Goal: Task Accomplishment & Management: Complete application form

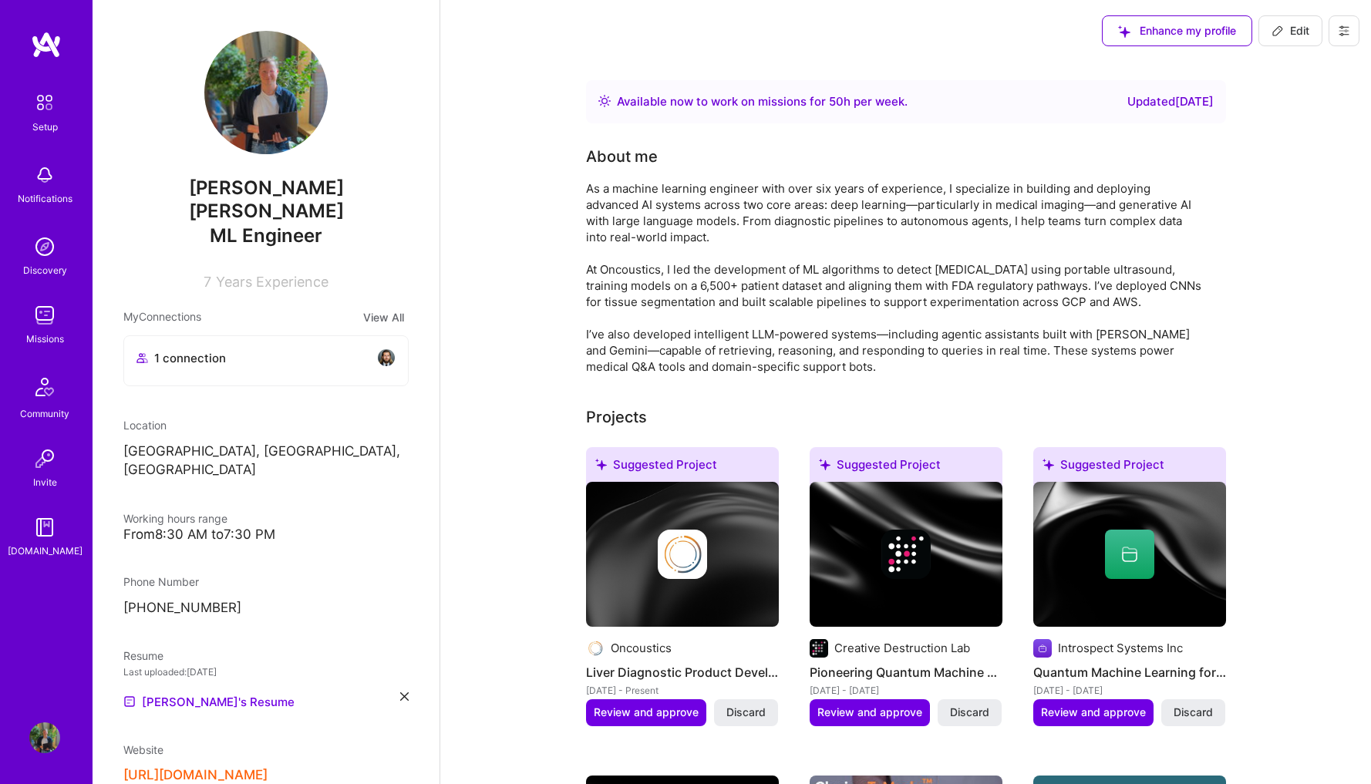
scroll to position [162, 0]
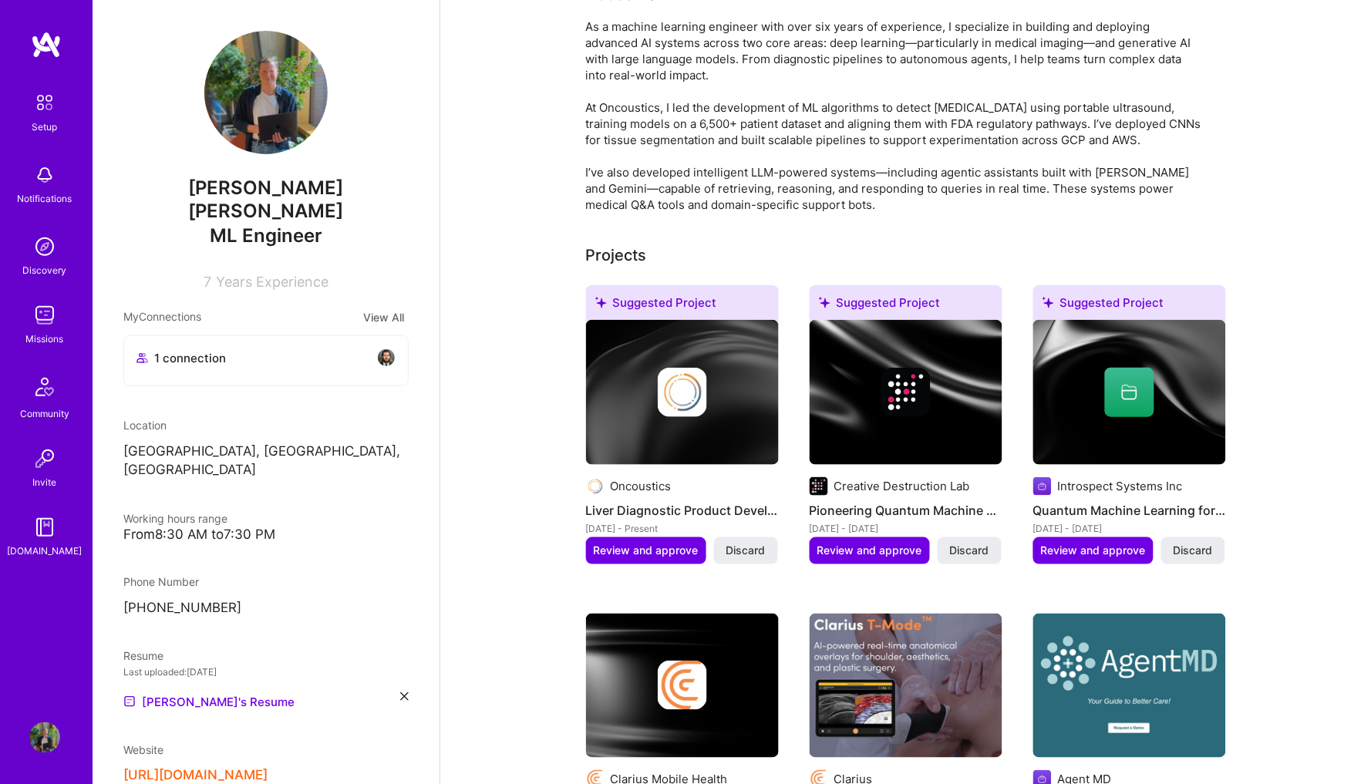
click at [953, 189] on div "As a machine learning engineer with over six years of experience, I specialize …" at bounding box center [894, 116] width 617 height 194
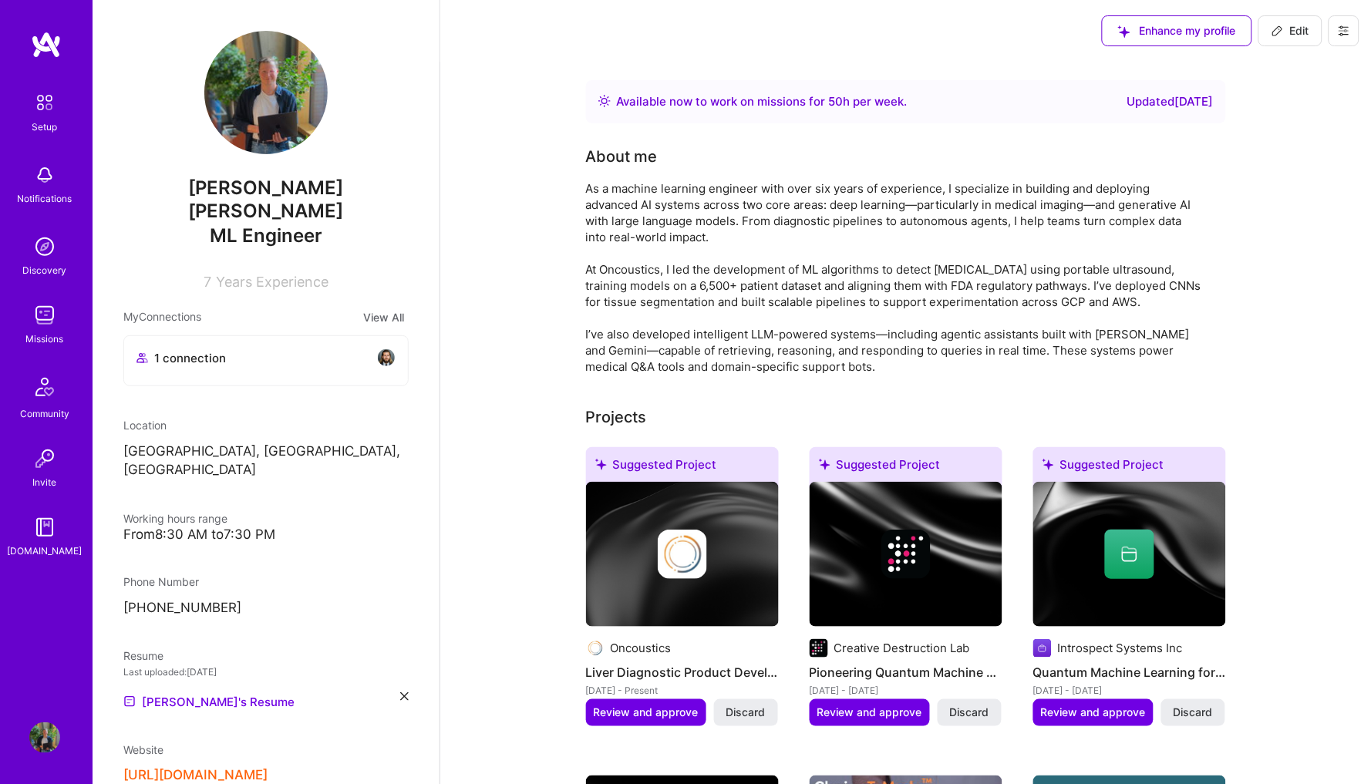
scroll to position [0, 0]
click at [1290, 29] on span "Edit" at bounding box center [1290, 30] width 38 height 15
select select "CA"
select select "Right Now"
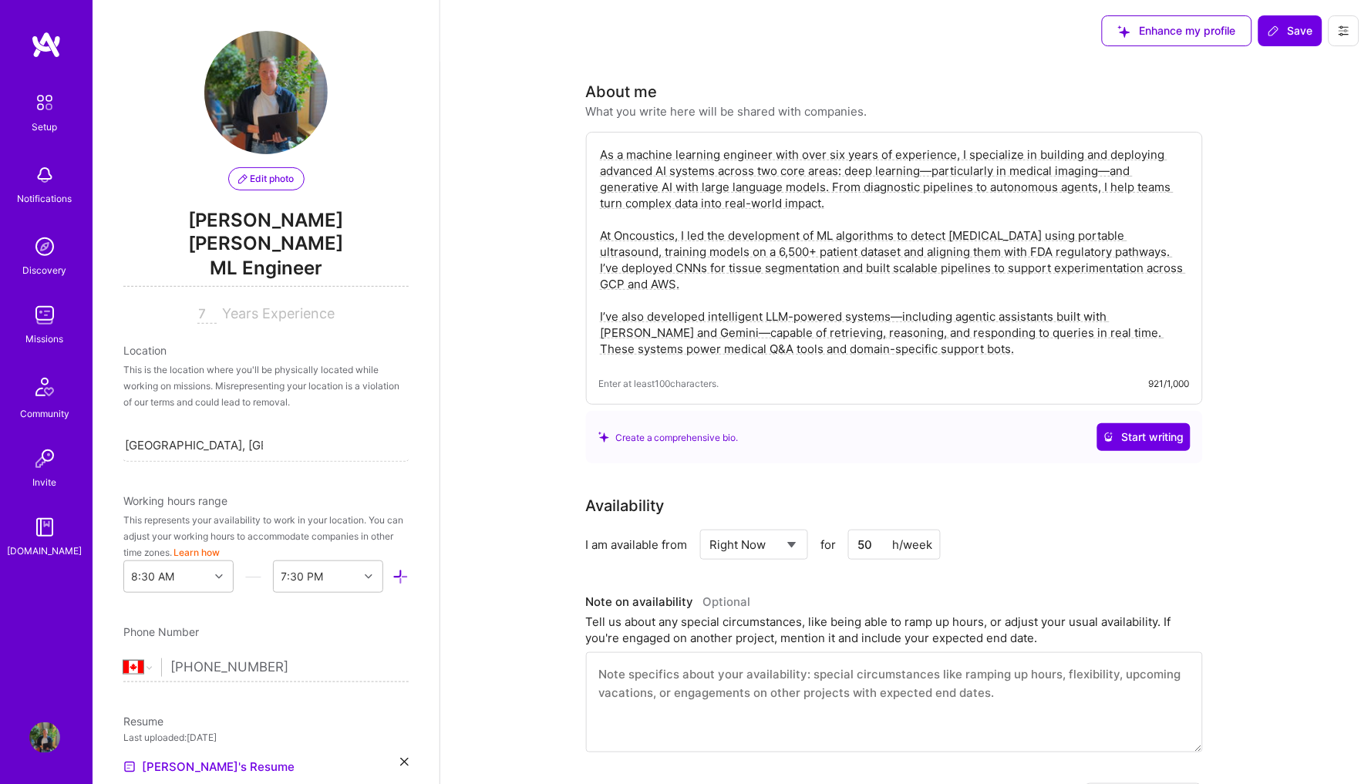
click at [227, 255] on span "ML Engineer" at bounding box center [265, 271] width 285 height 32
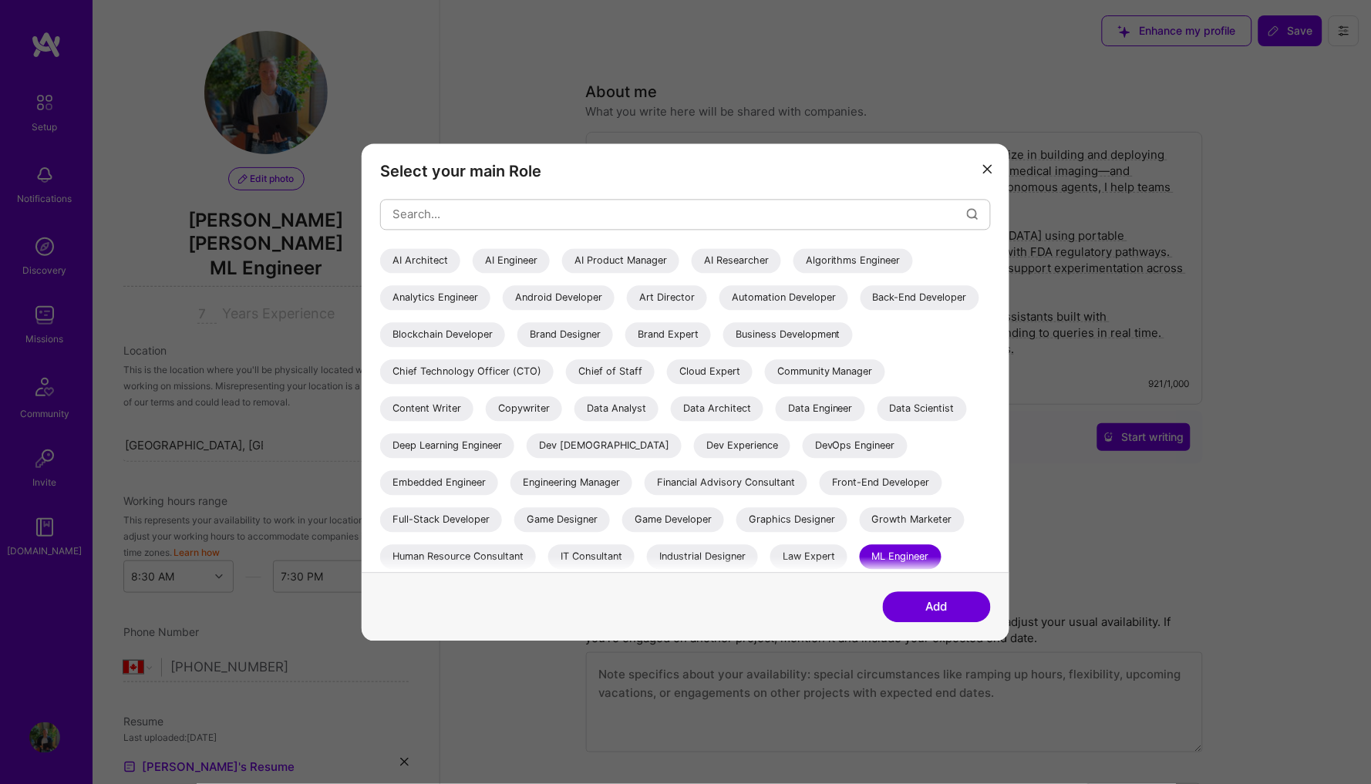
click at [903, 406] on div "Data Scientist" at bounding box center [921, 408] width 89 height 25
click at [897, 556] on div "ML Engineer" at bounding box center [901, 556] width 82 height 25
click at [933, 405] on div "Data Scientist" at bounding box center [921, 408] width 89 height 25
click at [941, 615] on button "Add" at bounding box center [937, 606] width 108 height 31
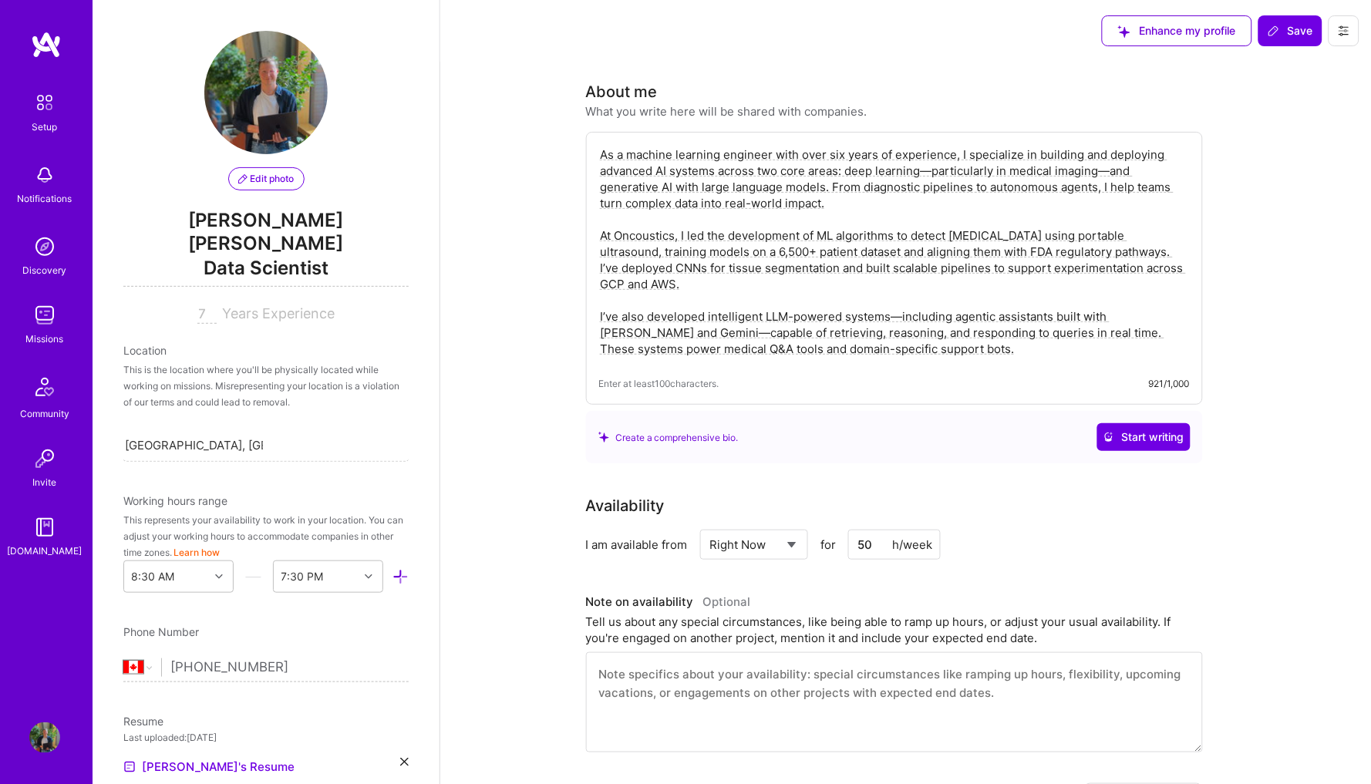
click at [307, 255] on span "Data Scientist" at bounding box center [265, 271] width 285 height 32
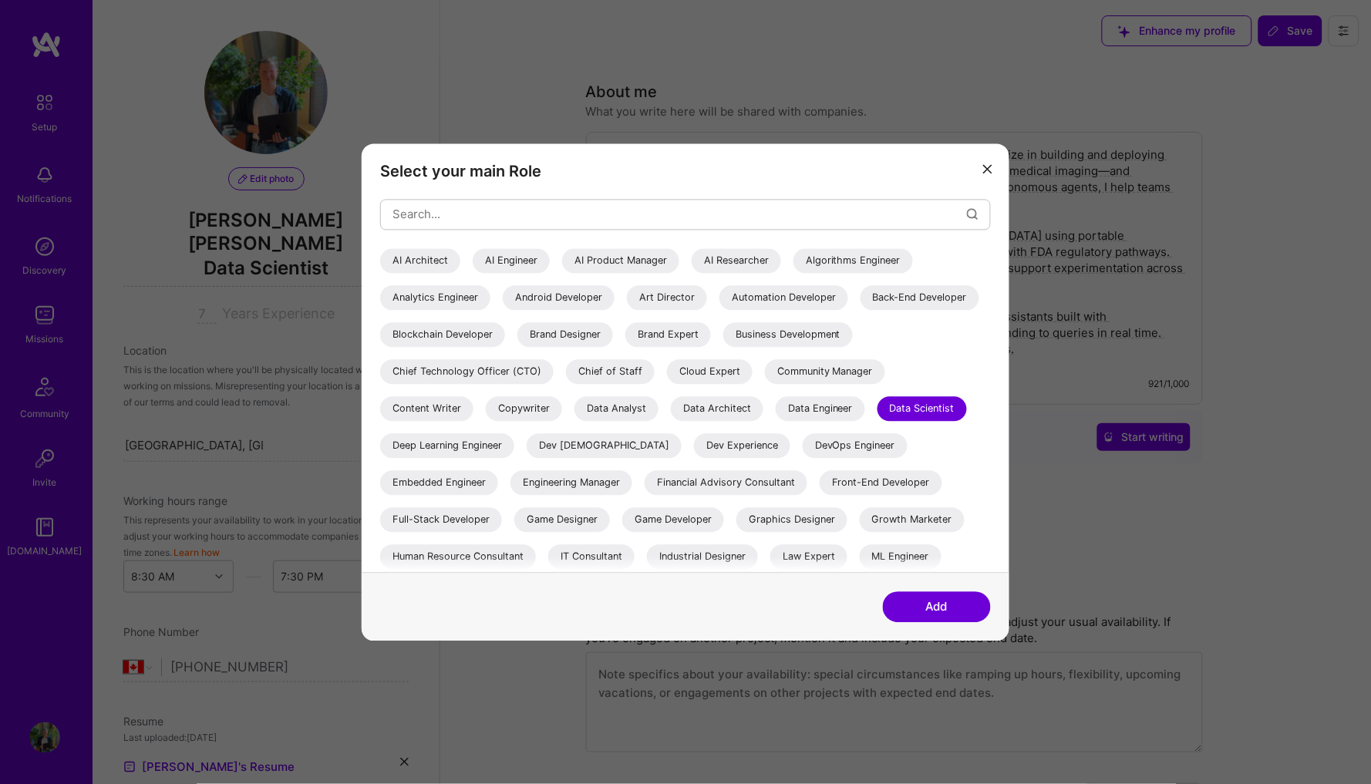
click at [891, 547] on div "ML Engineer" at bounding box center [901, 556] width 82 height 25
click at [931, 612] on button "Add" at bounding box center [937, 606] width 108 height 31
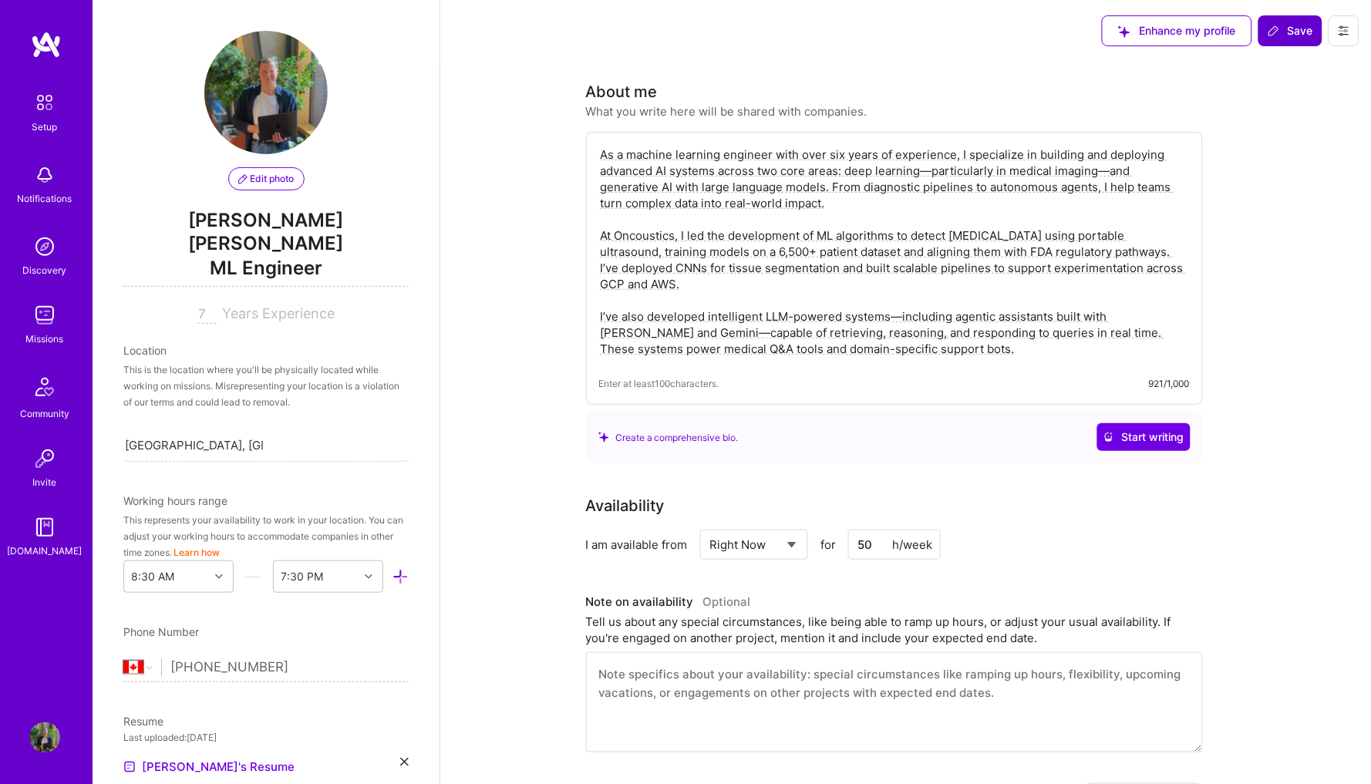
click at [1266, 34] on button "Save" at bounding box center [1290, 30] width 64 height 31
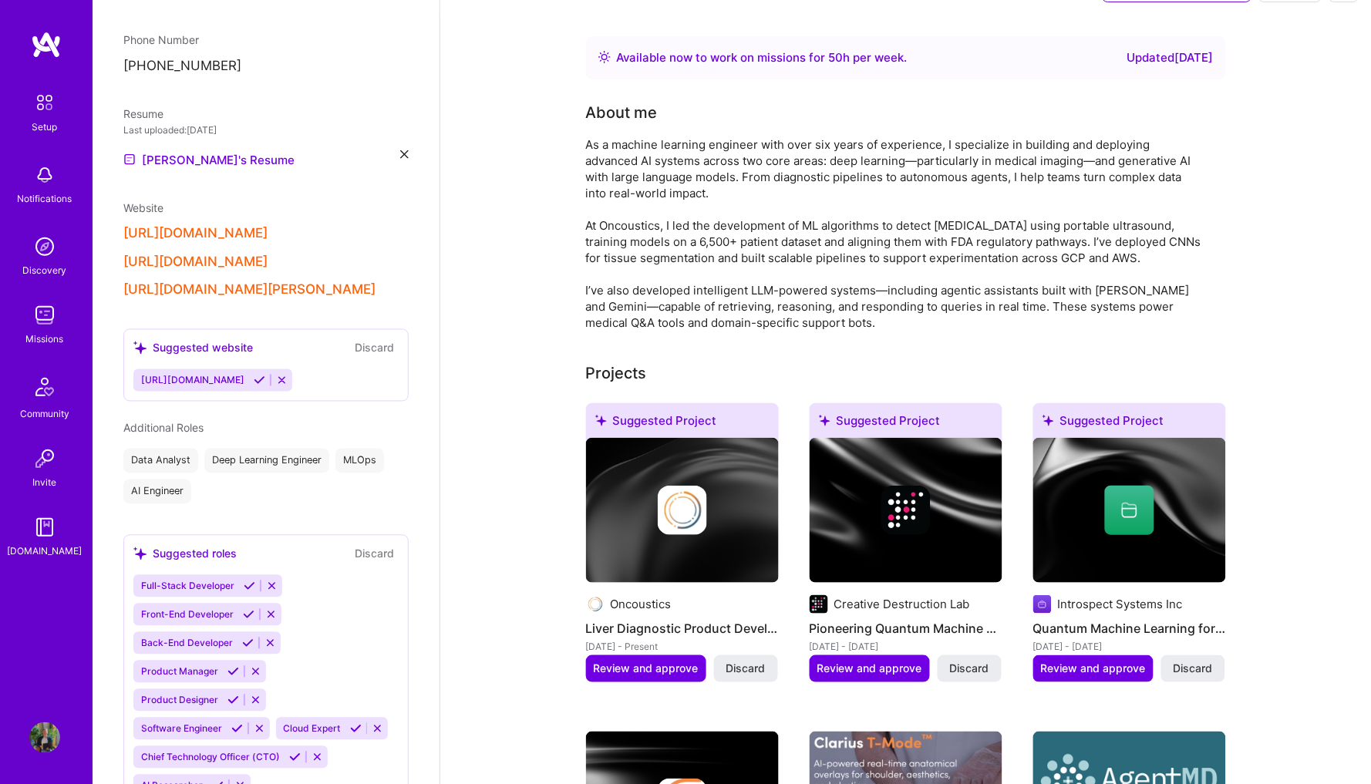
scroll to position [42, 0]
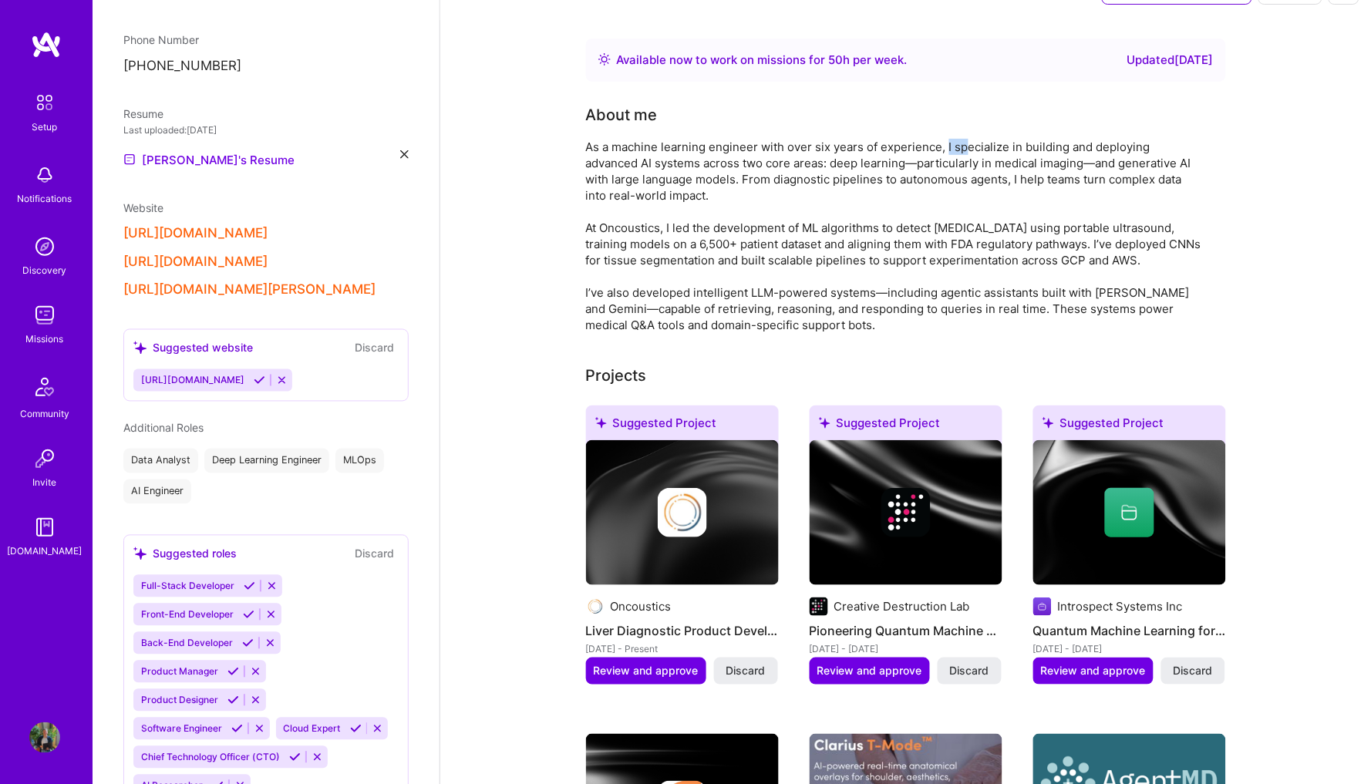
drag, startPoint x: 944, startPoint y: 144, endPoint x: 967, endPoint y: 143, distance: 23.2
click at [967, 143] on div "As a machine learning engineer with over six years of experience, I specialize …" at bounding box center [894, 236] width 617 height 194
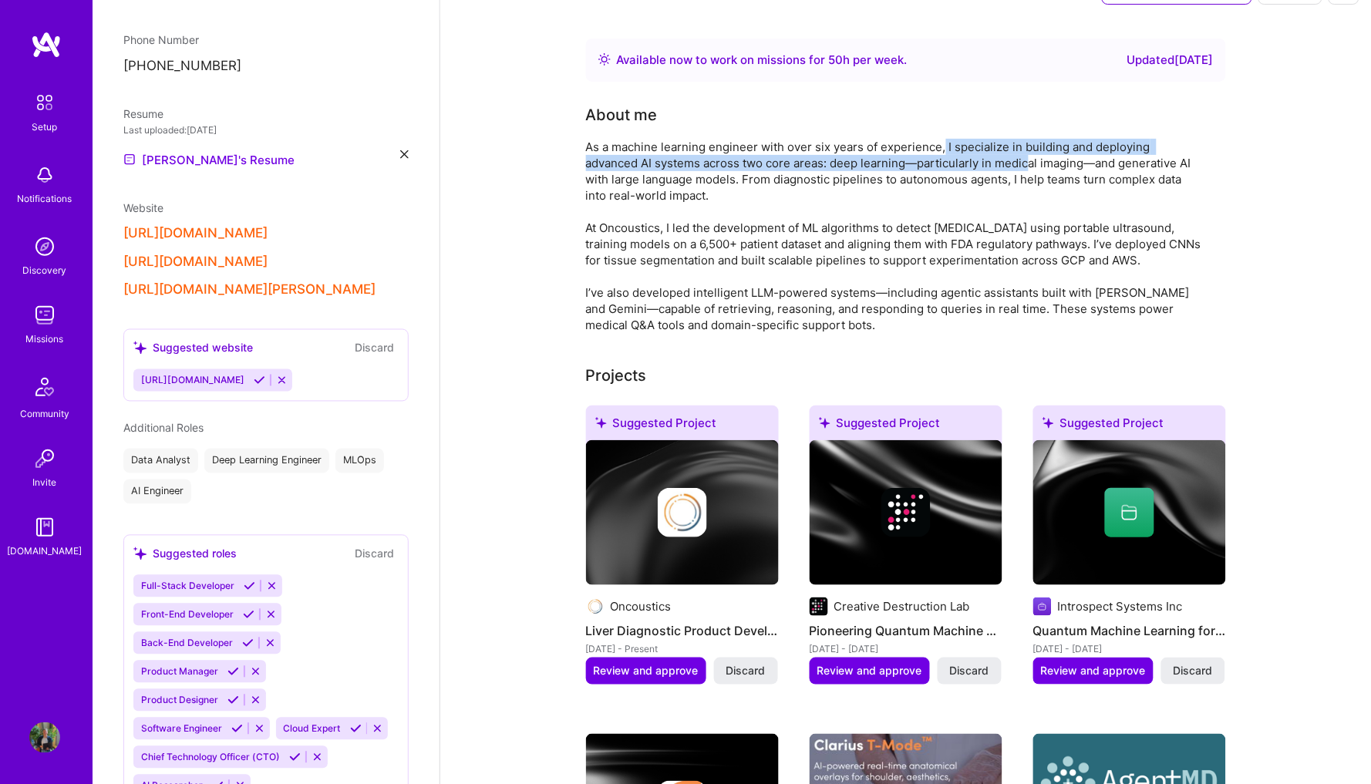
drag, startPoint x: 944, startPoint y: 148, endPoint x: 1031, endPoint y: 158, distance: 87.7
click at [1031, 156] on div "As a machine learning engineer with over six years of experience, I specialize …" at bounding box center [894, 236] width 617 height 194
click at [1031, 158] on div "As a machine learning engineer with over six years of experience, I specialize …" at bounding box center [894, 236] width 617 height 194
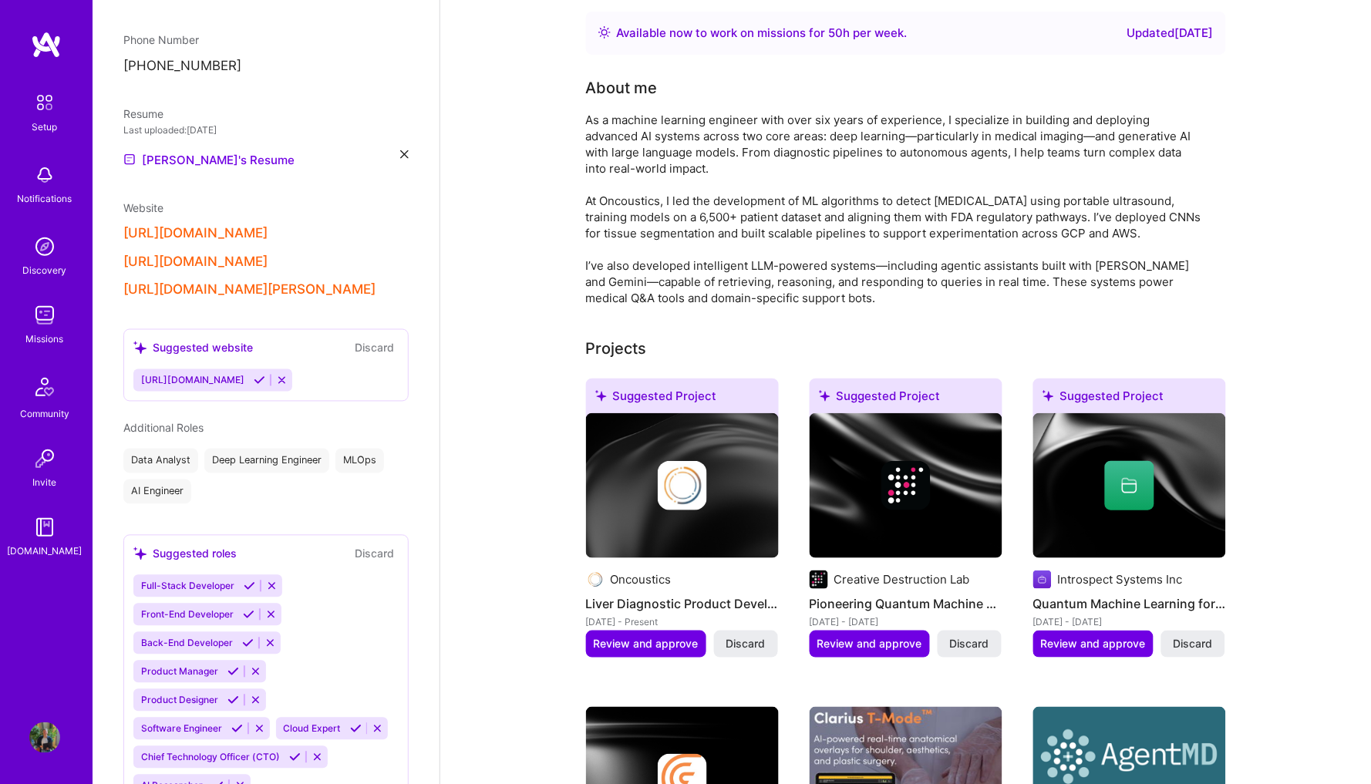
scroll to position [83, 0]
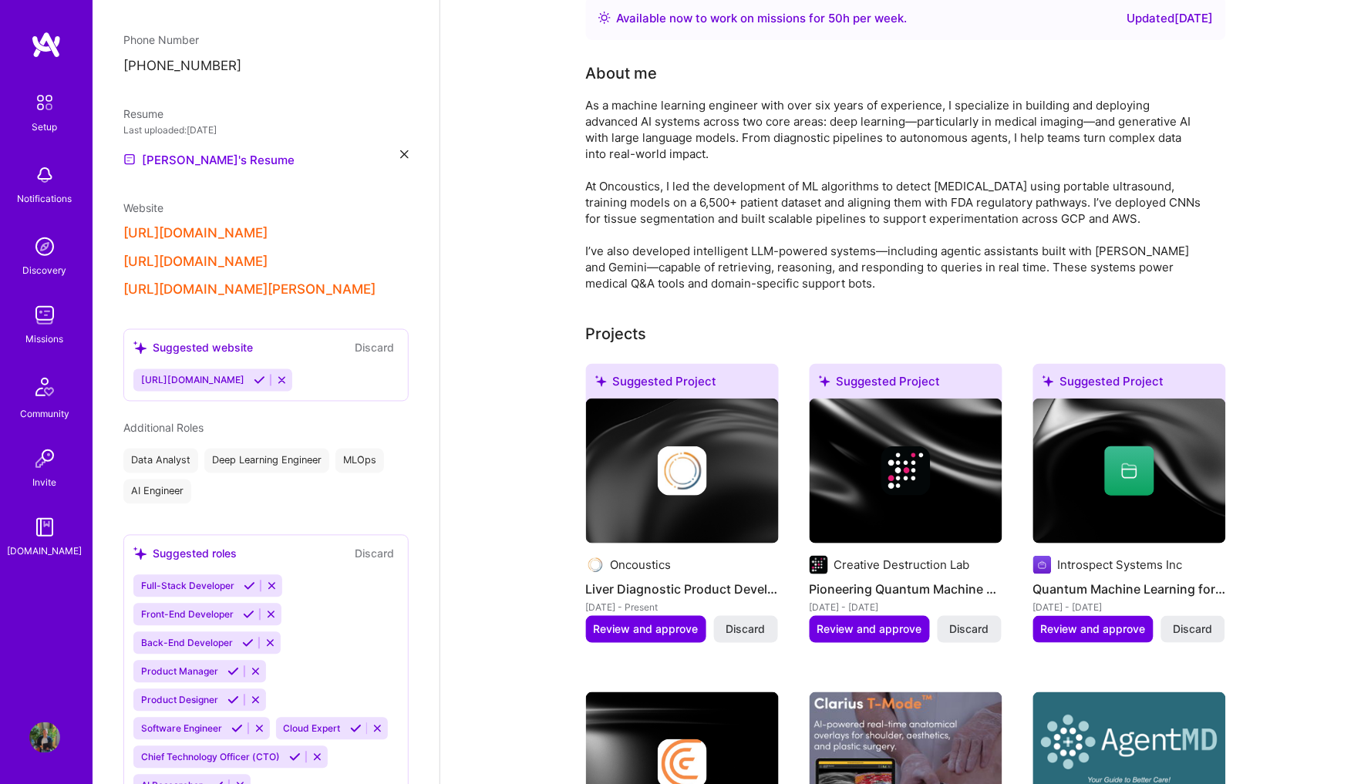
click at [1011, 137] on div "As a machine learning engineer with over six years of experience, I specialize …" at bounding box center [894, 194] width 617 height 194
drag, startPoint x: 1011, startPoint y: 137, endPoint x: 1020, endPoint y: 138, distance: 8.5
click at [1016, 138] on div "As a machine learning engineer with over six years of experience, I specialize …" at bounding box center [894, 194] width 617 height 194
click at [1021, 138] on div "As a machine learning engineer with over six years of experience, I specialize …" at bounding box center [894, 194] width 617 height 194
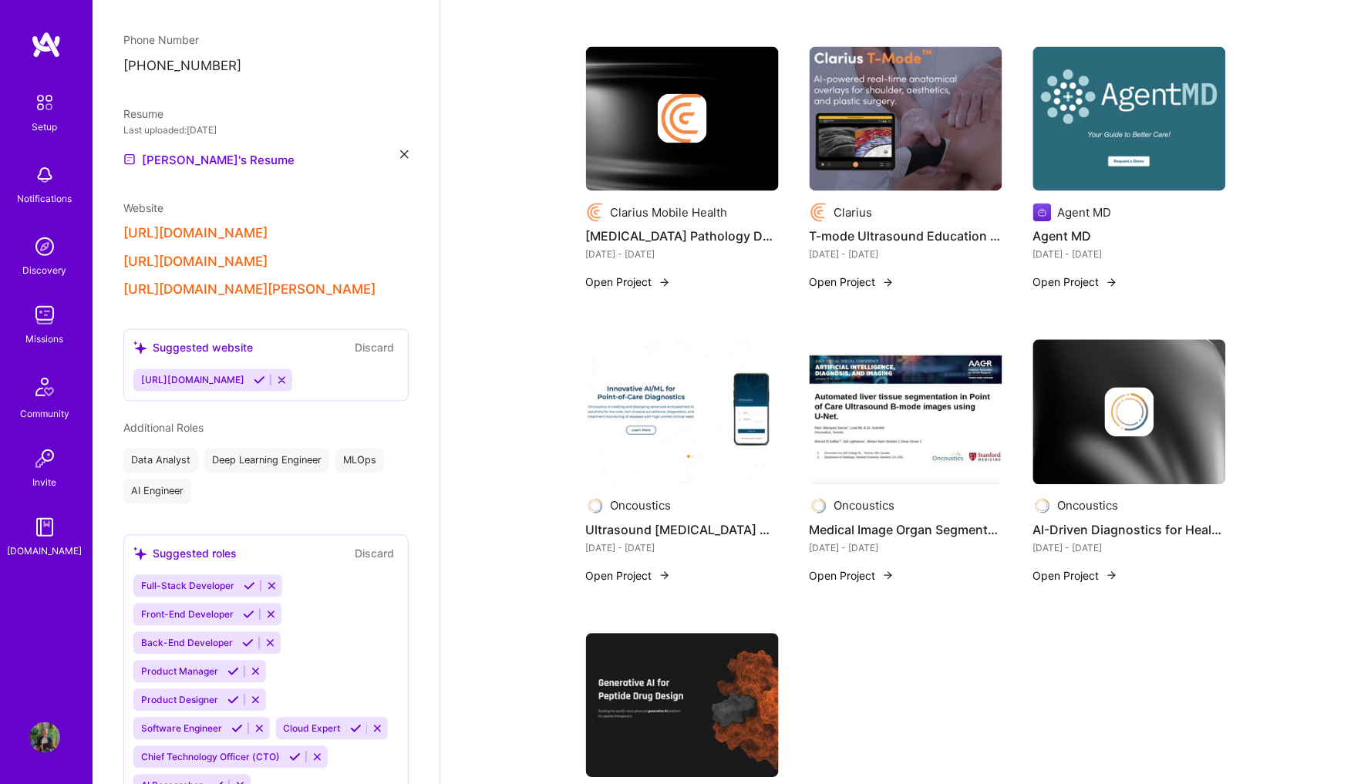
scroll to position [723, 0]
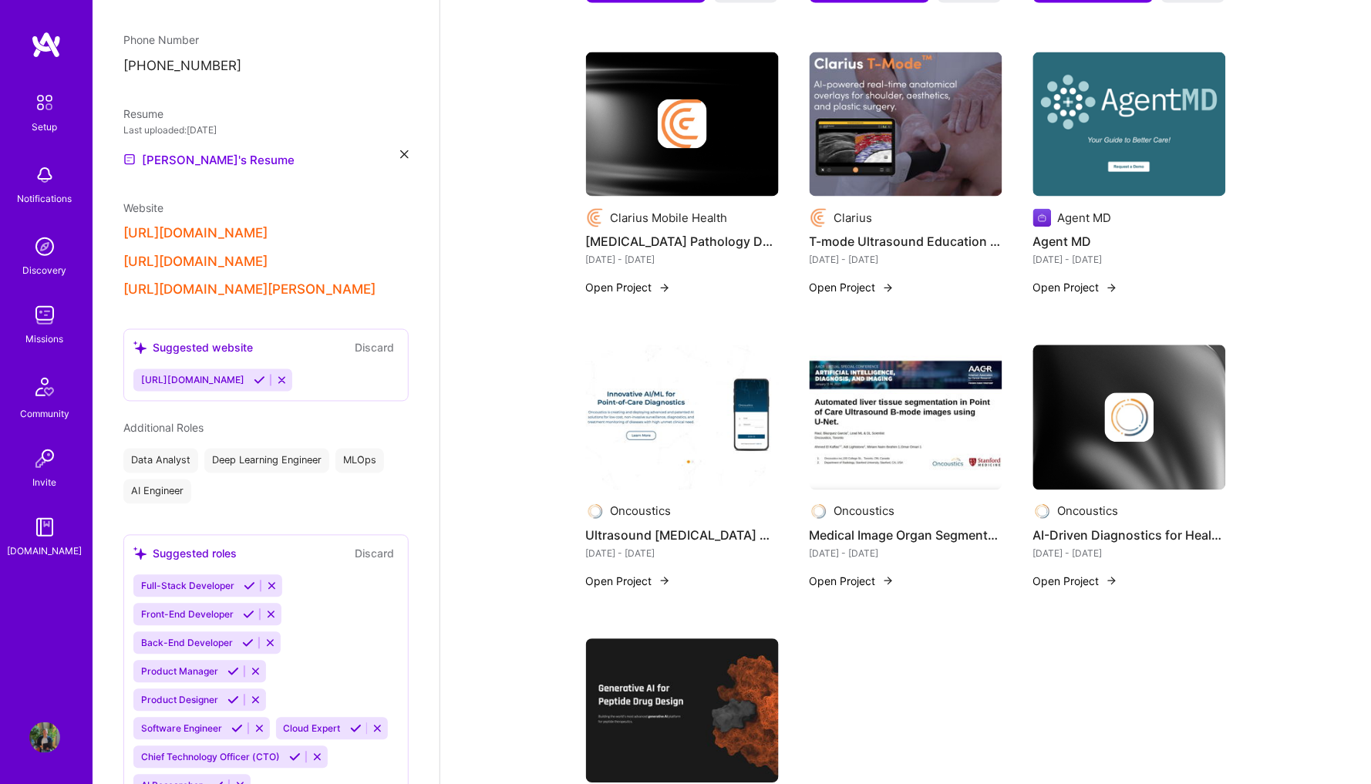
click at [1083, 78] on img at bounding box center [1129, 124] width 193 height 145
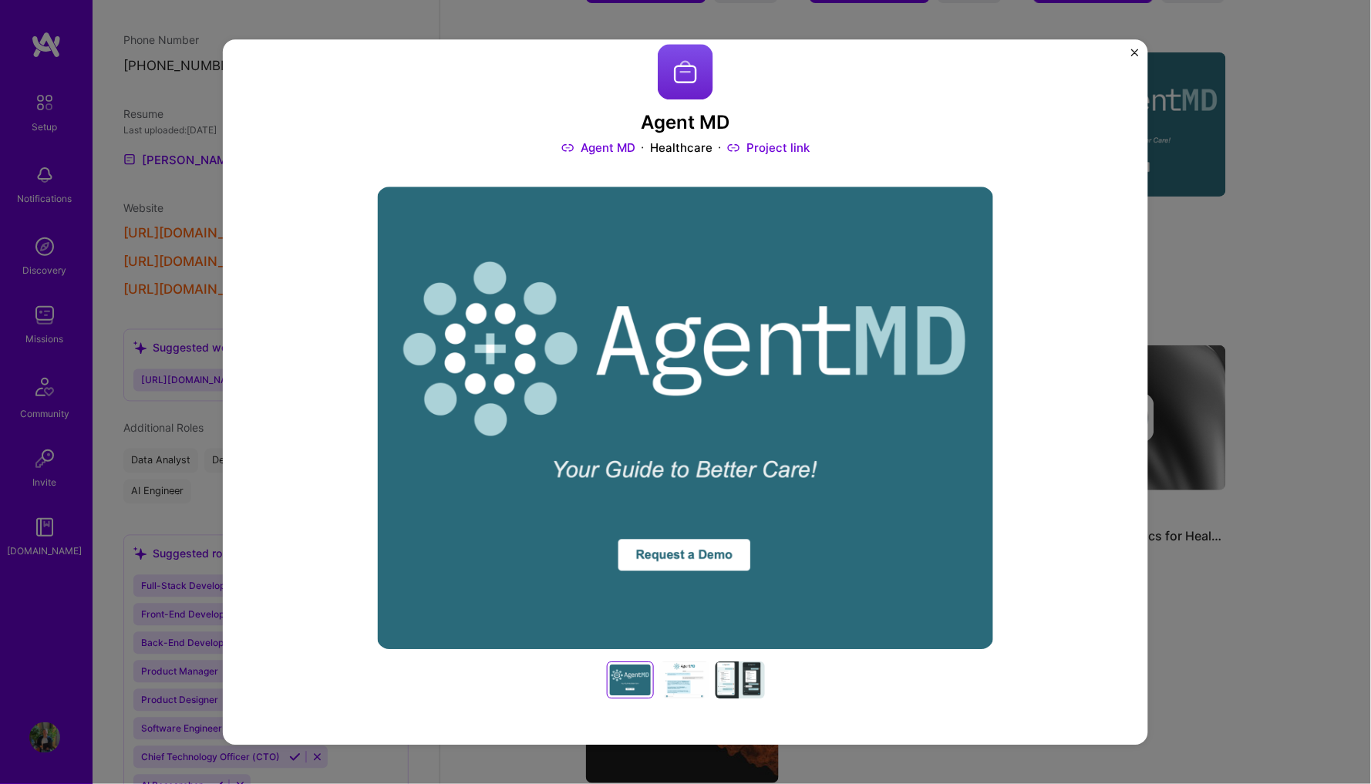
scroll to position [31, 0]
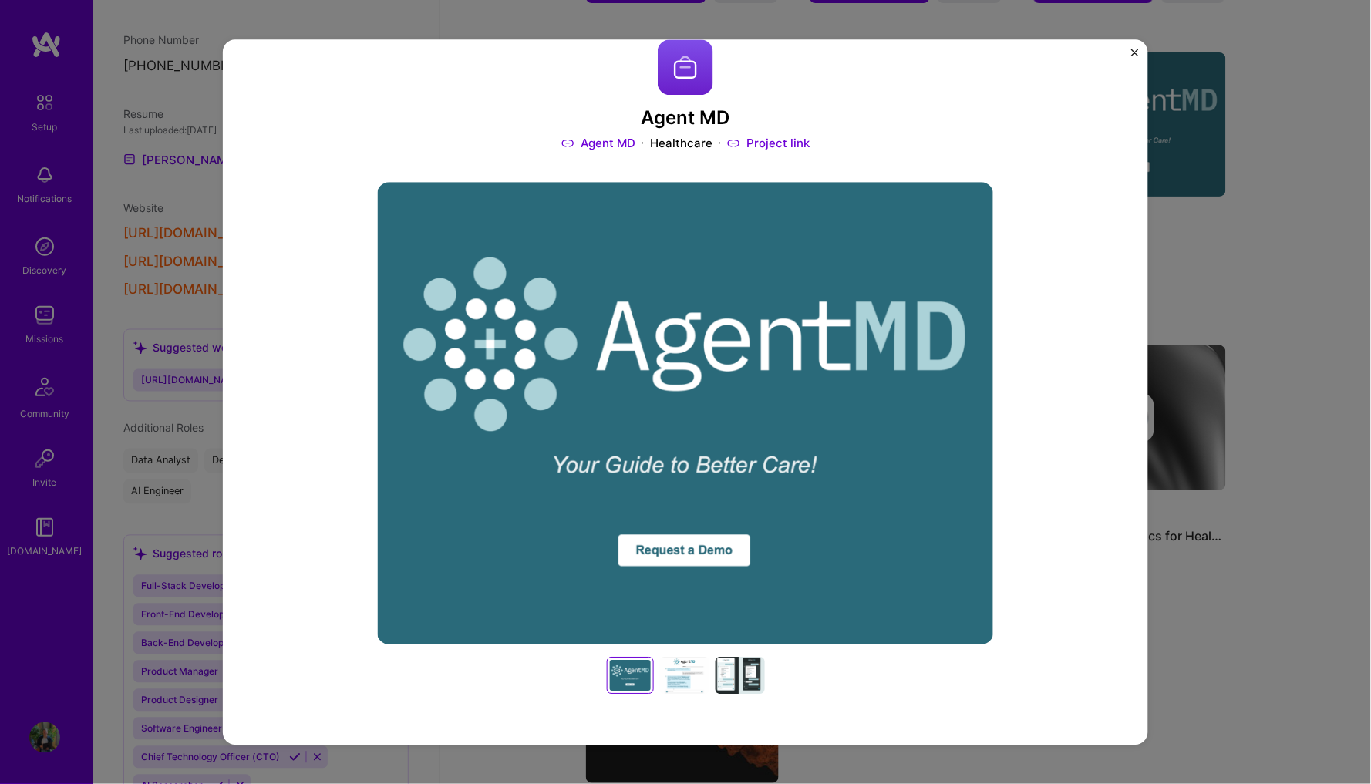
click at [680, 672] on div at bounding box center [684, 676] width 49 height 37
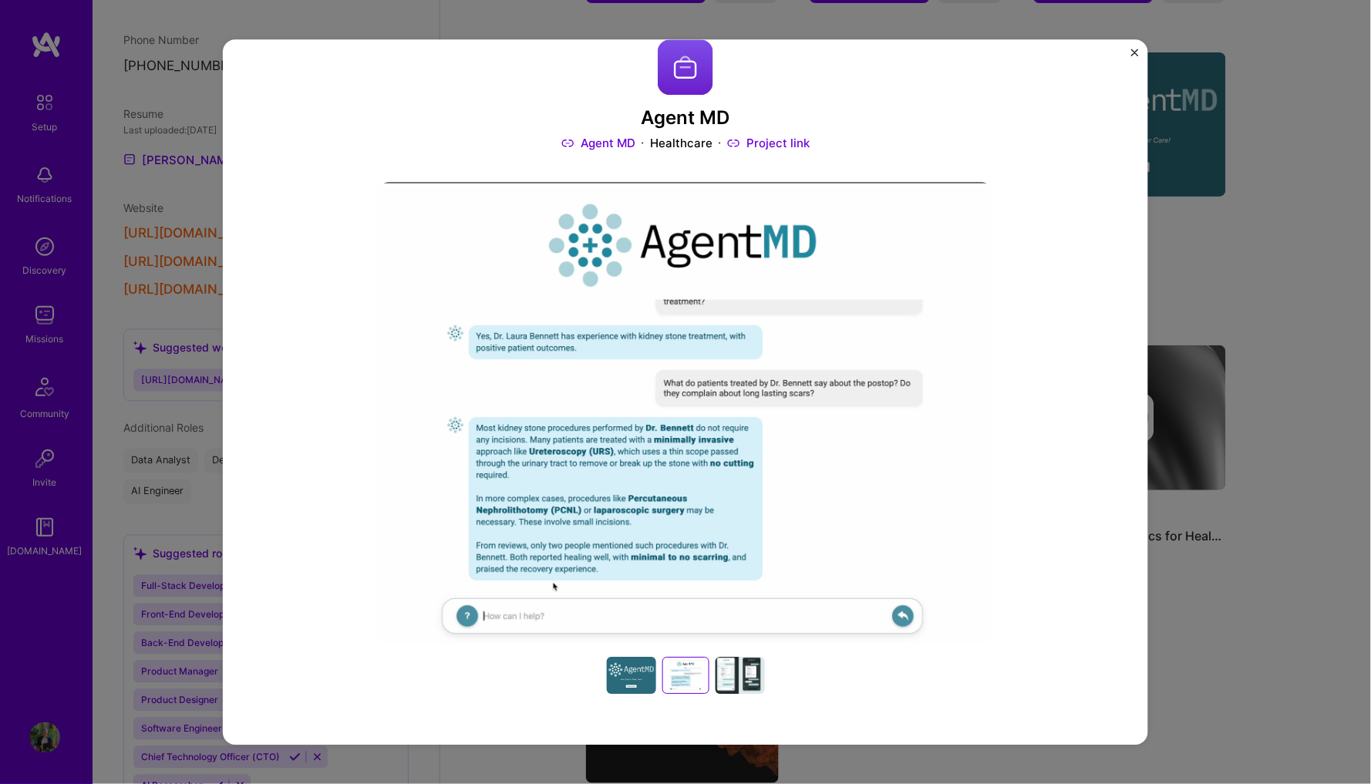
click at [727, 671] on div at bounding box center [739, 676] width 49 height 37
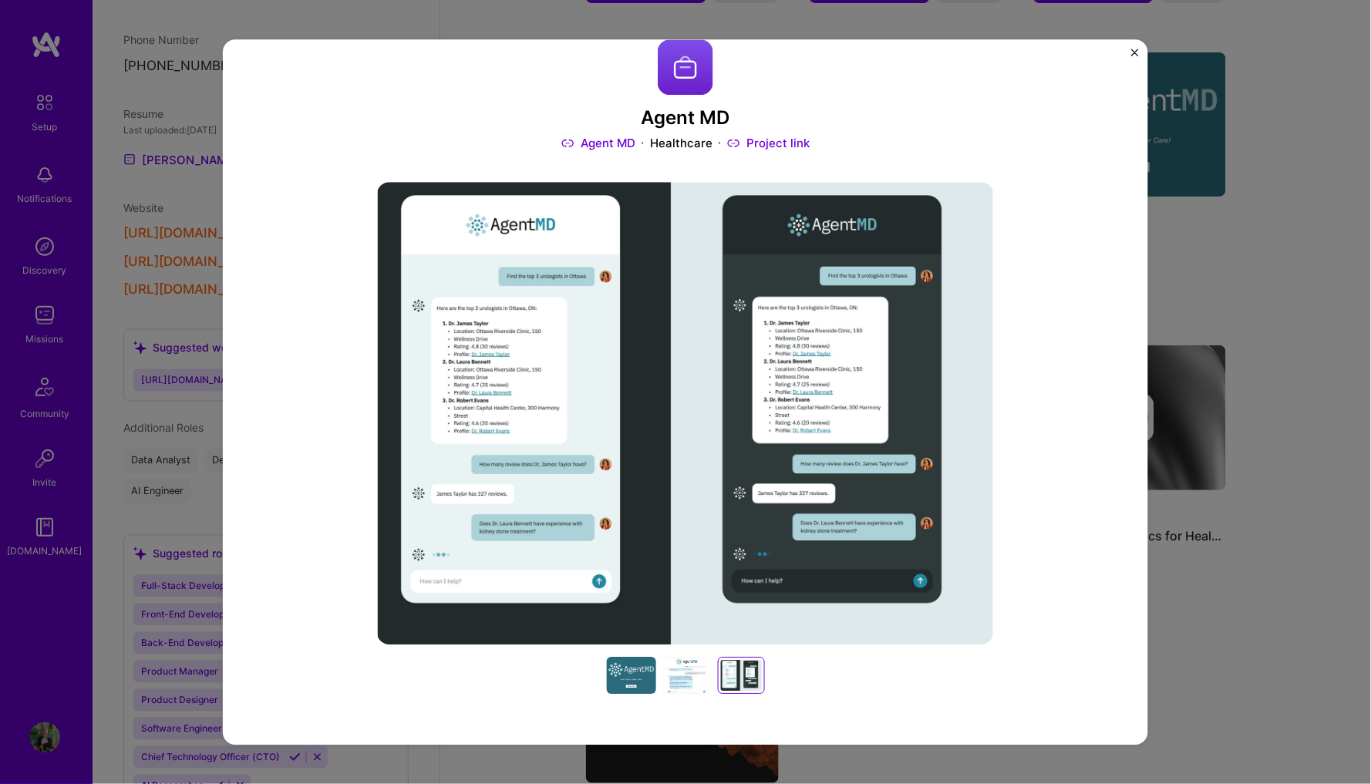
click at [696, 680] on div at bounding box center [686, 676] width 49 height 37
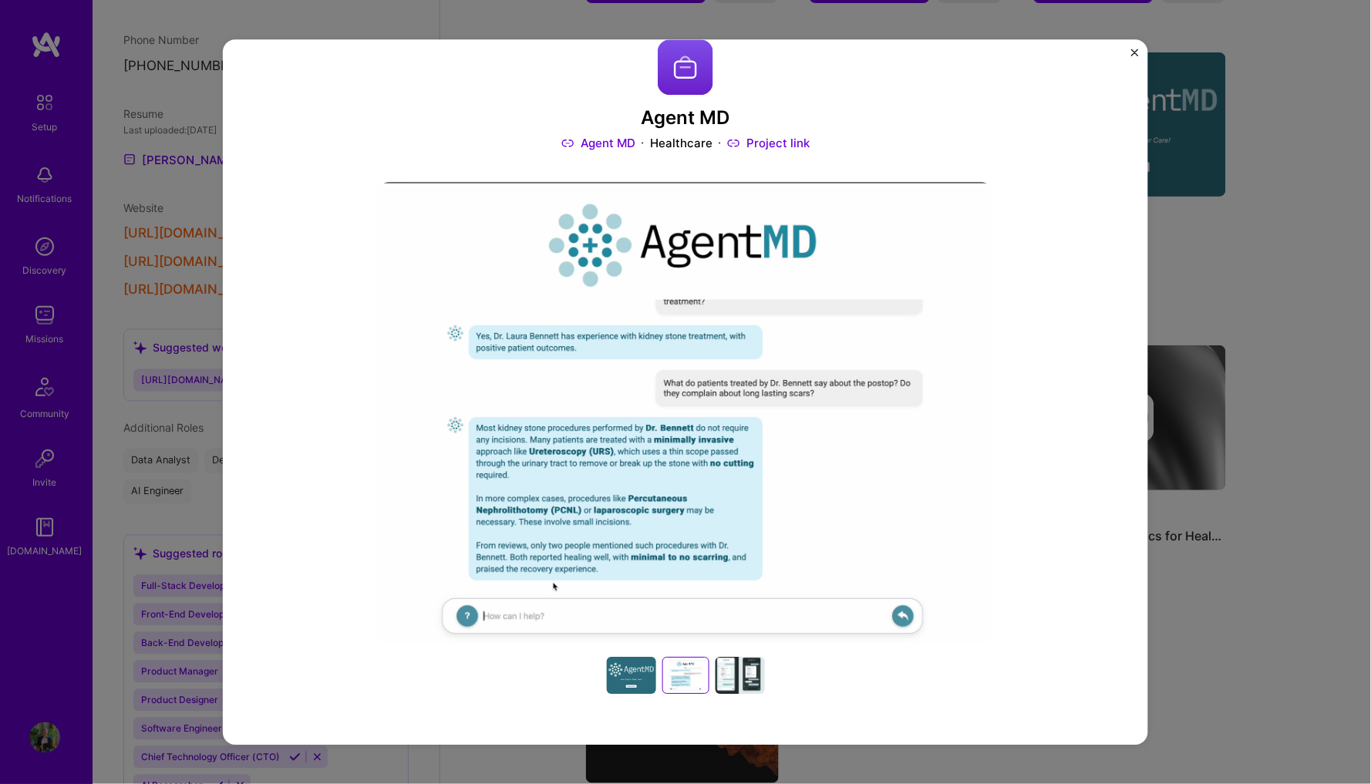
click at [744, 681] on div at bounding box center [739, 676] width 49 height 37
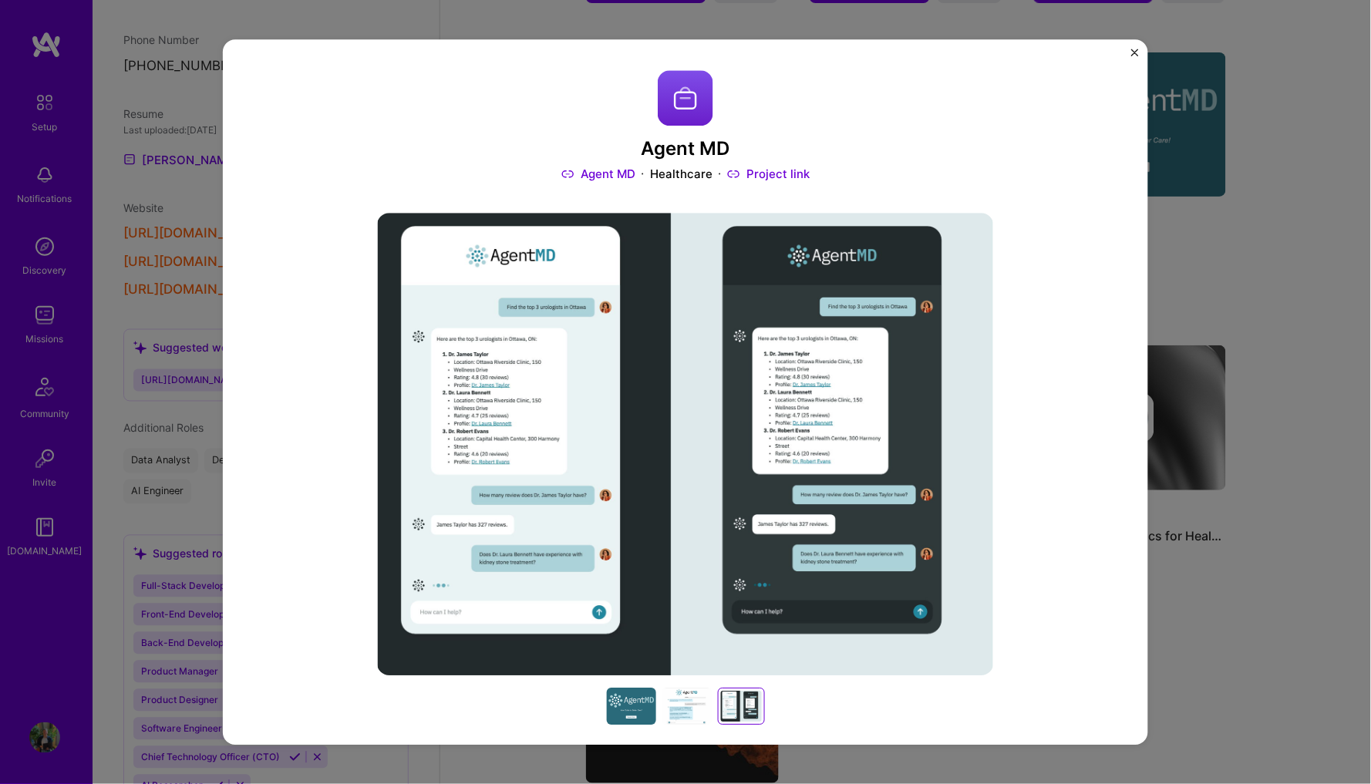
scroll to position [0, 0]
click at [617, 168] on link "Agent MD" at bounding box center [598, 175] width 74 height 16
click at [635, 703] on div at bounding box center [631, 706] width 49 height 37
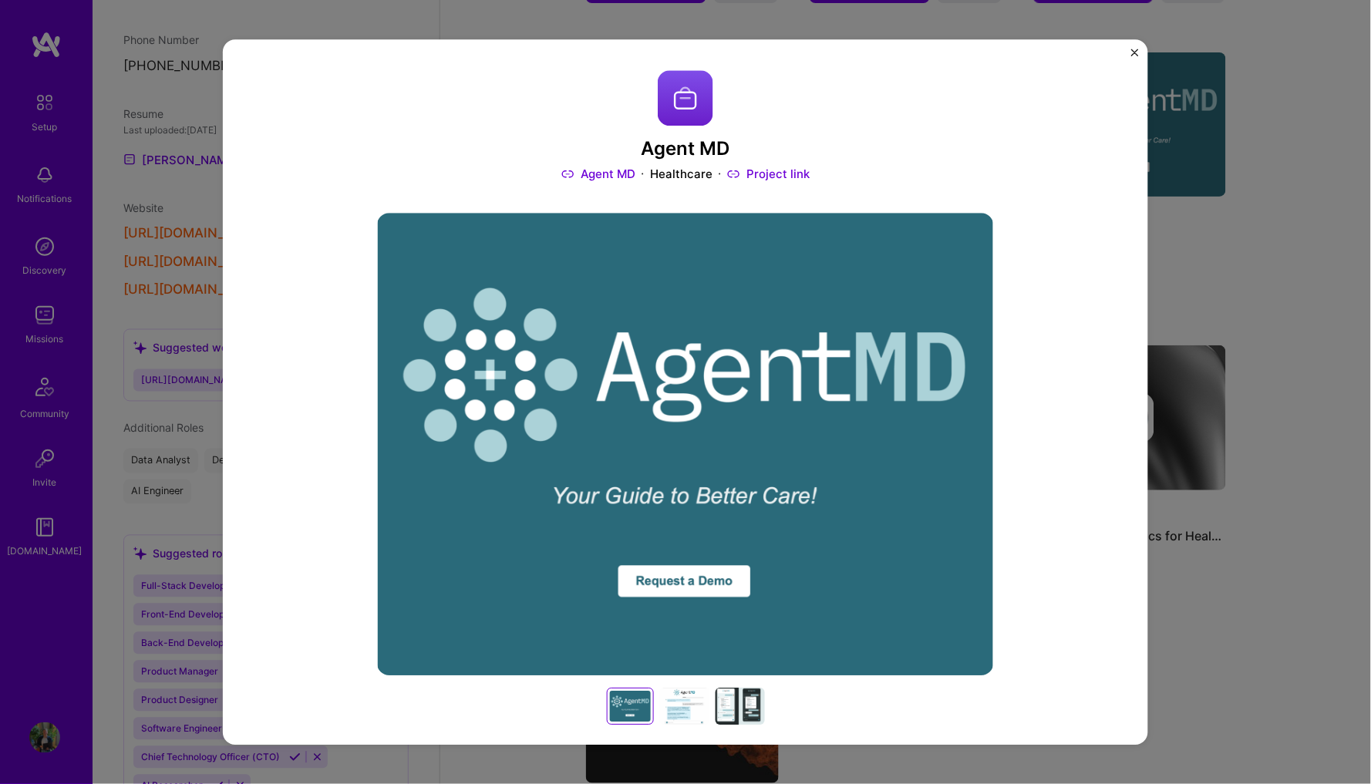
click at [675, 695] on div at bounding box center [684, 706] width 49 height 37
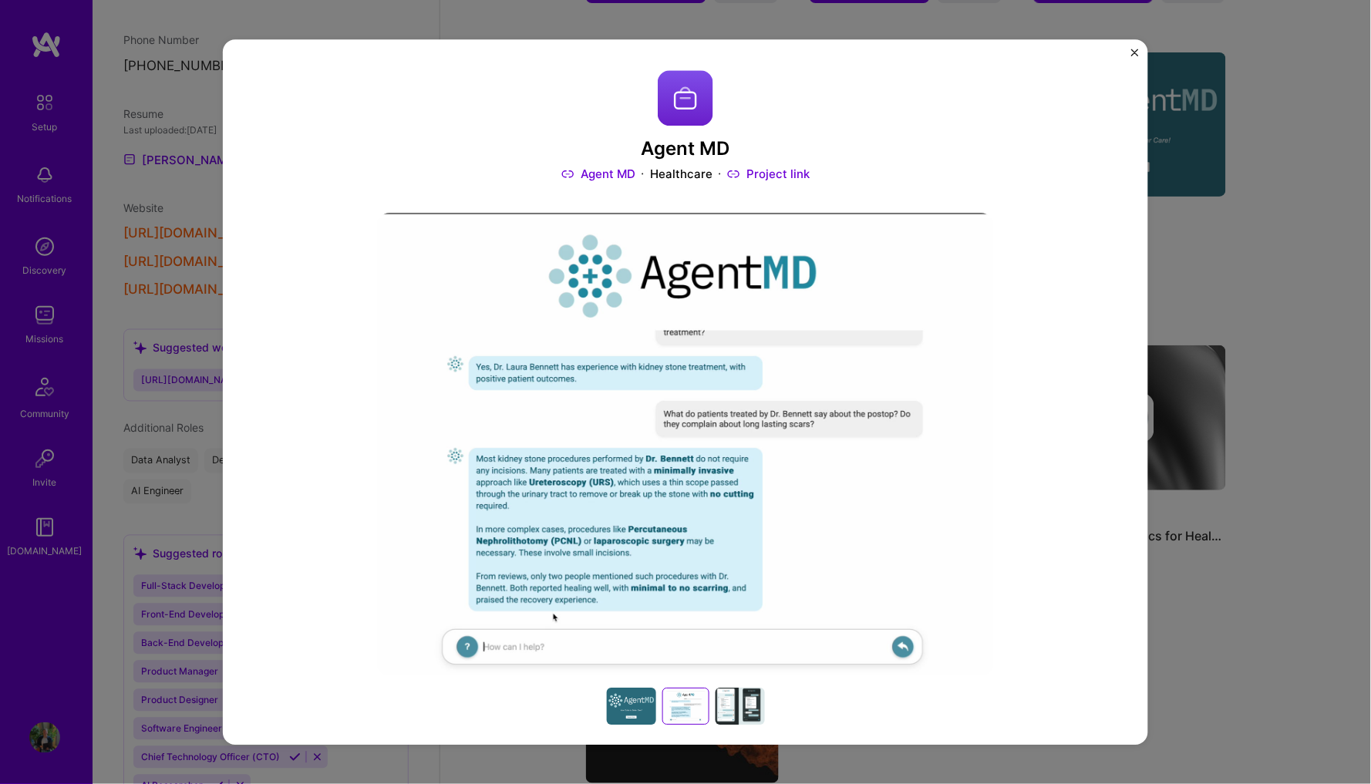
click at [713, 693] on div at bounding box center [685, 706] width 617 height 37
click at [725, 693] on div at bounding box center [739, 706] width 49 height 37
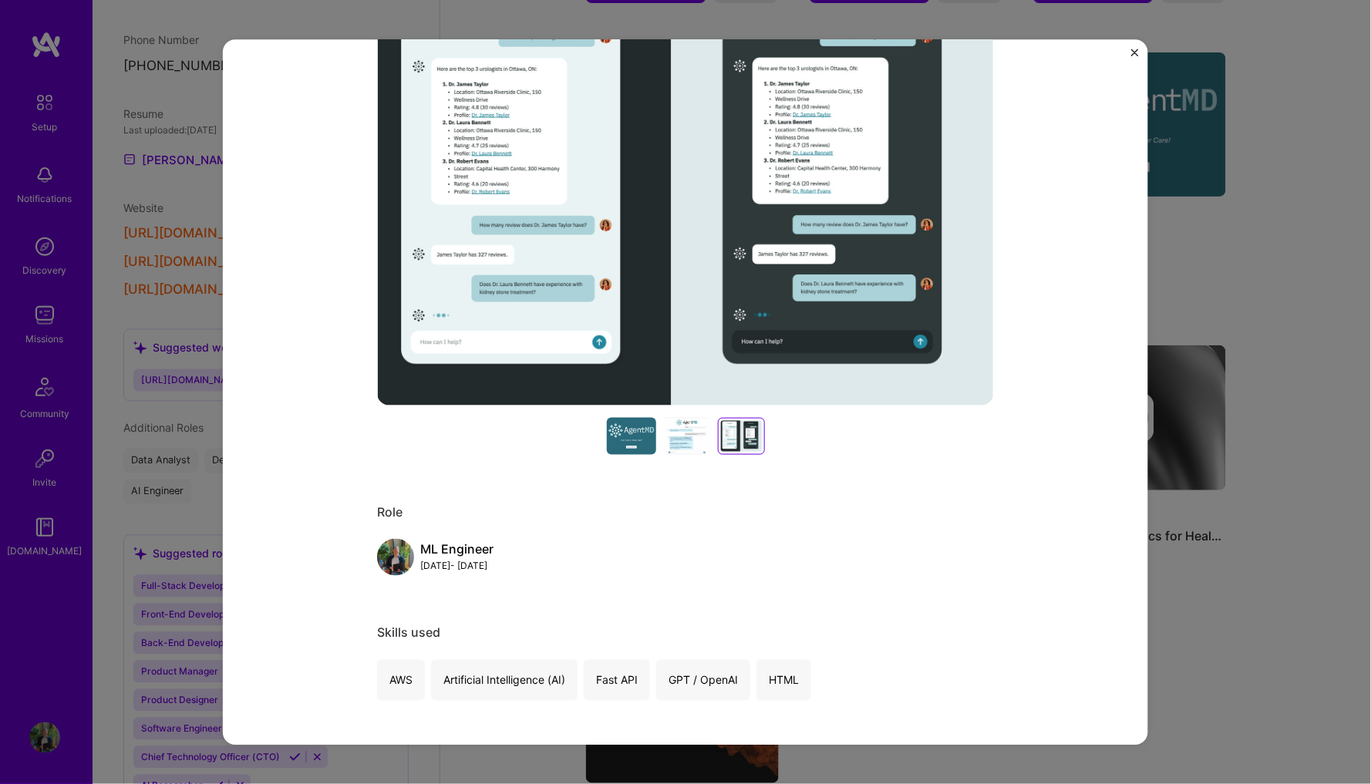
scroll to position [200, 0]
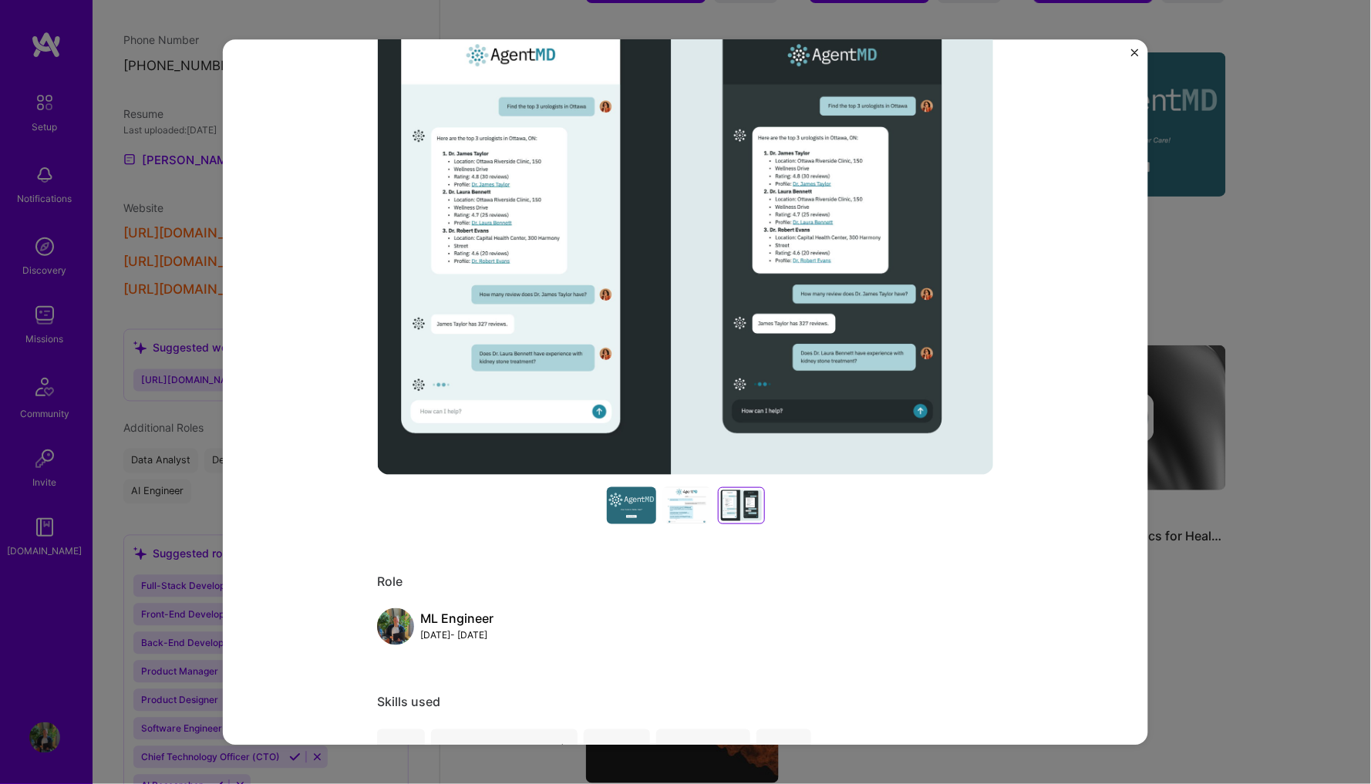
click at [681, 500] on div at bounding box center [686, 506] width 49 height 37
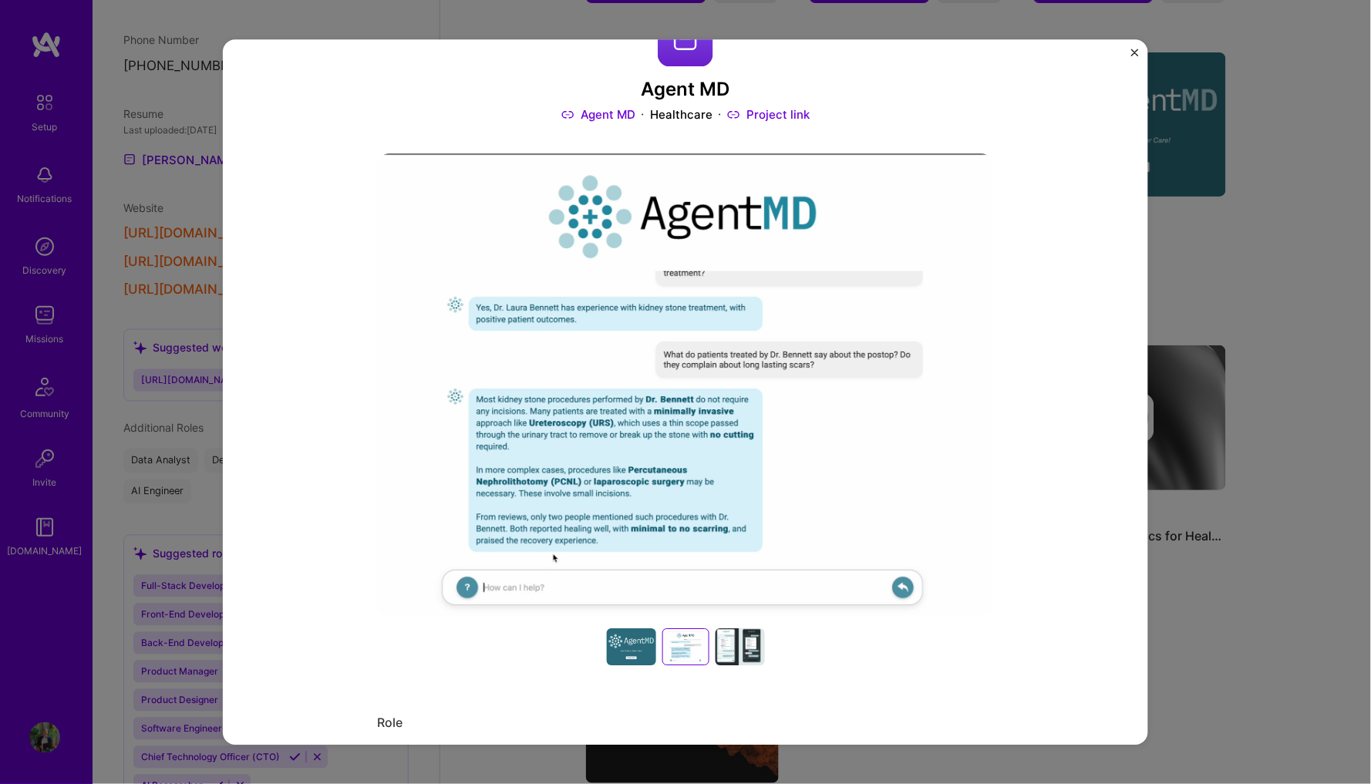
scroll to position [59, 0]
click at [641, 639] on div at bounding box center [631, 648] width 49 height 37
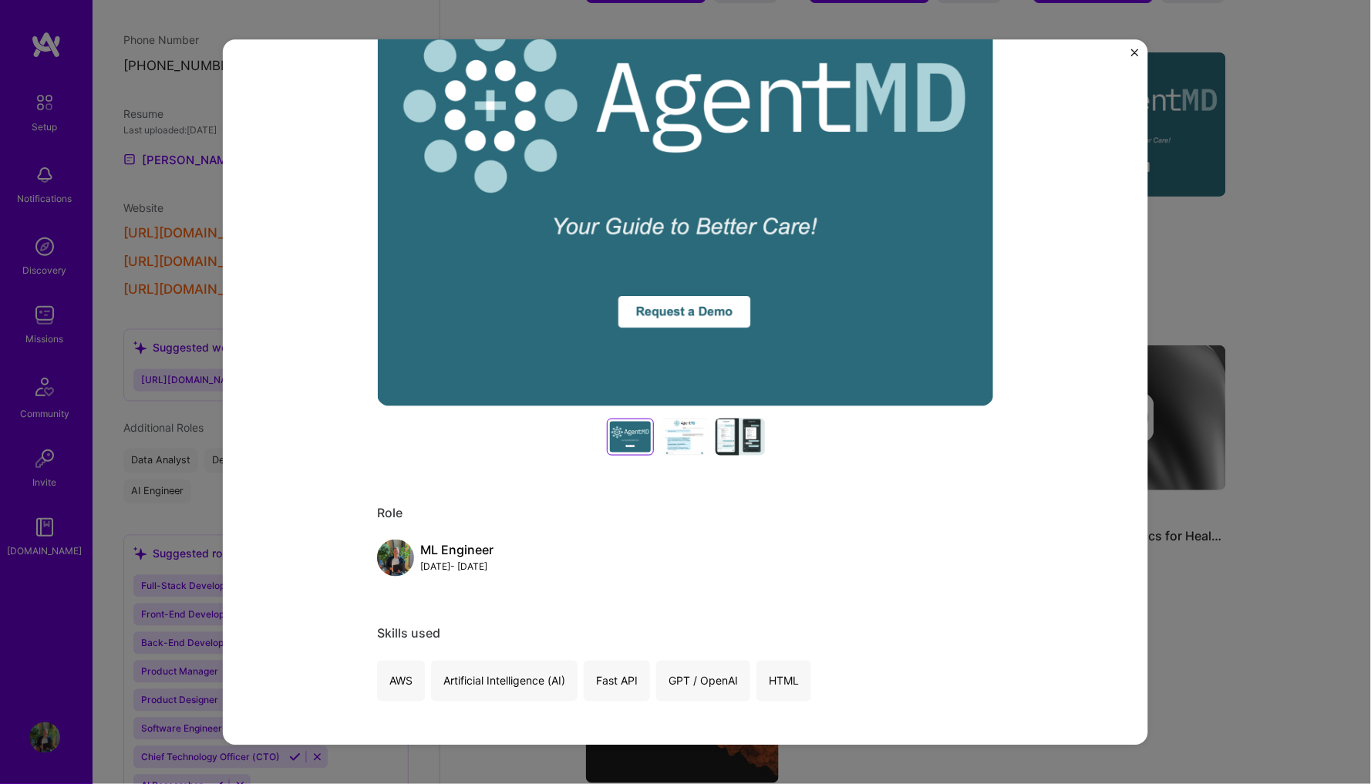
scroll to position [274, 0]
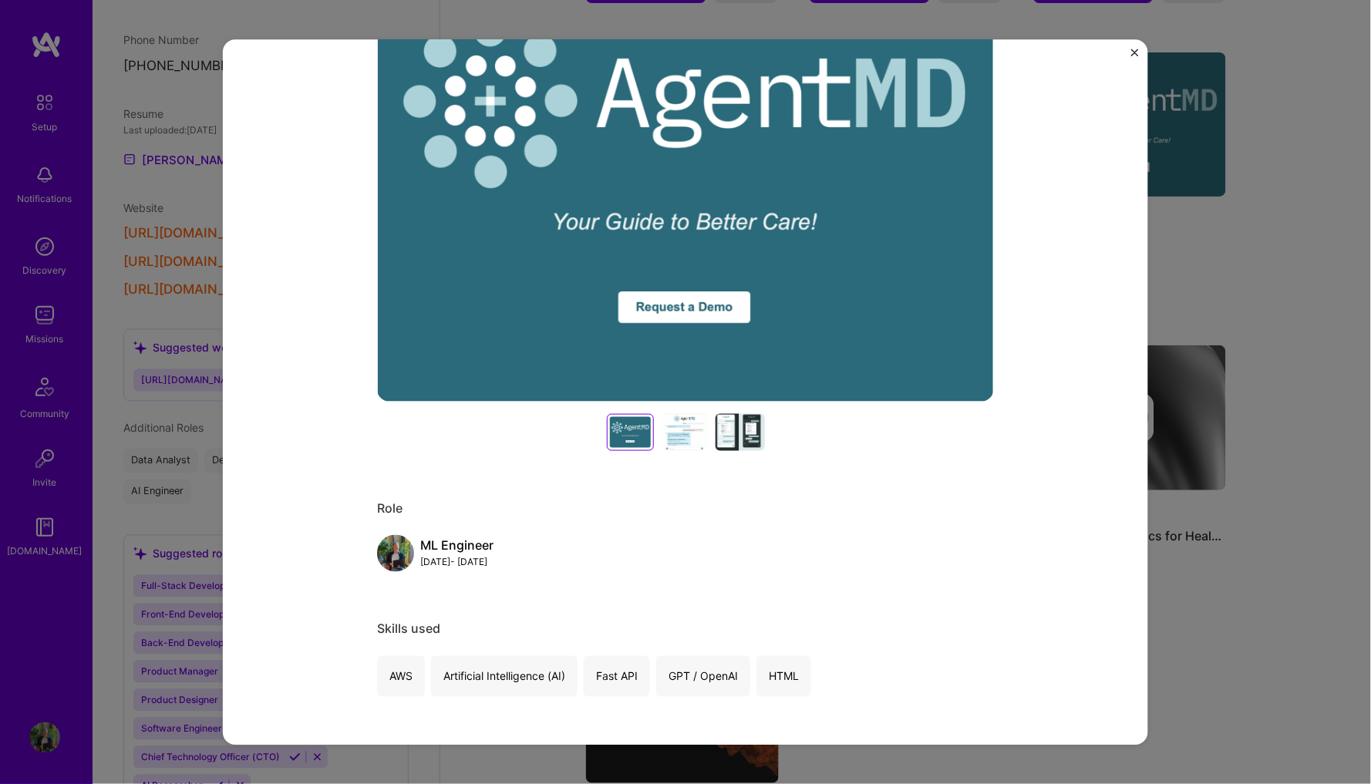
click at [724, 549] on div "ML Engineer [DATE] - [DATE]" at bounding box center [685, 554] width 617 height 37
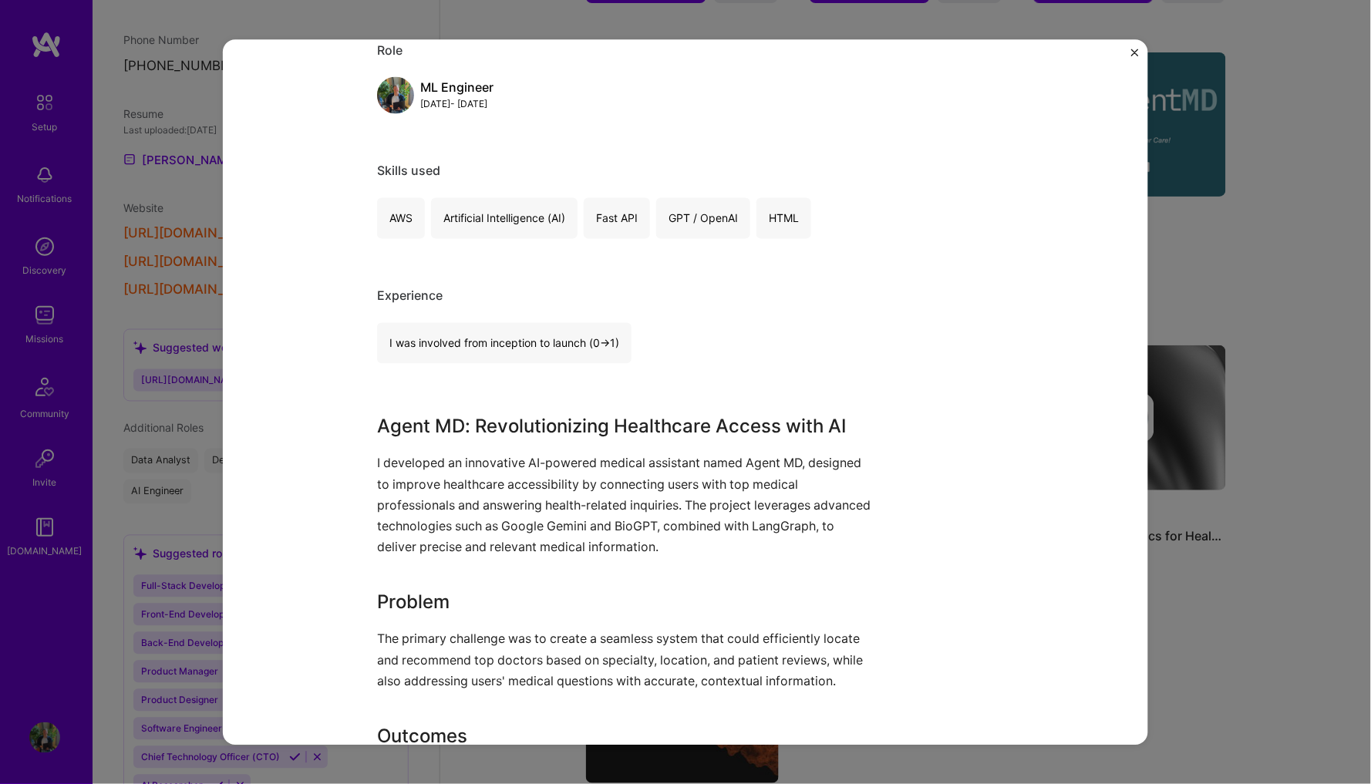
scroll to position [736, 0]
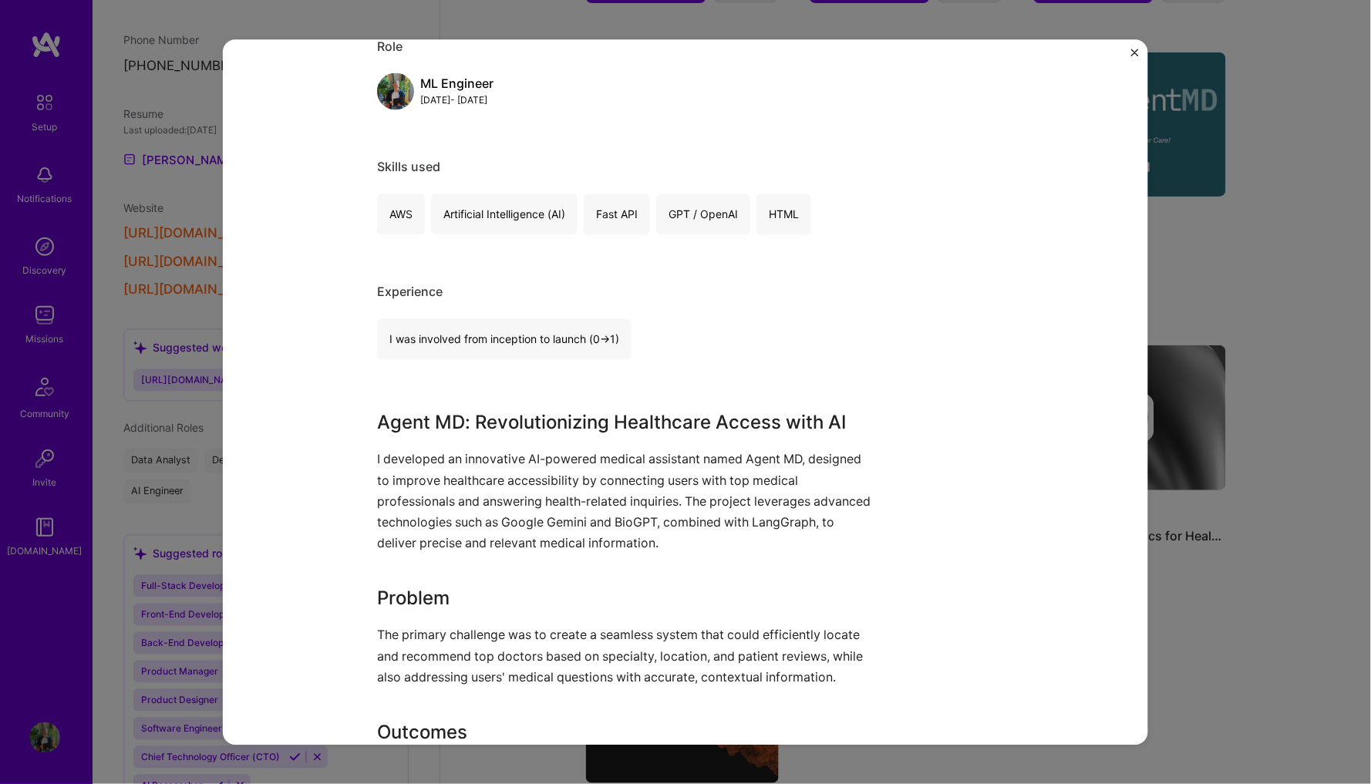
click at [506, 329] on div "I was involved from inception to launch (0 -> 1)" at bounding box center [504, 339] width 254 height 41
click at [422, 321] on div "I was involved from inception to launch (0 -> 1)" at bounding box center [504, 339] width 254 height 41
drag, startPoint x: 471, startPoint y: 321, endPoint x: 651, endPoint y: 335, distance: 181.0
click at [665, 333] on div "I was involved from inception to launch (0 -> 1)" at bounding box center [685, 339] width 617 height 41
click at [651, 335] on div "I was involved from inception to launch (0 -> 1)" at bounding box center [685, 339] width 617 height 41
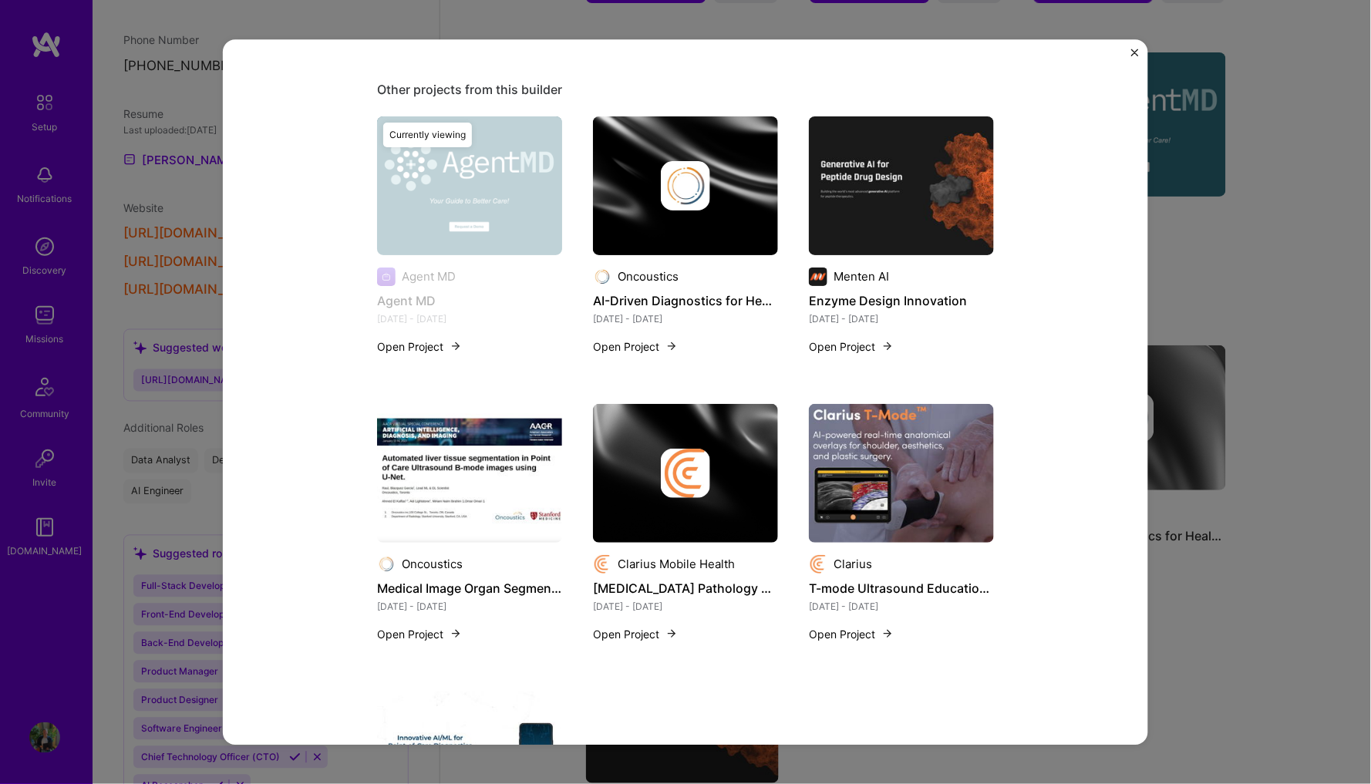
scroll to position [1603, 0]
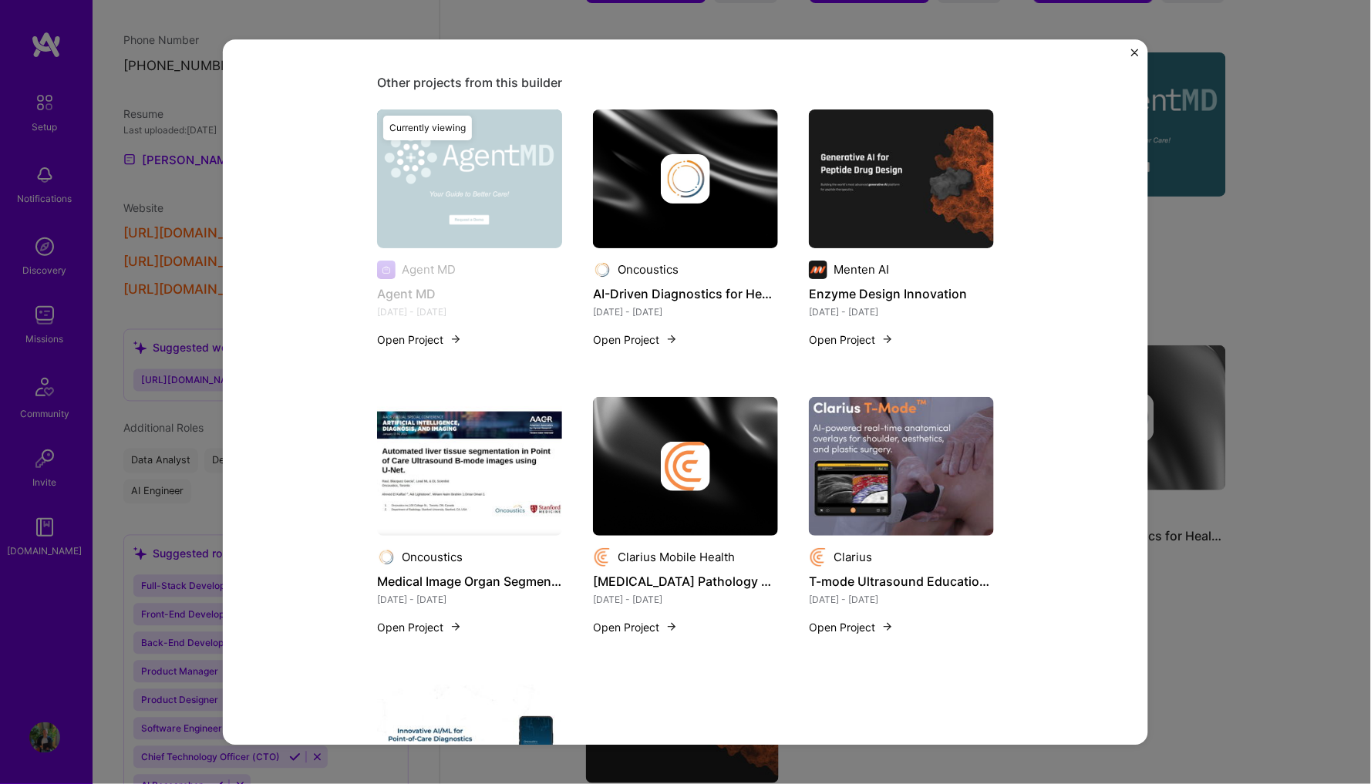
click at [1206, 237] on div "Agent MD Agent MD Healthcare Project link Role ML Engineer [DATE] - [DATE] Skil…" at bounding box center [685, 392] width 1371 height 784
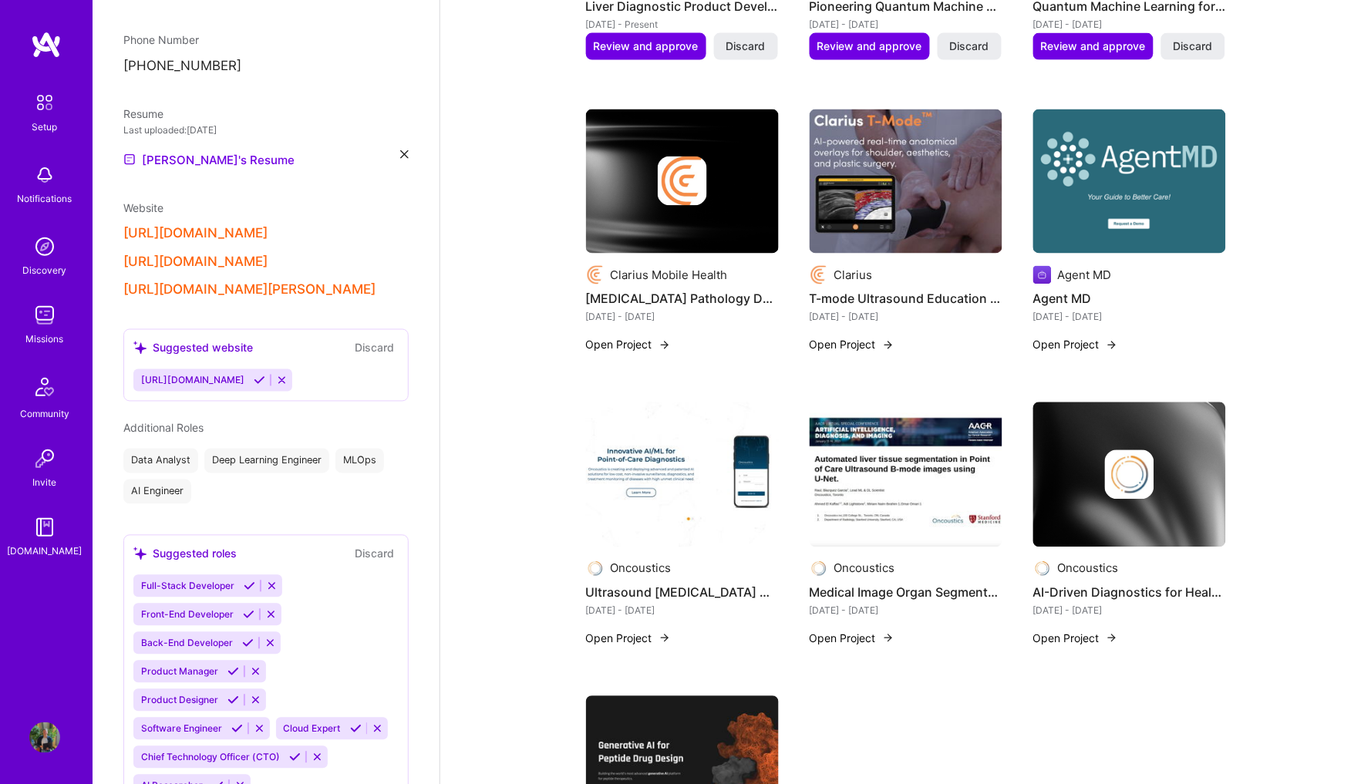
scroll to position [666, 0]
click at [893, 196] on img at bounding box center [905, 181] width 193 height 145
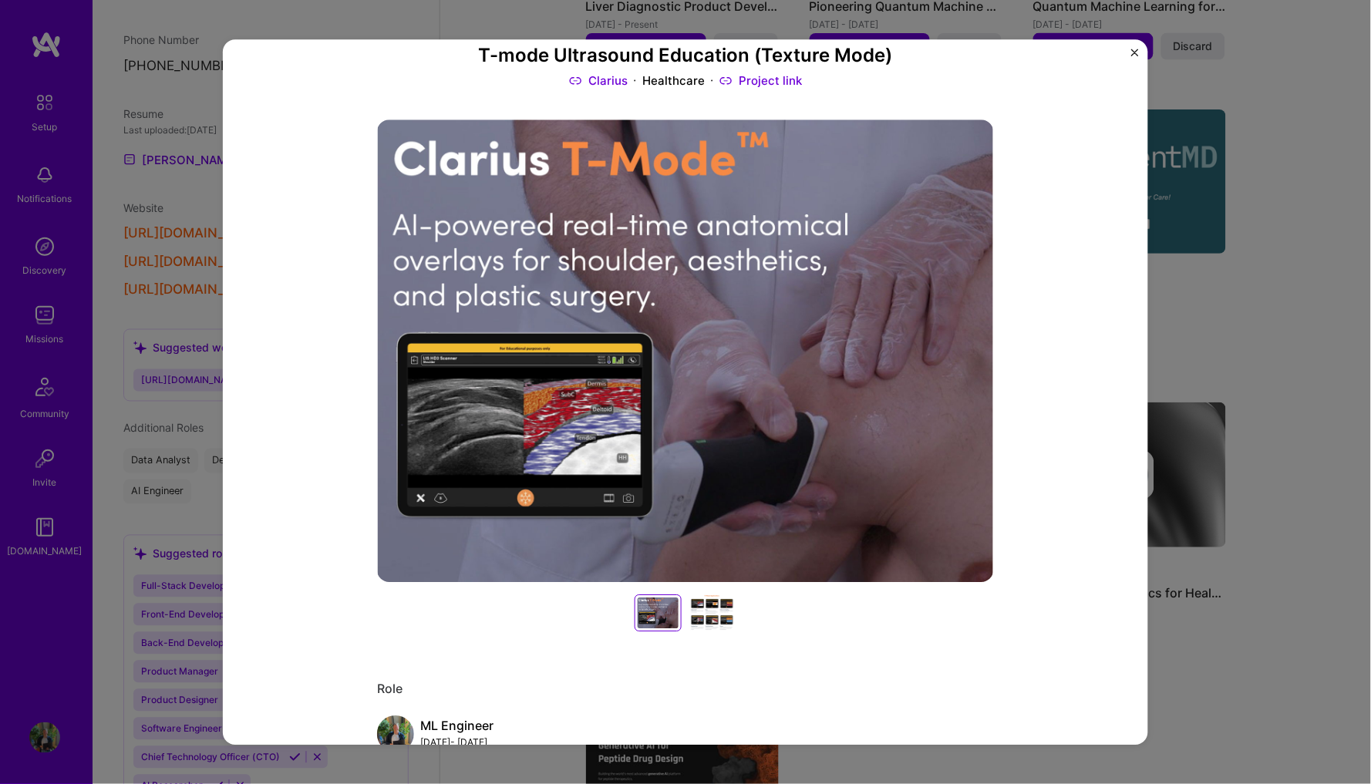
scroll to position [96, 0]
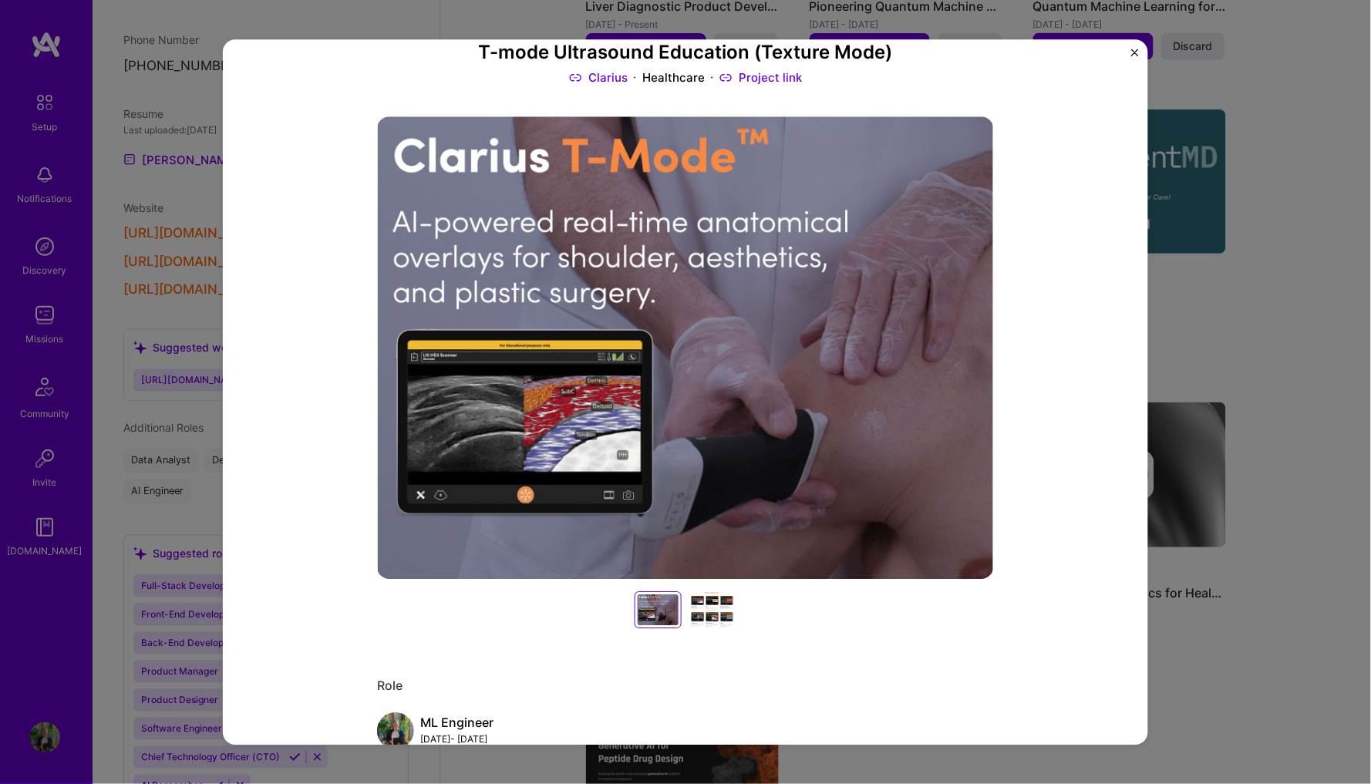
click at [722, 614] on div at bounding box center [712, 610] width 49 height 37
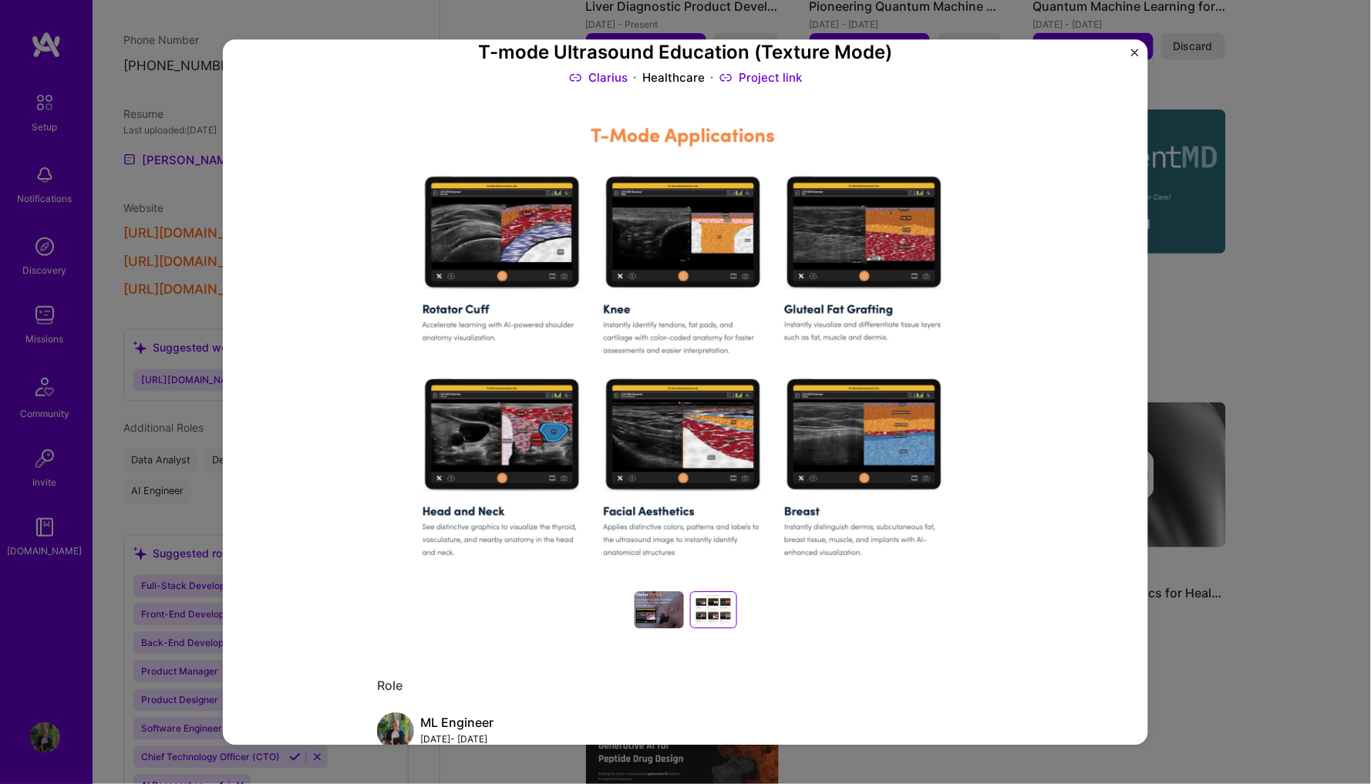
click at [715, 604] on div at bounding box center [713, 610] width 41 height 31
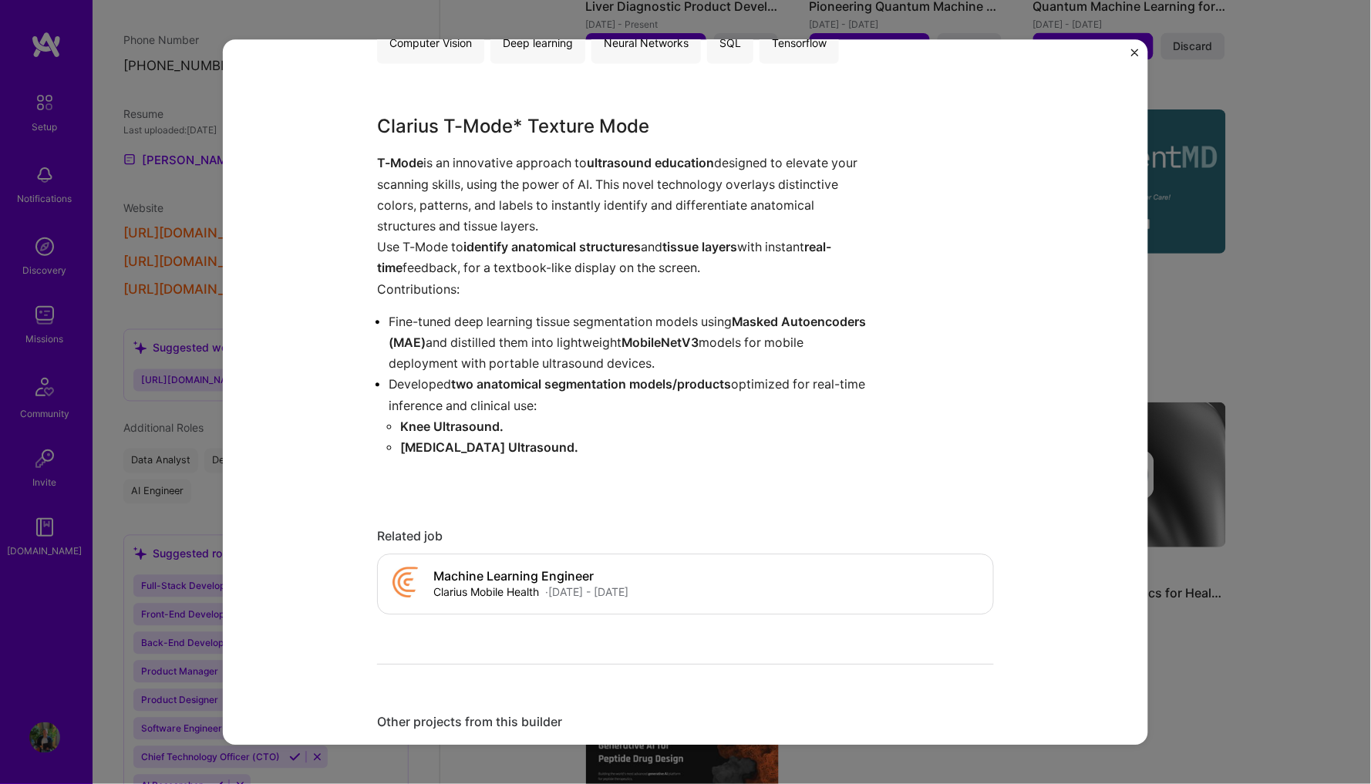
scroll to position [911, 0]
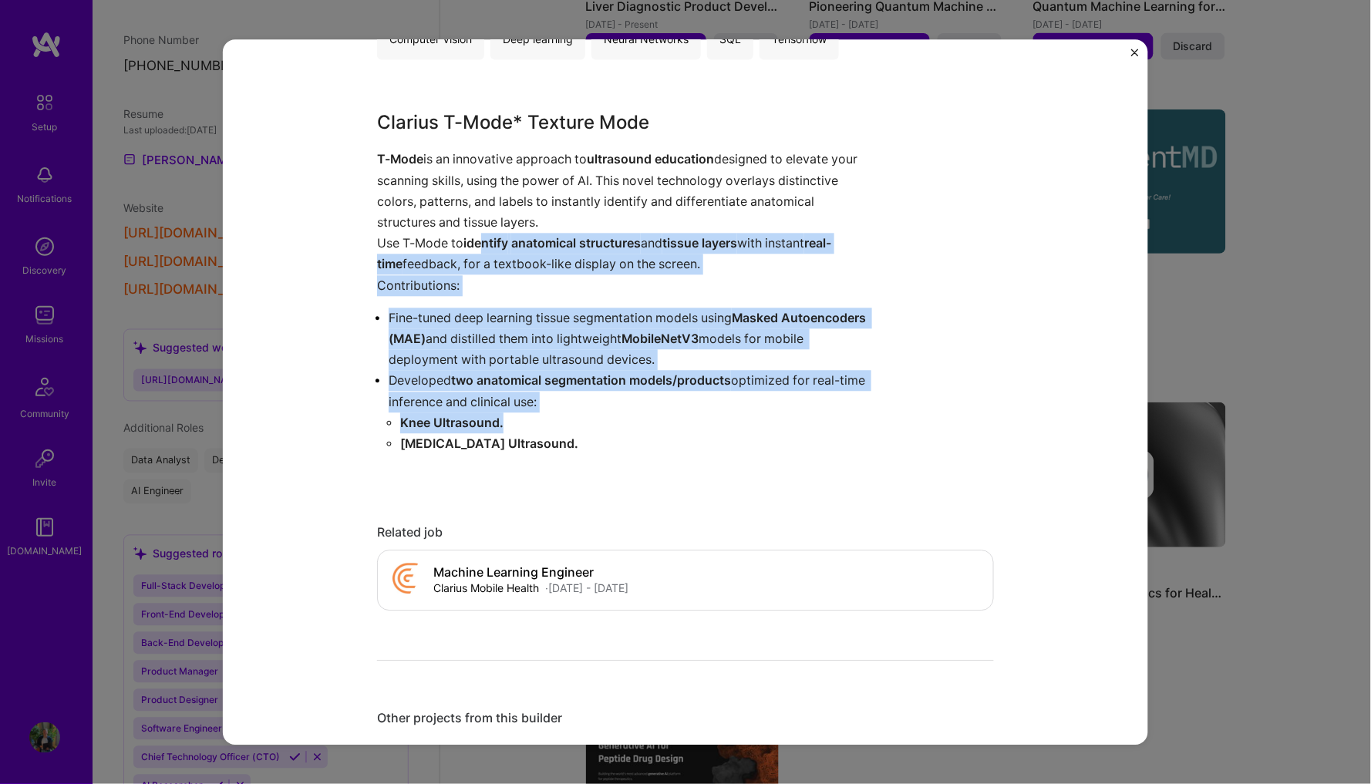
drag, startPoint x: 475, startPoint y: 242, endPoint x: 615, endPoint y: 414, distance: 221.9
click at [616, 414] on div "Clarius T-Mode* Texture Mode T-Mode is an innovative approach to ultrasound edu…" at bounding box center [627, 292] width 501 height 366
click at [615, 414] on p "Knee Ultrasound." at bounding box center [639, 422] width 478 height 21
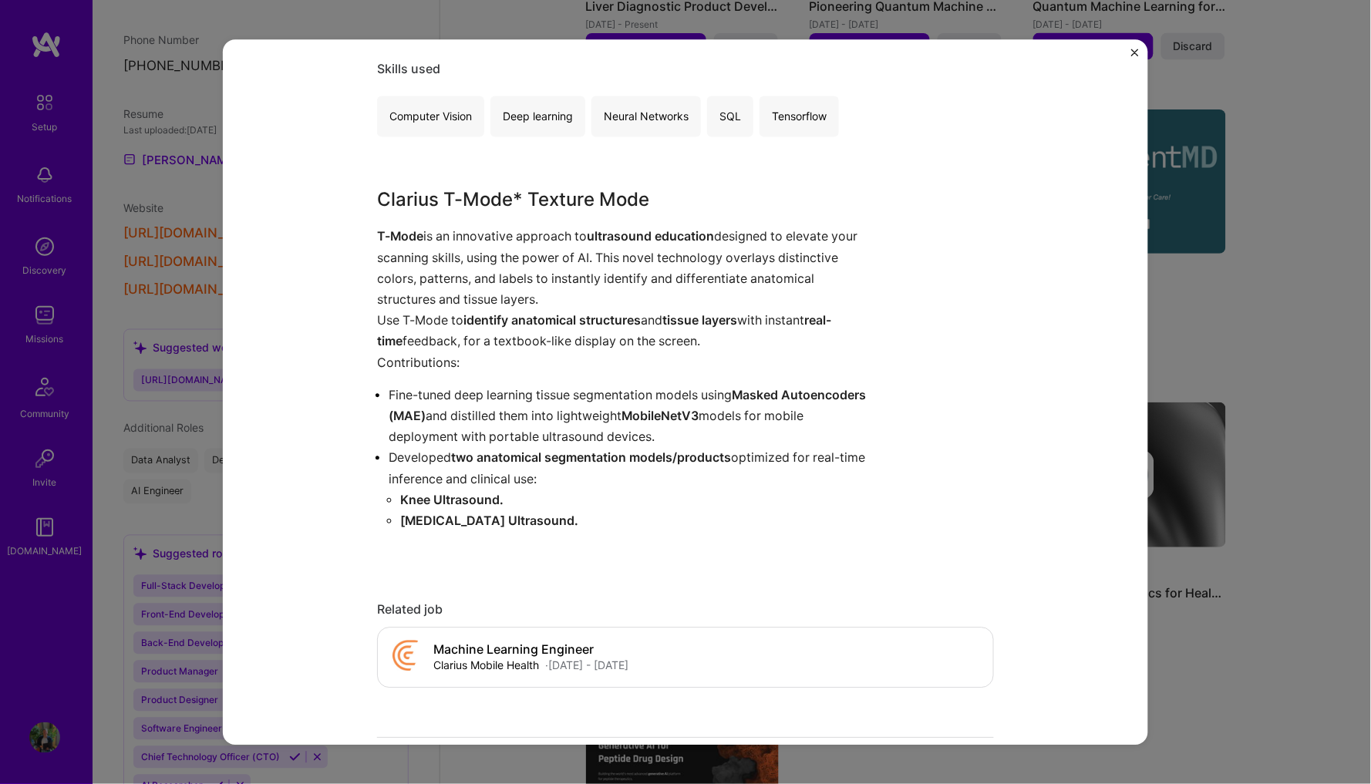
scroll to position [890, 0]
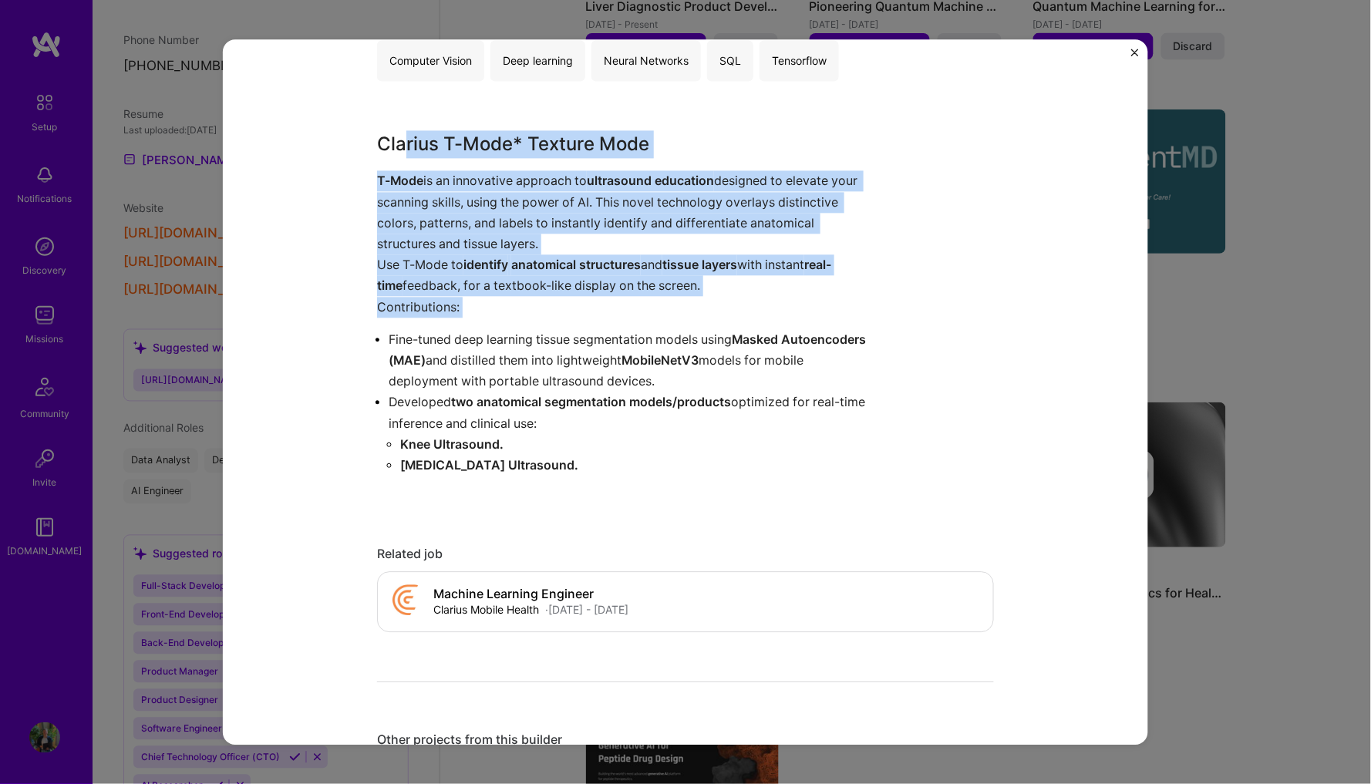
drag, startPoint x: 408, startPoint y: 145, endPoint x: 589, endPoint y: 315, distance: 248.2
click at [589, 315] on div "Clarius T-Mode* Texture Mode T-Mode is an innovative approach to ultrasound edu…" at bounding box center [627, 314] width 501 height 366
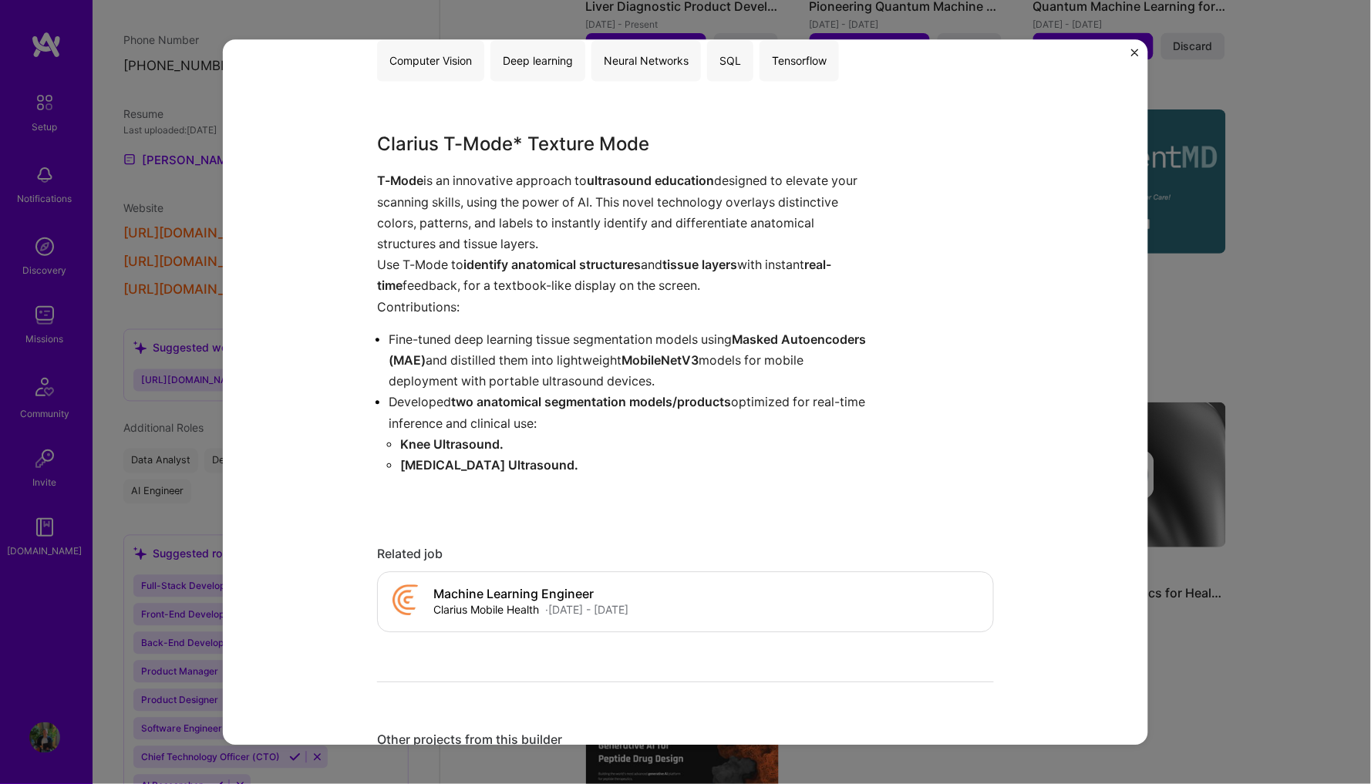
click at [588, 315] on div "Clarius T-Mode* Texture Mode T-Mode is an innovative approach to ultrasound edu…" at bounding box center [627, 314] width 501 height 366
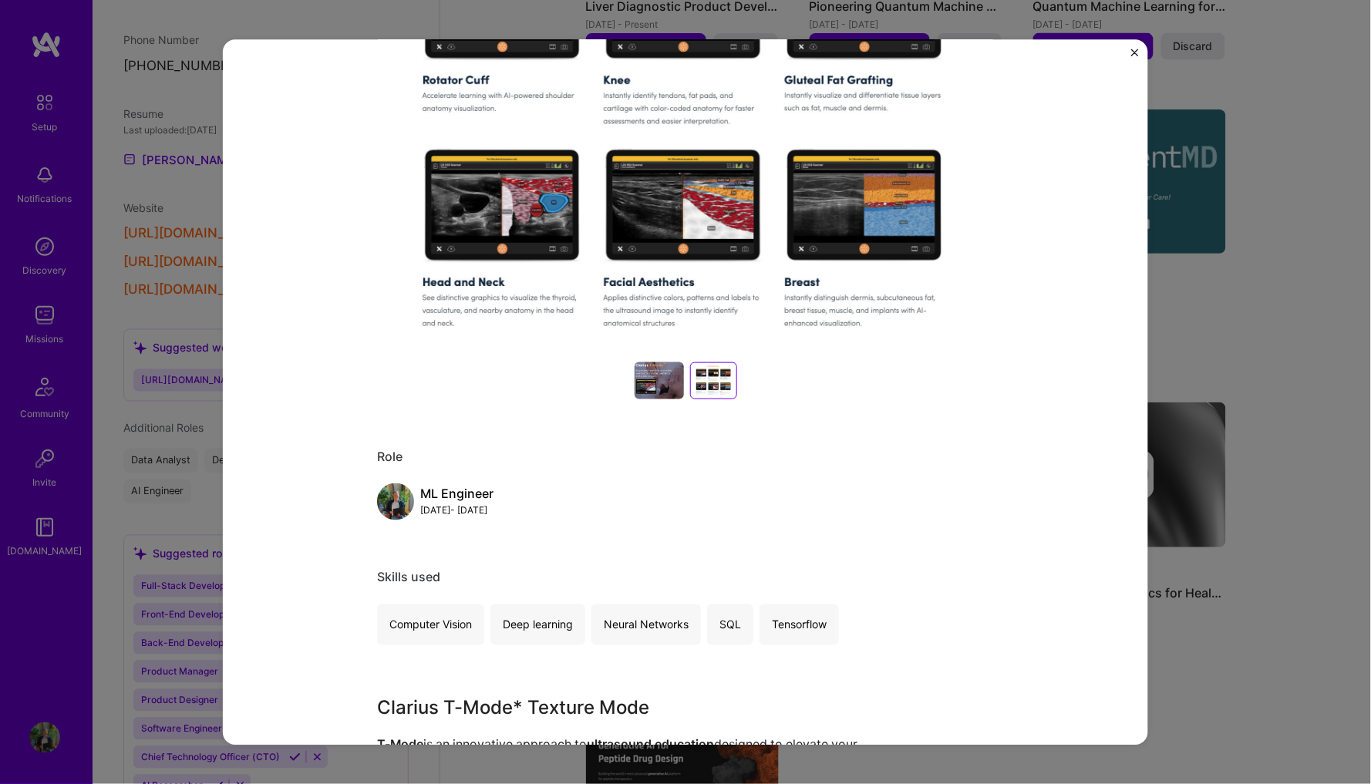
scroll to position [335, 0]
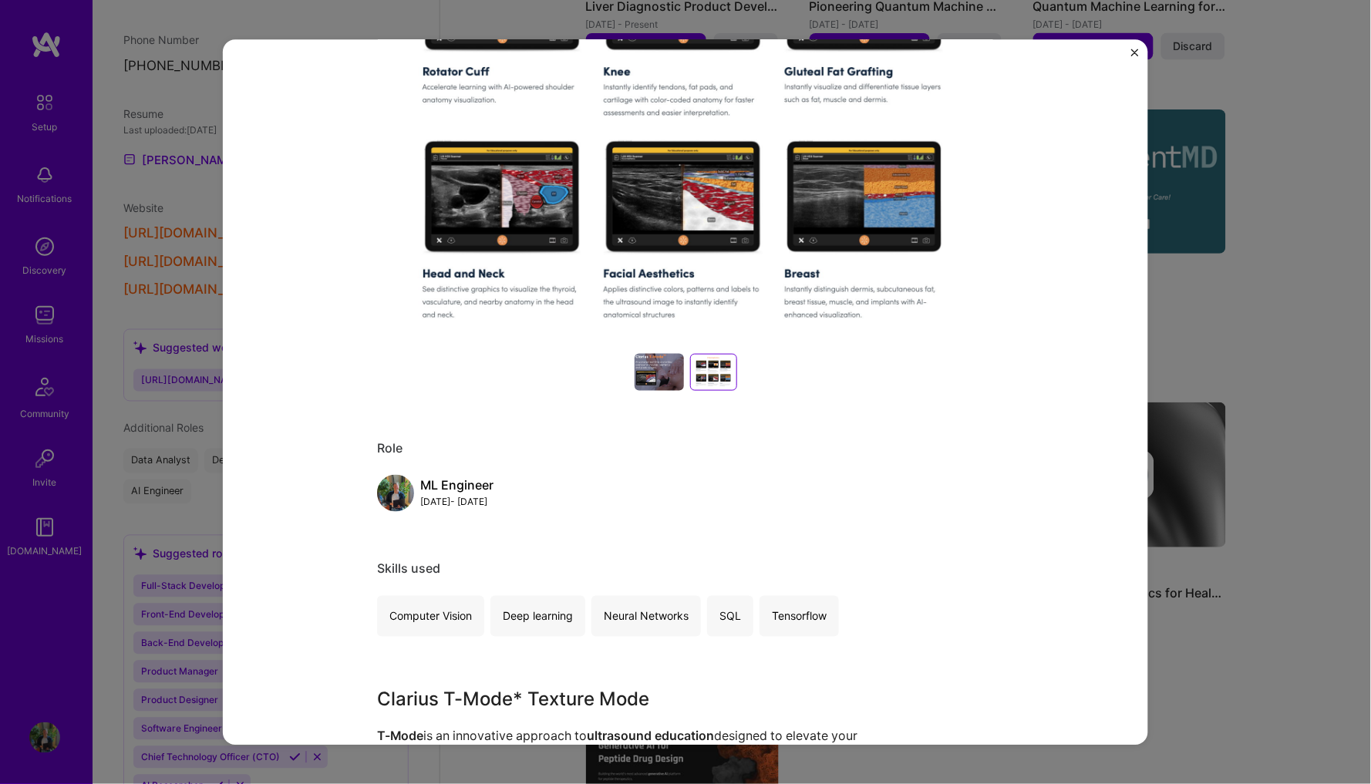
click at [647, 377] on div at bounding box center [658, 372] width 49 height 37
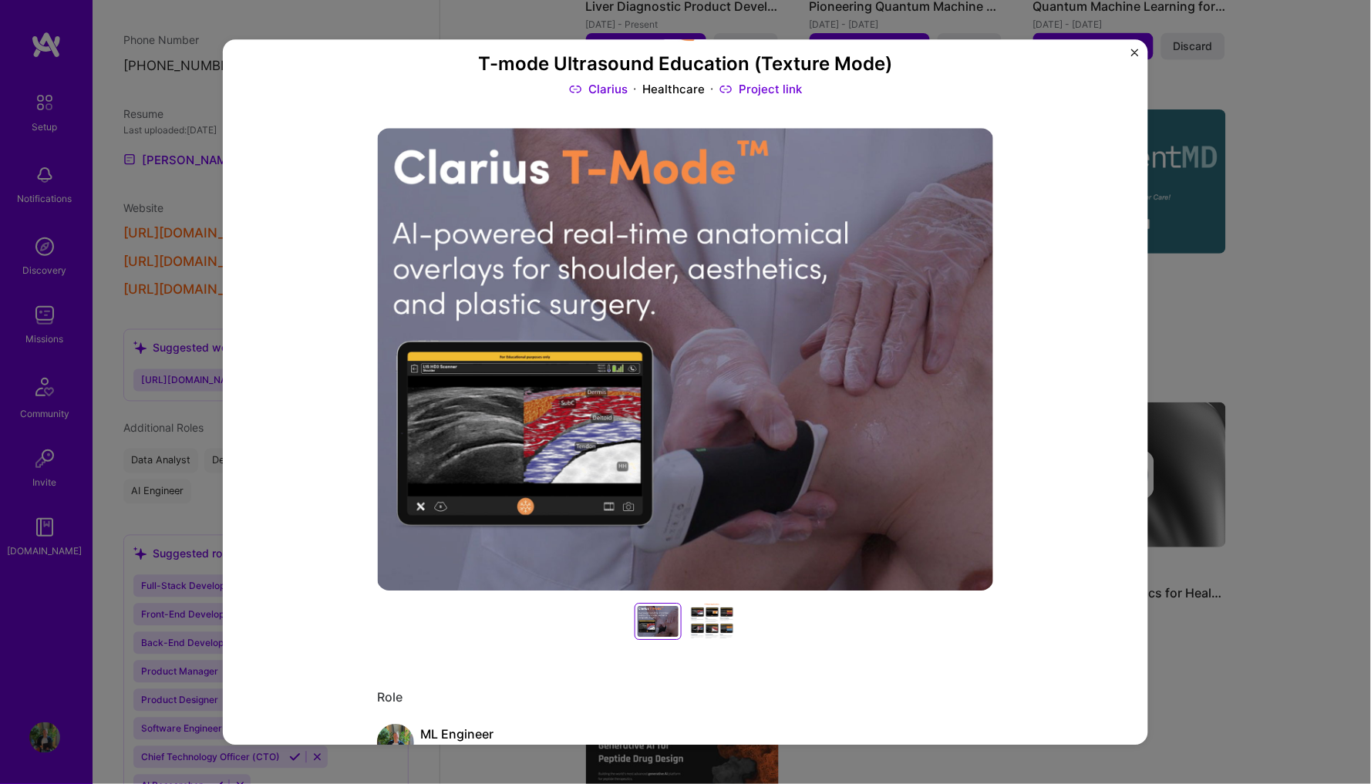
scroll to position [131, 0]
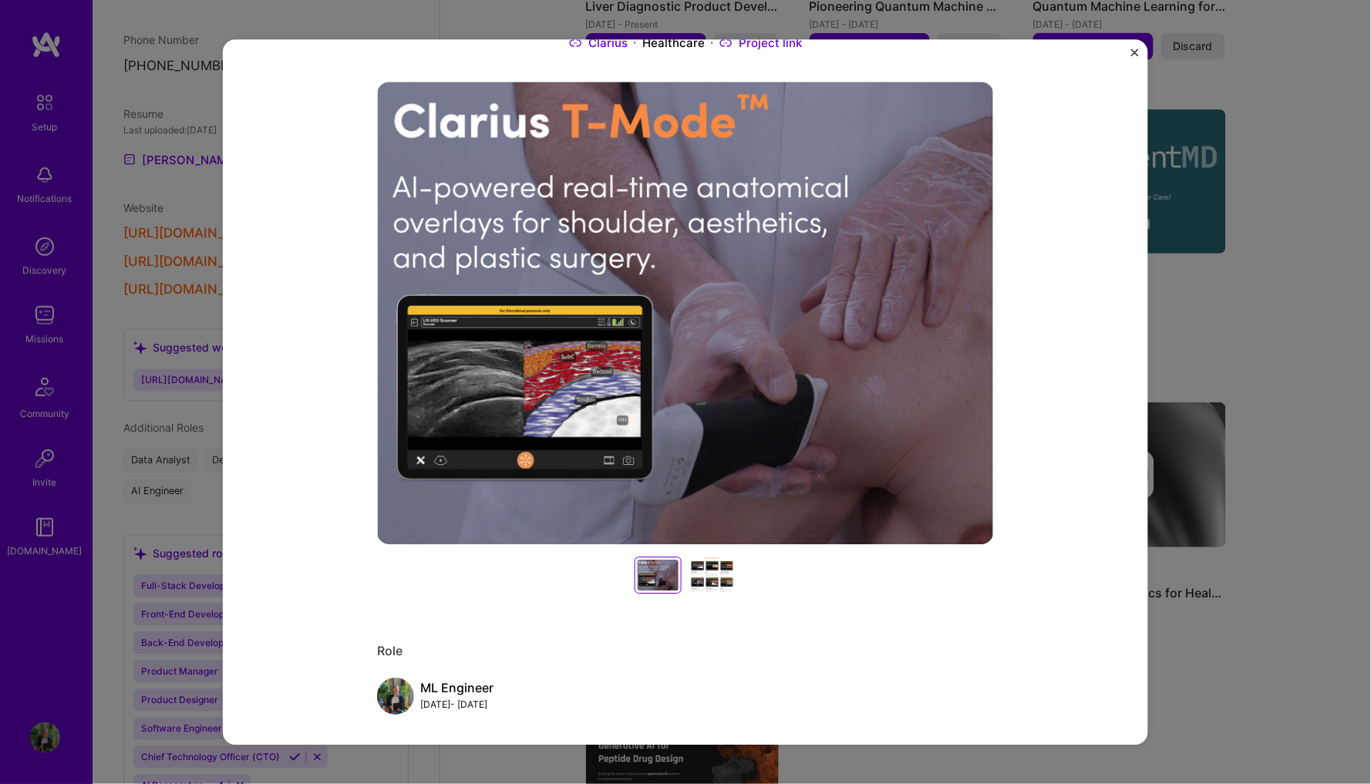
click at [713, 581] on div at bounding box center [712, 575] width 49 height 37
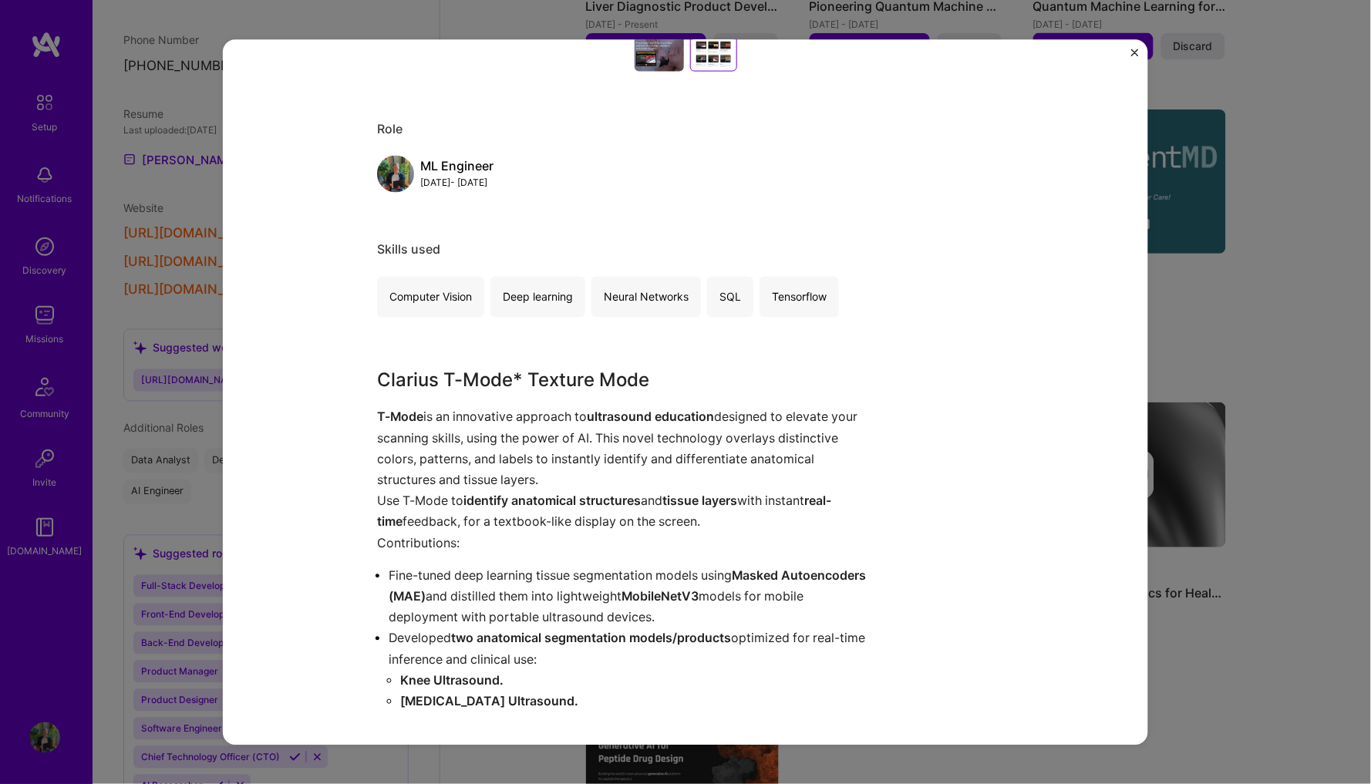
scroll to position [681, 0]
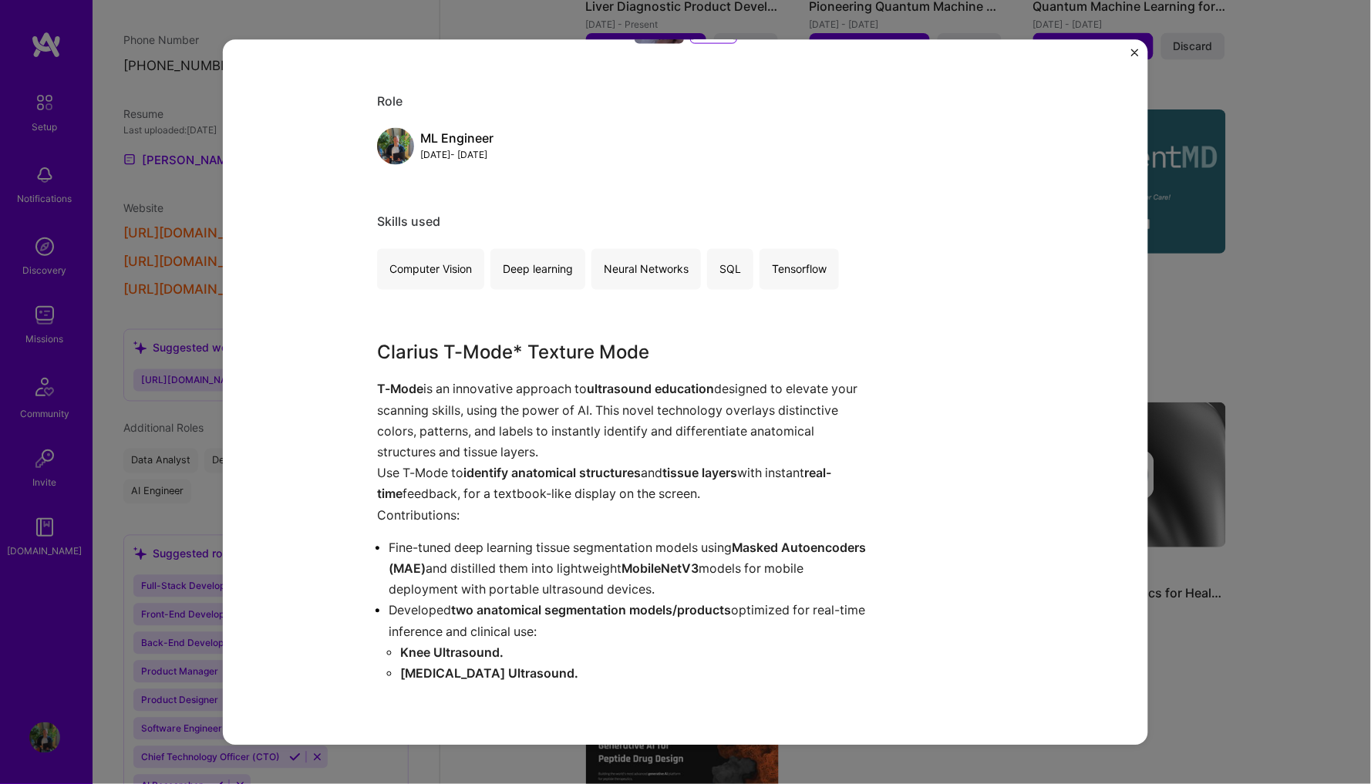
drag, startPoint x: 406, startPoint y: 404, endPoint x: 661, endPoint y: 618, distance: 333.2
click at [661, 618] on div "Clarius T-Mode* Texture Mode T-Mode is an innovative approach to ultrasound edu…" at bounding box center [627, 522] width 501 height 366
click at [661, 618] on p "Developed two anatomical segmentation models/products optimized for real-time i…" at bounding box center [634, 622] width 490 height 42
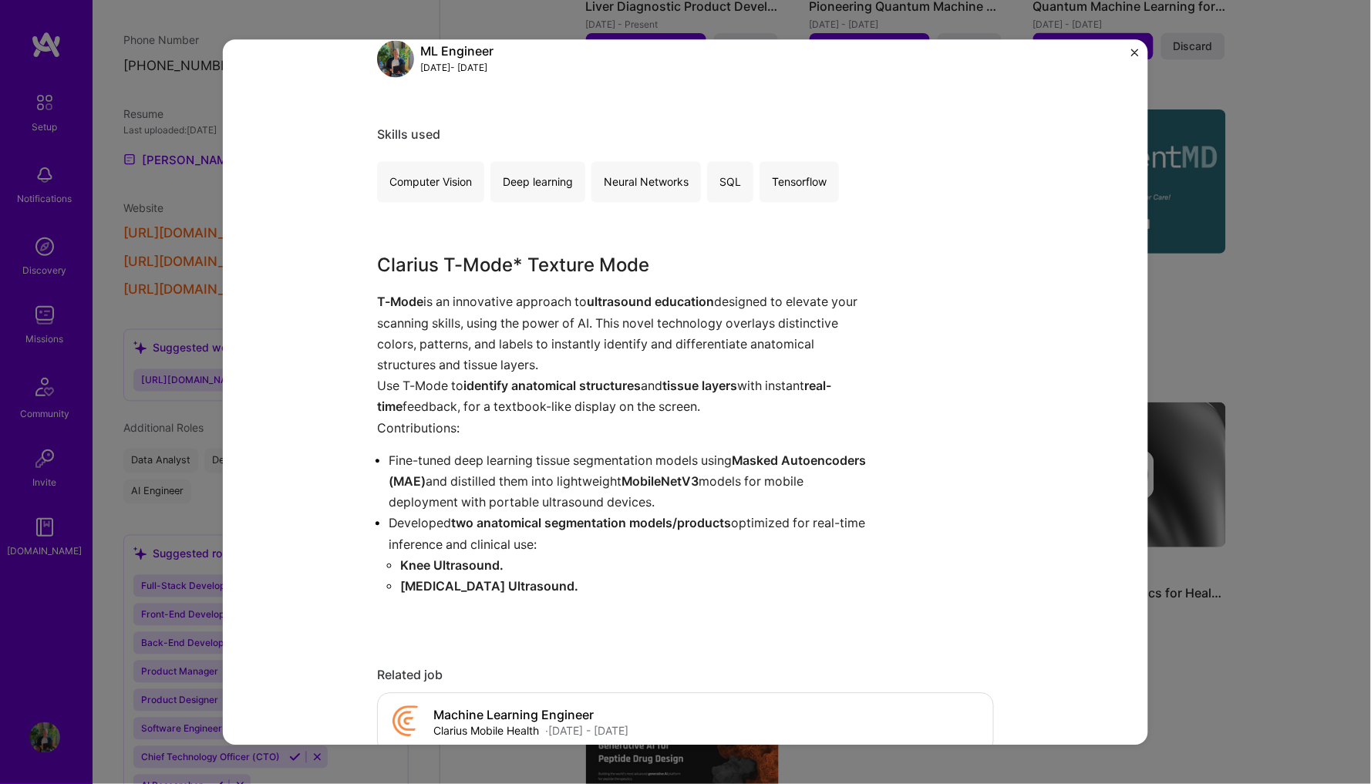
scroll to position [806, 0]
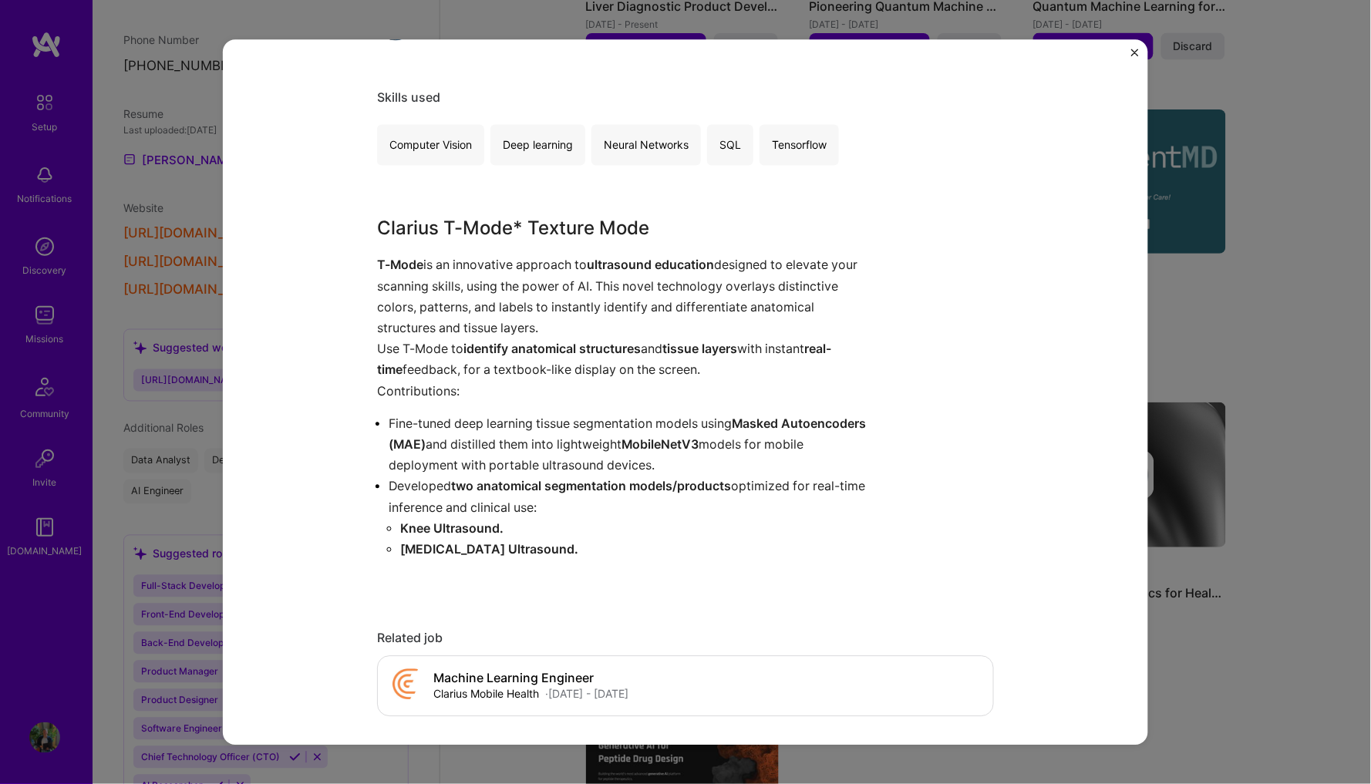
click at [1190, 315] on div "T-mode Ultrasound Education (Texture Mode) Clarius Healthcare Project link Role…" at bounding box center [685, 392] width 1371 height 784
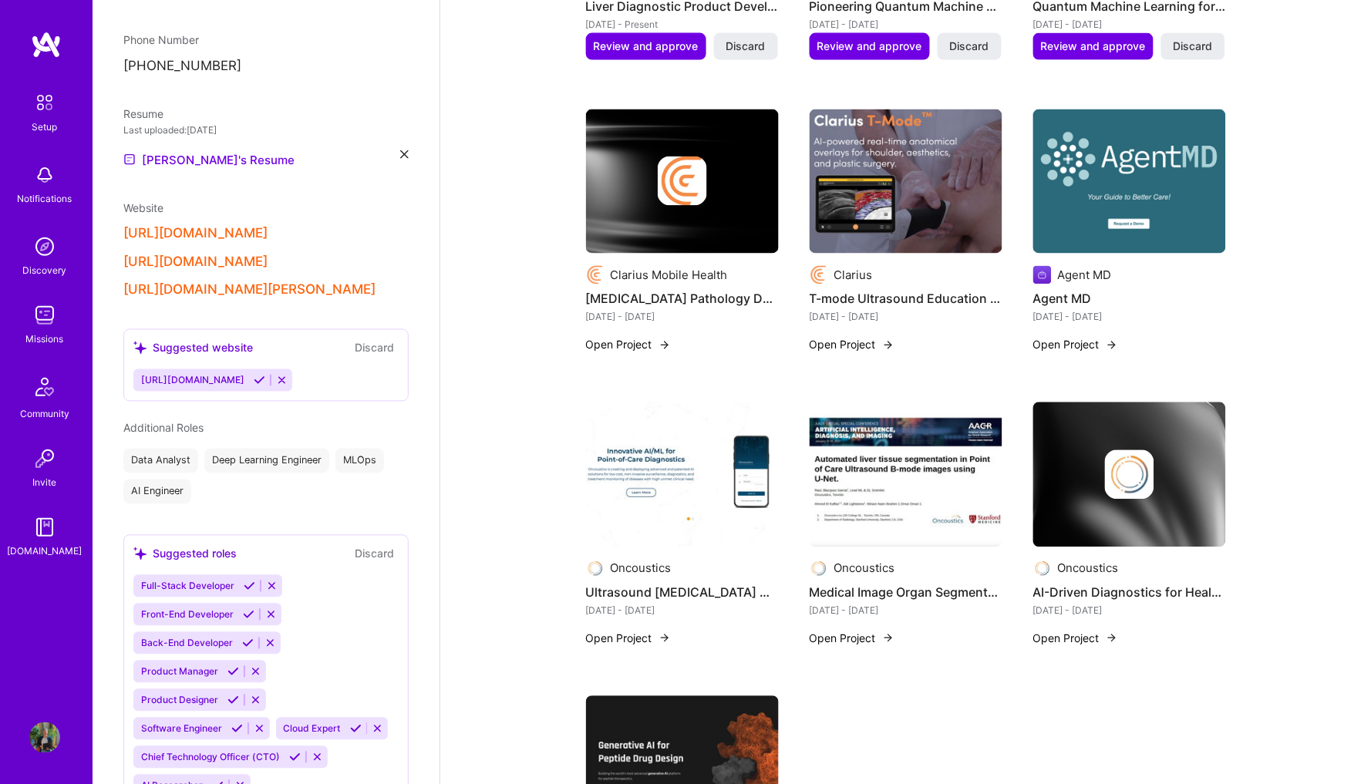
click at [906, 172] on img at bounding box center [905, 181] width 193 height 145
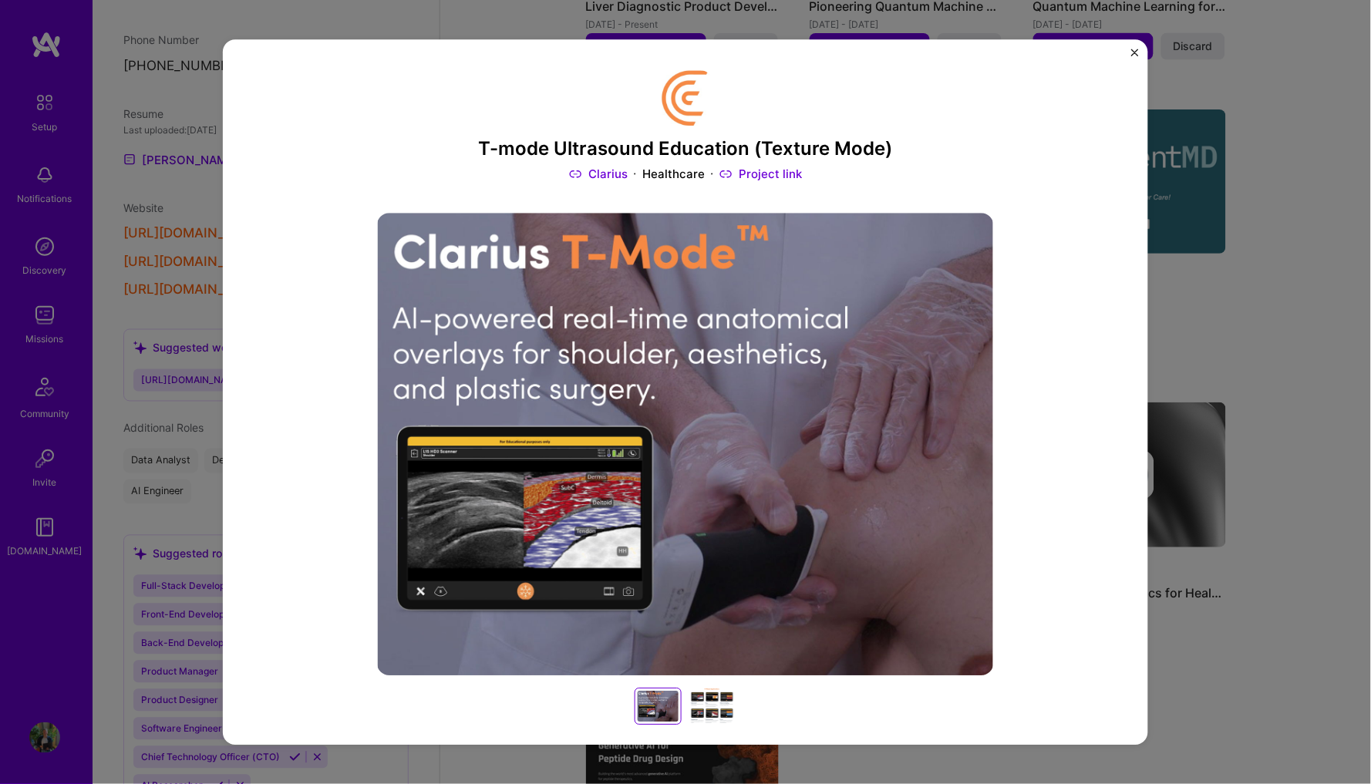
scroll to position [2, 0]
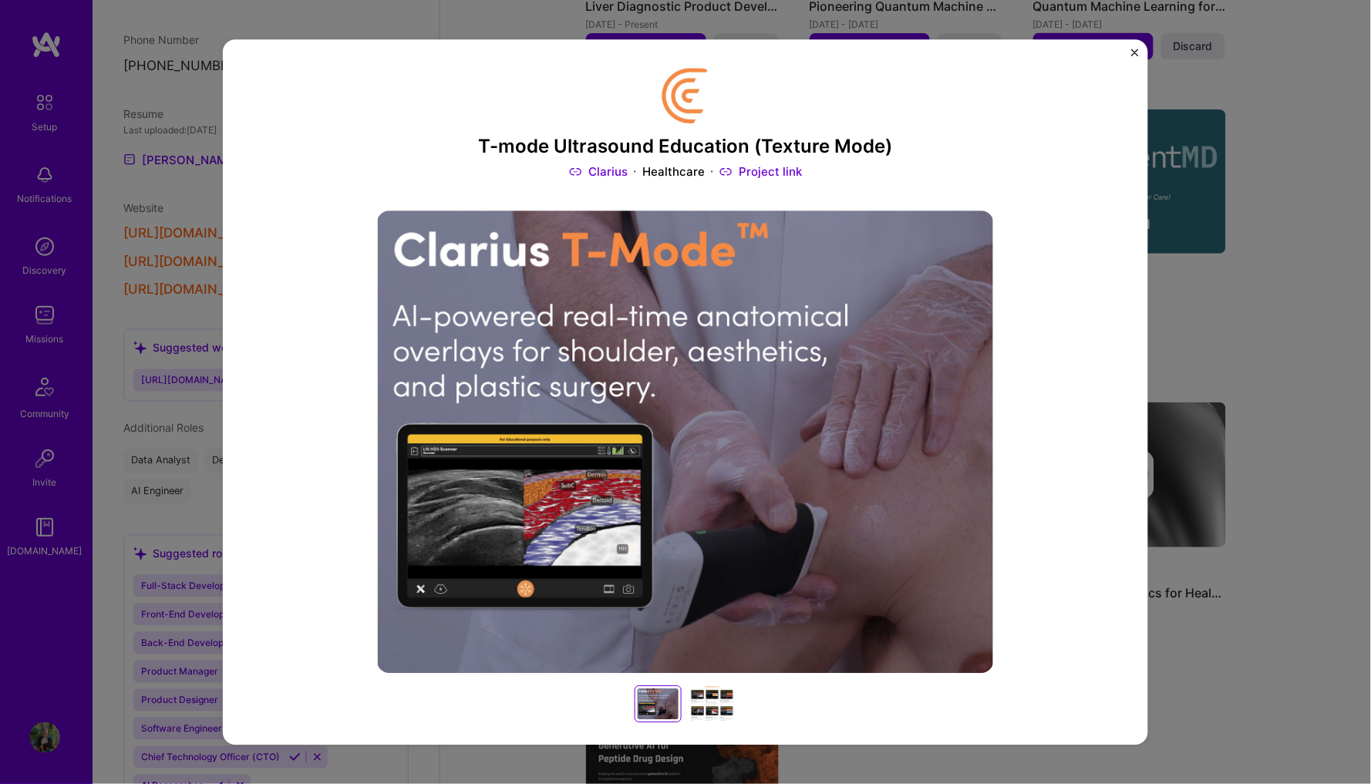
click at [723, 686] on div at bounding box center [712, 704] width 49 height 37
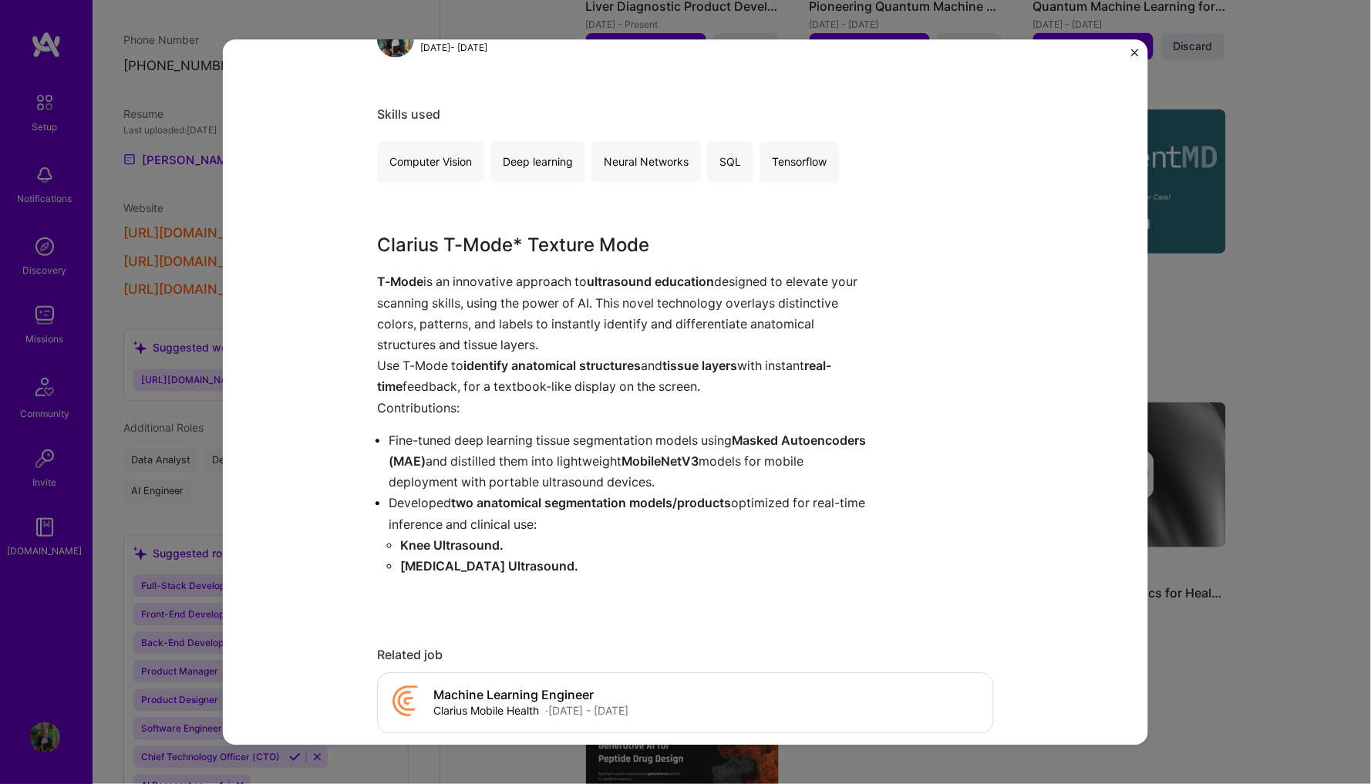
scroll to position [834, 0]
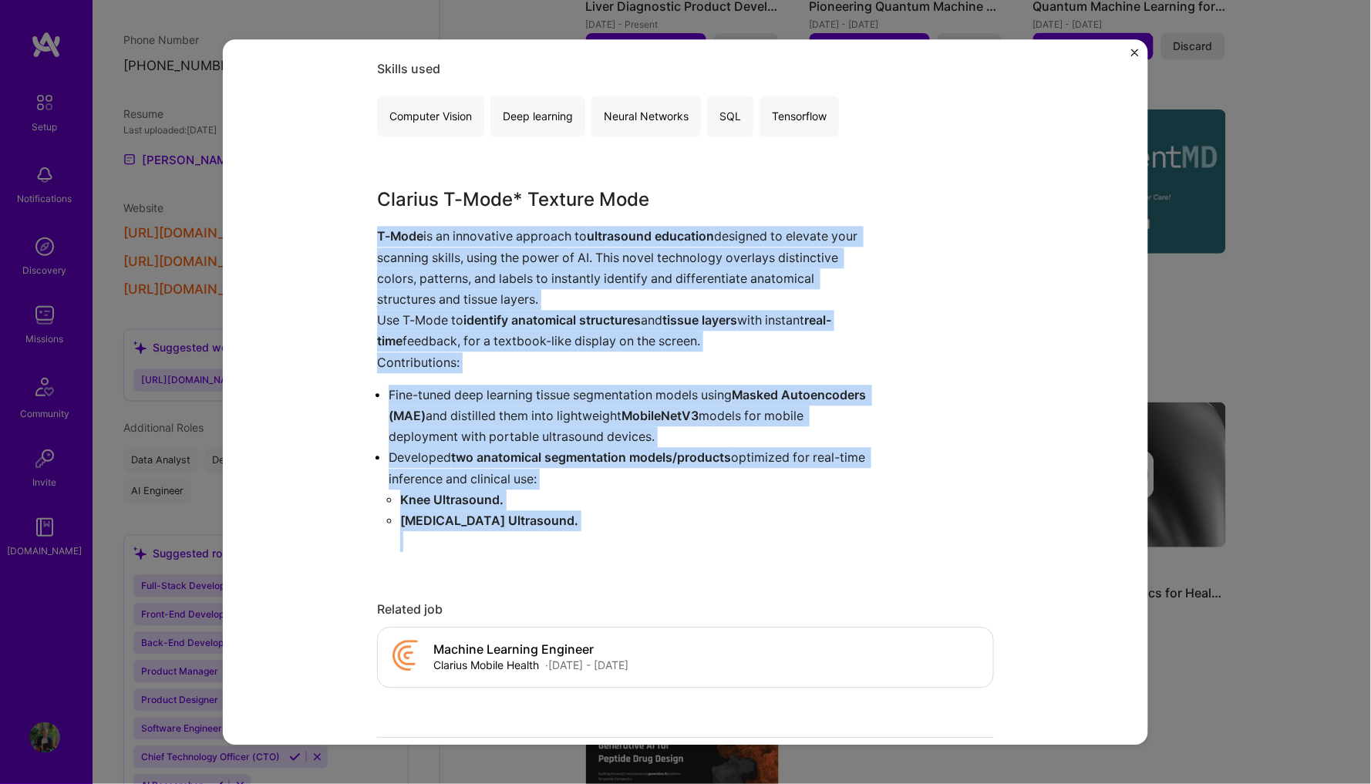
drag, startPoint x: 364, startPoint y: 219, endPoint x: 638, endPoint y: 567, distance: 442.4
click at [638, 567] on div "T-mode Ultrasound Education (Texture Mode) Clarius Healthcare Project link Role…" at bounding box center [685, 391] width 925 height 705
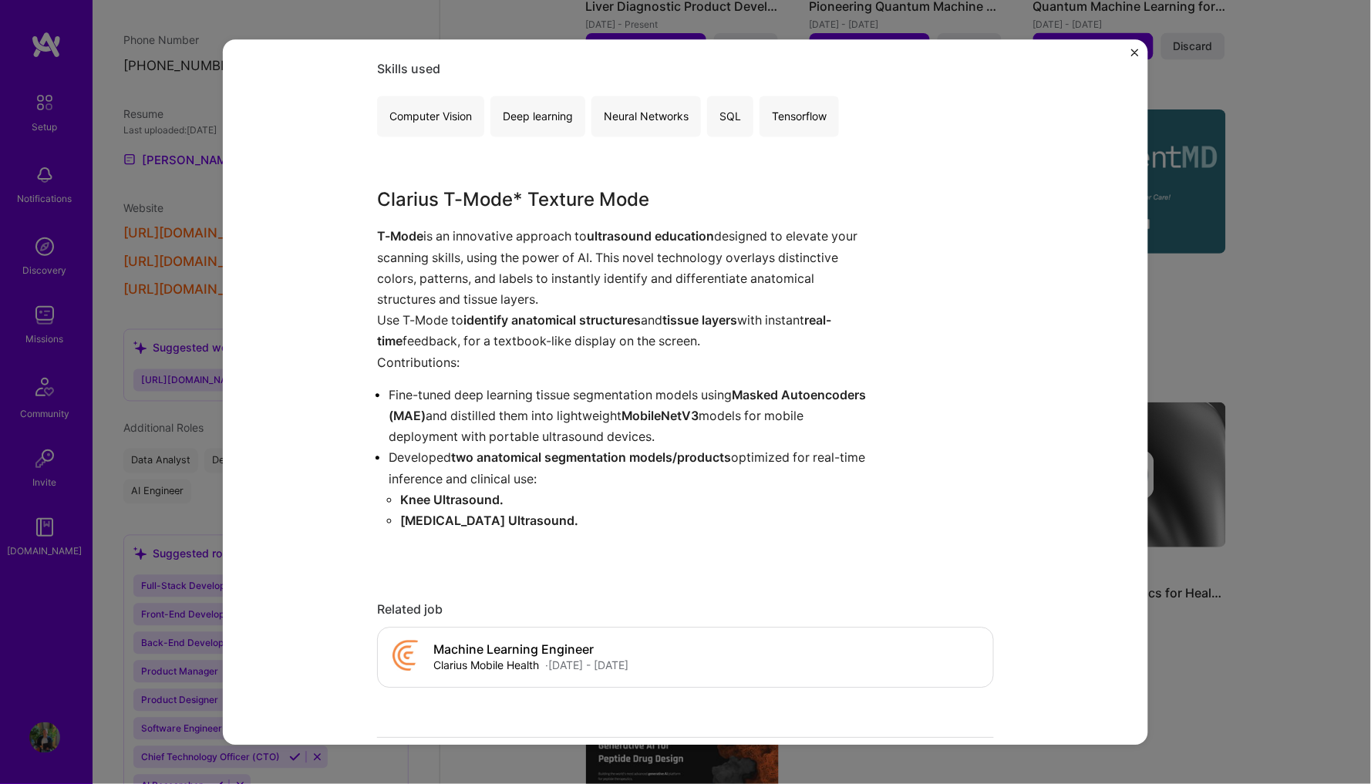
click at [639, 494] on p "Knee Ultrasound." at bounding box center [639, 500] width 478 height 21
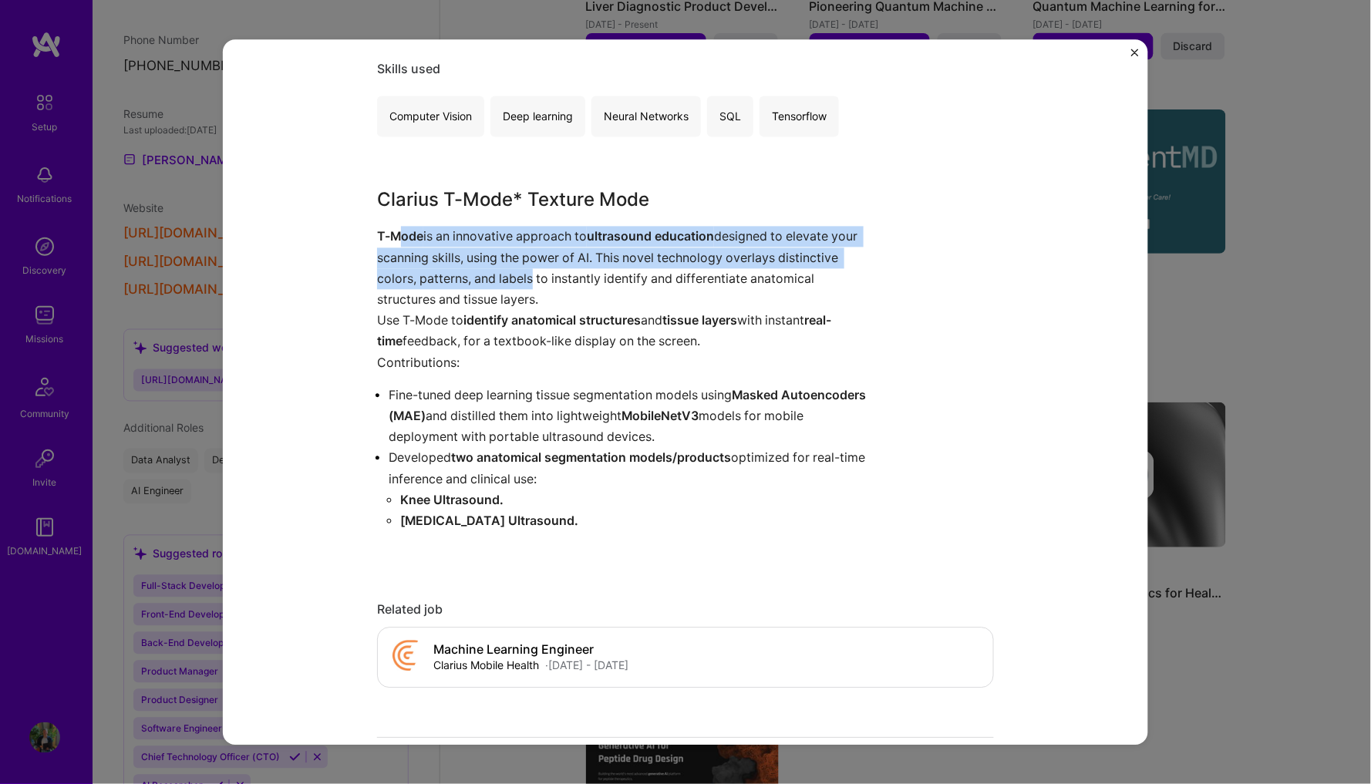
drag, startPoint x: 397, startPoint y: 239, endPoint x: 530, endPoint y: 261, distance: 135.1
click at [530, 261] on p "T-Mode is an innovative approach to ultrasound education designed to elevate yo…" at bounding box center [627, 269] width 501 height 84
drag, startPoint x: 391, startPoint y: 234, endPoint x: 718, endPoint y: 244, distance: 327.8
click at [718, 244] on p "T-Mode is an innovative approach to ultrasound education designed to elevate yo…" at bounding box center [627, 269] width 501 height 84
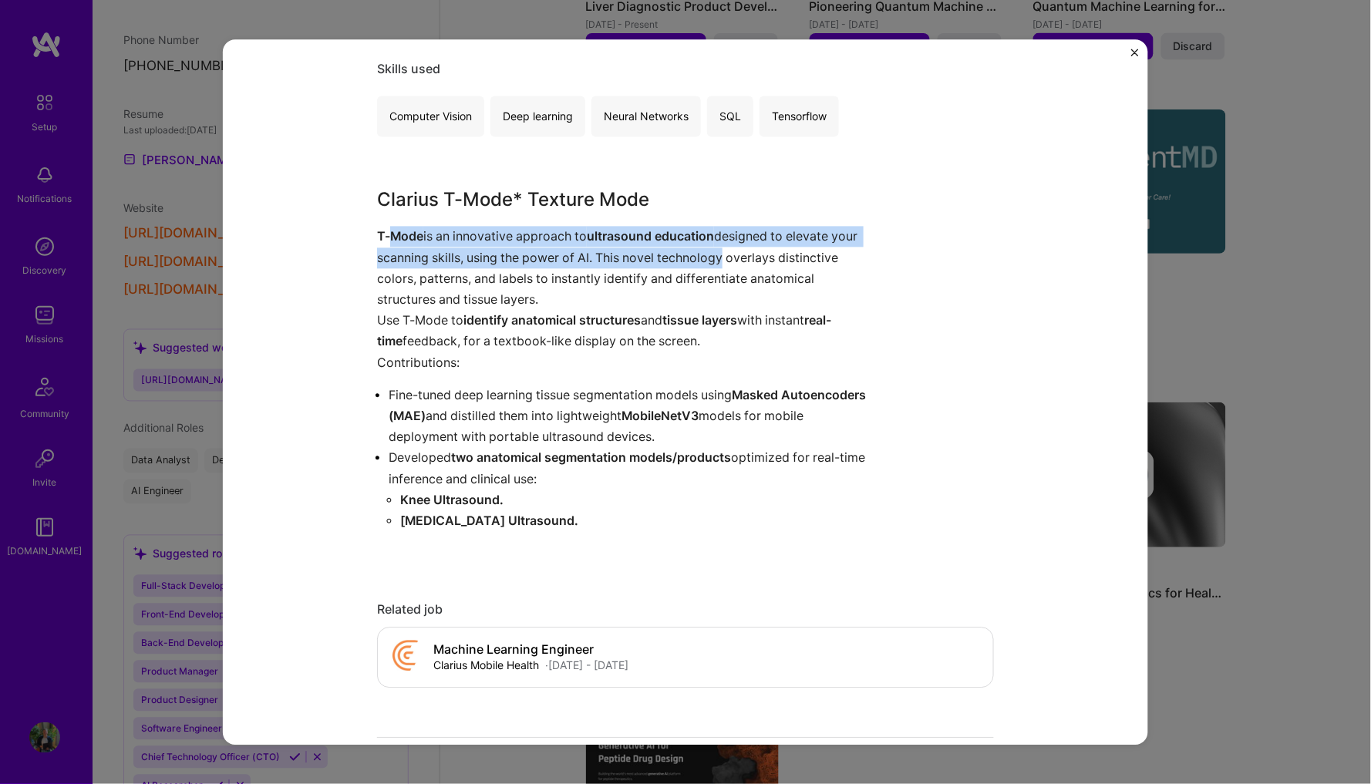
click at [718, 244] on p "T-Mode is an innovative approach to ultrasound education designed to elevate yo…" at bounding box center [627, 269] width 501 height 84
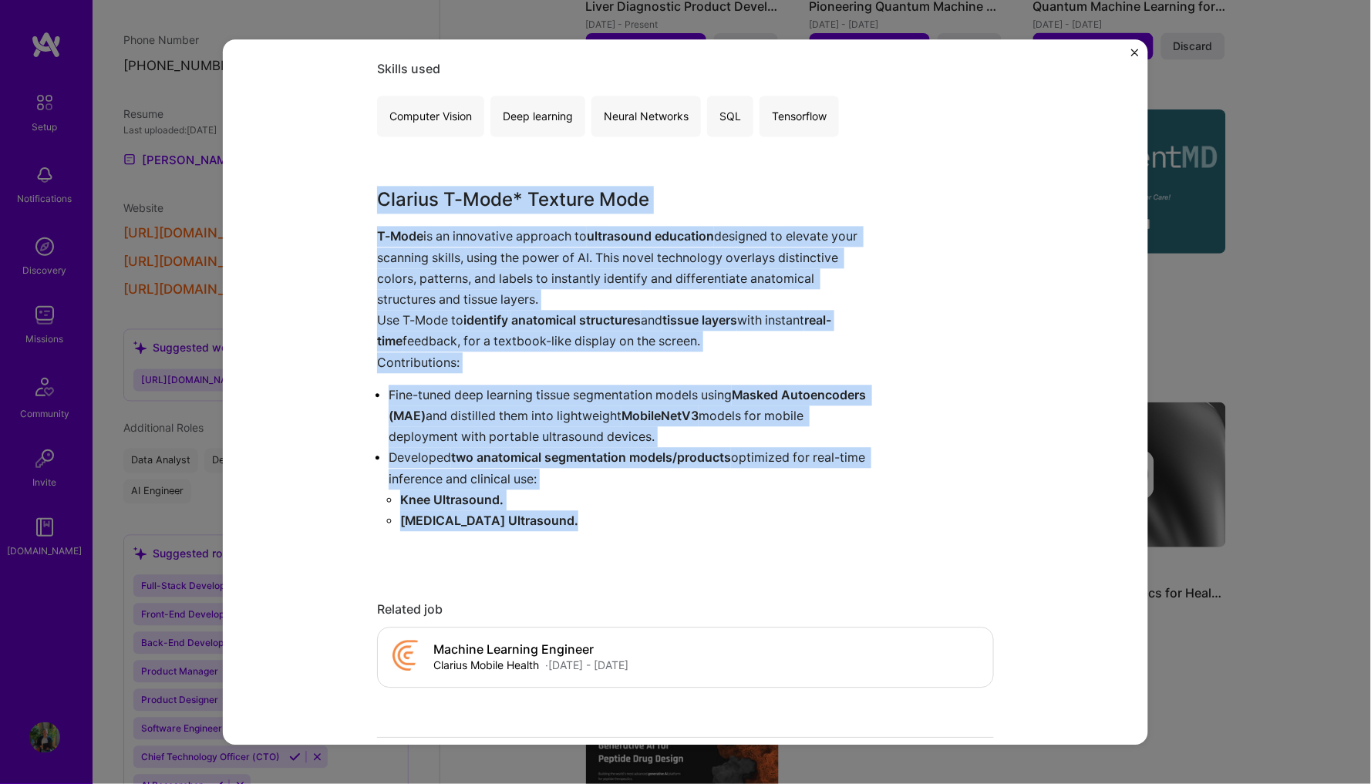
drag, startPoint x: 376, startPoint y: 207, endPoint x: 590, endPoint y: 505, distance: 366.9
click at [590, 505] on div "T-mode Ultrasound Education (Texture Mode) Clarius Healthcare Project link Role…" at bounding box center [685, 391] width 925 height 705
click at [590, 510] on p "[MEDICAL_DATA] Ultrasound." at bounding box center [639, 520] width 478 height 21
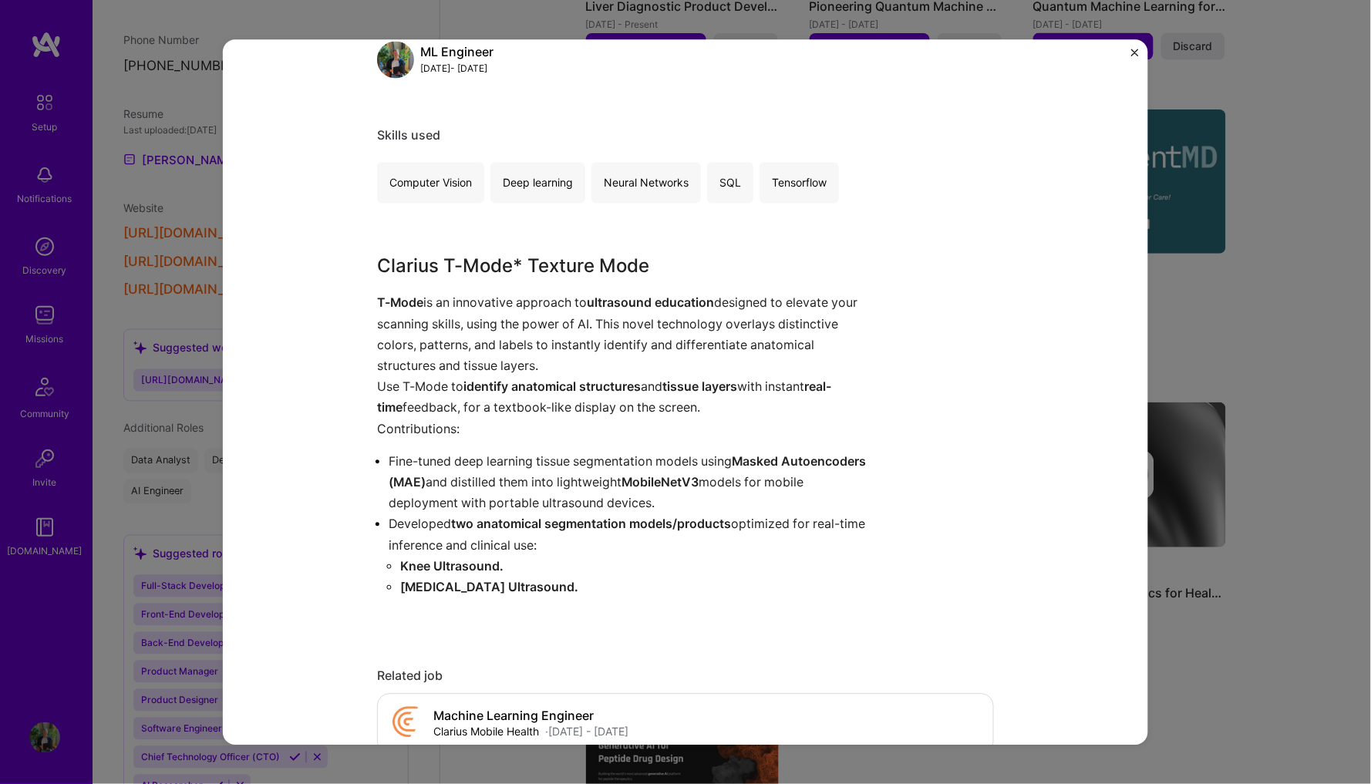
scroll to position [737, 0]
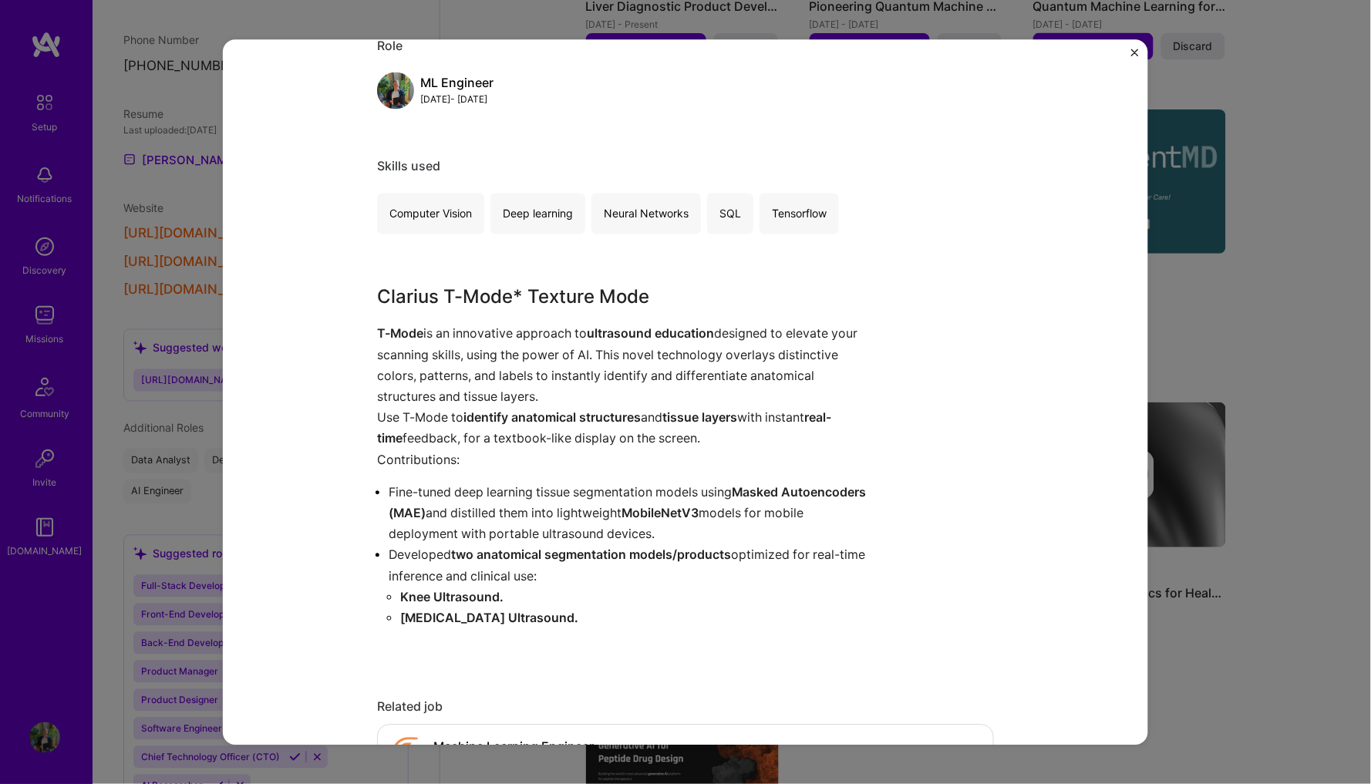
click at [1227, 337] on div "T-mode Ultrasound Education (Texture Mode) Clarius Healthcare Project link Role…" at bounding box center [685, 392] width 1371 height 784
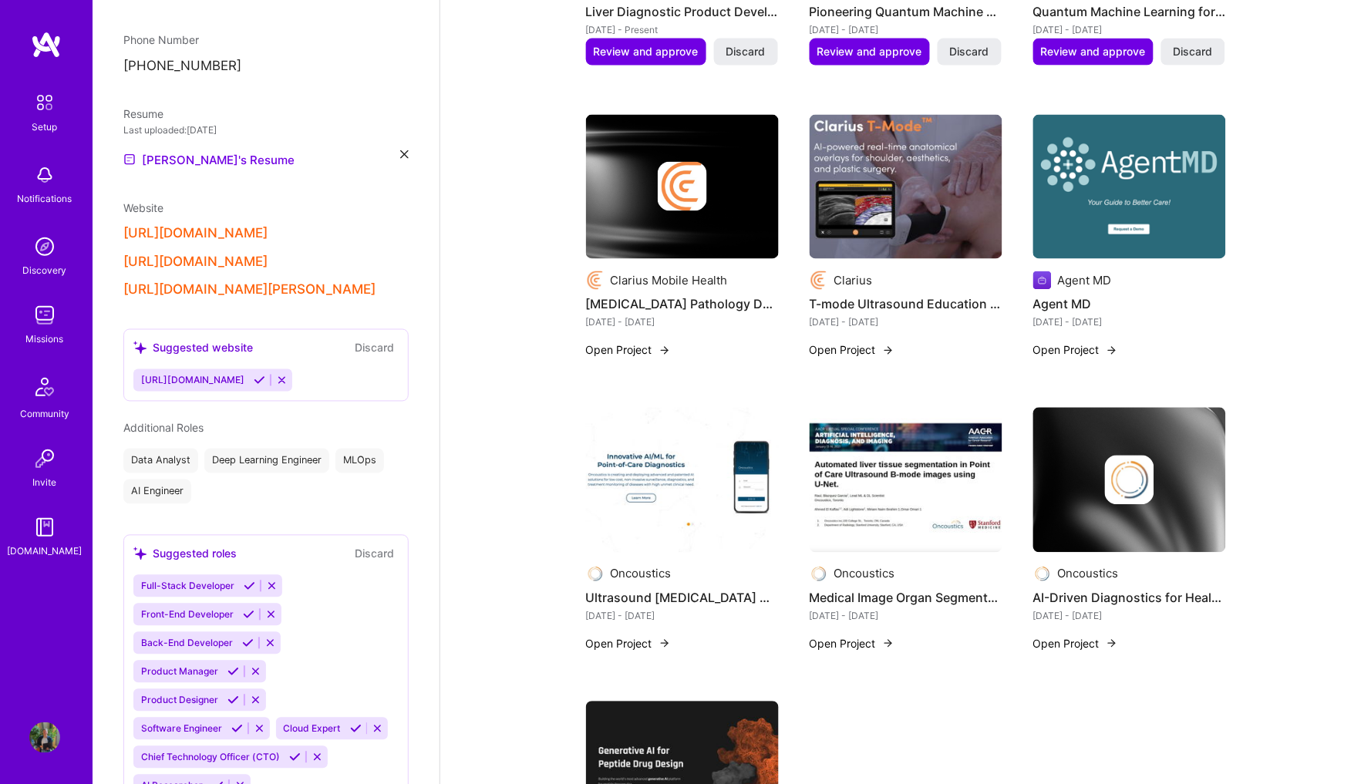
scroll to position [651, 0]
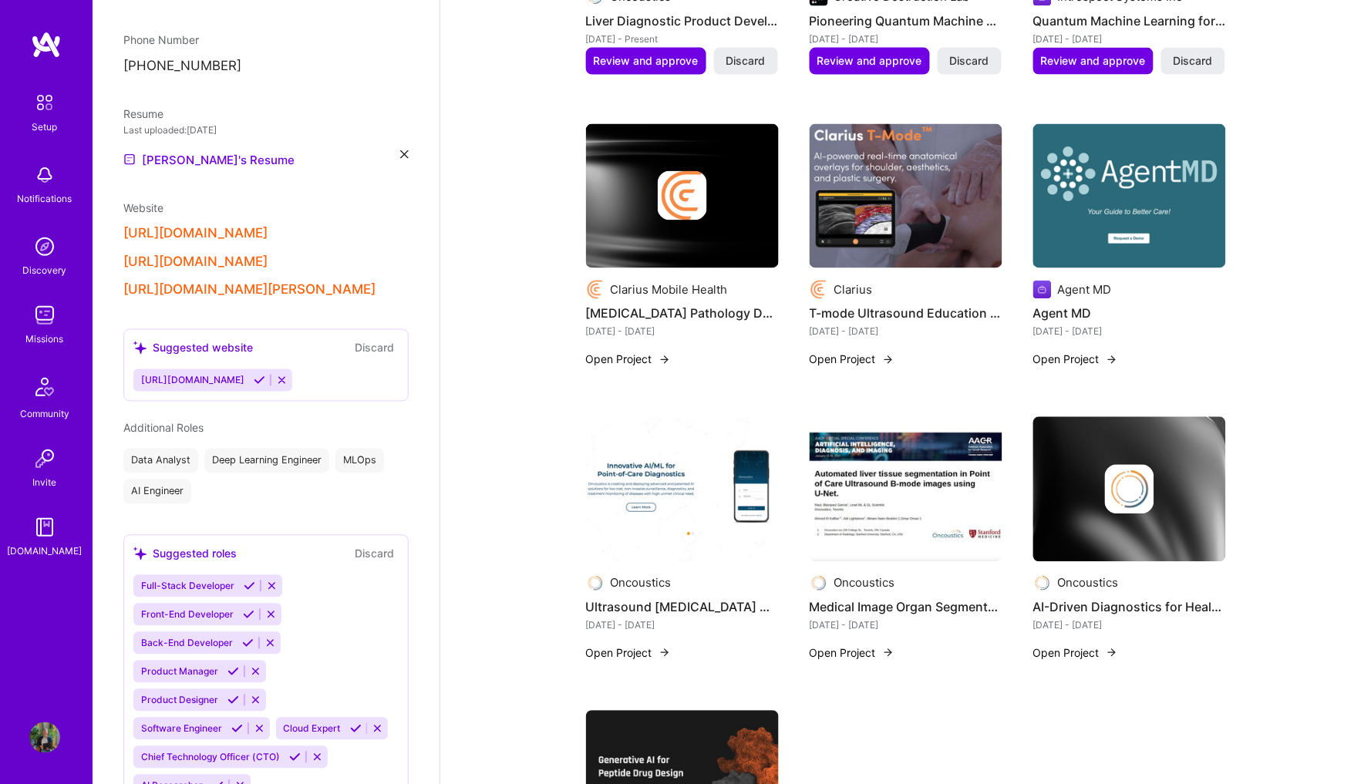
click at [878, 157] on img at bounding box center [905, 196] width 193 height 145
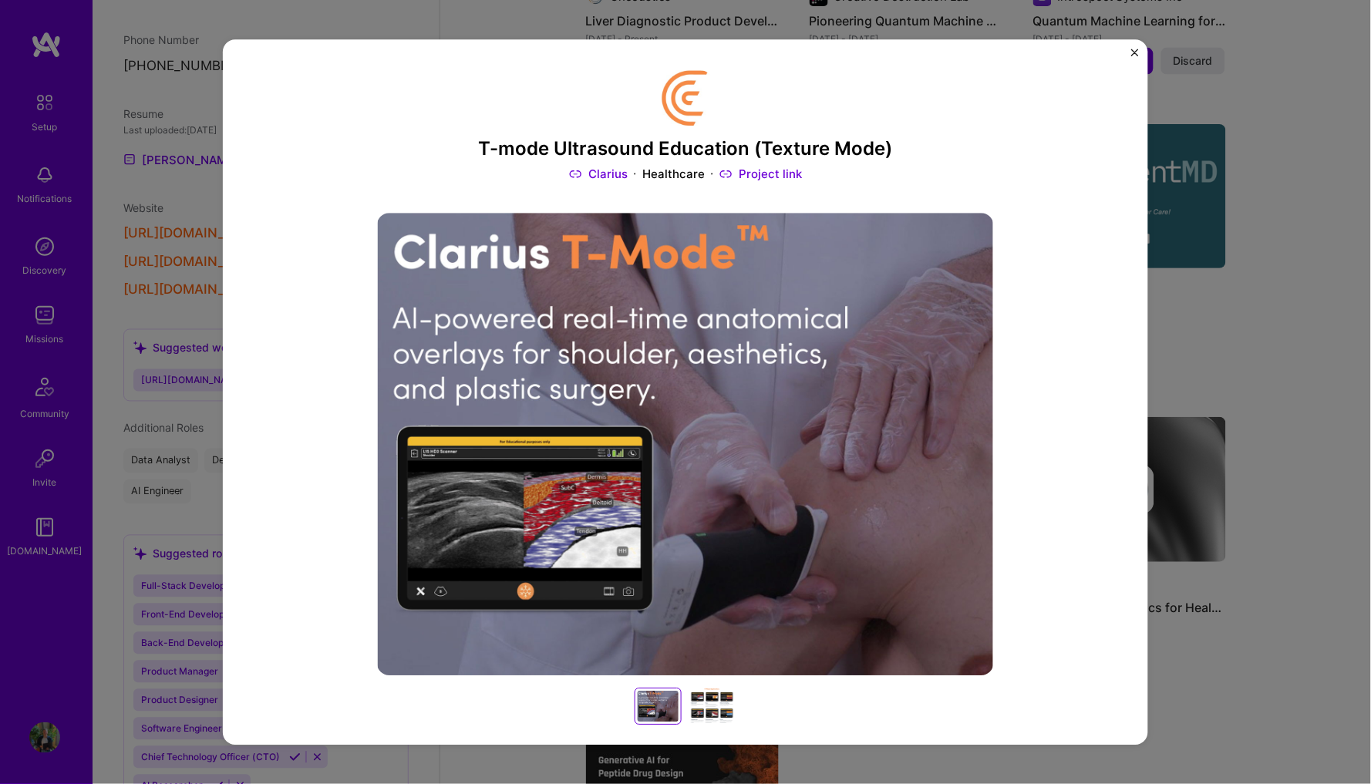
click at [703, 700] on div at bounding box center [712, 706] width 49 height 37
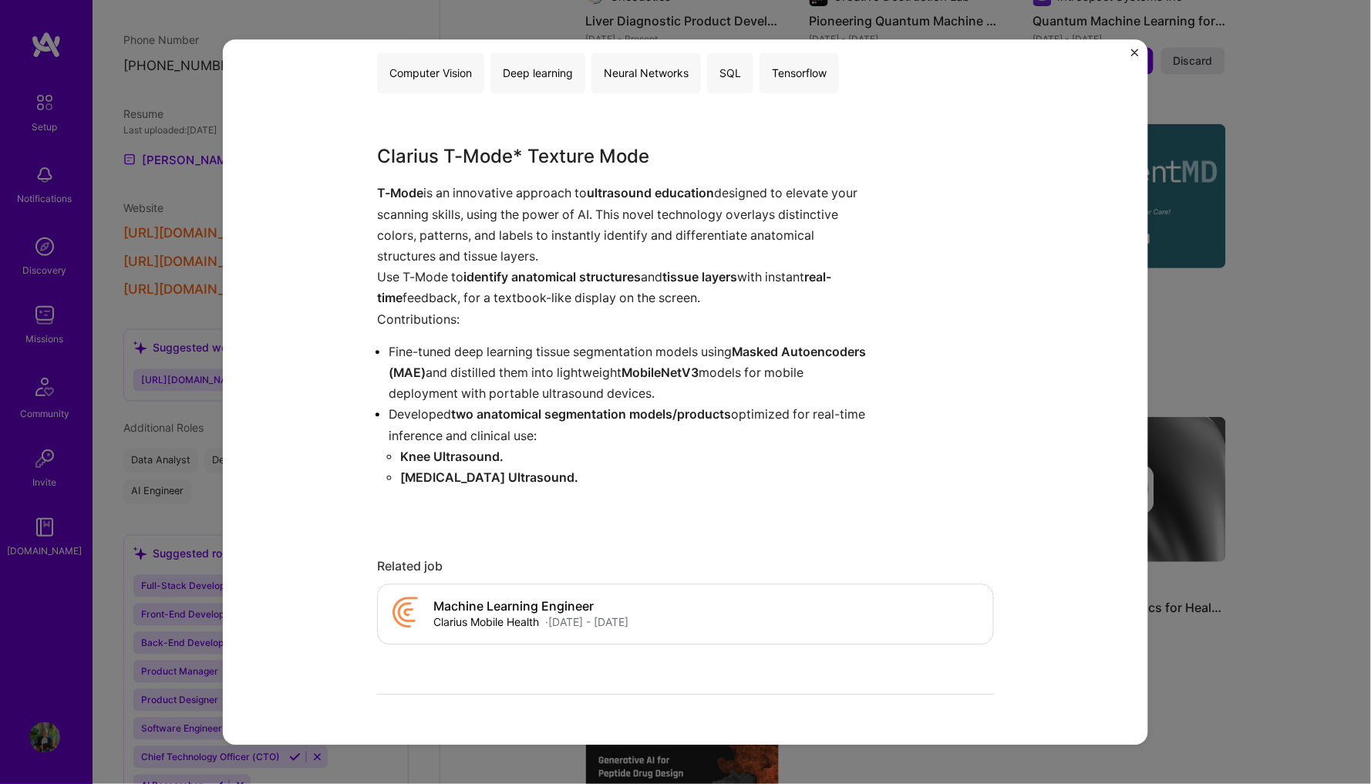
scroll to position [807, 0]
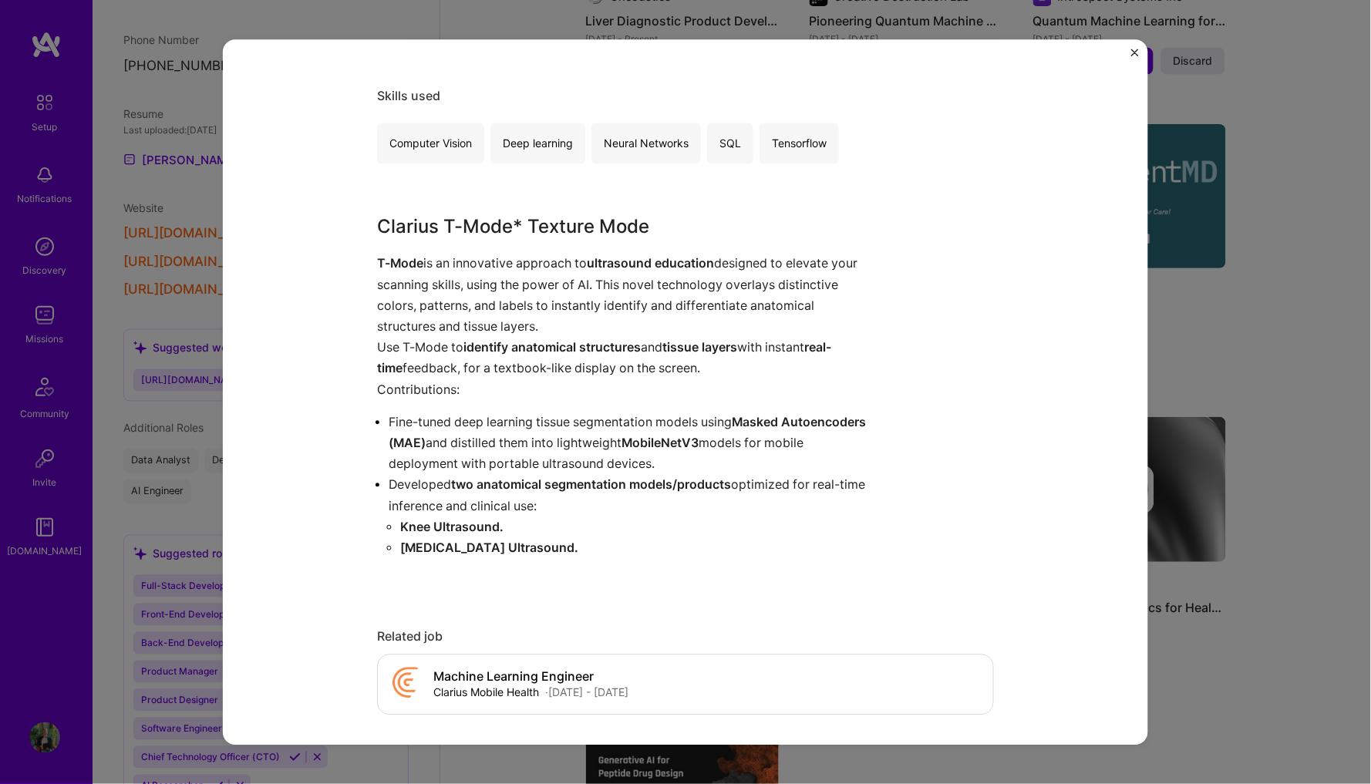
click at [436, 263] on p "T-Mode is an innovative approach to ultrasound education designed to elevate yo…" at bounding box center [627, 296] width 501 height 84
click at [379, 392] on p "Contributions:" at bounding box center [627, 389] width 501 height 21
click at [379, 383] on p "Contributions:" at bounding box center [627, 389] width 501 height 21
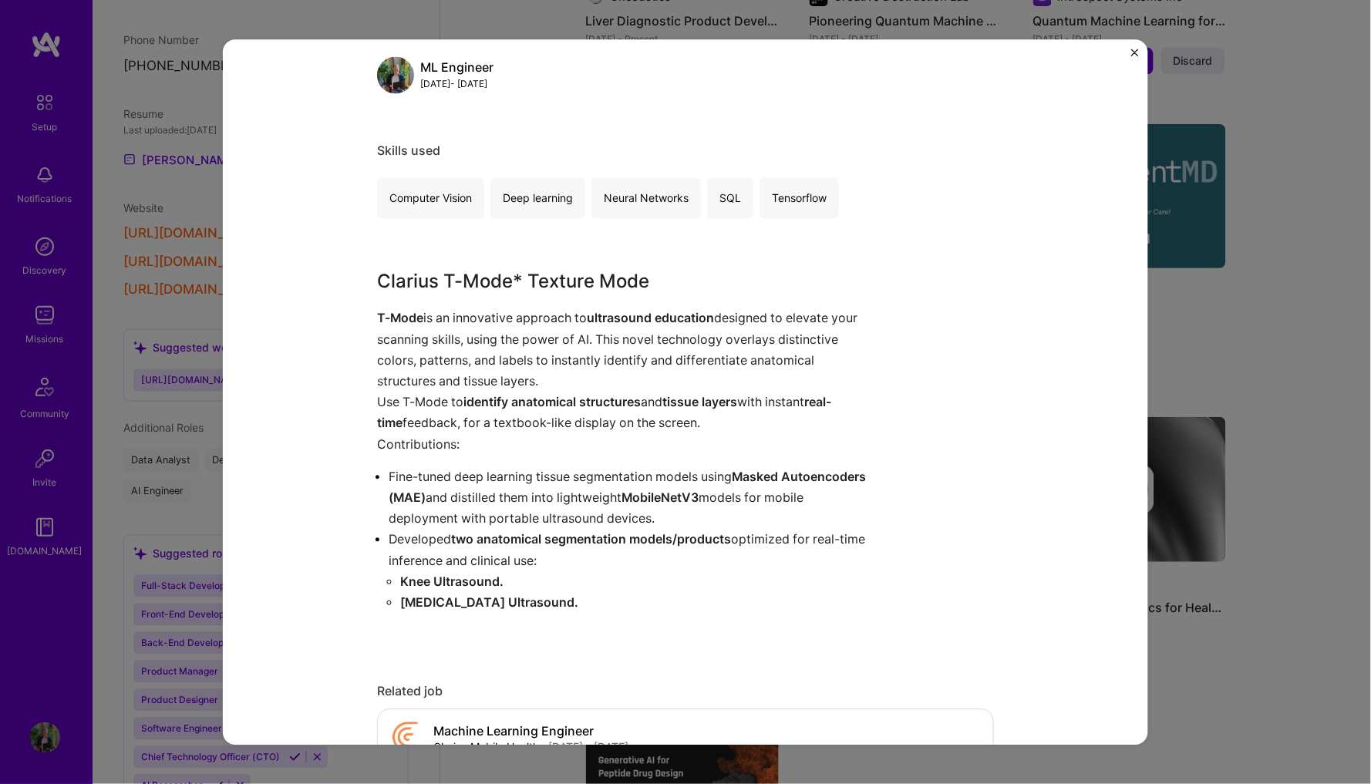
scroll to position [744, 0]
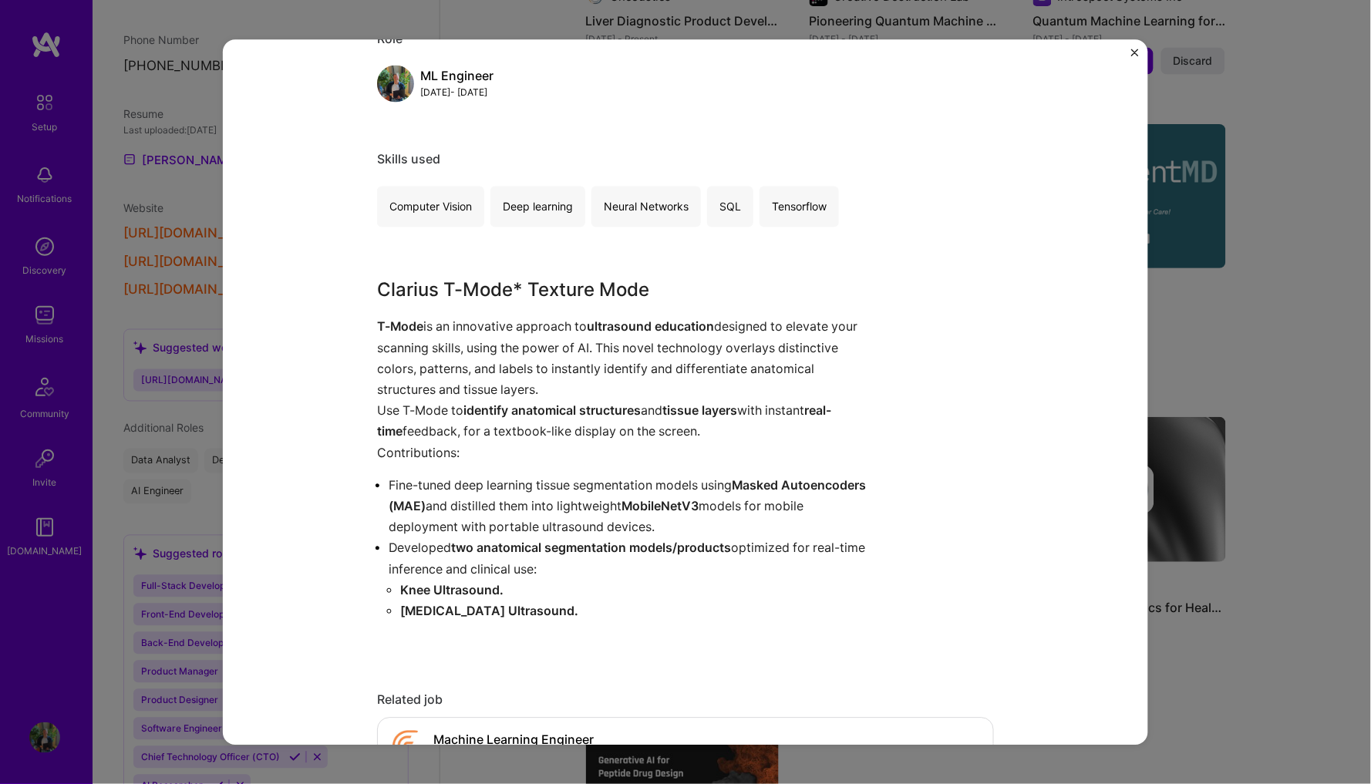
click at [376, 449] on div "T-mode Ultrasound Education (Texture Mode) Clarius Healthcare Project link Role…" at bounding box center [685, 391] width 925 height 705
click at [379, 449] on p "Contributions:" at bounding box center [627, 452] width 501 height 21
click at [379, 446] on p "Contributions:" at bounding box center [627, 452] width 501 height 21
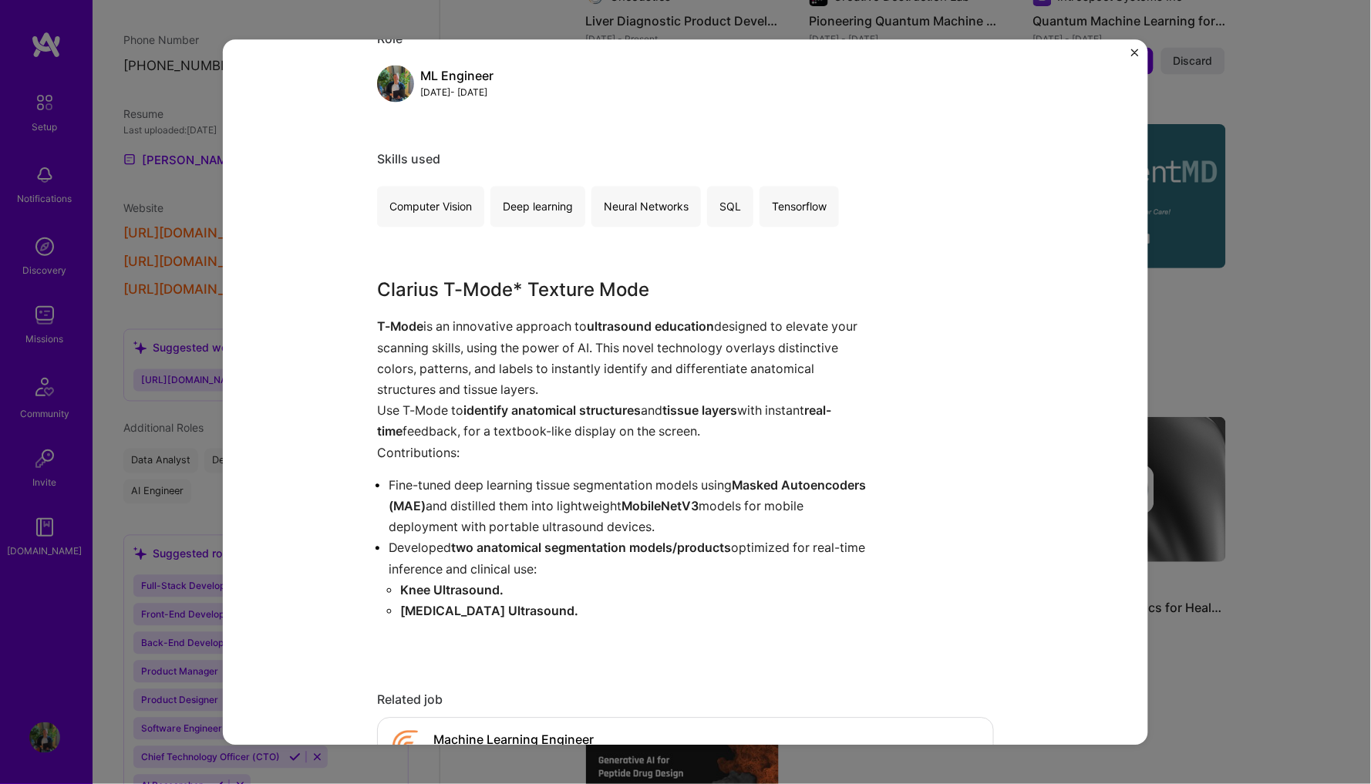
click at [378, 442] on p "Contributions:" at bounding box center [627, 452] width 501 height 21
click at [379, 443] on p "Contributions:" at bounding box center [627, 452] width 501 height 21
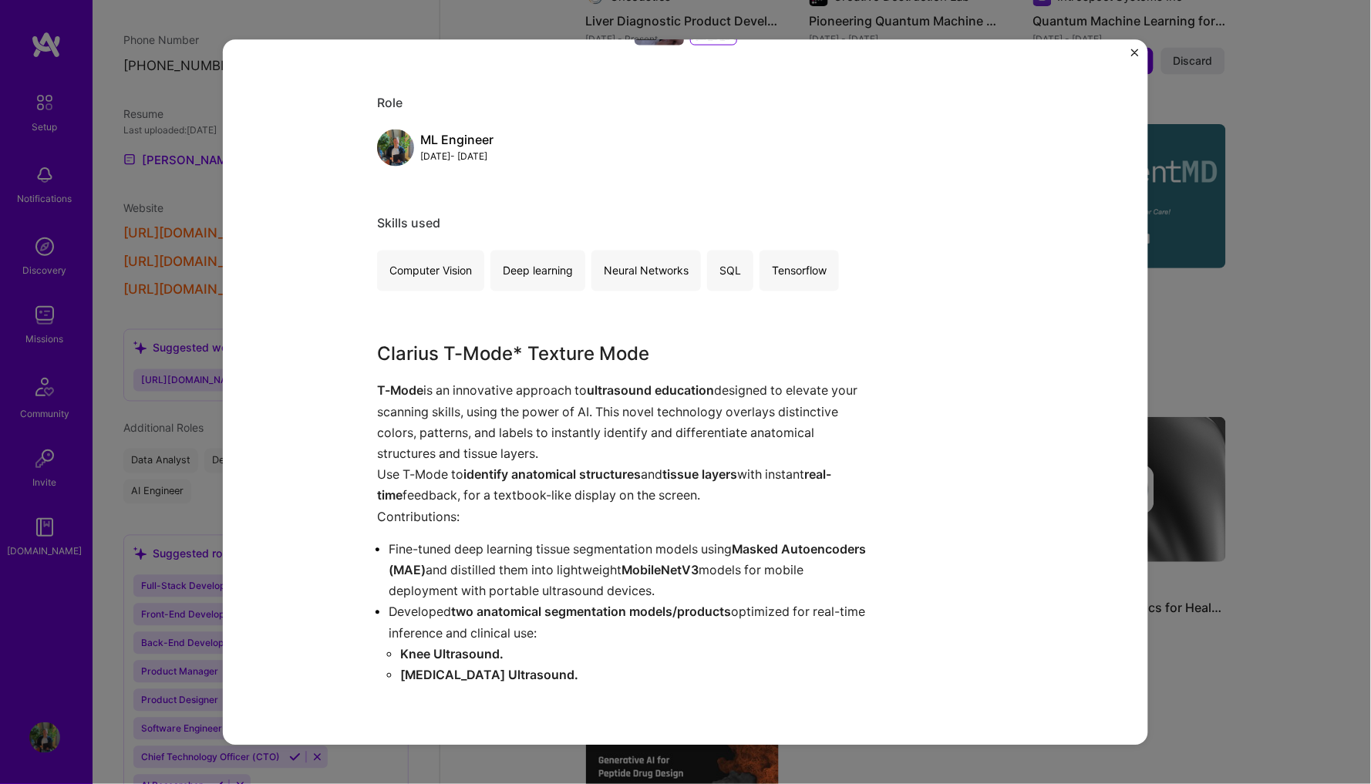
scroll to position [489, 0]
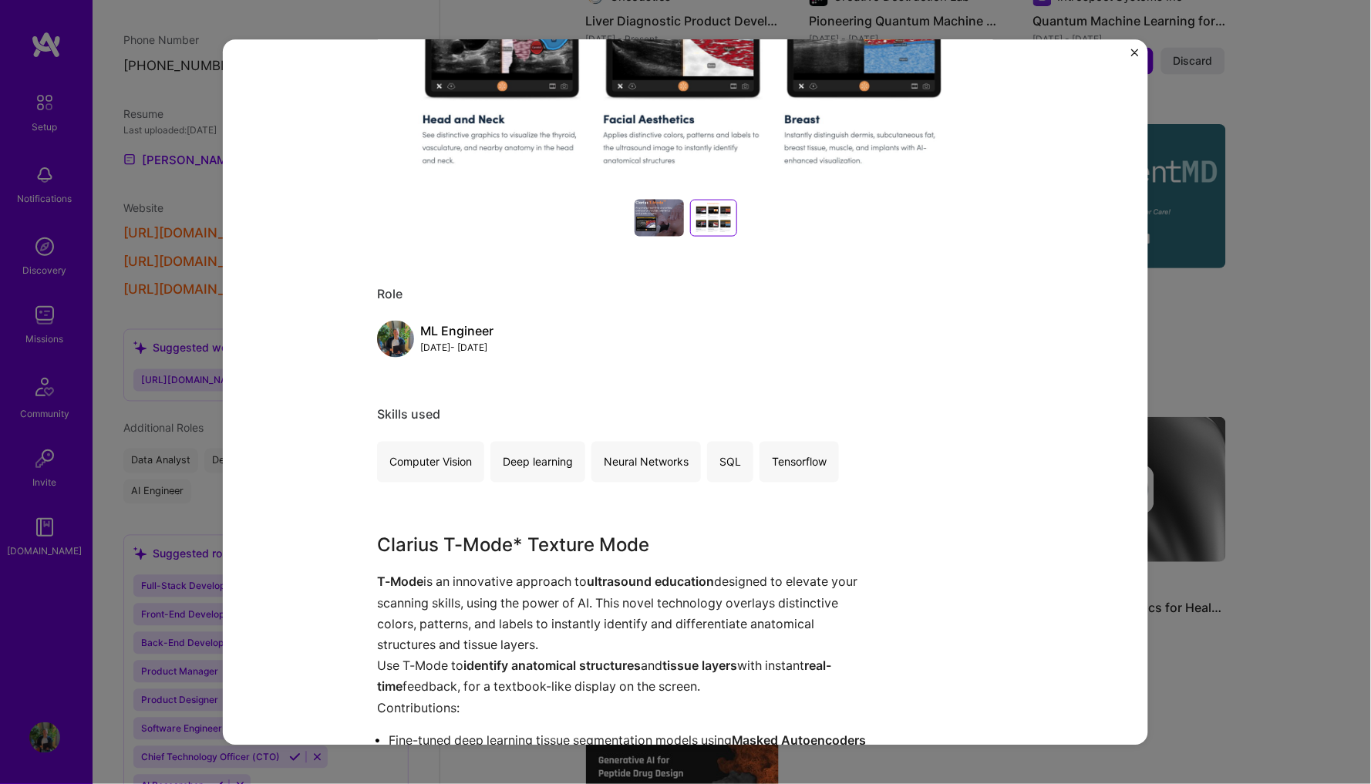
click at [1165, 268] on div "T-mode Ultrasound Education (Texture Mode) Clarius Healthcare Project link Role…" at bounding box center [685, 392] width 1371 height 784
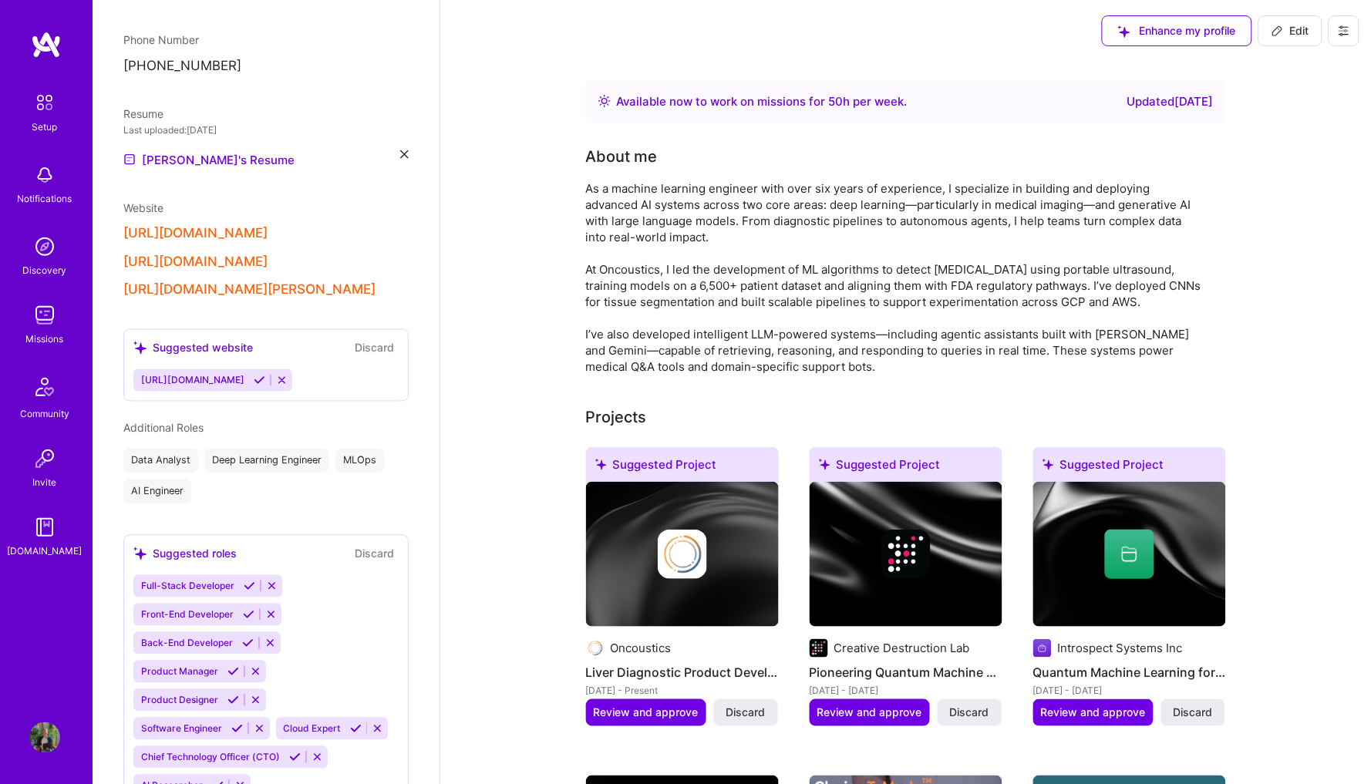
click at [1300, 36] on span "Edit" at bounding box center [1290, 30] width 38 height 15
select select "CA"
select select "Right Now"
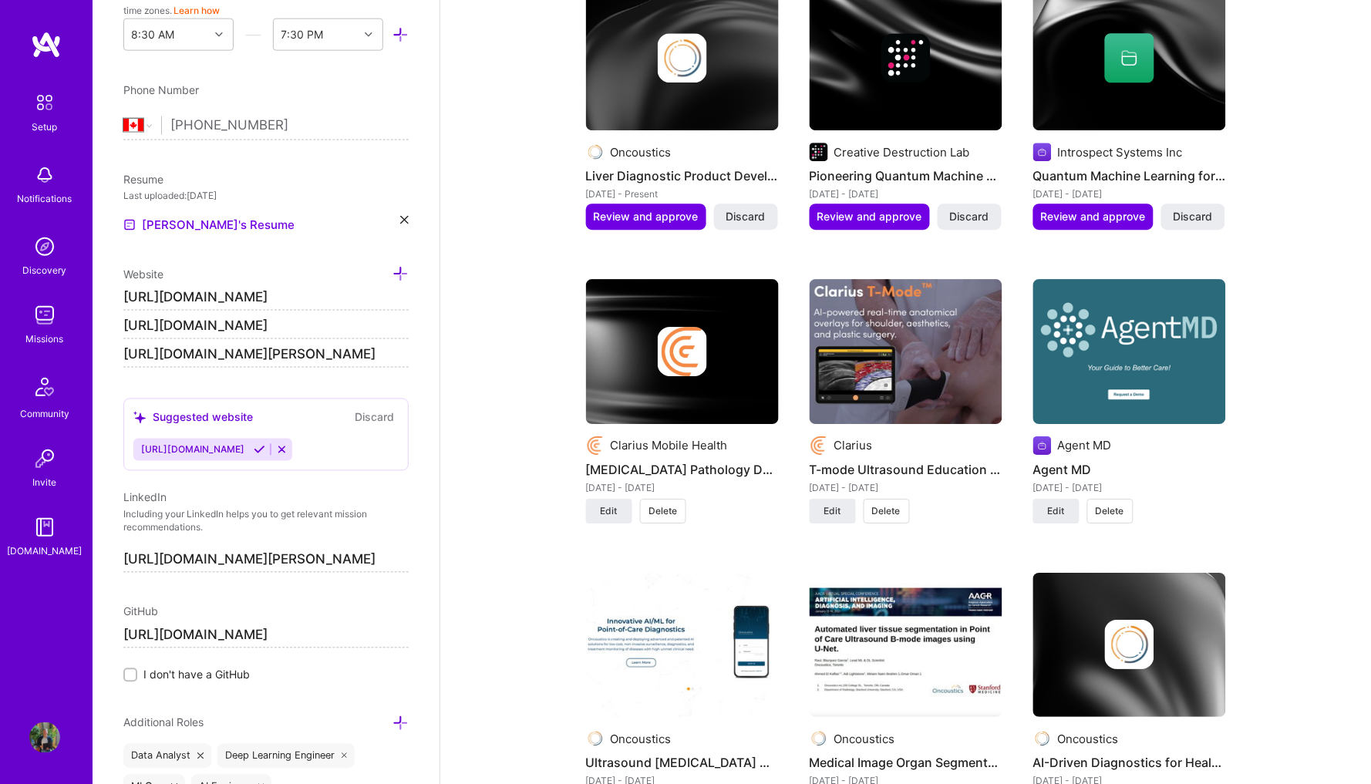
scroll to position [1199, 0]
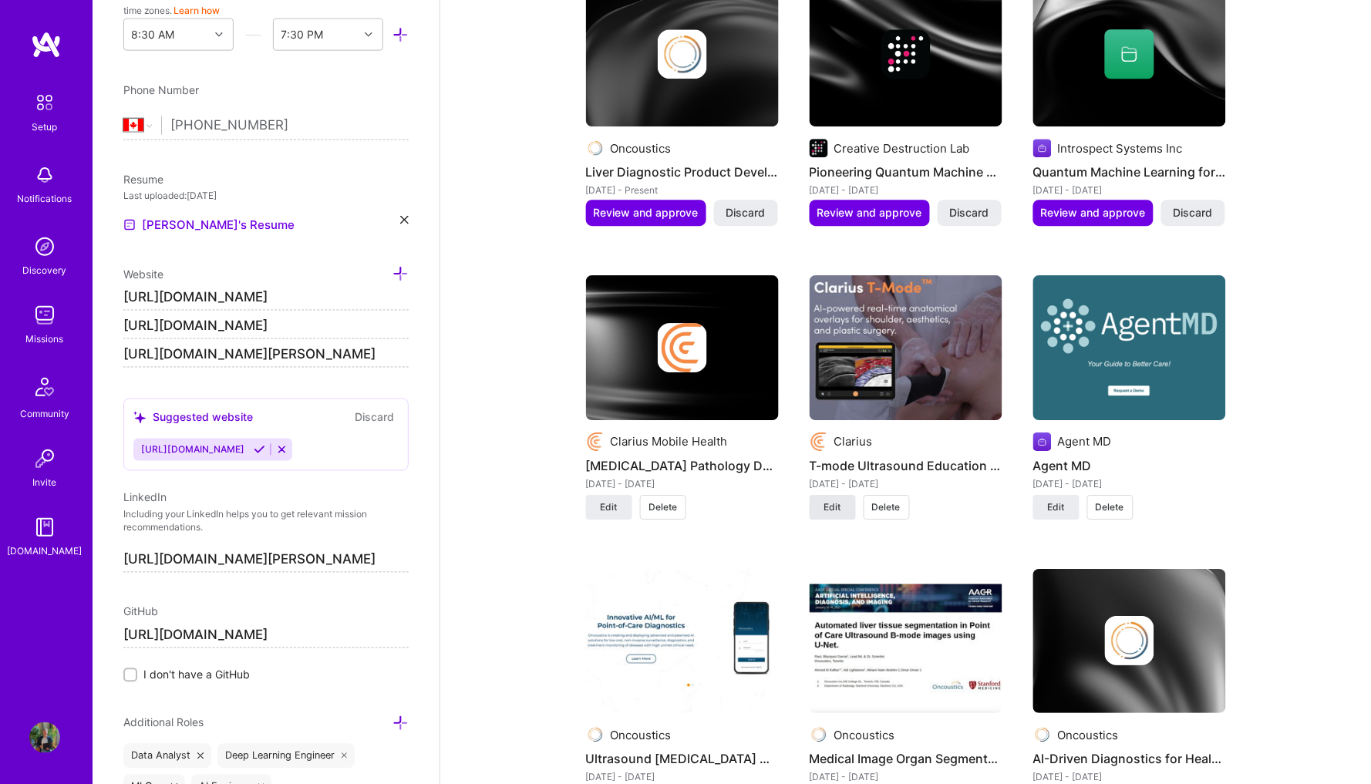
click at [845, 496] on button "Edit" at bounding box center [832, 507] width 46 height 25
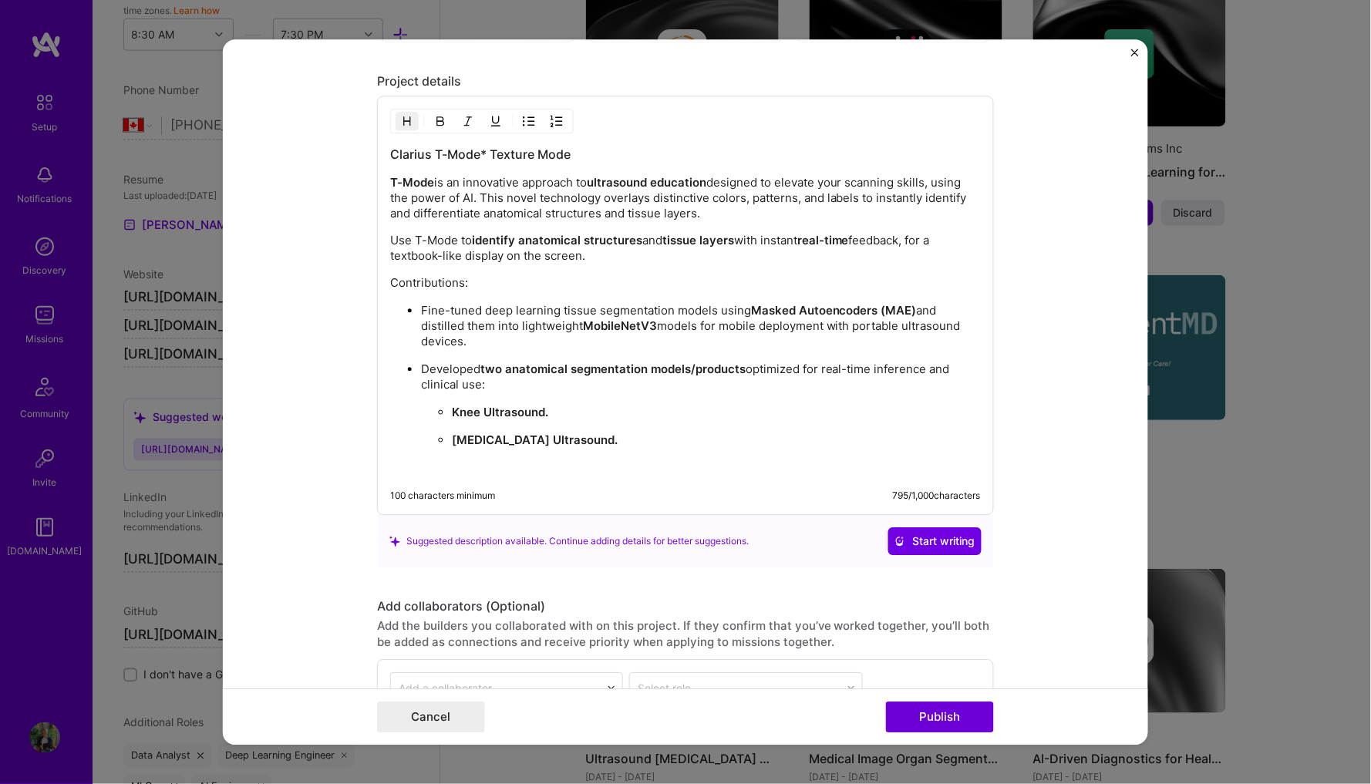
scroll to position [1822, 0]
click at [394, 277] on p "Contributions:" at bounding box center [685, 280] width 590 height 15
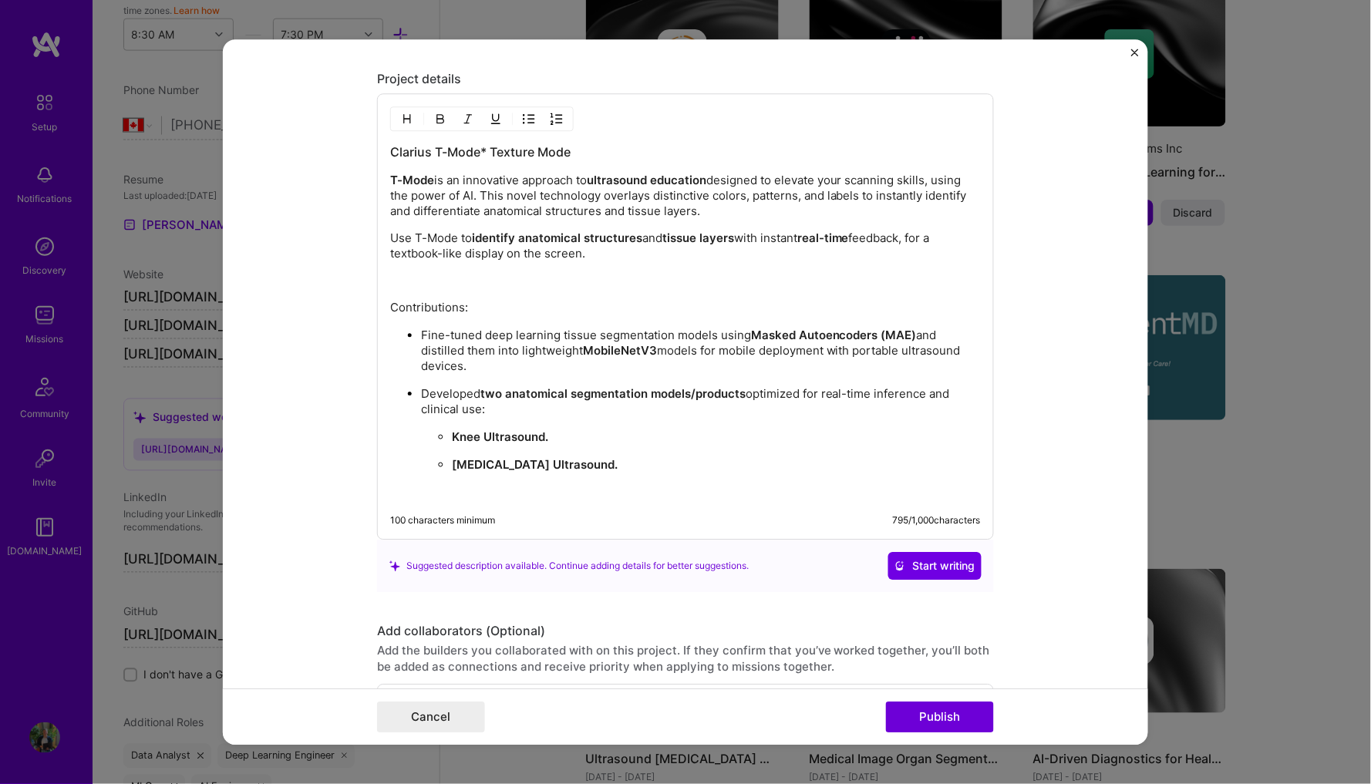
click at [422, 301] on p "Contributions:" at bounding box center [685, 307] width 590 height 15
click at [521, 301] on p "Contributions:" at bounding box center [685, 307] width 590 height 15
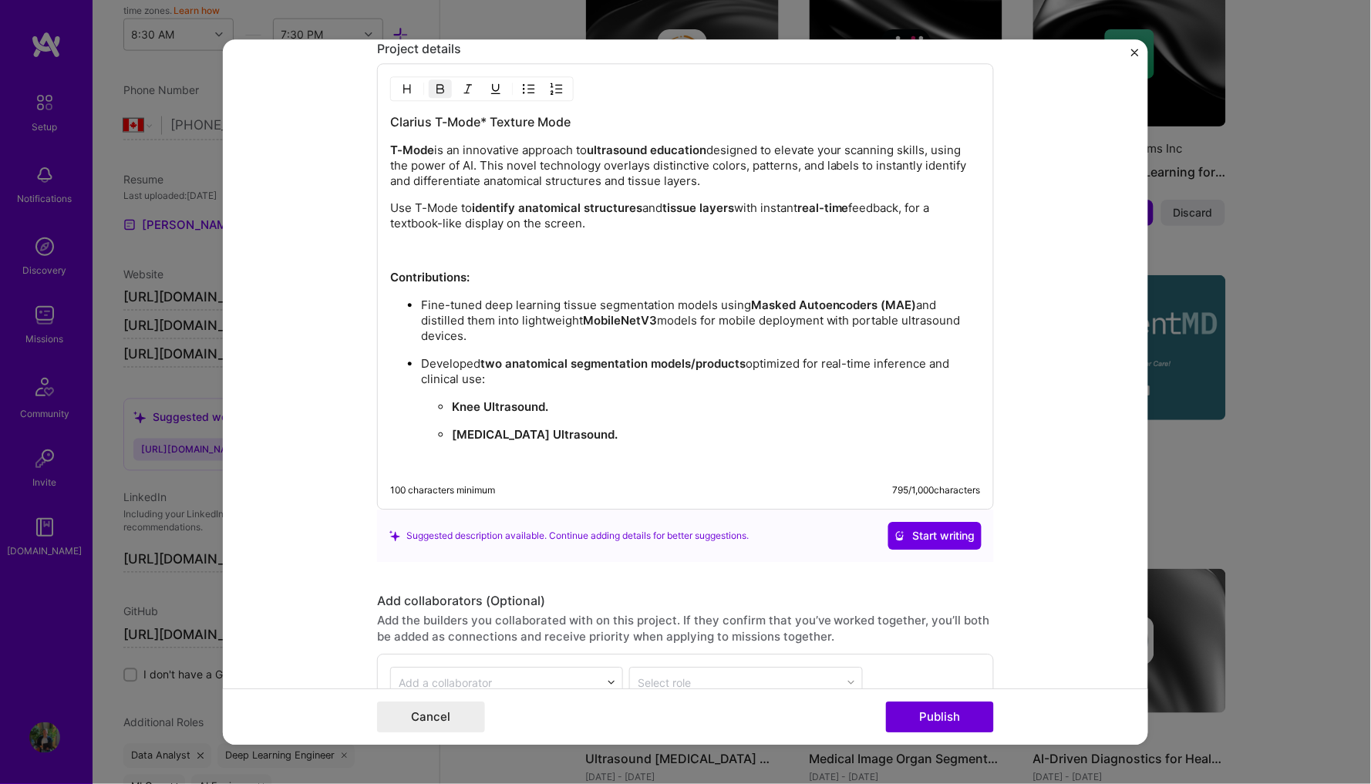
scroll to position [1822, 0]
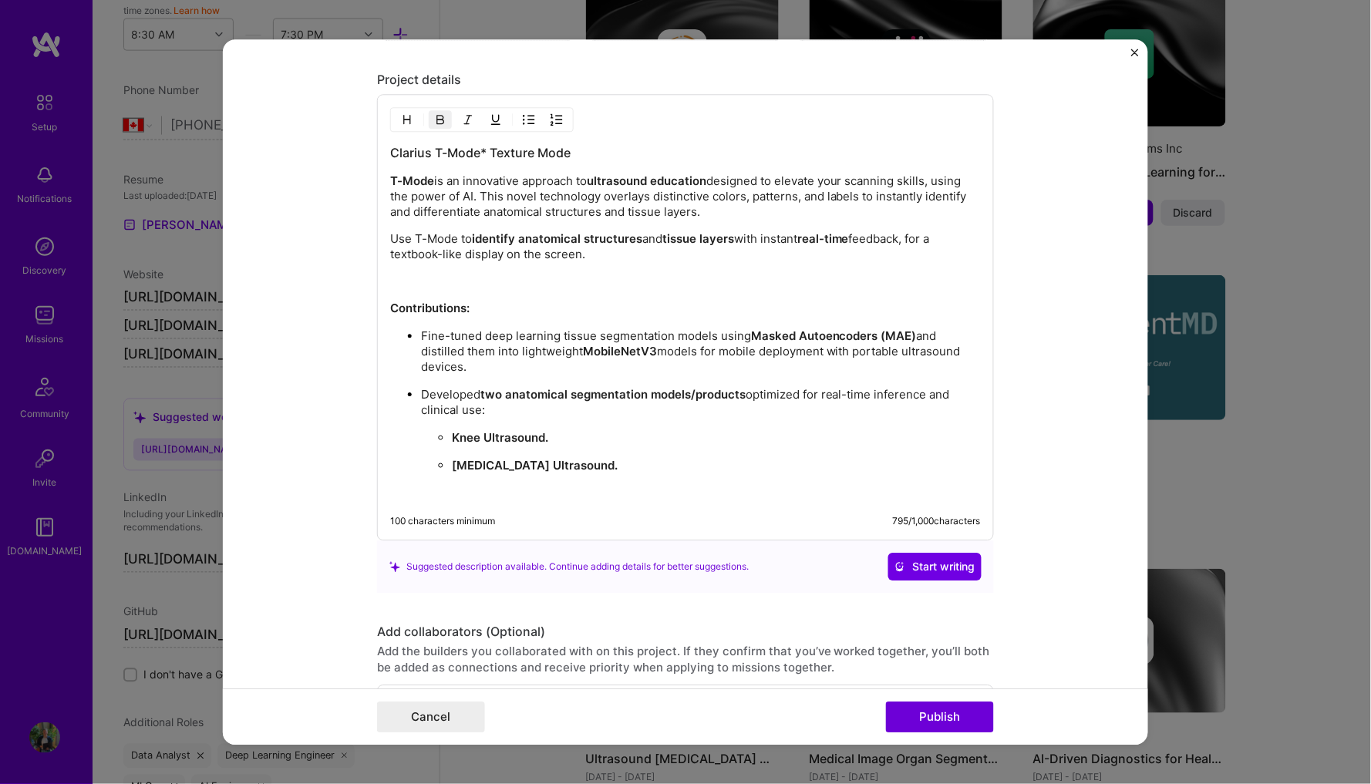
click at [455, 310] on p "Contributions:" at bounding box center [685, 308] width 590 height 15
click at [547, 315] on div "Clarius T-Mode* Texture Mode T-Mode is an innovative approach to ultrasound edu…" at bounding box center [685, 322] width 590 height 356
click at [951, 712] on button "Publish" at bounding box center [940, 716] width 108 height 31
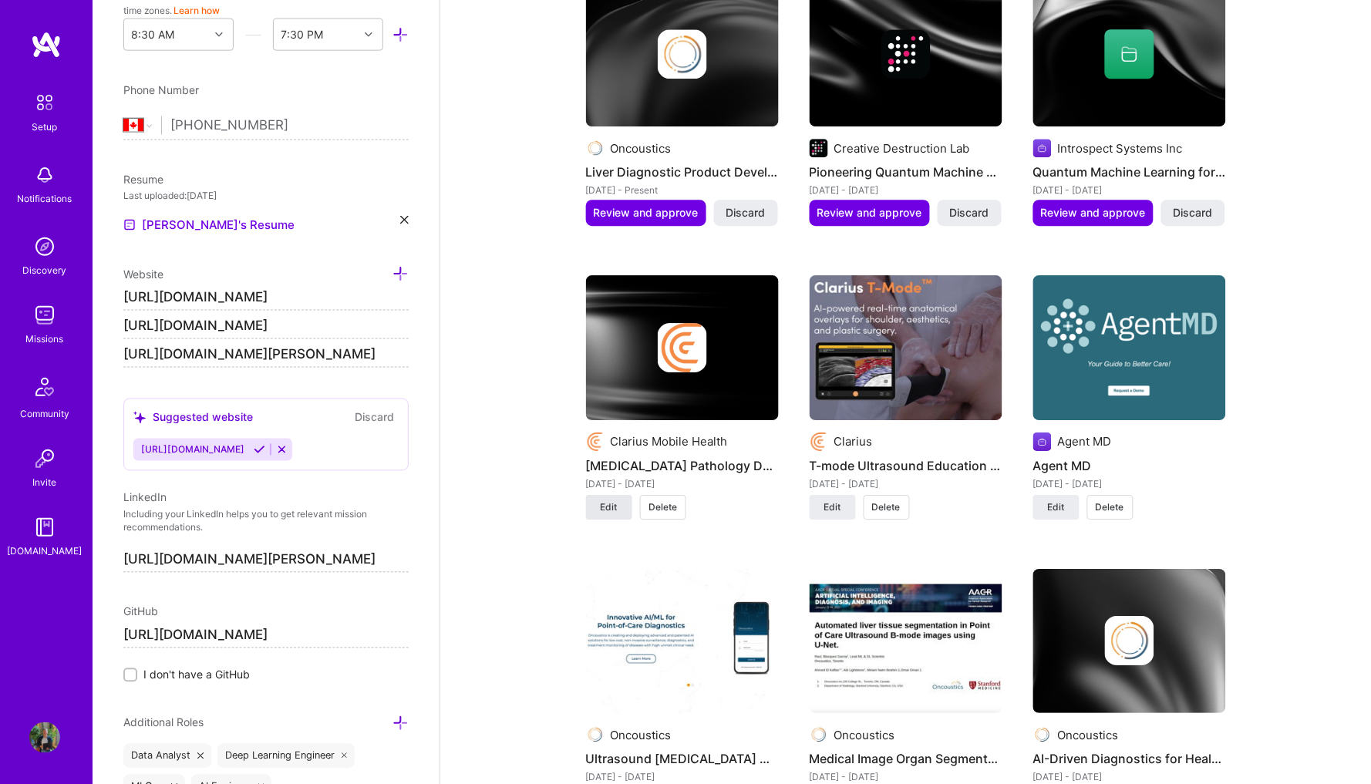
click at [607, 500] on span "Edit" at bounding box center [609, 507] width 17 height 14
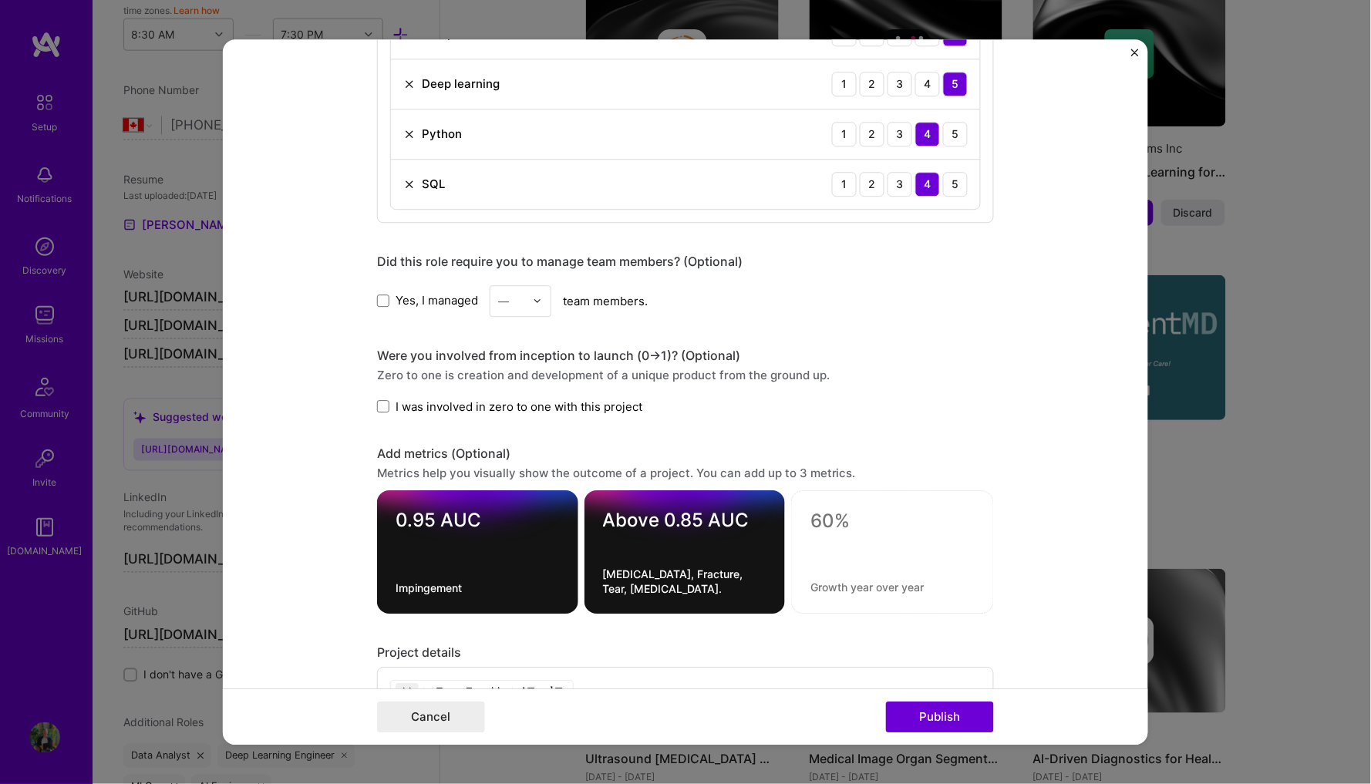
scroll to position [833, 0]
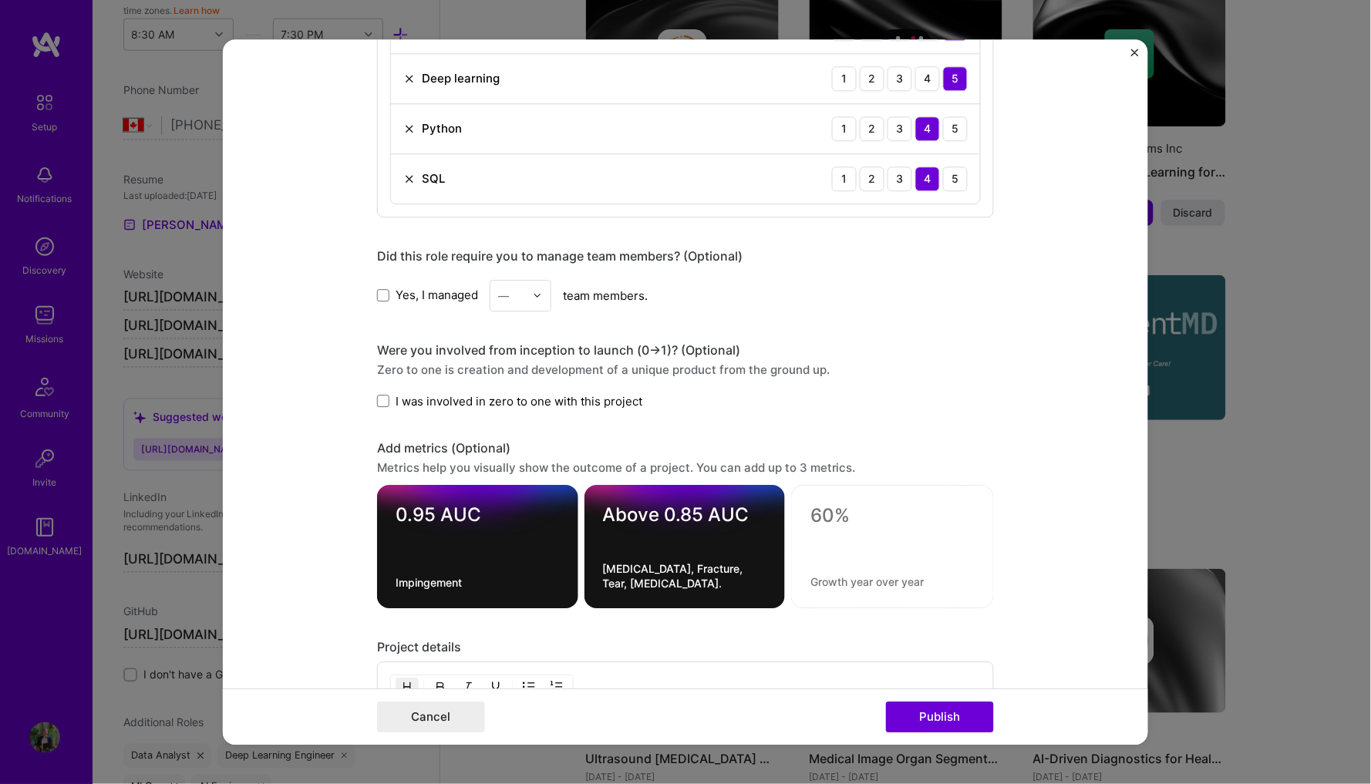
click at [1252, 338] on div "Project title [MEDICAL_DATA] Pathology Detection Company Clarius Mobile Health …" at bounding box center [685, 392] width 1371 height 784
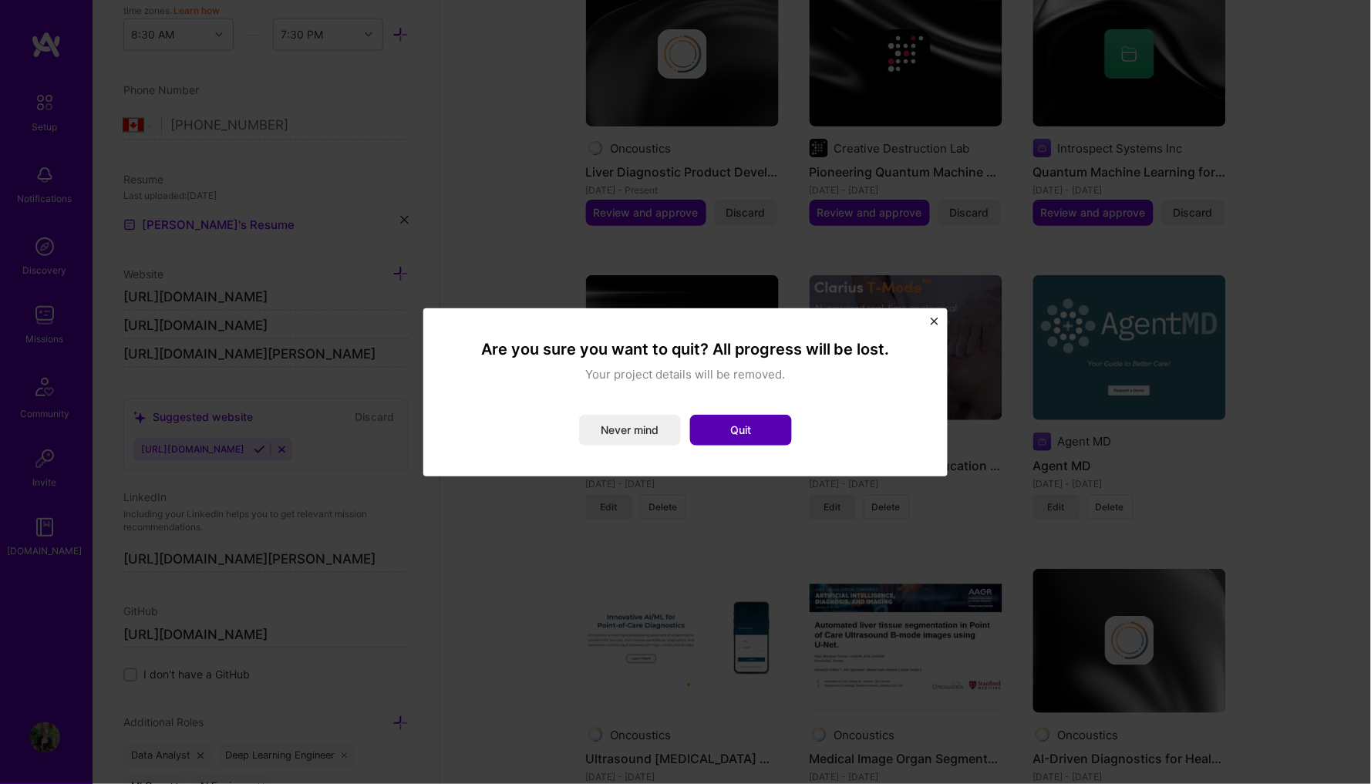
click at [730, 430] on button "Quit" at bounding box center [741, 430] width 102 height 31
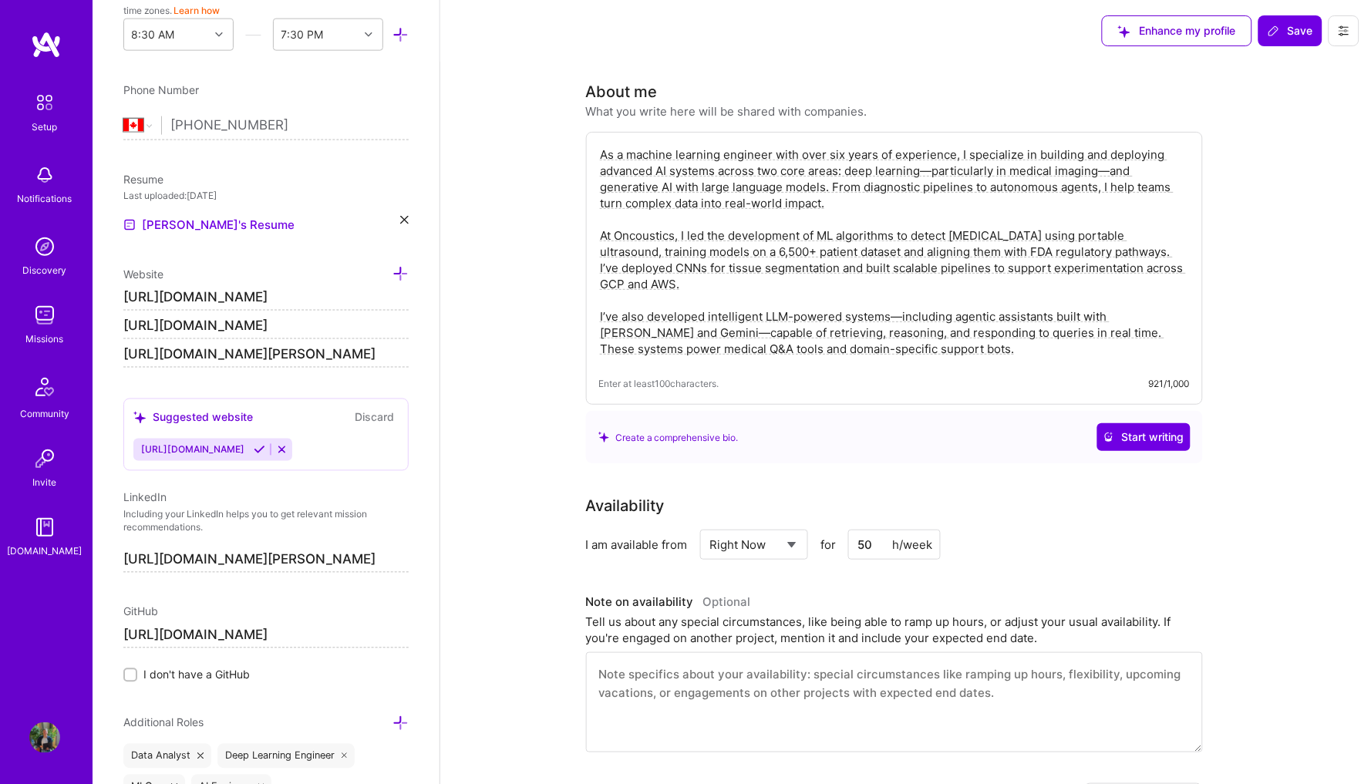
scroll to position [0, 0]
click at [1306, 32] on span "Save" at bounding box center [1289, 30] width 45 height 15
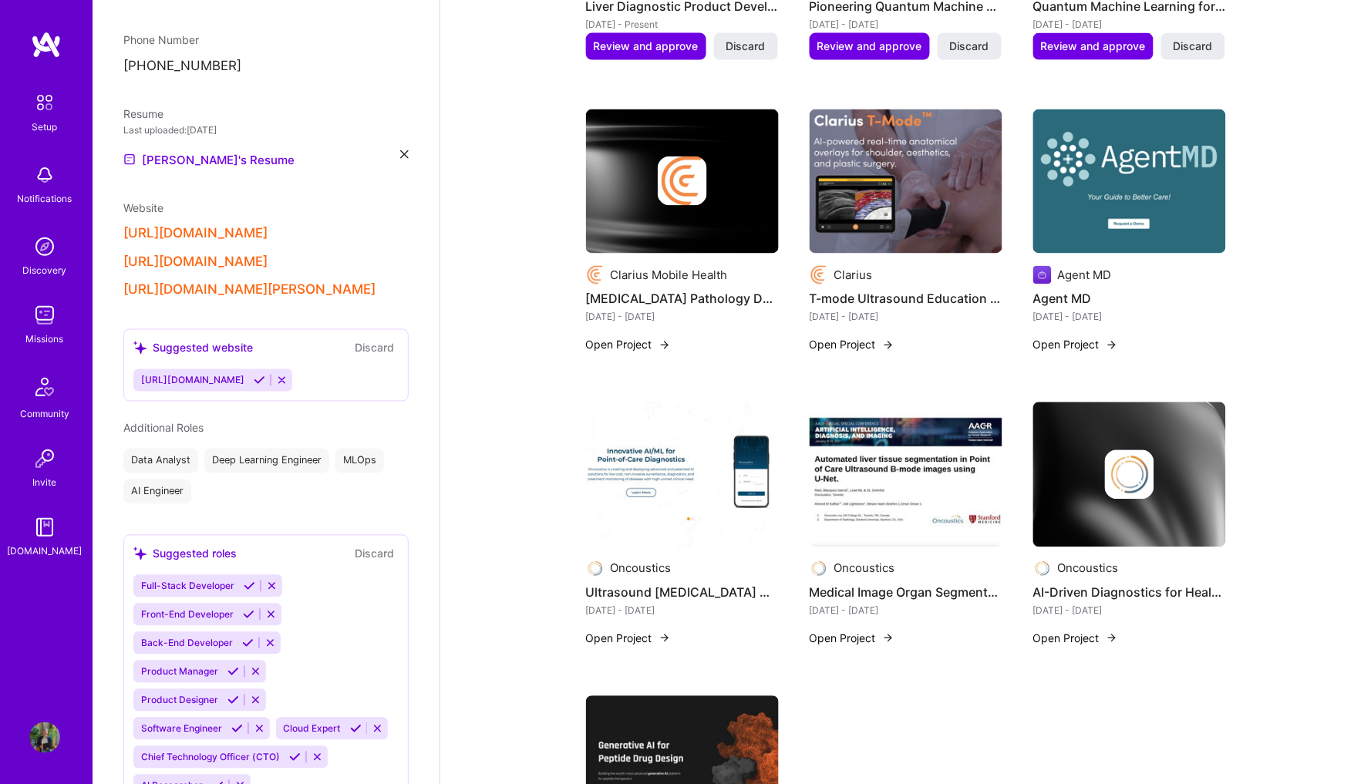
scroll to position [627, 0]
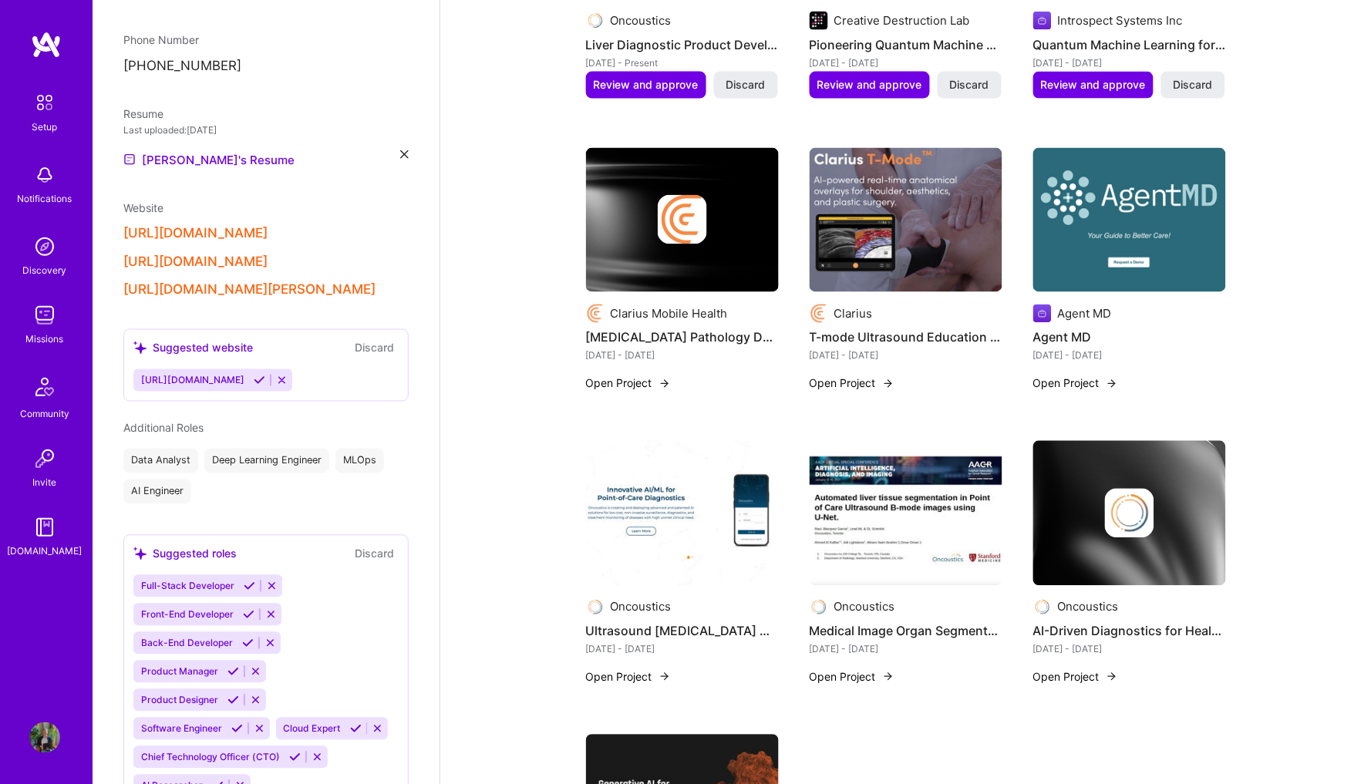
click at [661, 261] on img at bounding box center [682, 220] width 193 height 145
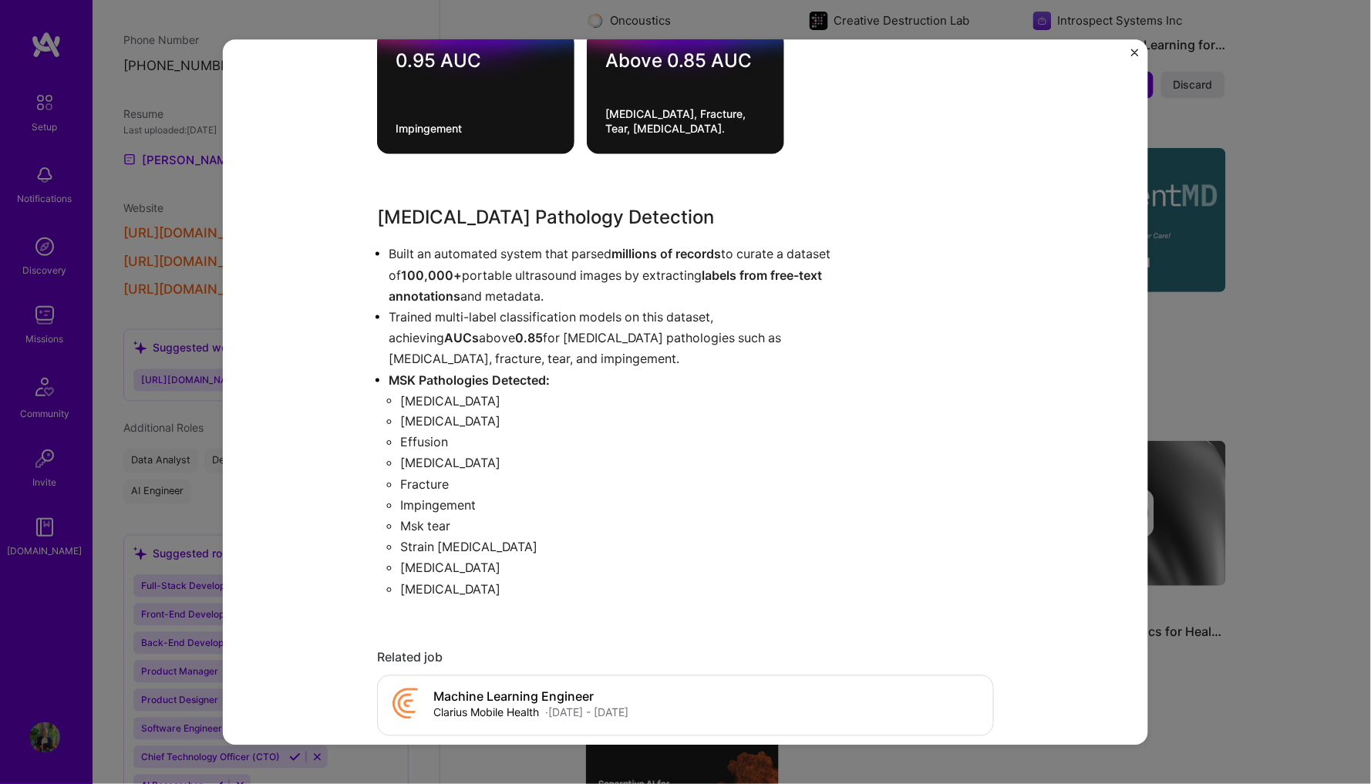
scroll to position [450, 0]
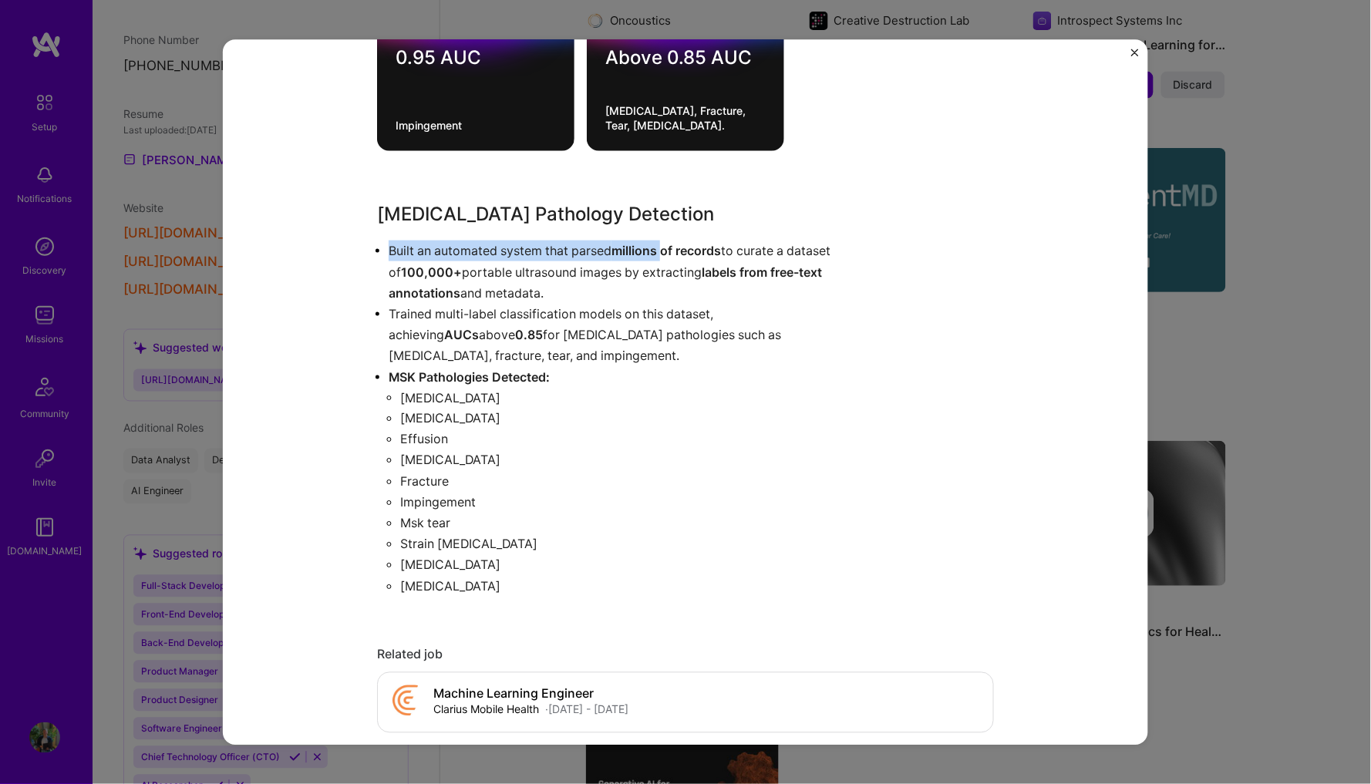
drag, startPoint x: 381, startPoint y: 244, endPoint x: 665, endPoint y: 252, distance: 284.6
click at [665, 252] on ul "Built an automated system that parsed millions of records to curate a dataset o…" at bounding box center [627, 419] width 501 height 356
click at [665, 252] on strong "millions of records" at bounding box center [665, 250] width 109 height 15
drag, startPoint x: 424, startPoint y: 245, endPoint x: 802, endPoint y: 242, distance: 378.5
click at [802, 242] on p "Built an automated system that parsed millions of records to curate a dataset o…" at bounding box center [634, 272] width 490 height 63
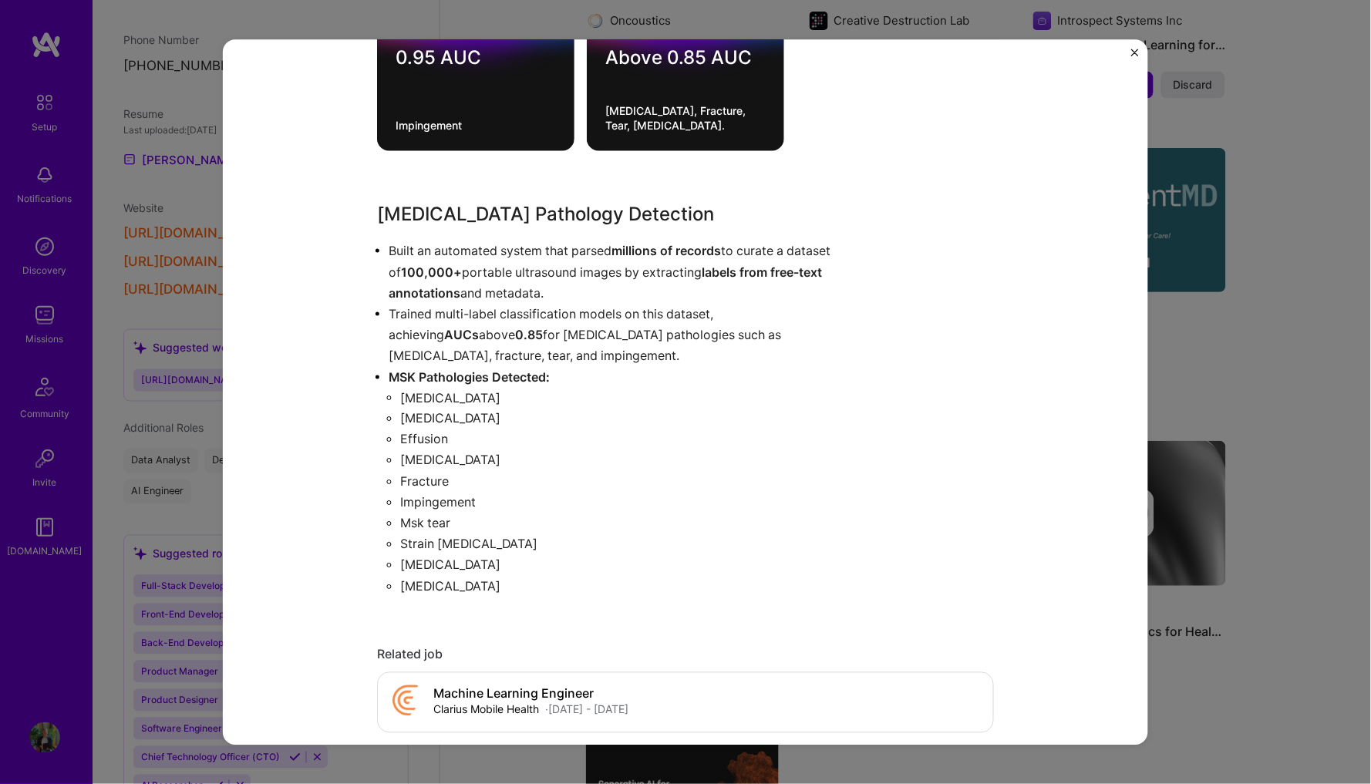
click at [746, 294] on p "Built an automated system that parsed millions of records to curate a dataset o…" at bounding box center [634, 272] width 490 height 63
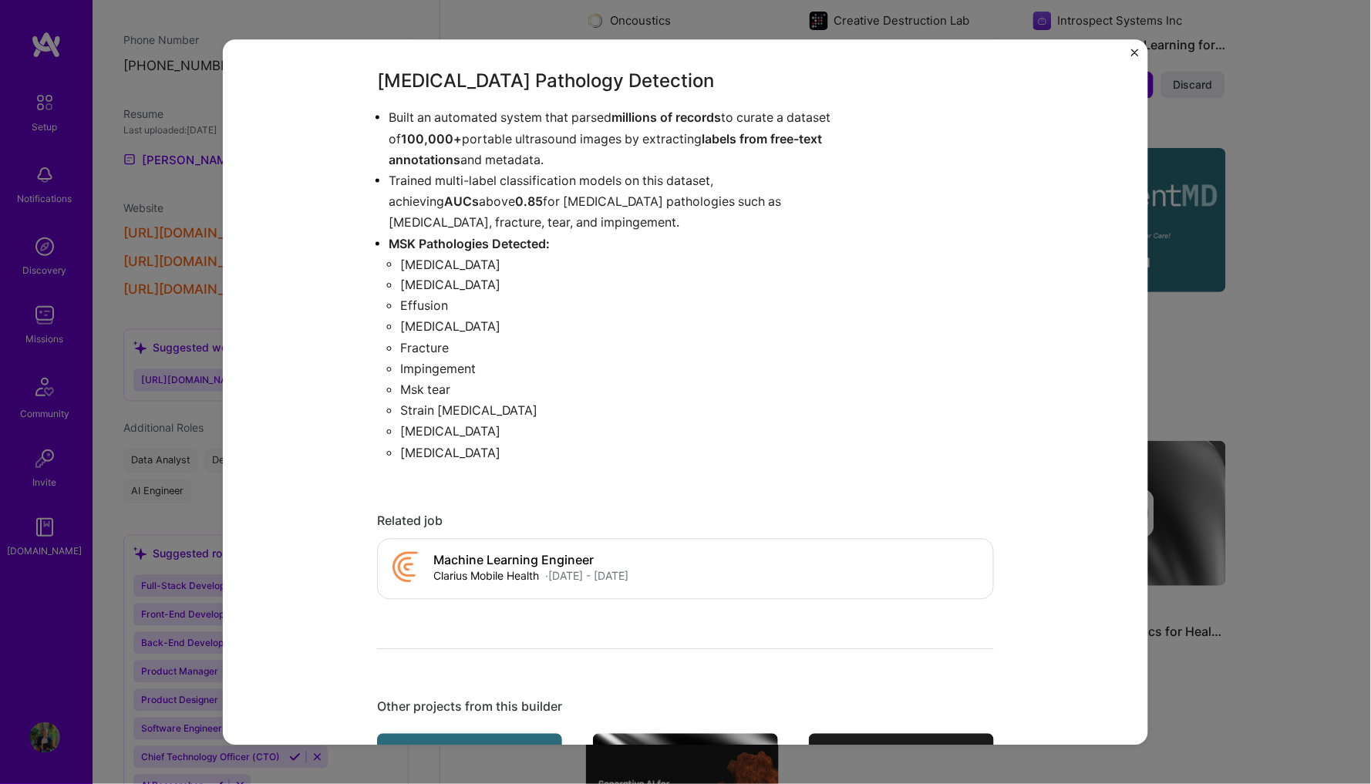
scroll to position [609, 0]
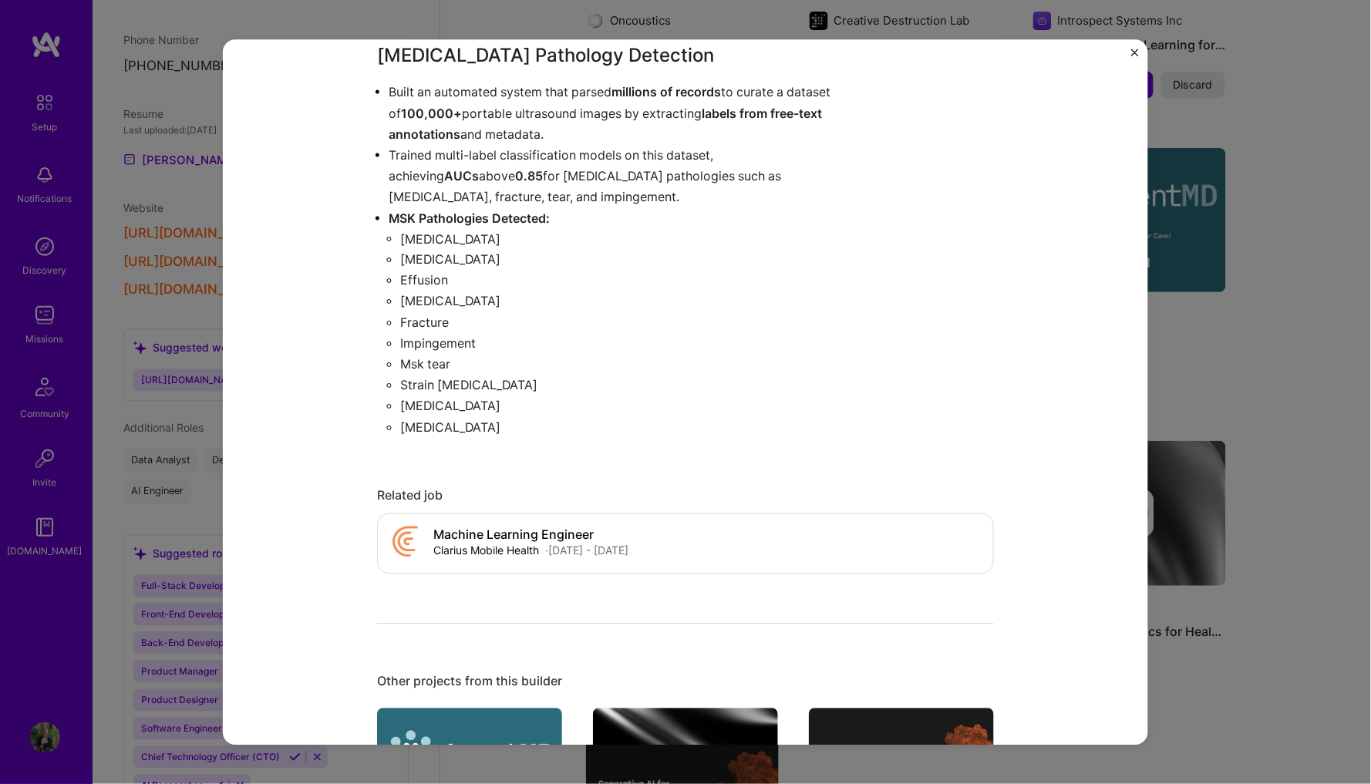
click at [1246, 254] on div "[MEDICAL_DATA] Pathology Detection Clarius Mobile Health Healthcare Role Machin…" at bounding box center [685, 392] width 1371 height 784
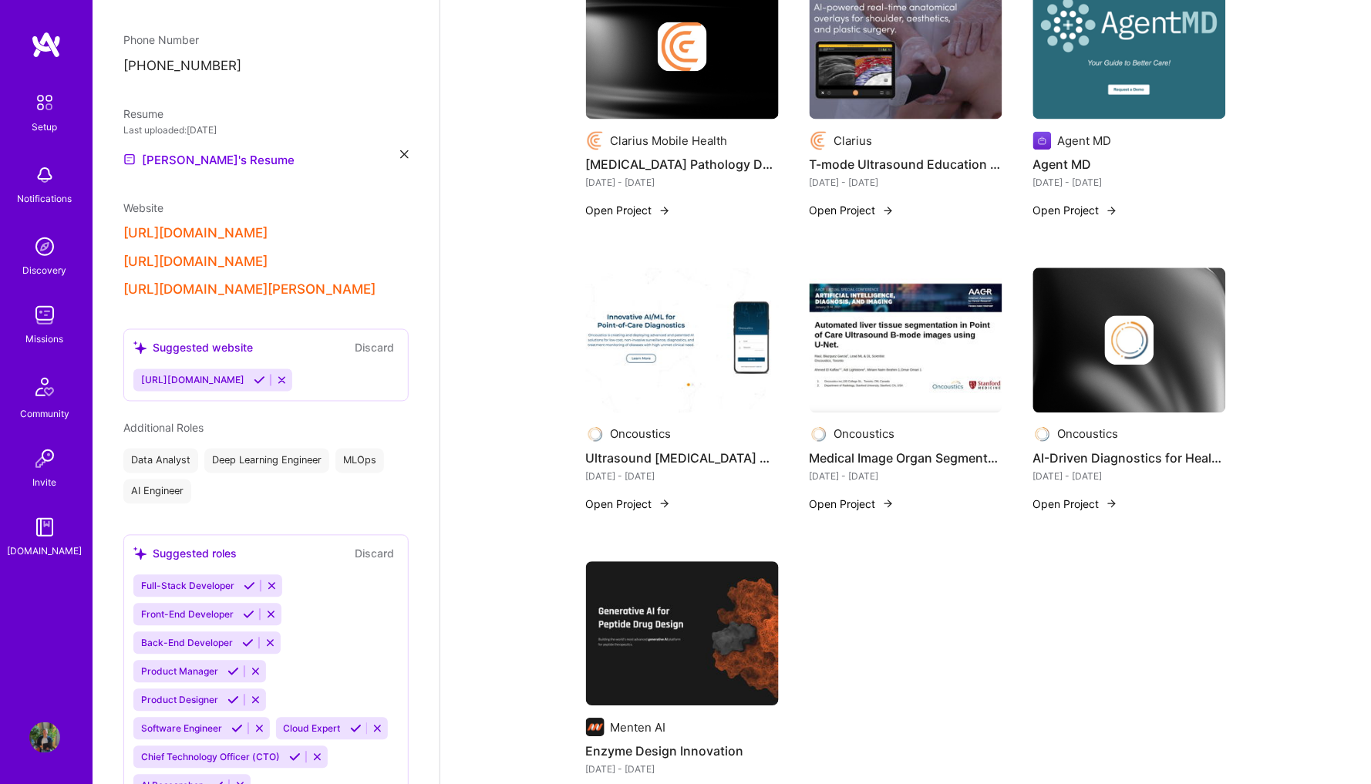
scroll to position [884, 0]
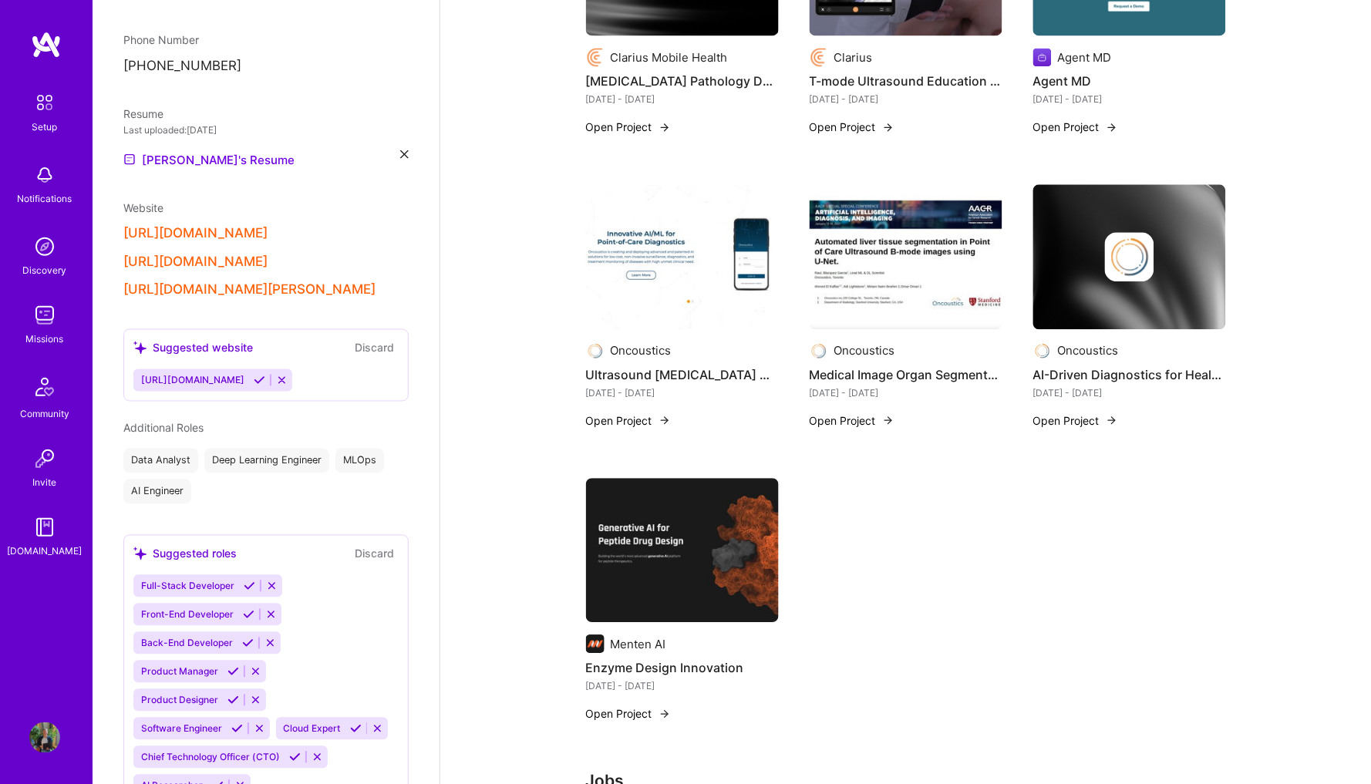
click at [727, 288] on img at bounding box center [682, 256] width 193 height 145
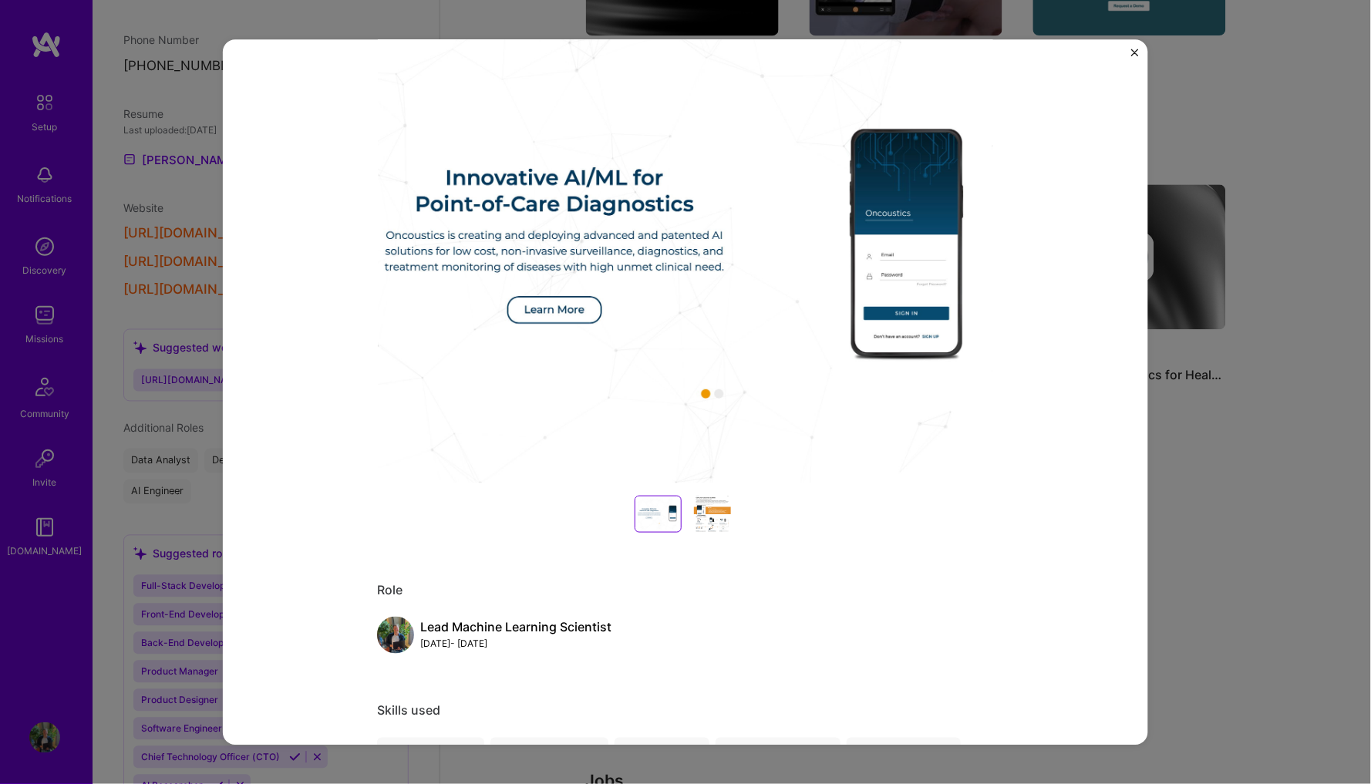
scroll to position [217, 0]
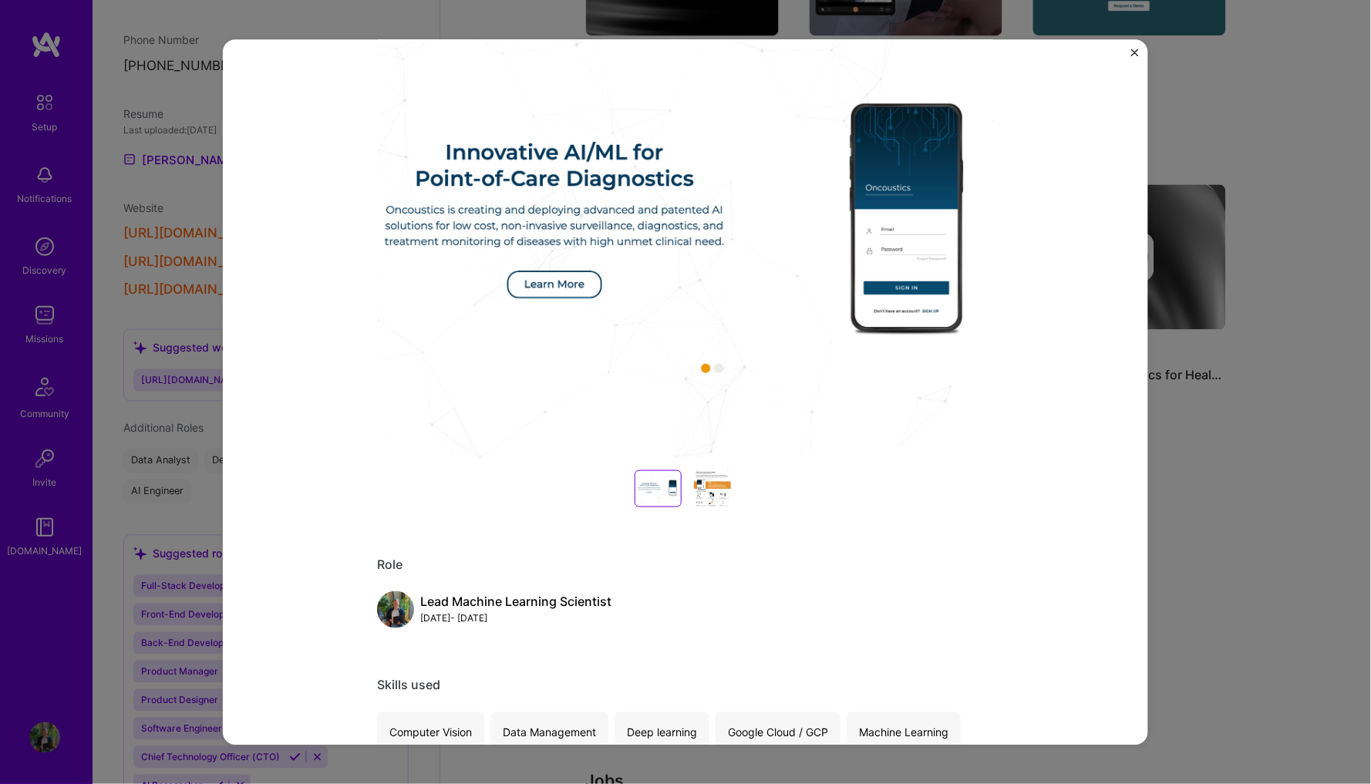
click at [718, 363] on img at bounding box center [685, 227] width 617 height 463
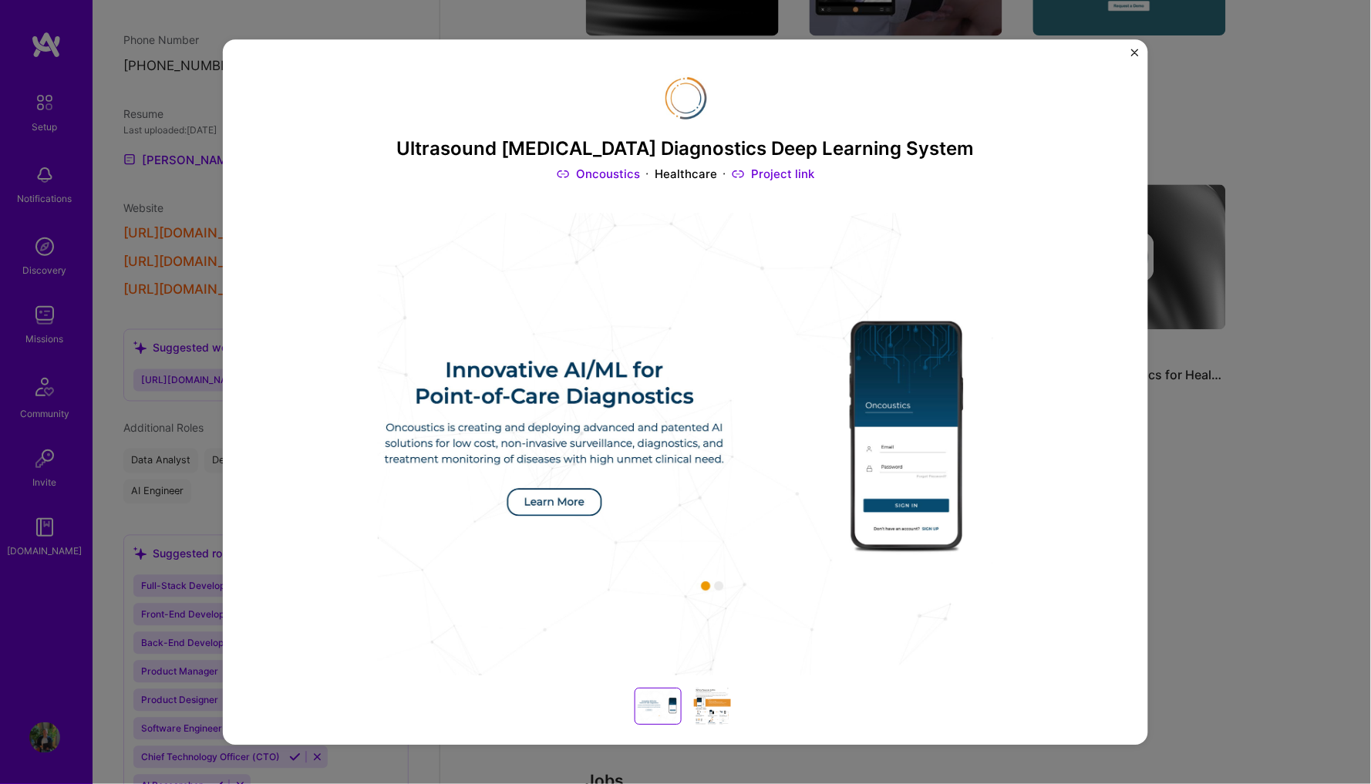
scroll to position [0, 0]
click at [717, 700] on div at bounding box center [712, 706] width 49 height 37
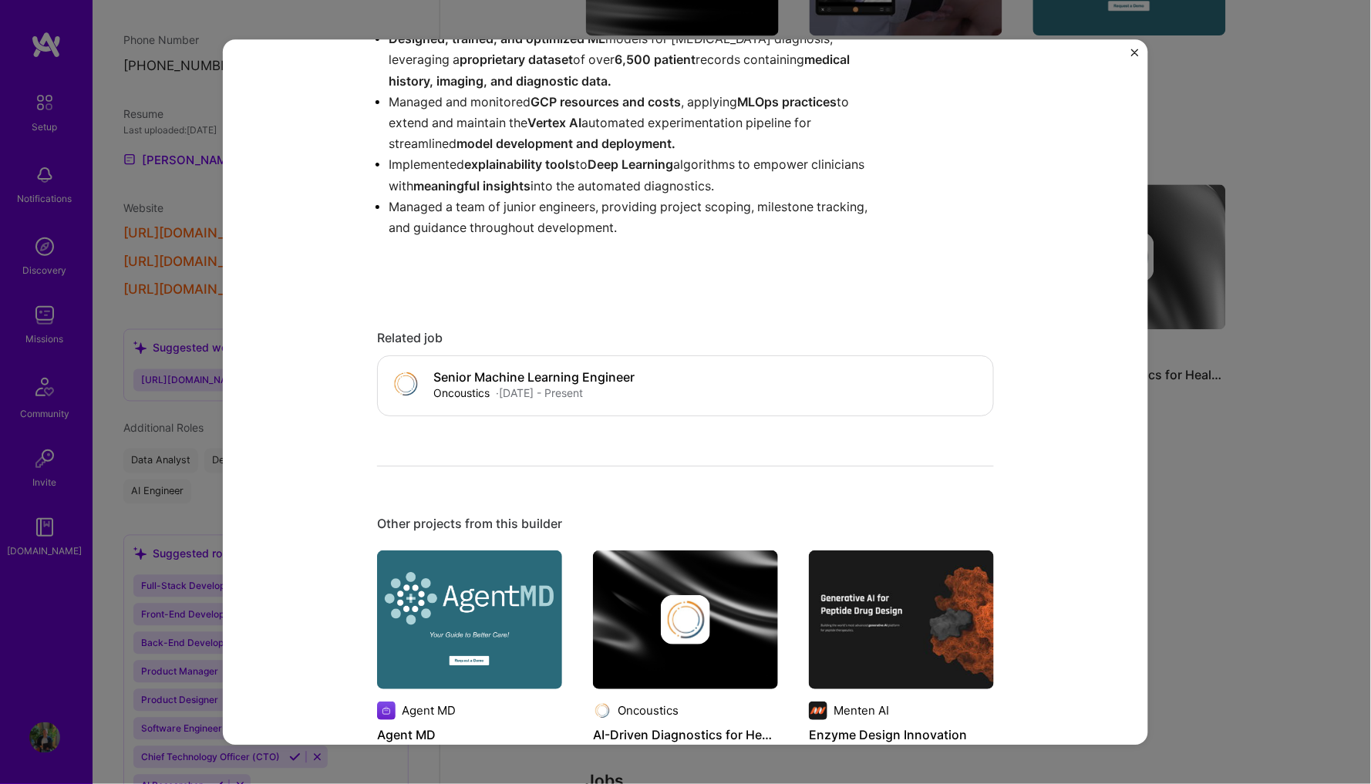
scroll to position [1488, 0]
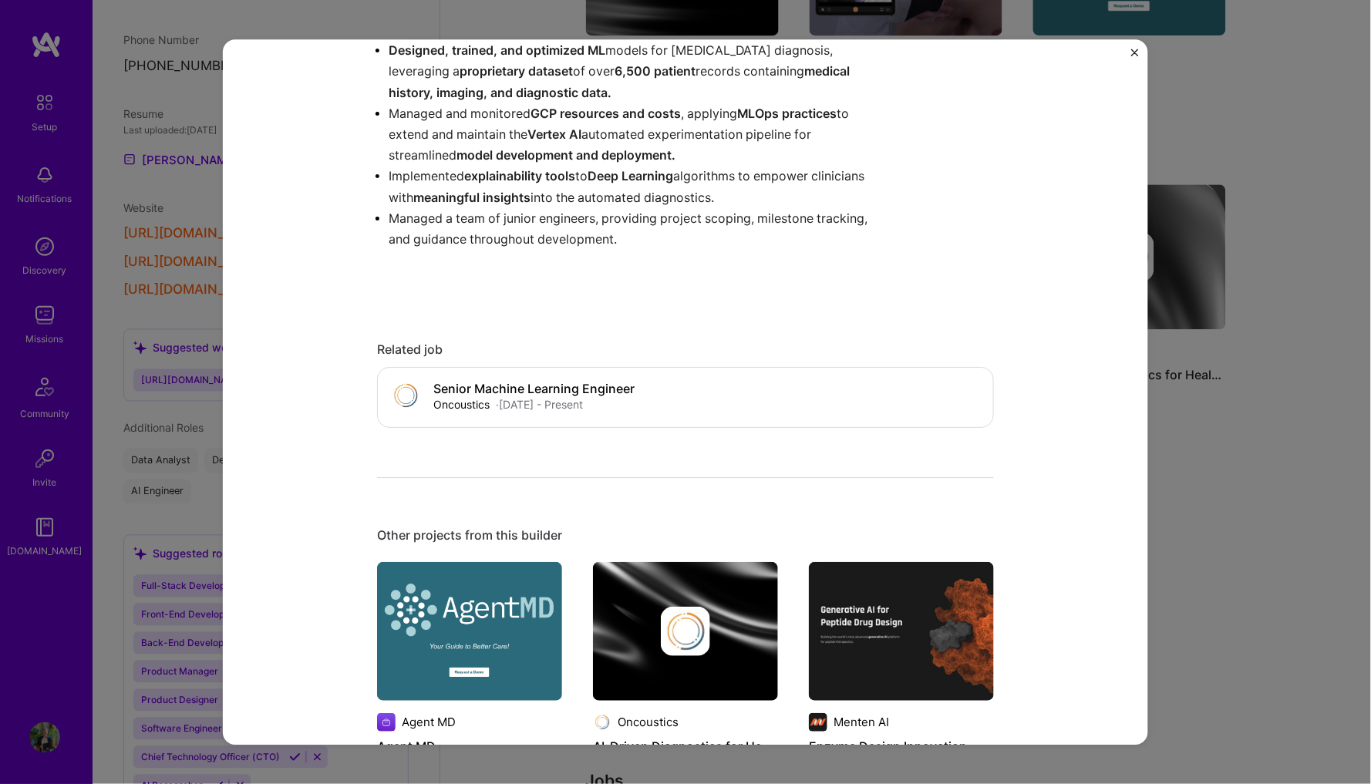
click at [1184, 317] on div "Ultrasound [MEDICAL_DATA] Diagnostics Deep Learning System Oncoustics Healthcar…" at bounding box center [685, 392] width 1371 height 784
click at [1135, 49] on img "Close" at bounding box center [1135, 53] width 8 height 8
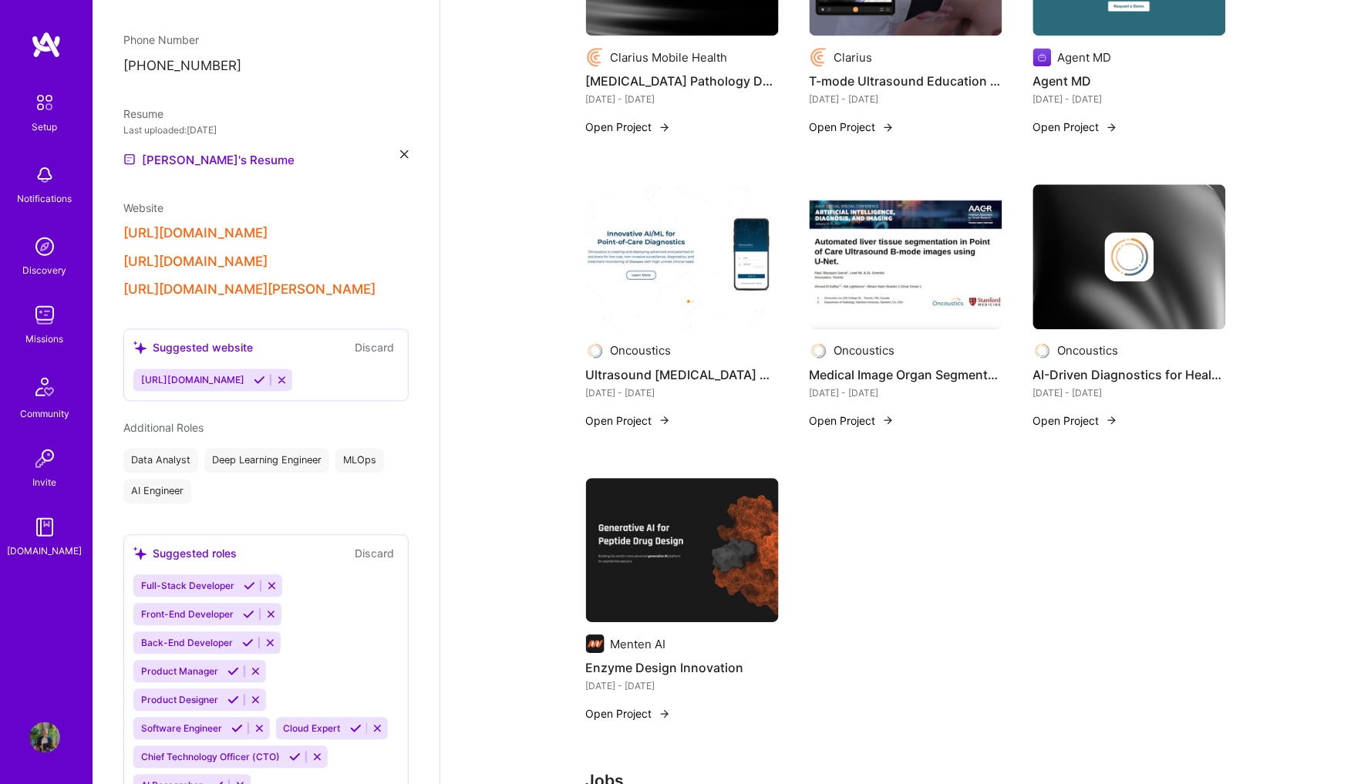
click at [927, 476] on div "Suggested Project Oncoustics Liver Diagnostic Product Development [DATE] - Pres…" at bounding box center [906, 151] width 640 height 1177
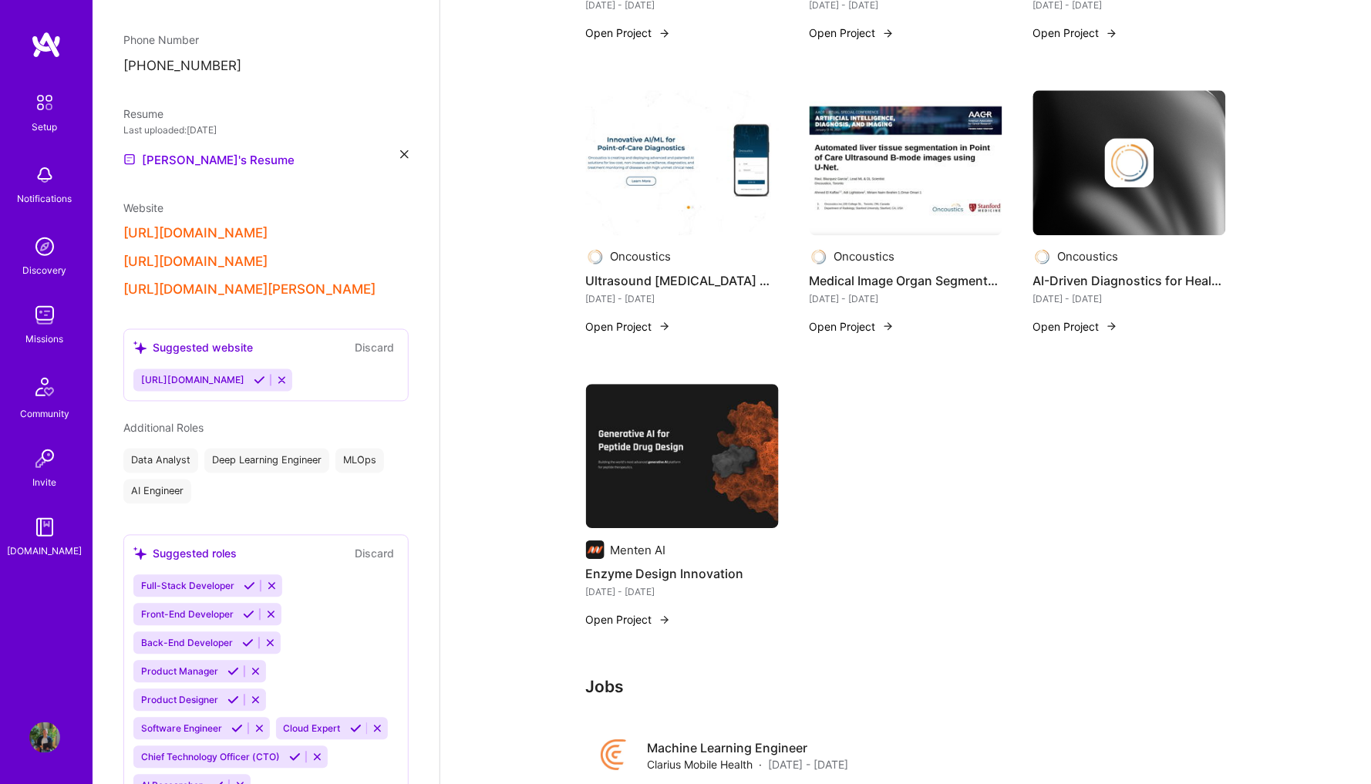
scroll to position [978, 1]
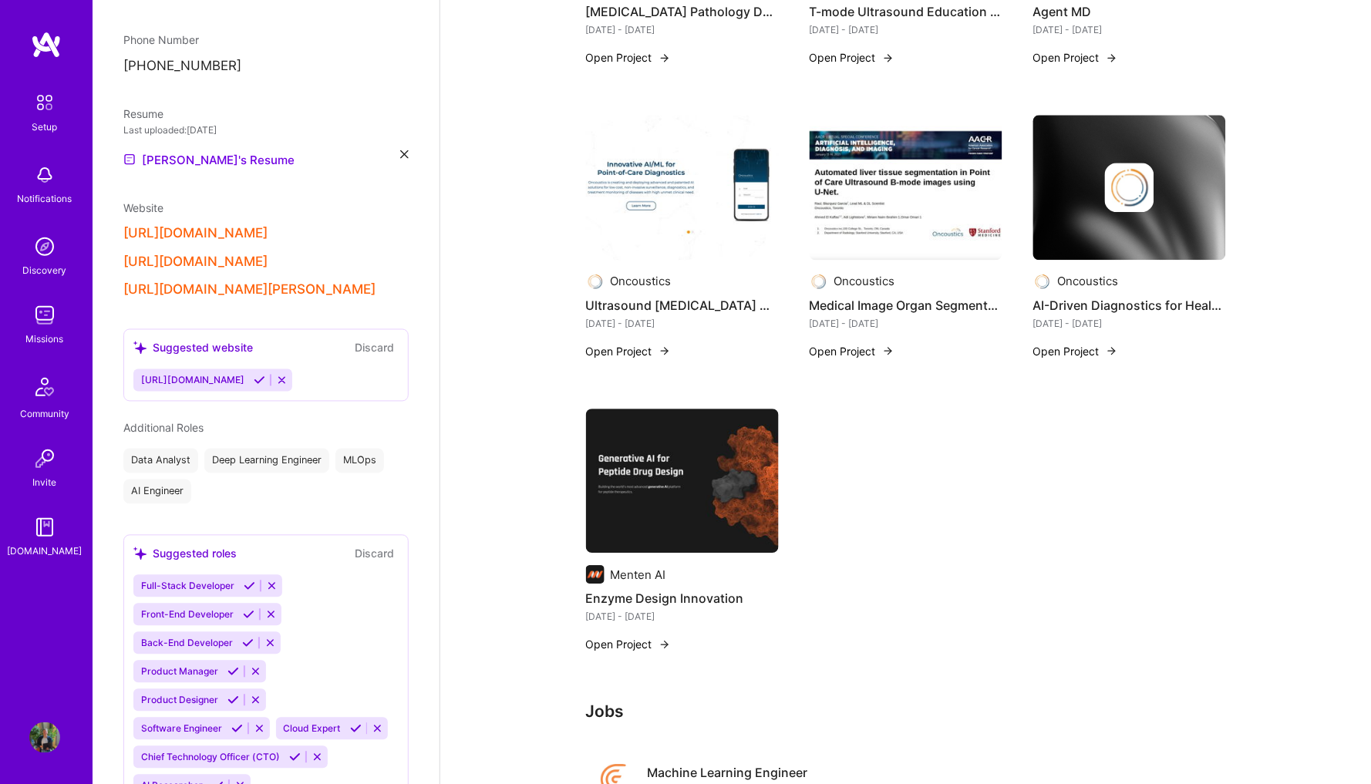
click at [903, 389] on div "Suggested Project Oncoustics Liver Diagnostic Product Development [DATE] - Pres…" at bounding box center [906, 82] width 640 height 1177
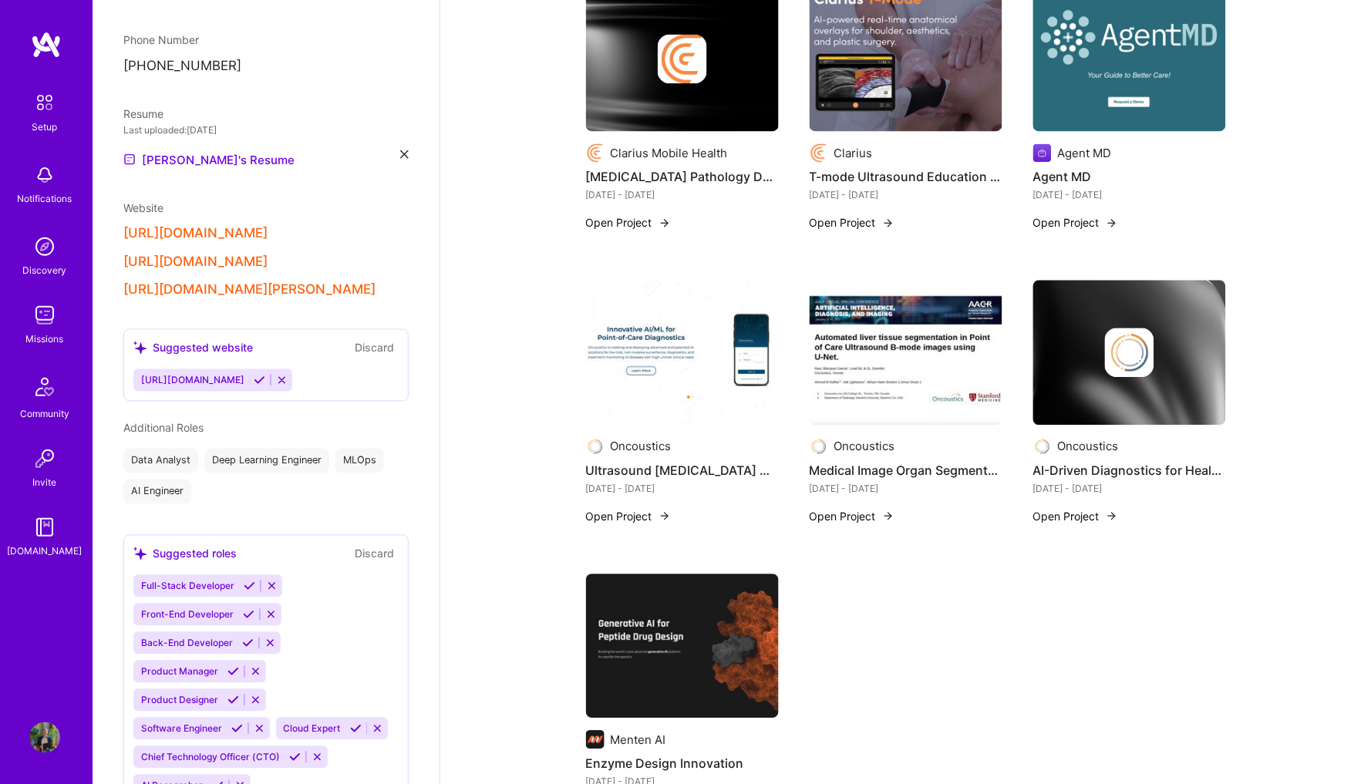
scroll to position [769, 0]
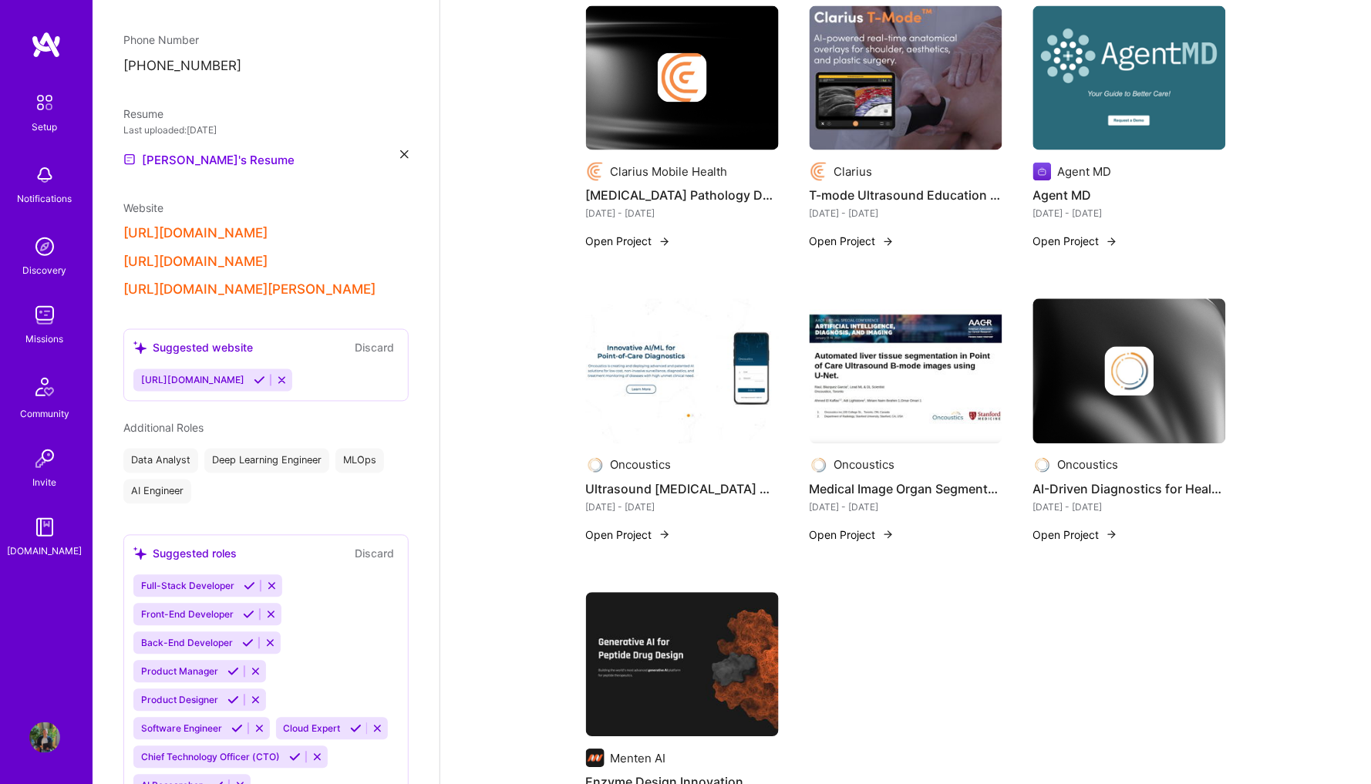
click at [893, 387] on img at bounding box center [905, 371] width 193 height 145
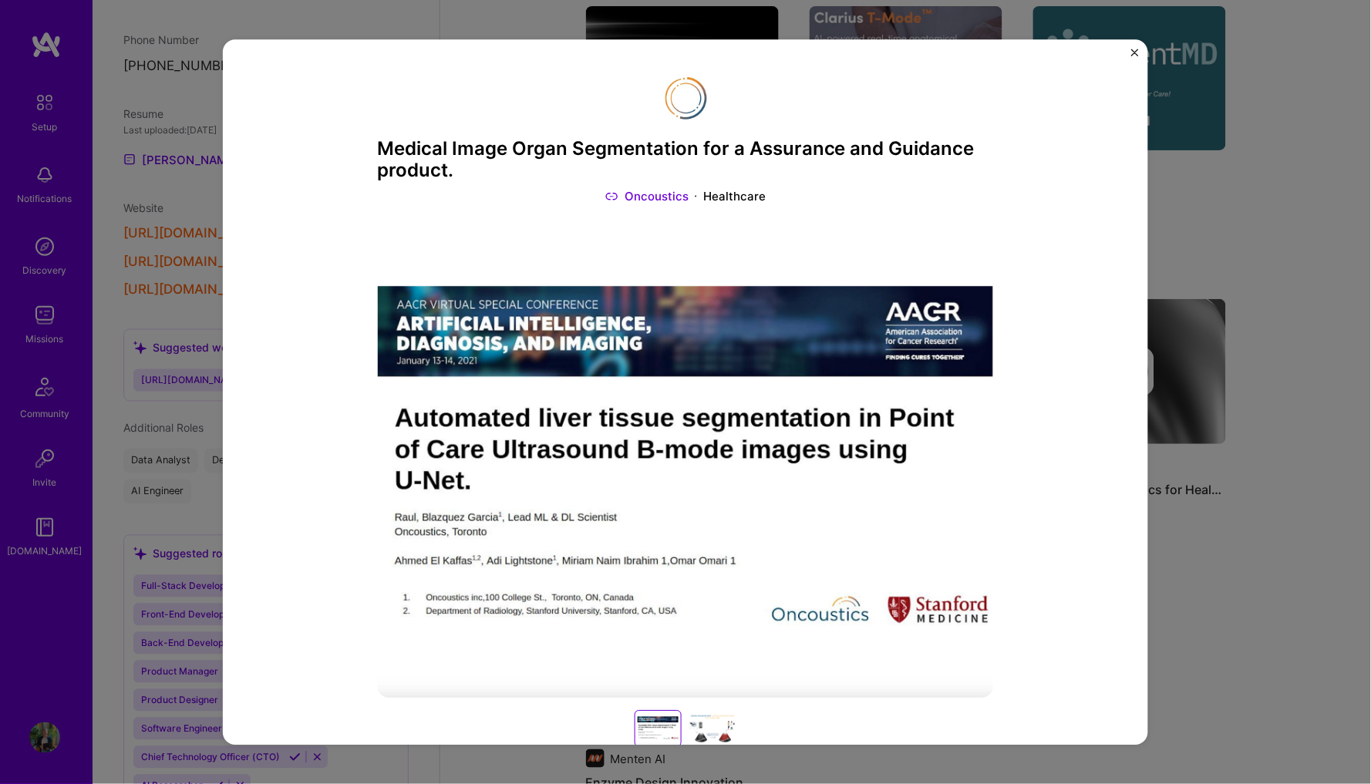
click at [1194, 198] on div "Medical Image Organ Segmentation for a Assurance and Guidance product. Oncousti…" at bounding box center [685, 392] width 1371 height 784
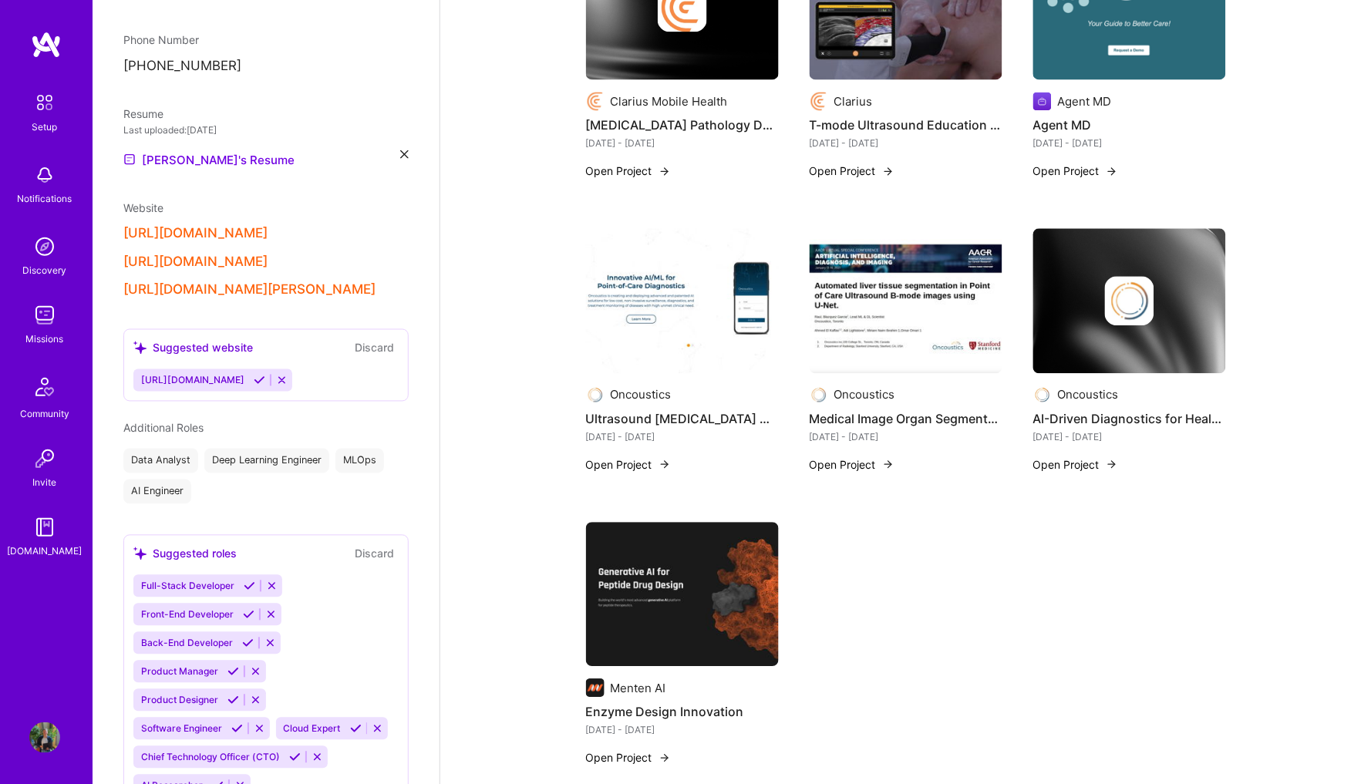
scroll to position [856, 0]
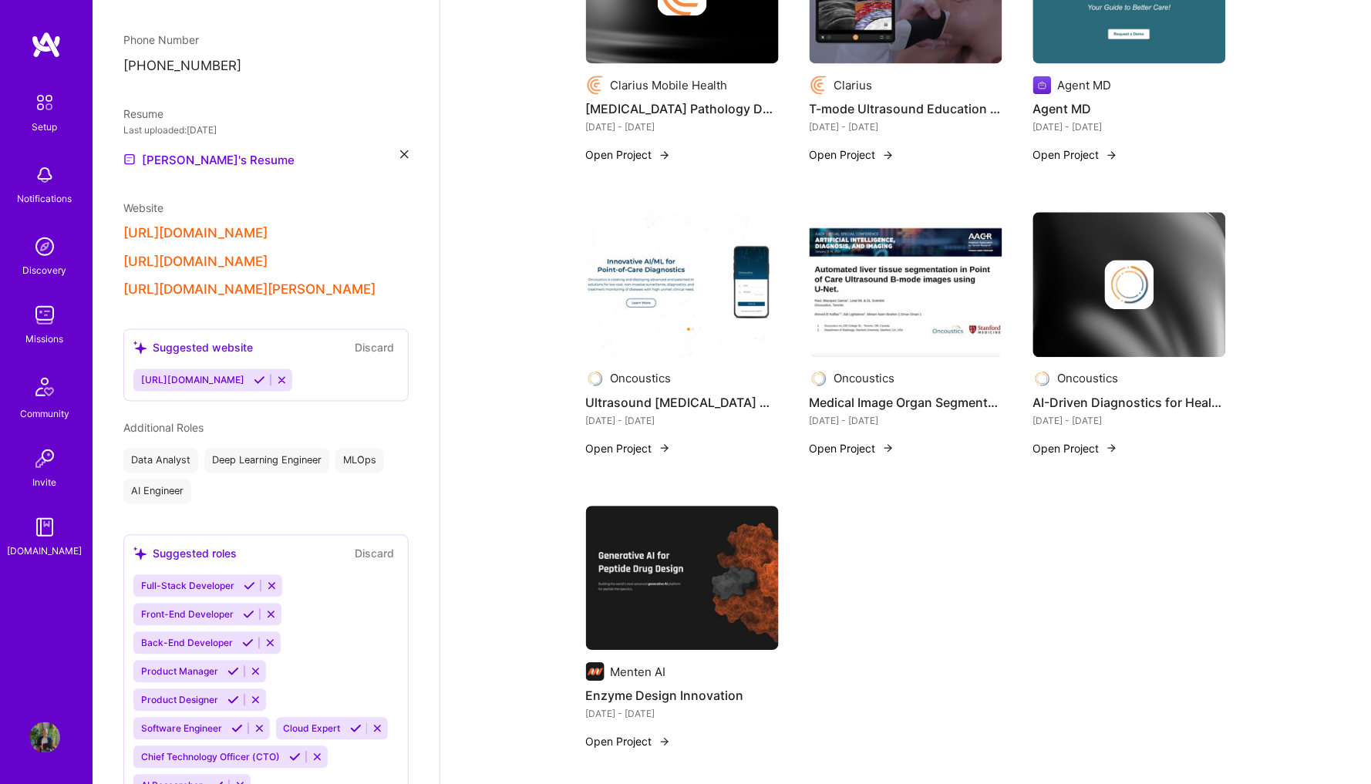
click at [681, 588] on img at bounding box center [682, 578] width 193 height 145
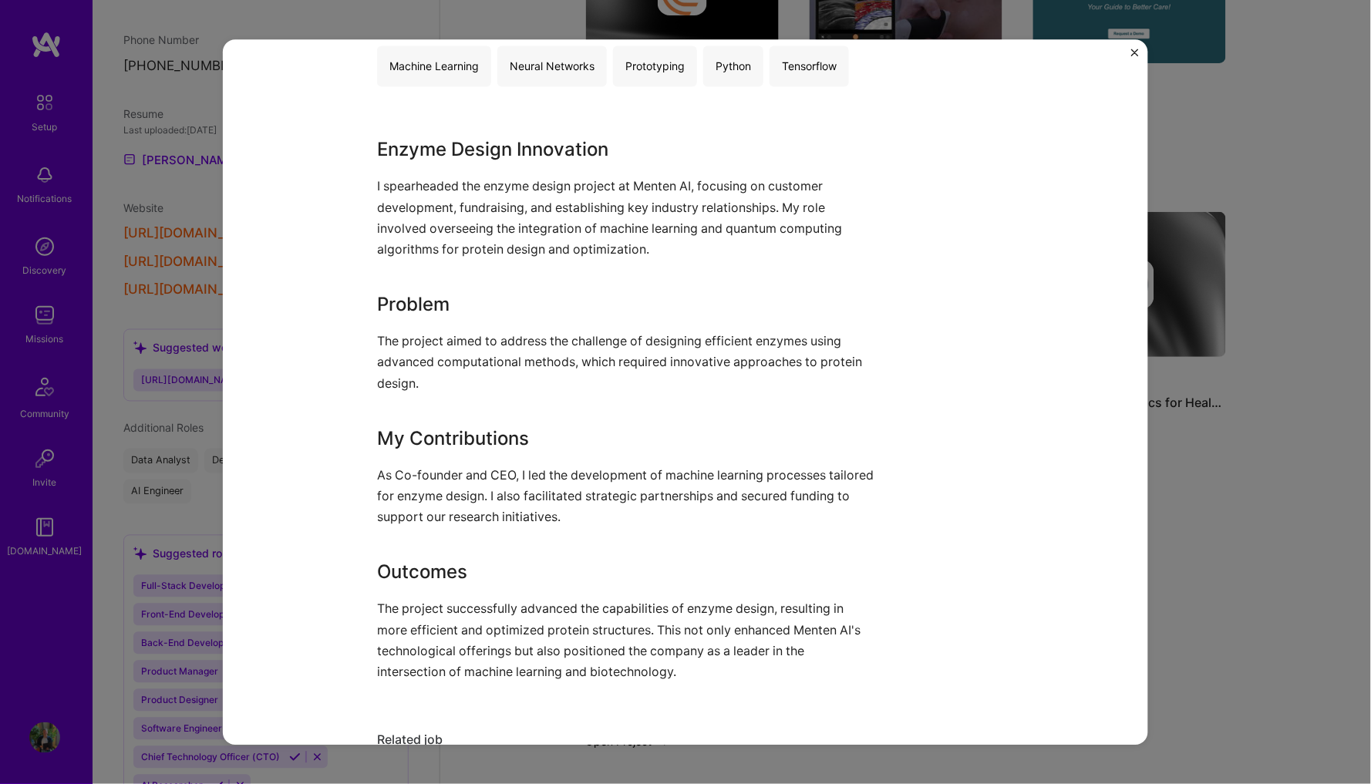
scroll to position [915, 0]
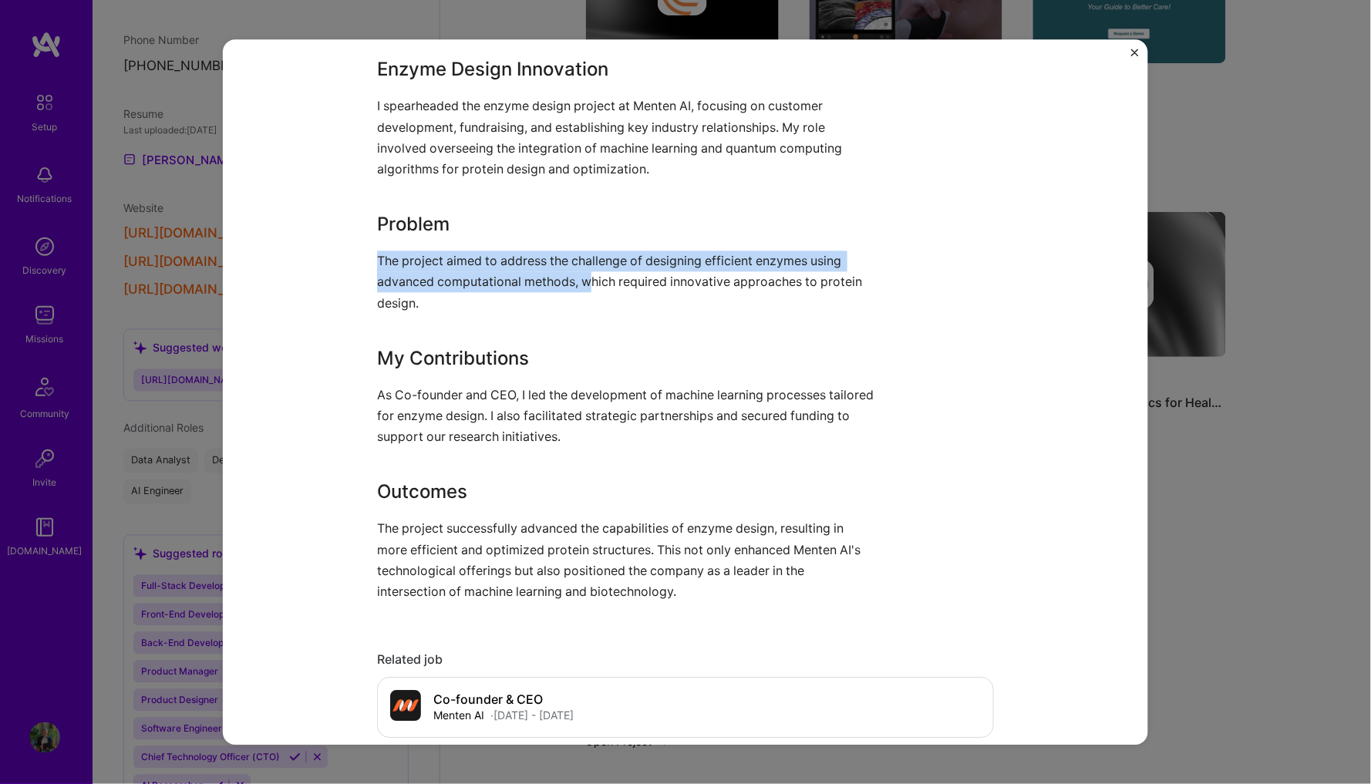
drag, startPoint x: 377, startPoint y: 255, endPoint x: 588, endPoint y: 274, distance: 212.1
click at [588, 274] on p "The project aimed to address the challenge of designing efficient enzymes using…" at bounding box center [627, 282] width 501 height 63
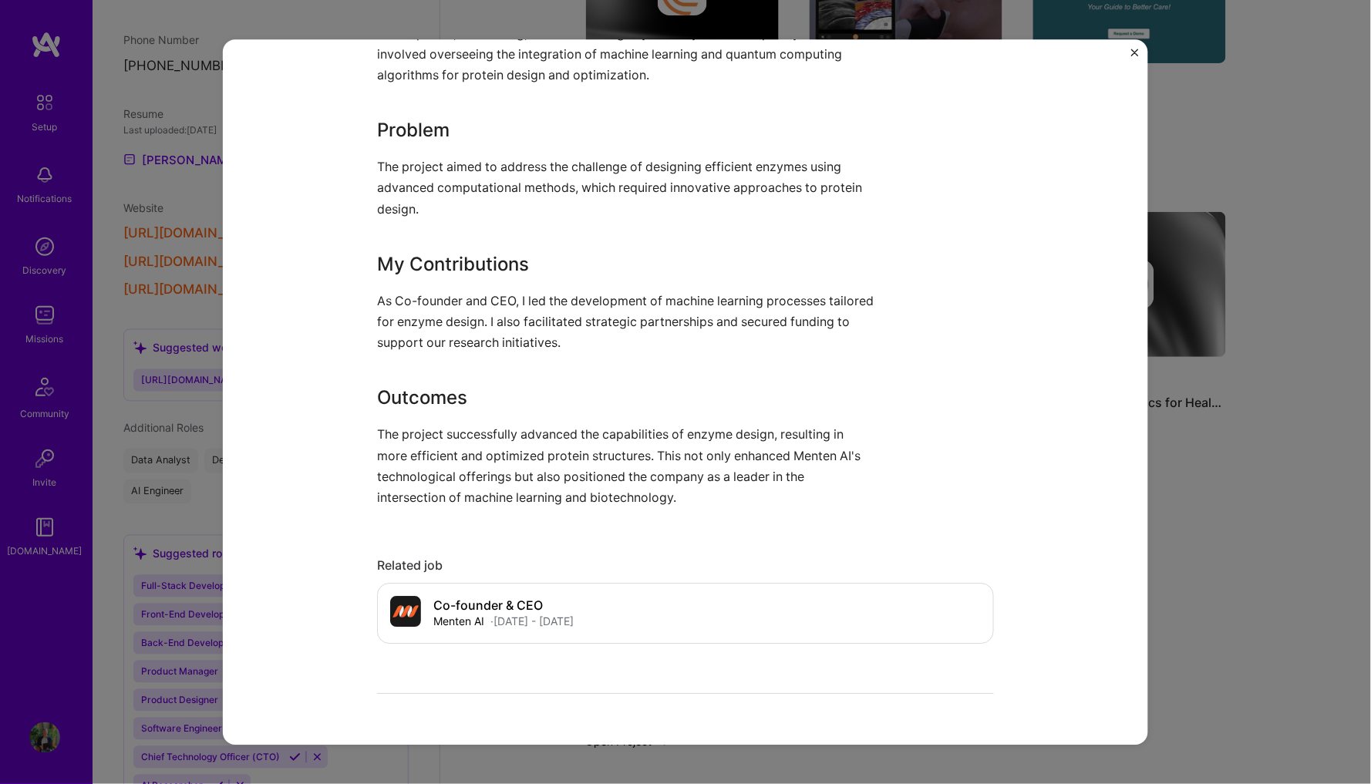
scroll to position [1014, 0]
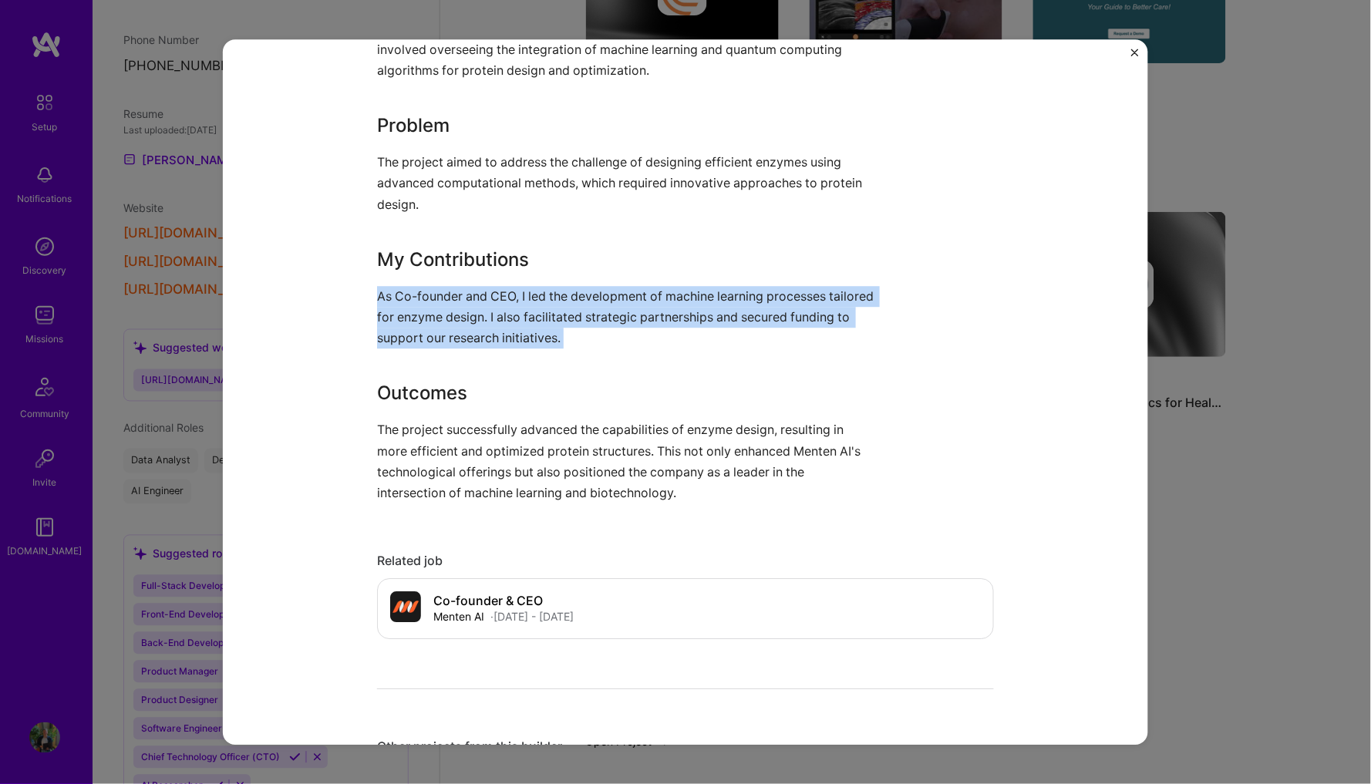
drag, startPoint x: 378, startPoint y: 281, endPoint x: 625, endPoint y: 348, distance: 256.2
click at [625, 348] on div "Enzyme Design Innovation I spearheaded the enzyme design project at Menten AI, …" at bounding box center [627, 231] width 501 height 547
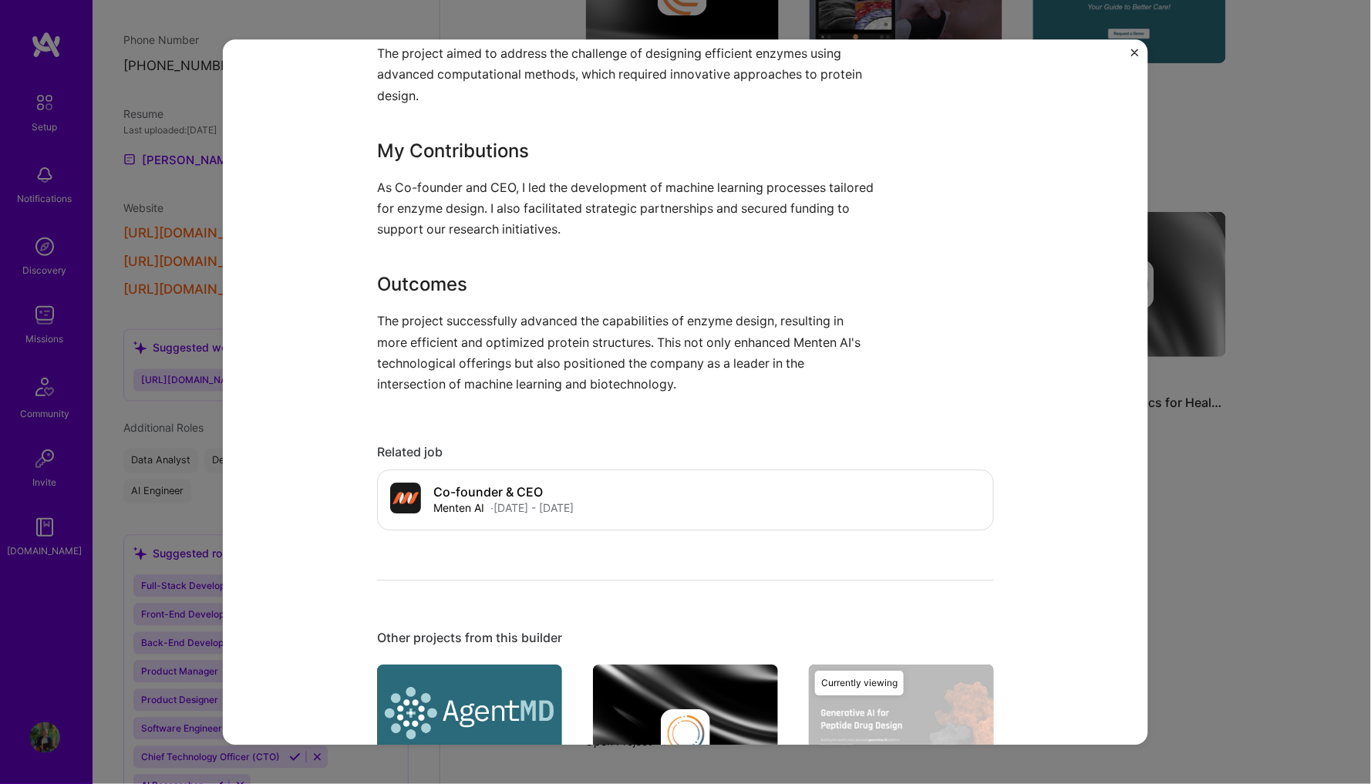
scroll to position [1165, 0]
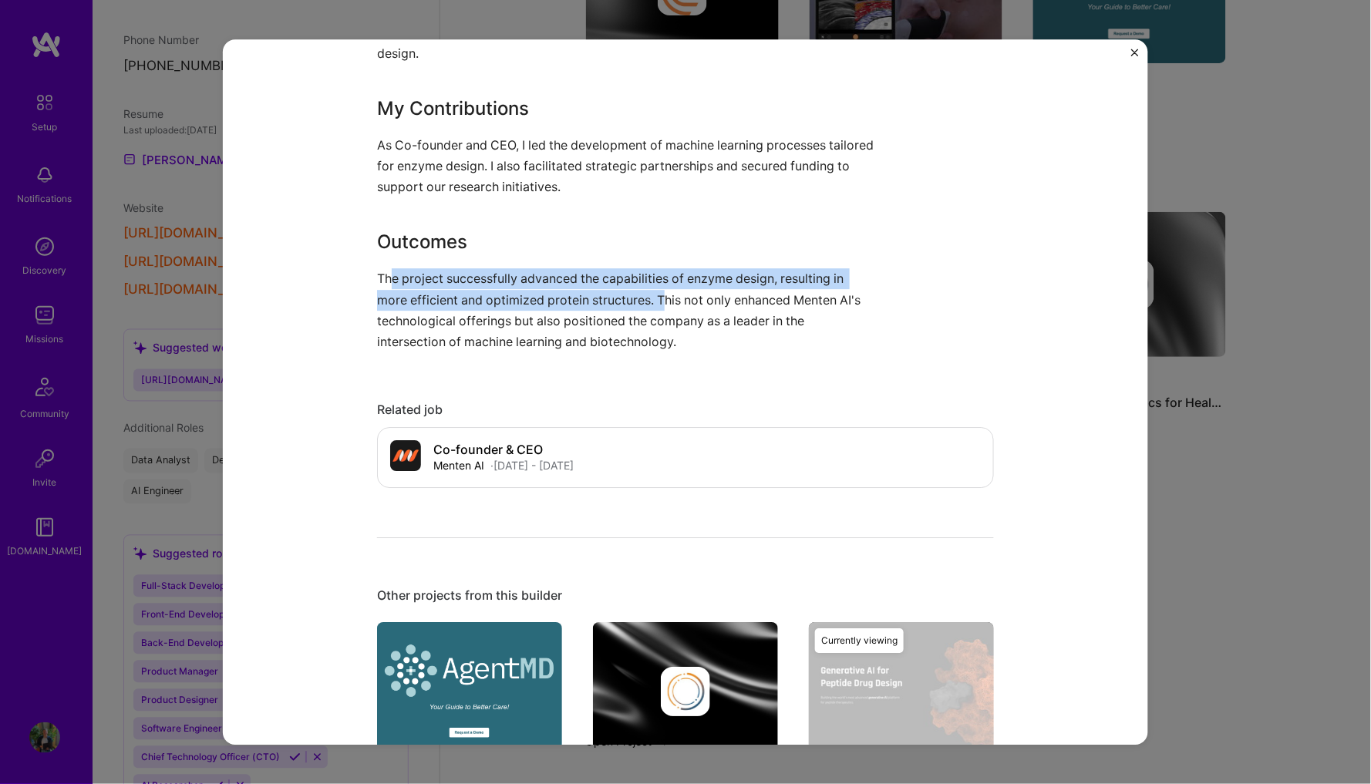
drag, startPoint x: 391, startPoint y: 274, endPoint x: 666, endPoint y: 294, distance: 275.9
click at [668, 294] on p "The project successfully advanced the capabilities of enzyme design, resulting …" at bounding box center [627, 311] width 501 height 84
click at [666, 294] on p "The project successfully advanced the capabilities of enzyme design, resulting …" at bounding box center [627, 311] width 501 height 84
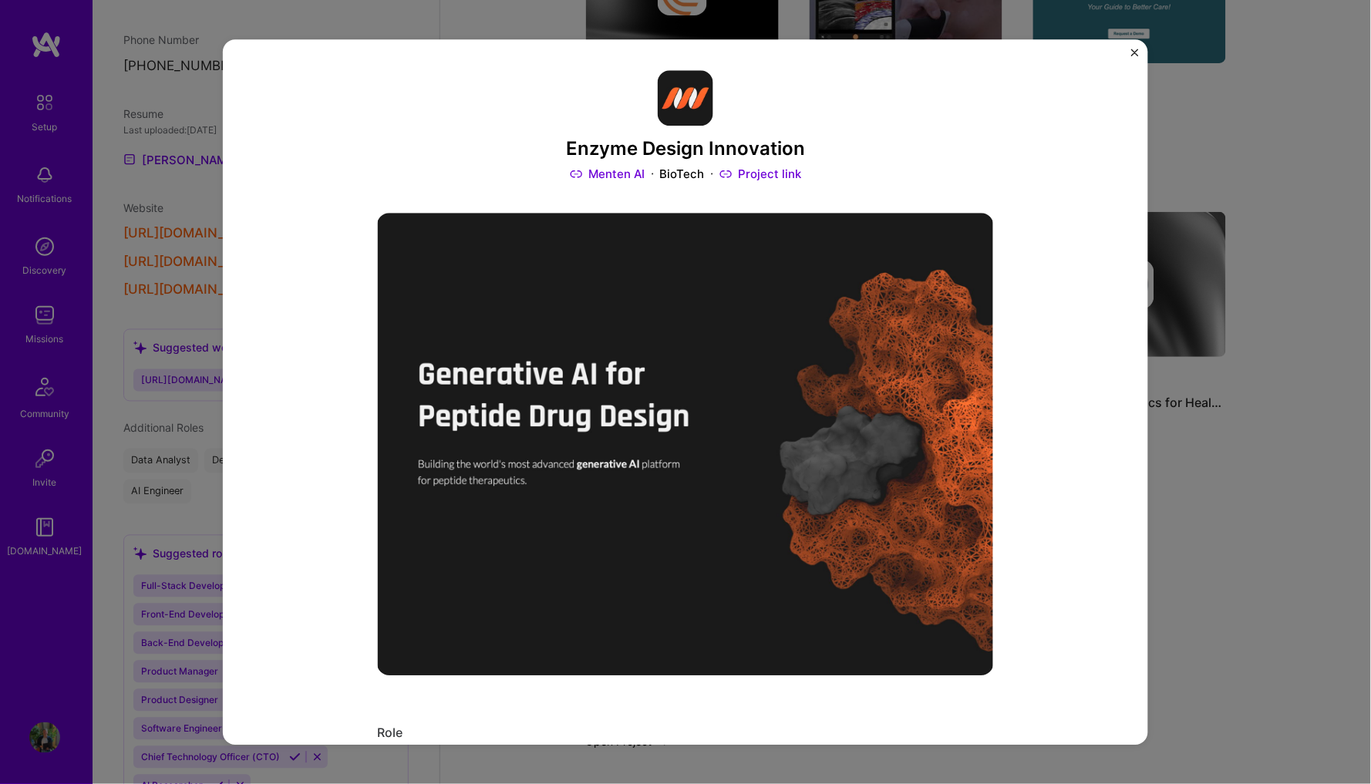
scroll to position [0, 0]
click at [1199, 92] on div "Enzyme Design Innovation Menten AI BioTech Project link Role Co-founder and CEO…" at bounding box center [685, 392] width 1371 height 784
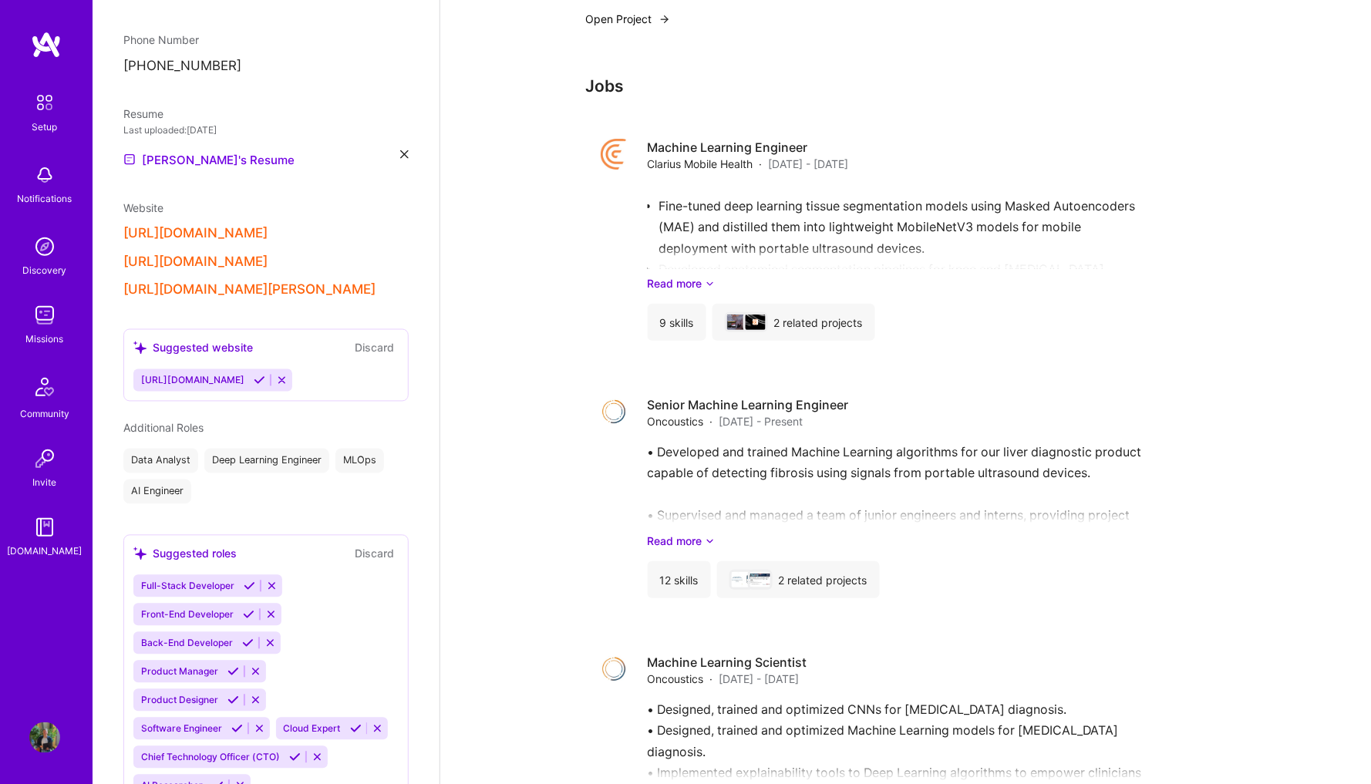
scroll to position [1590, 0]
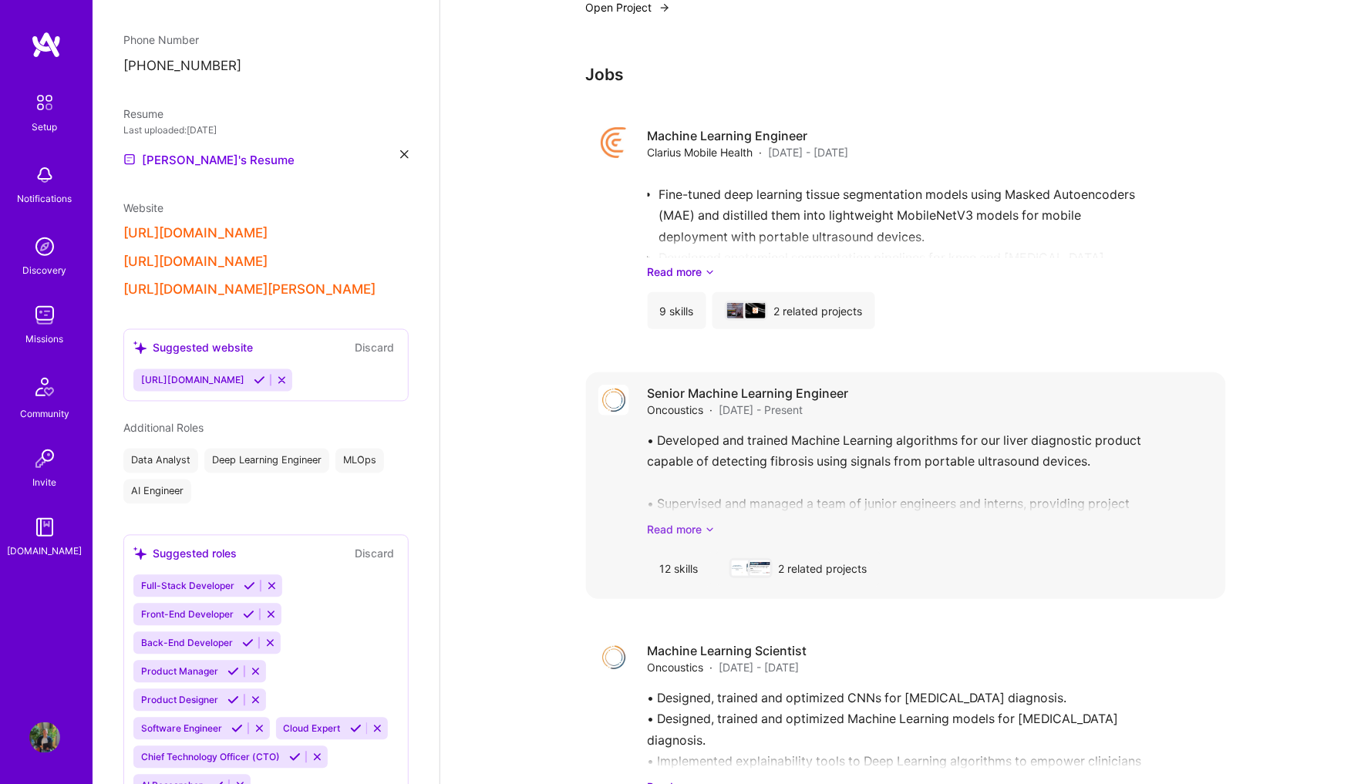
click at [667, 521] on link "Read more" at bounding box center [931, 529] width 566 height 16
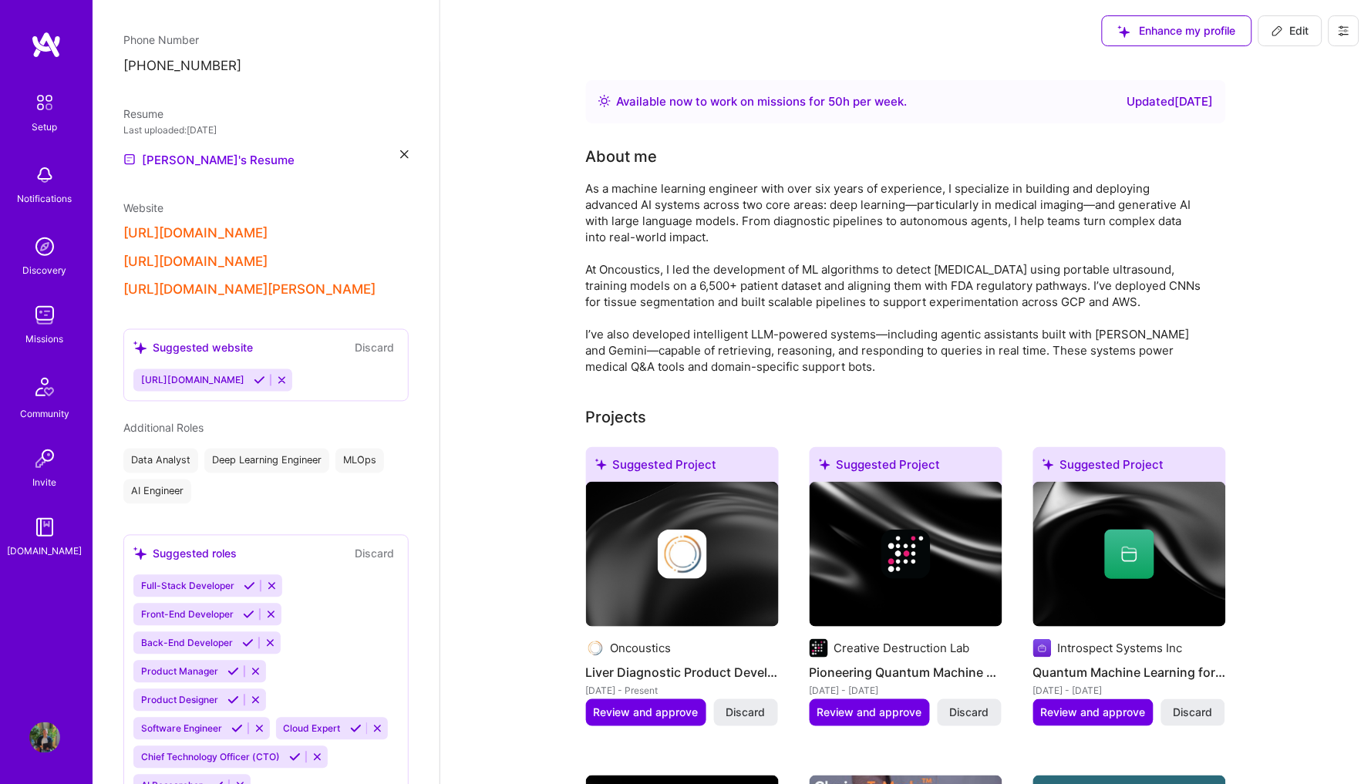
scroll to position [0, 0]
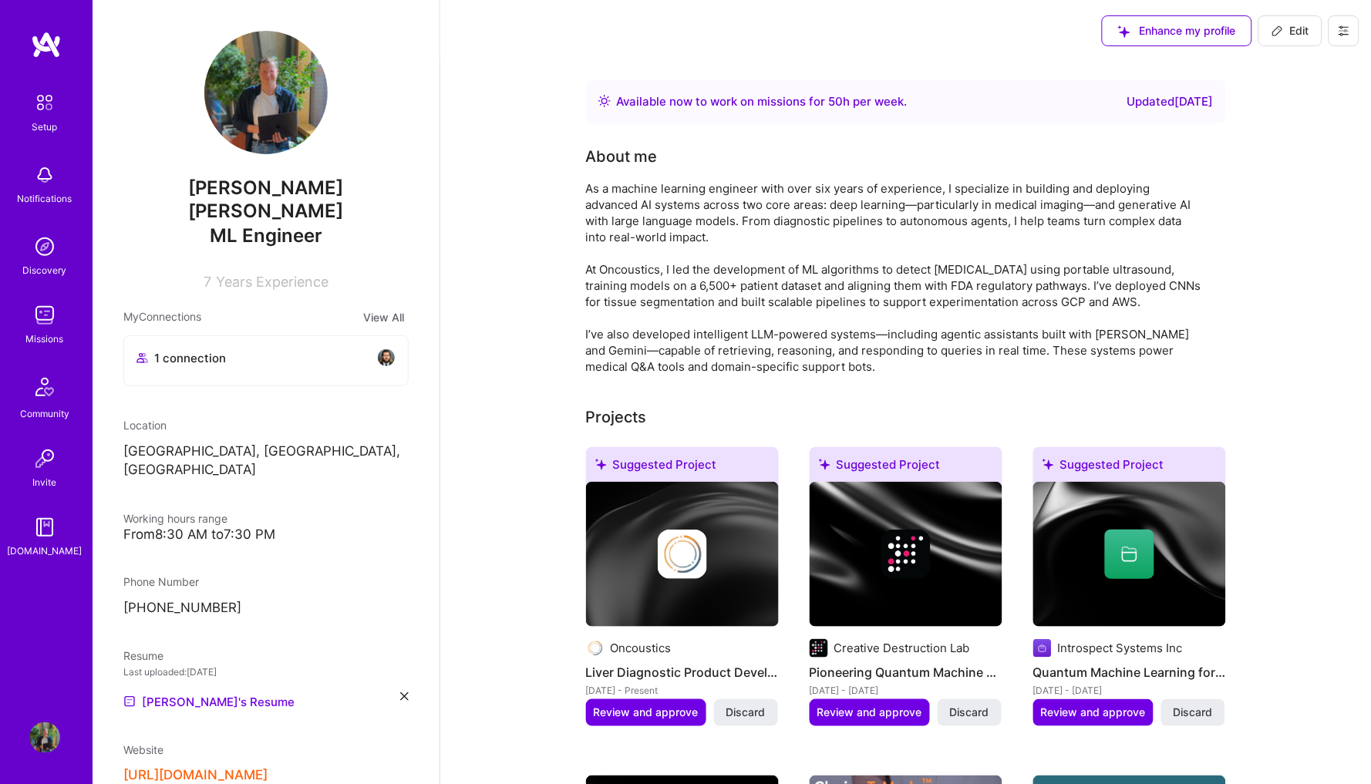
click at [1338, 30] on icon at bounding box center [1343, 31] width 12 height 12
click at [1090, 60] on div "Enhance my profile Edit" at bounding box center [1230, 31] width 281 height 62
click at [895, 35] on div "Enhance my profile Edit" at bounding box center [905, 31] width 930 height 62
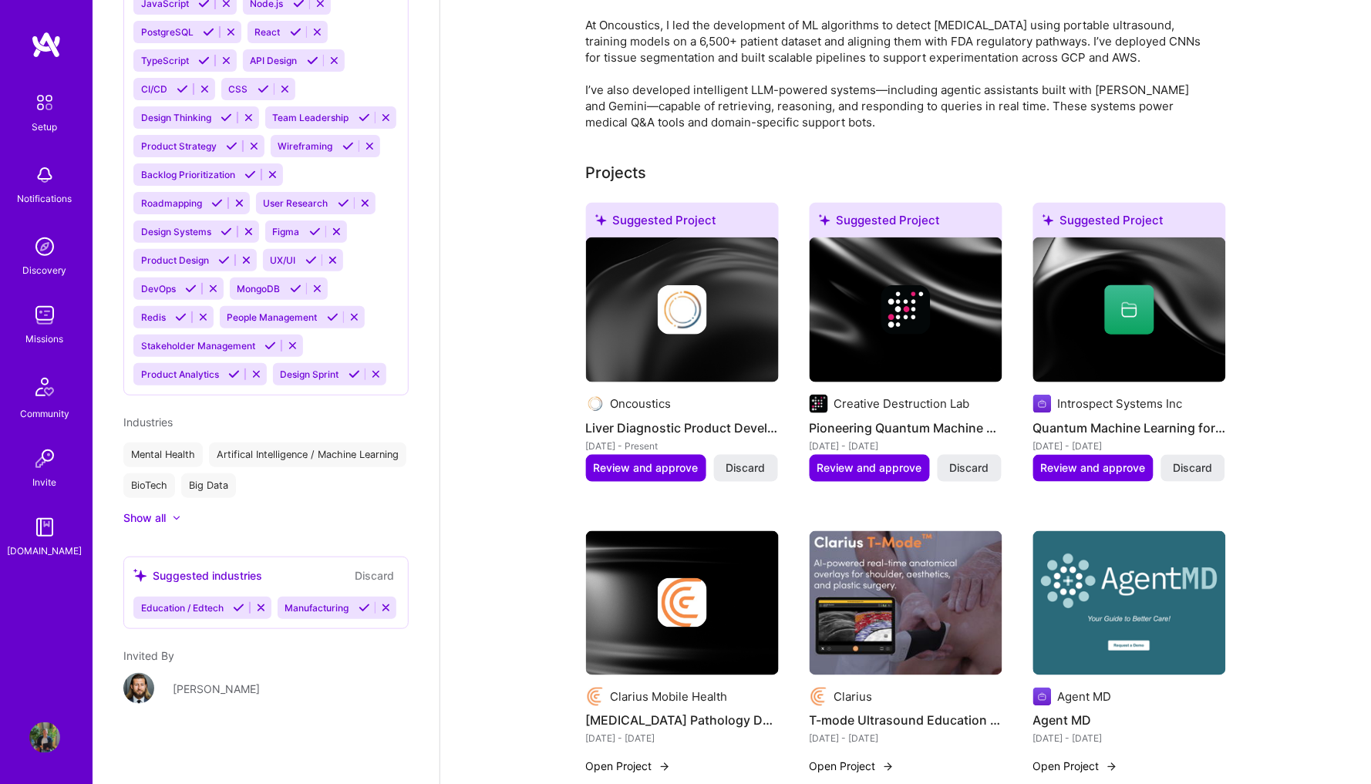
scroll to position [291, 0]
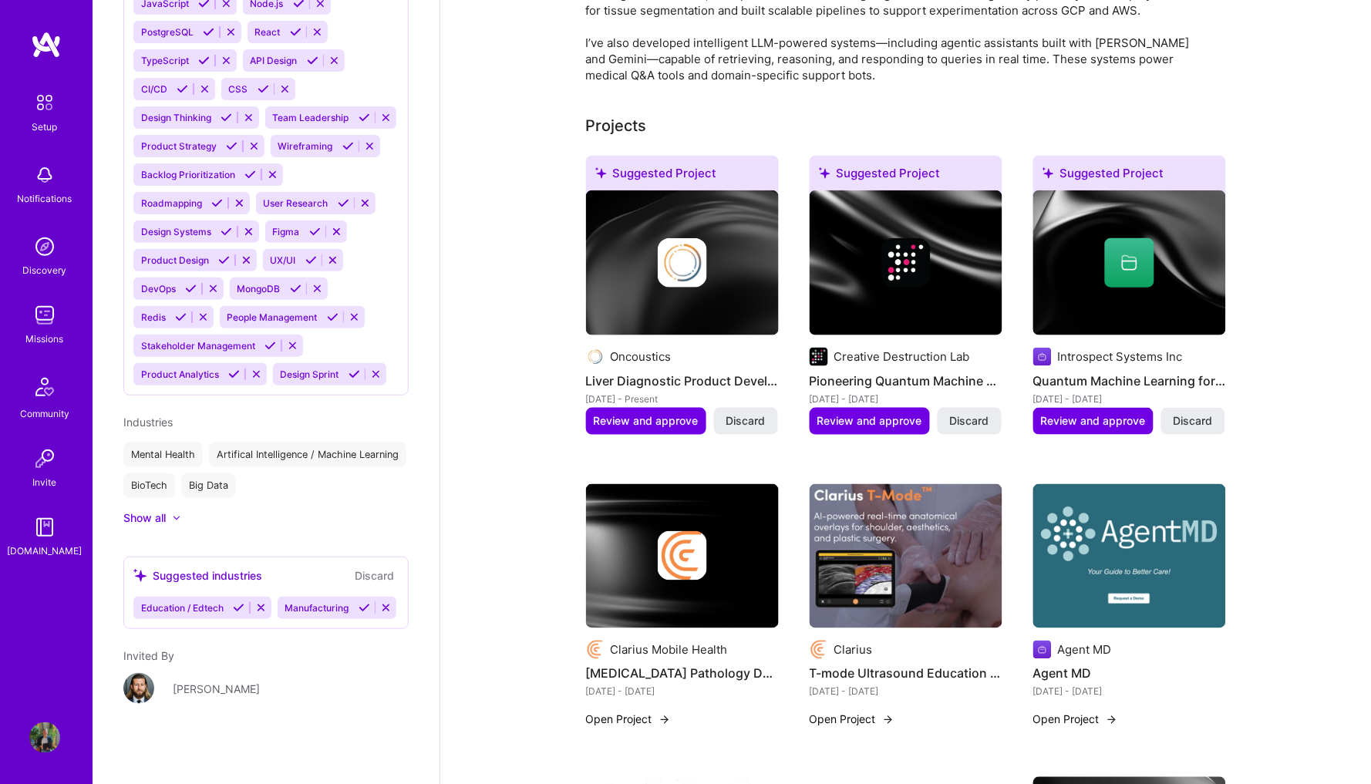
click at [224, 689] on div "[PERSON_NAME]" at bounding box center [216, 689] width 87 height 16
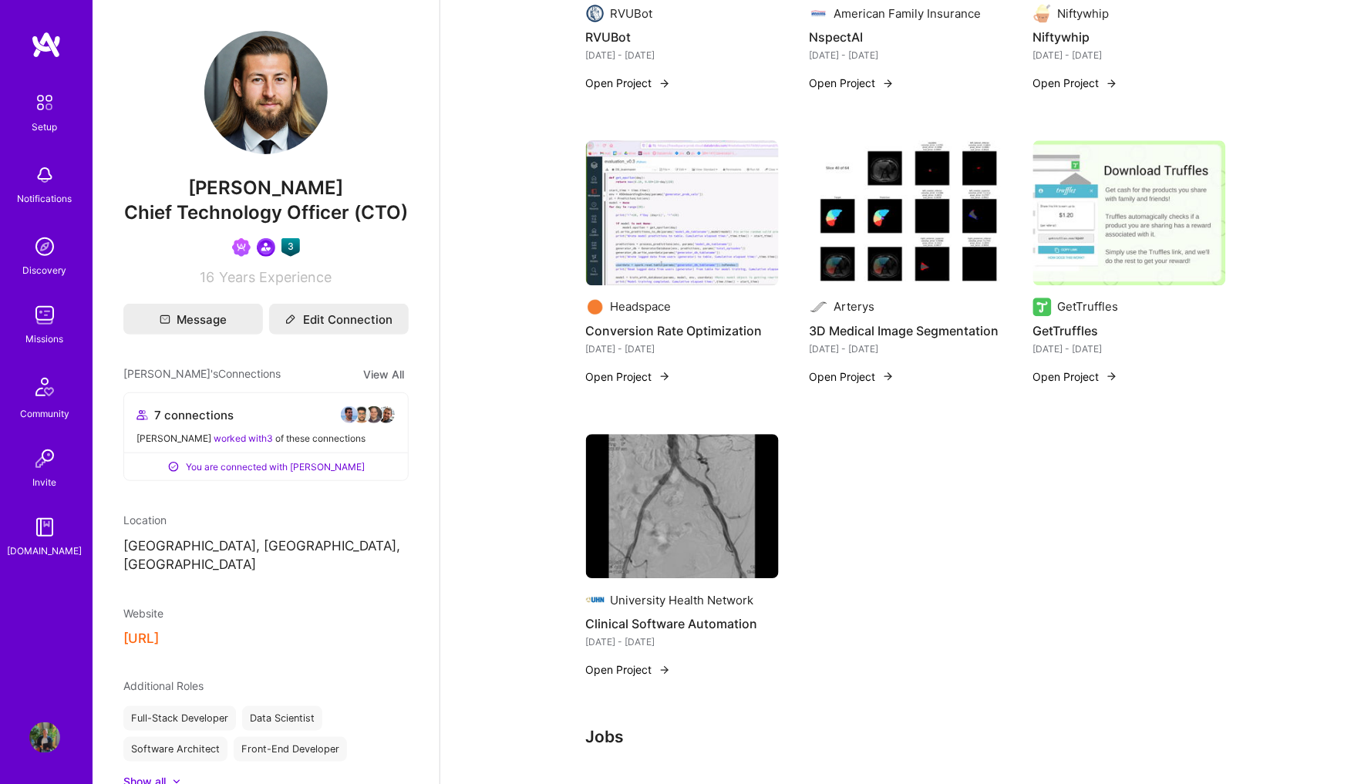
click at [920, 239] on img at bounding box center [905, 212] width 193 height 145
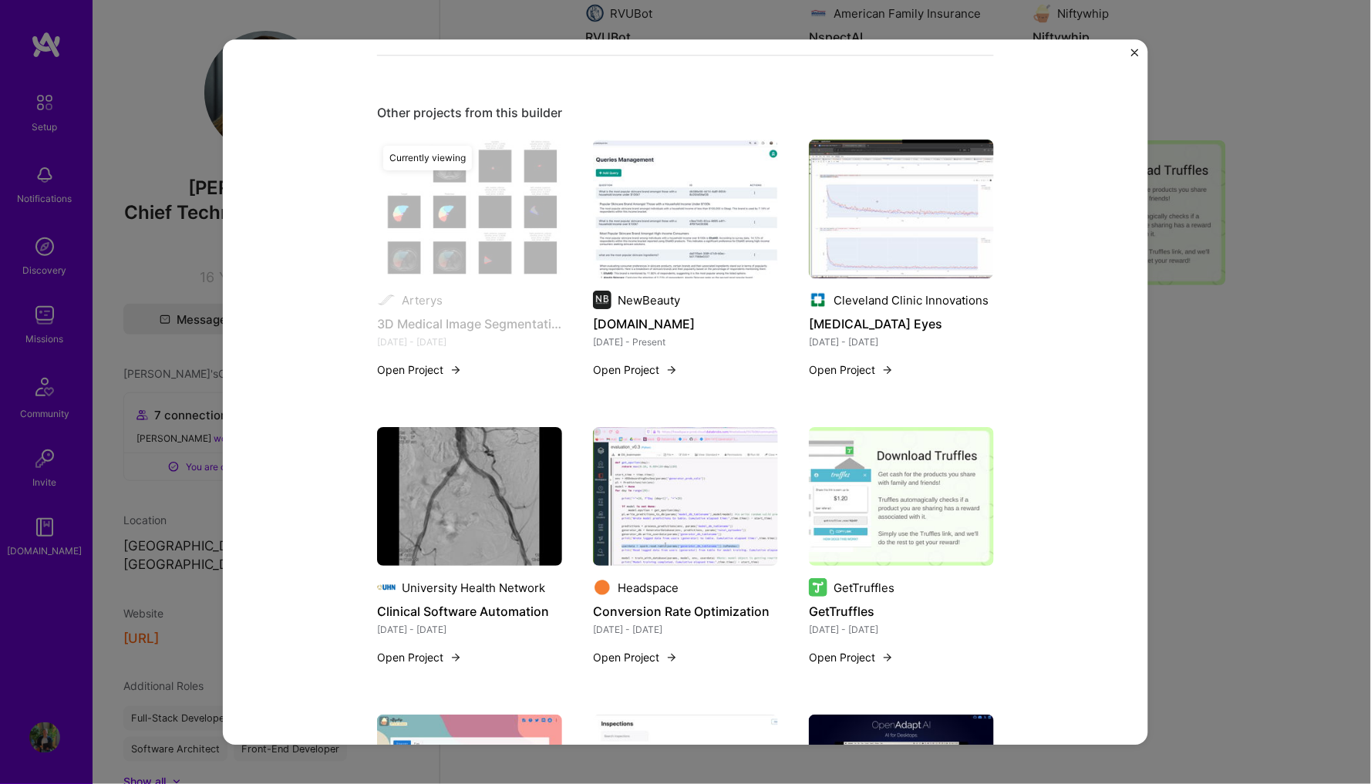
click at [1257, 281] on div "3D Medical Image Segmentation Arterys Healthcare Role Machine Learning Scientis…" at bounding box center [685, 392] width 1371 height 784
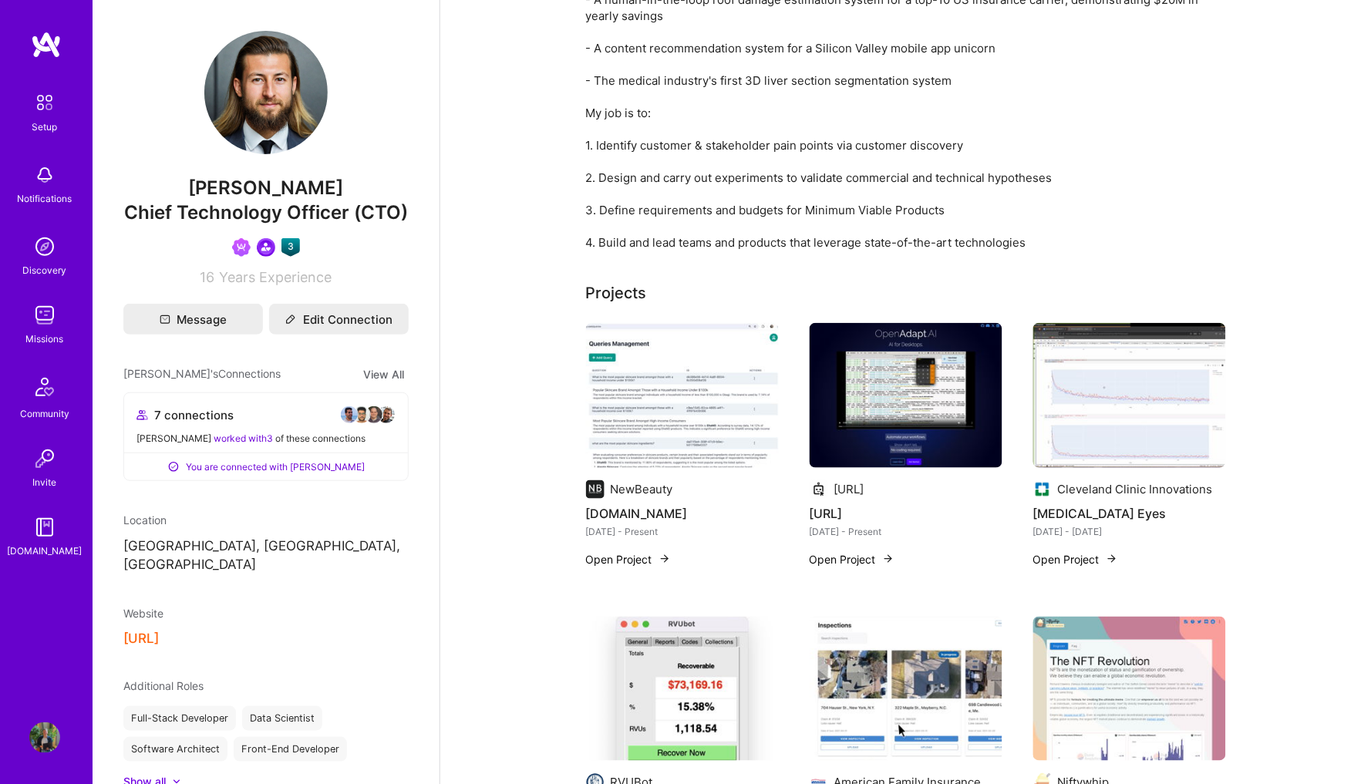
click at [732, 414] on img at bounding box center [682, 395] width 193 height 145
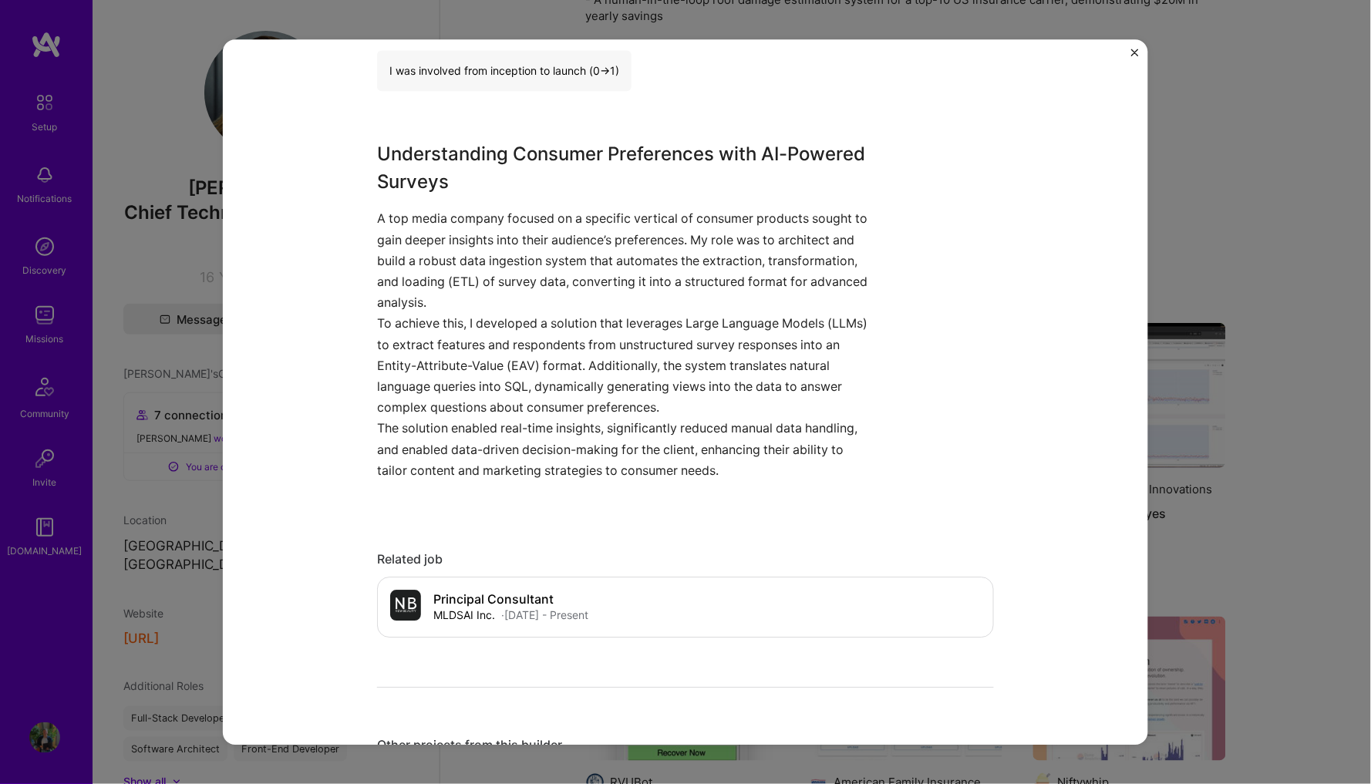
click at [1263, 299] on div "[DOMAIN_NAME] NewBeauty Artifical Intelligence / Machine Learning Project link …" at bounding box center [685, 392] width 1371 height 784
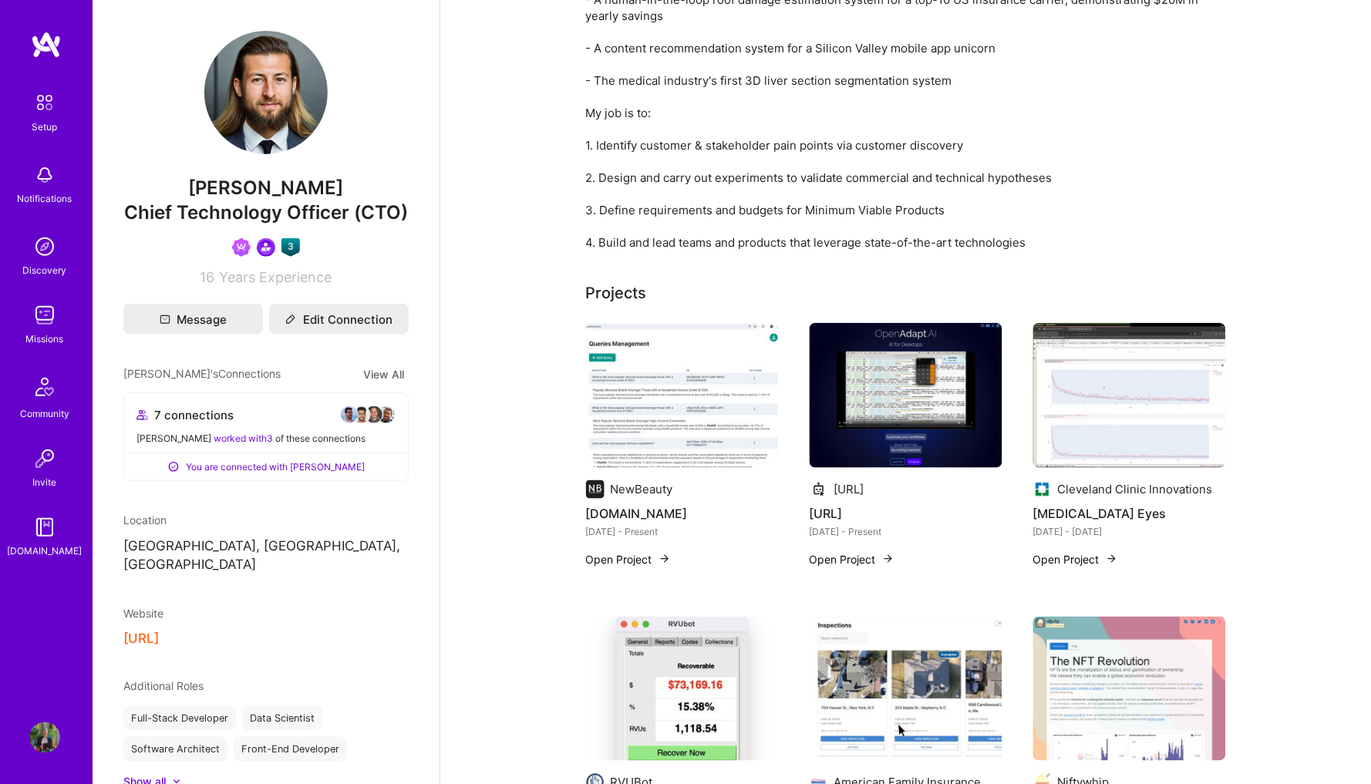
click at [1090, 403] on img at bounding box center [1129, 395] width 193 height 145
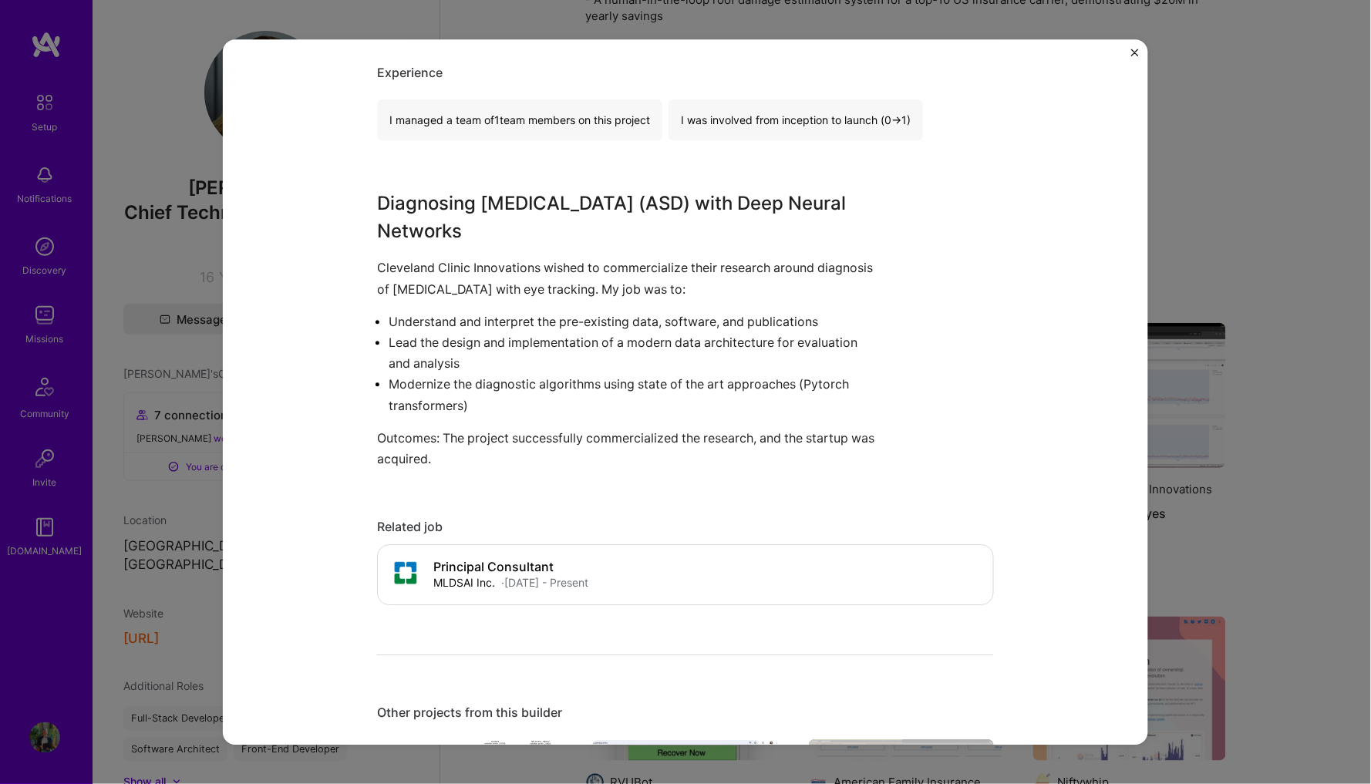
scroll to position [1004, 0]
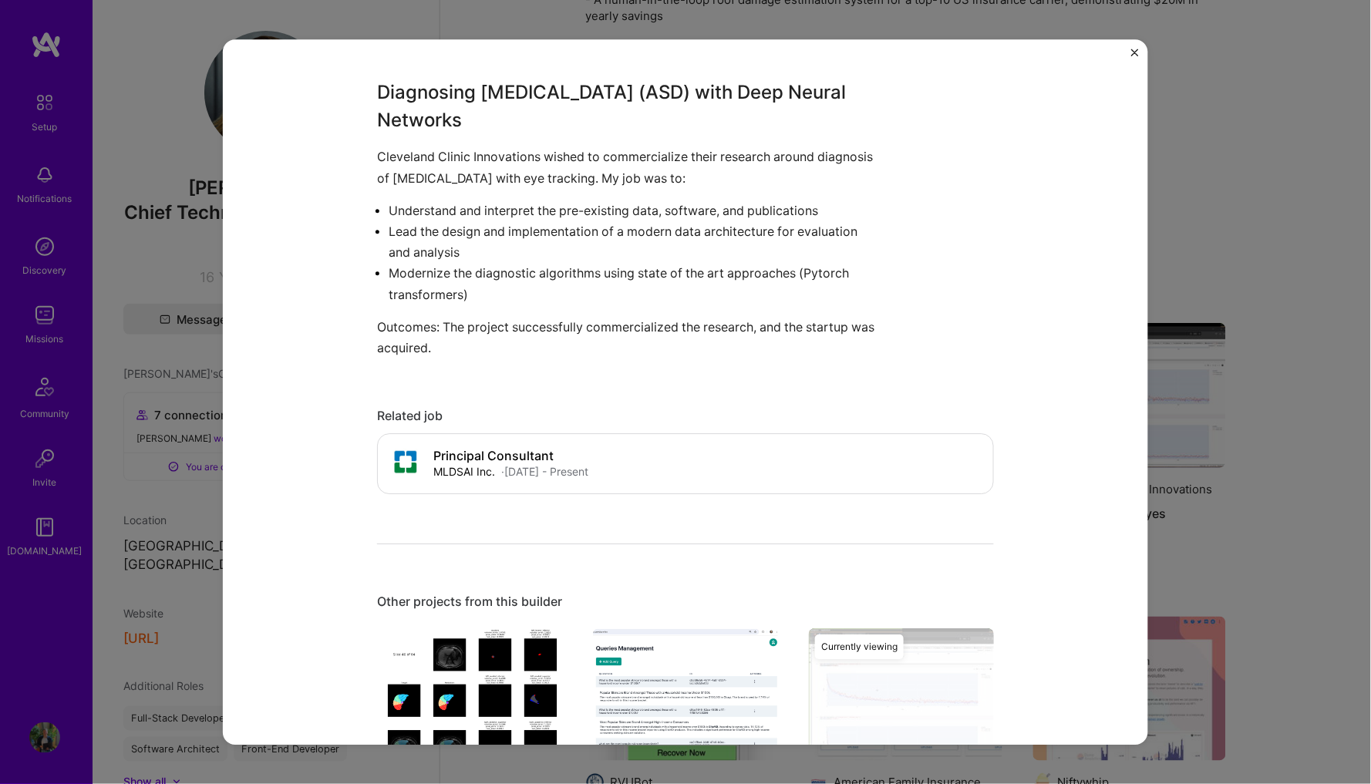
click at [1227, 323] on div "[MEDICAL_DATA] Eyes Cleveland Clinic Innovations Healthcare Project link Role T…" at bounding box center [685, 392] width 1371 height 784
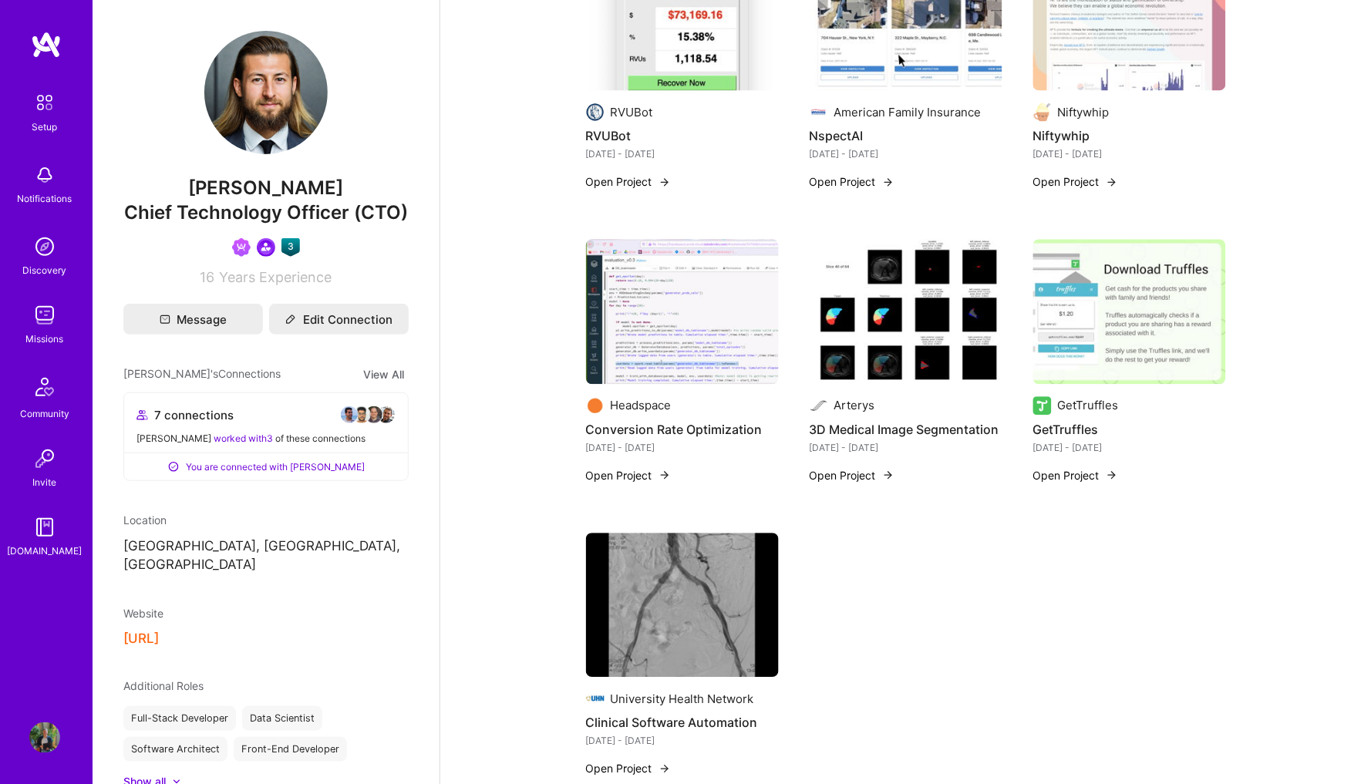
scroll to position [884, 0]
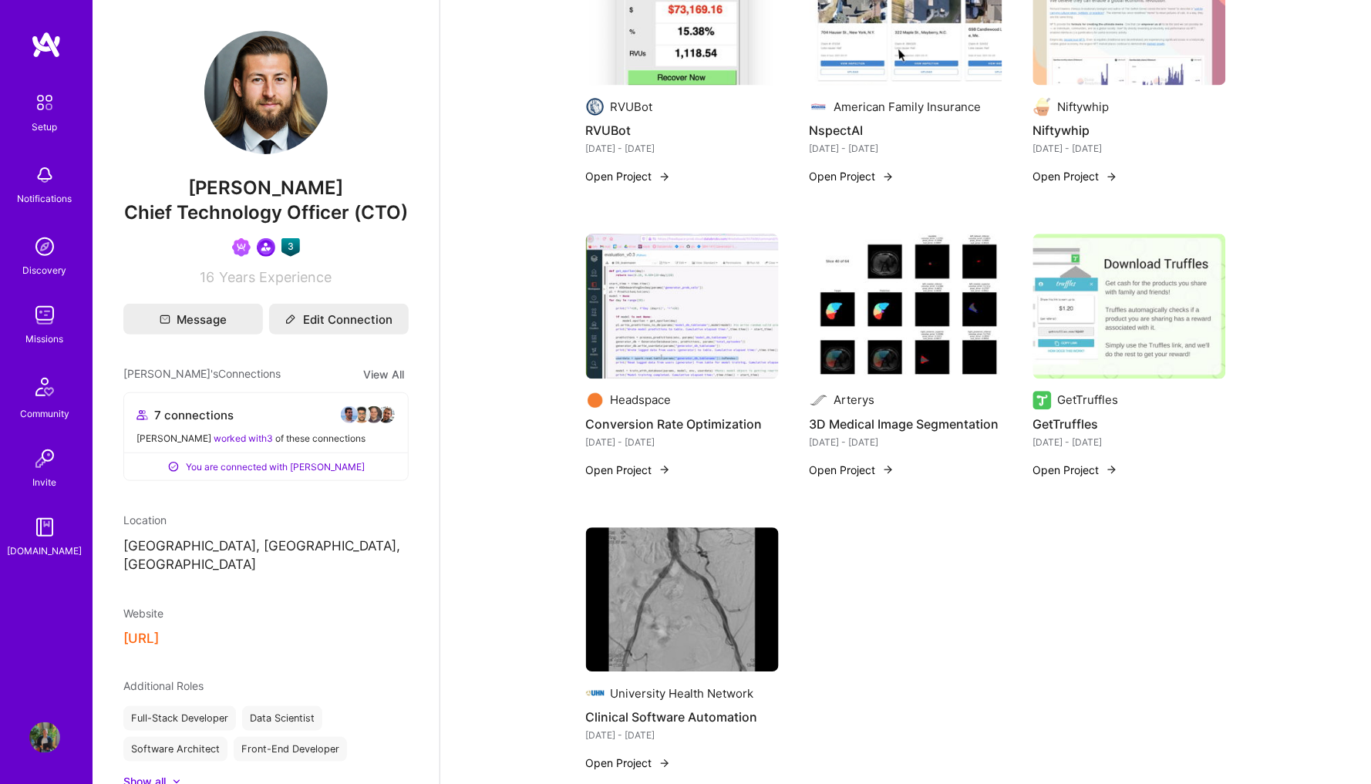
click at [701, 312] on img at bounding box center [682, 306] width 193 height 145
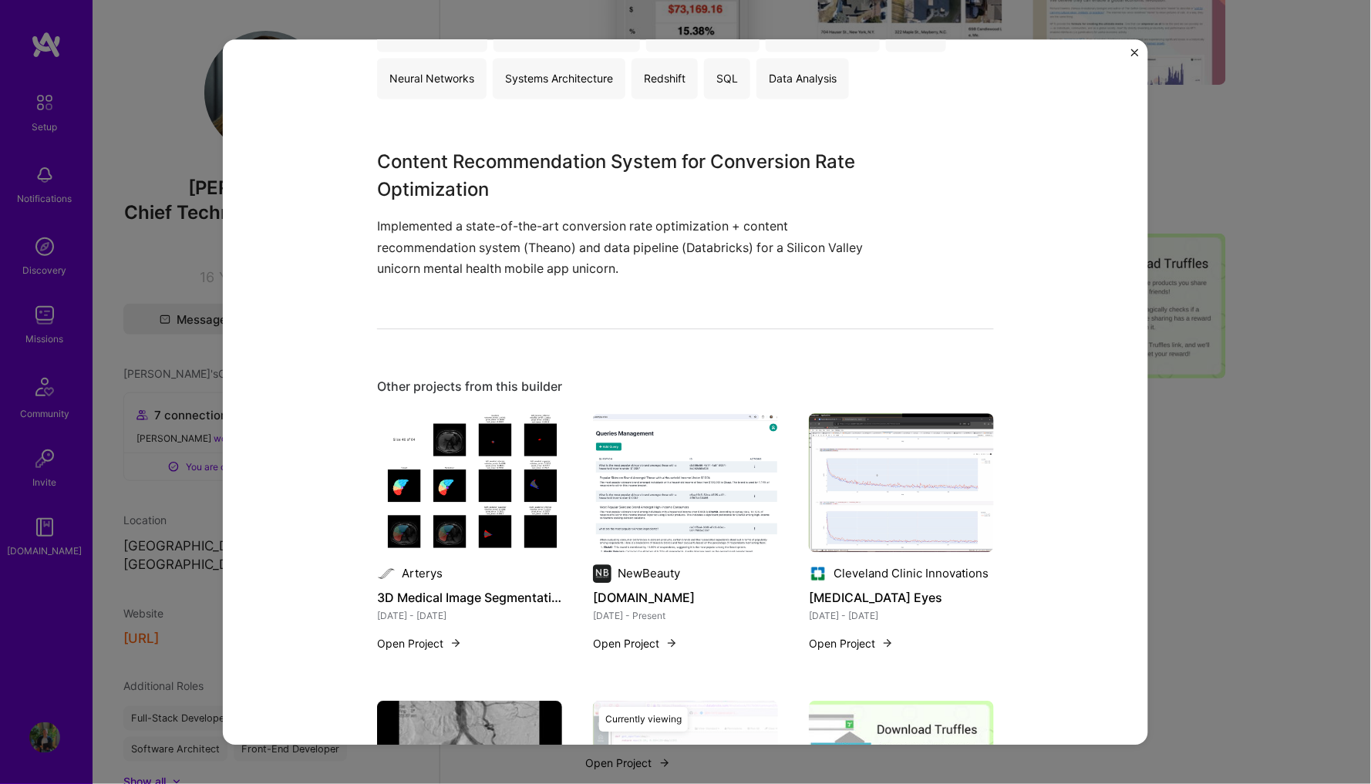
scroll to position [940, 0]
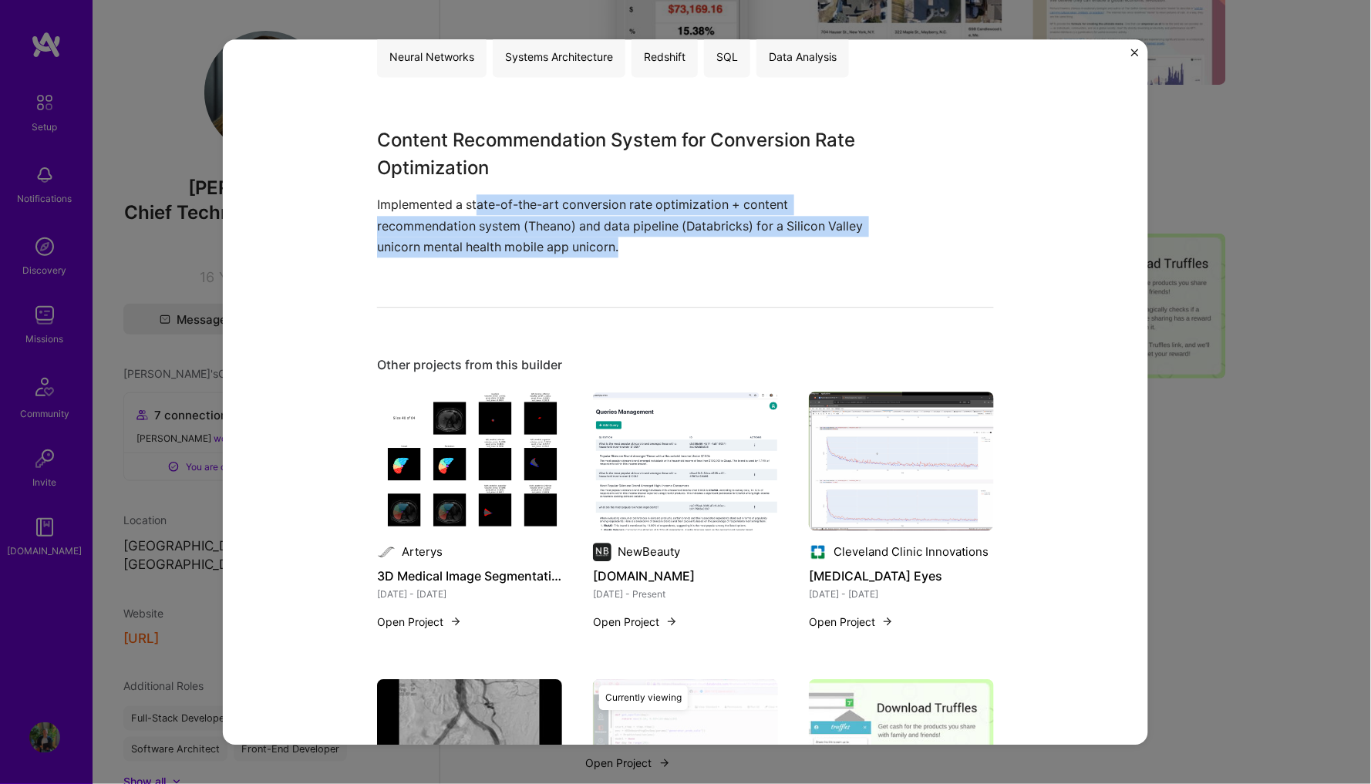
drag, startPoint x: 480, startPoint y: 207, endPoint x: 692, endPoint y: 228, distance: 213.1
click at [692, 228] on p "Implemented a state-of-the-art conversion rate optimization + content recommend…" at bounding box center [627, 226] width 501 height 63
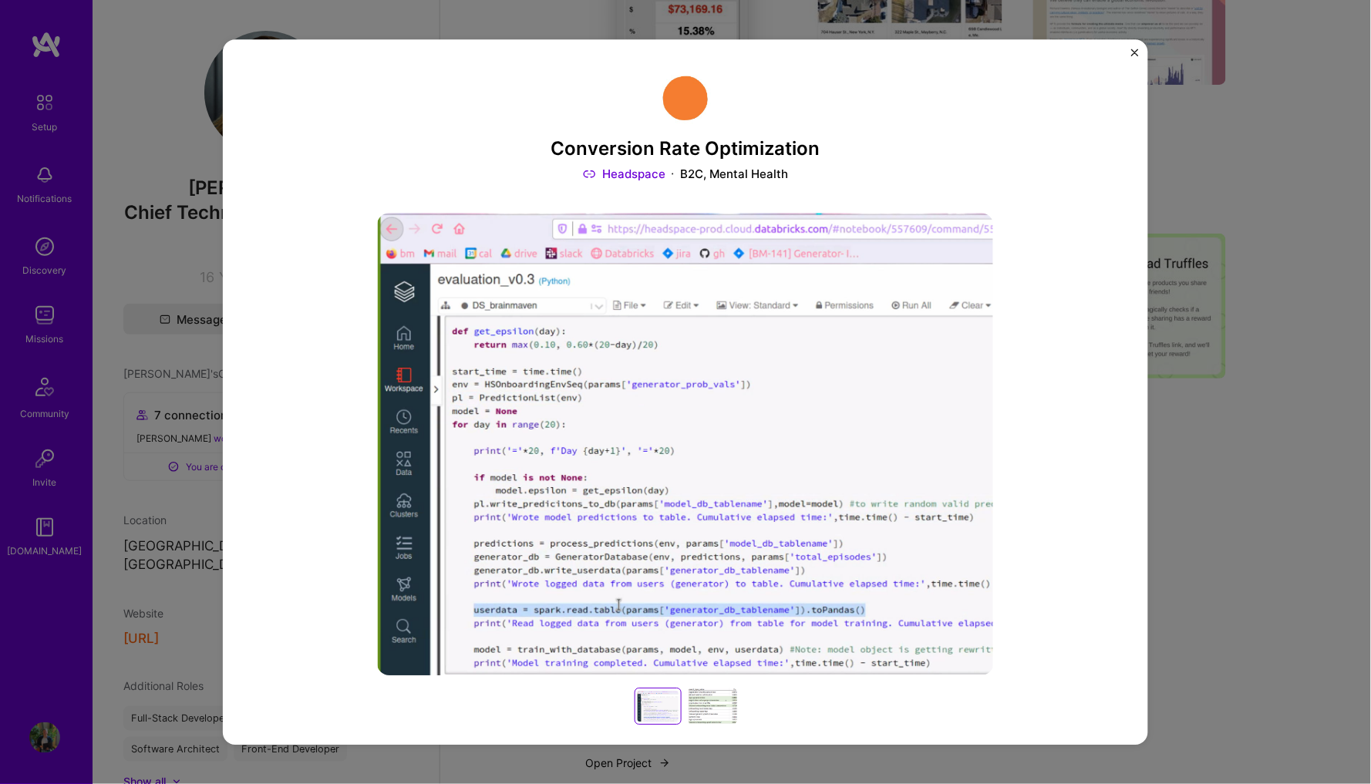
scroll to position [0, 0]
click at [1270, 190] on div "Conversion Rate Optimization Headspace B2C, Mental Health Role Machine Learning…" at bounding box center [685, 392] width 1371 height 784
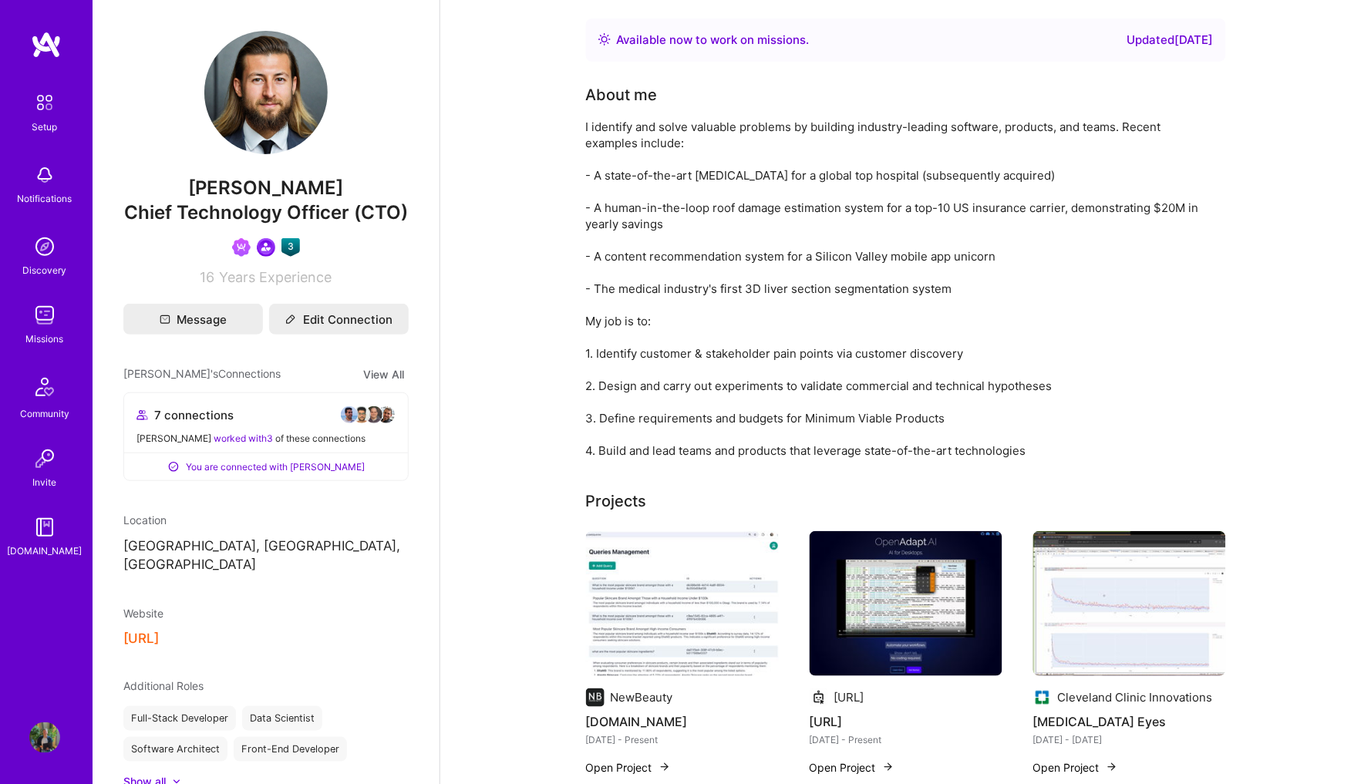
scroll to position [884, 0]
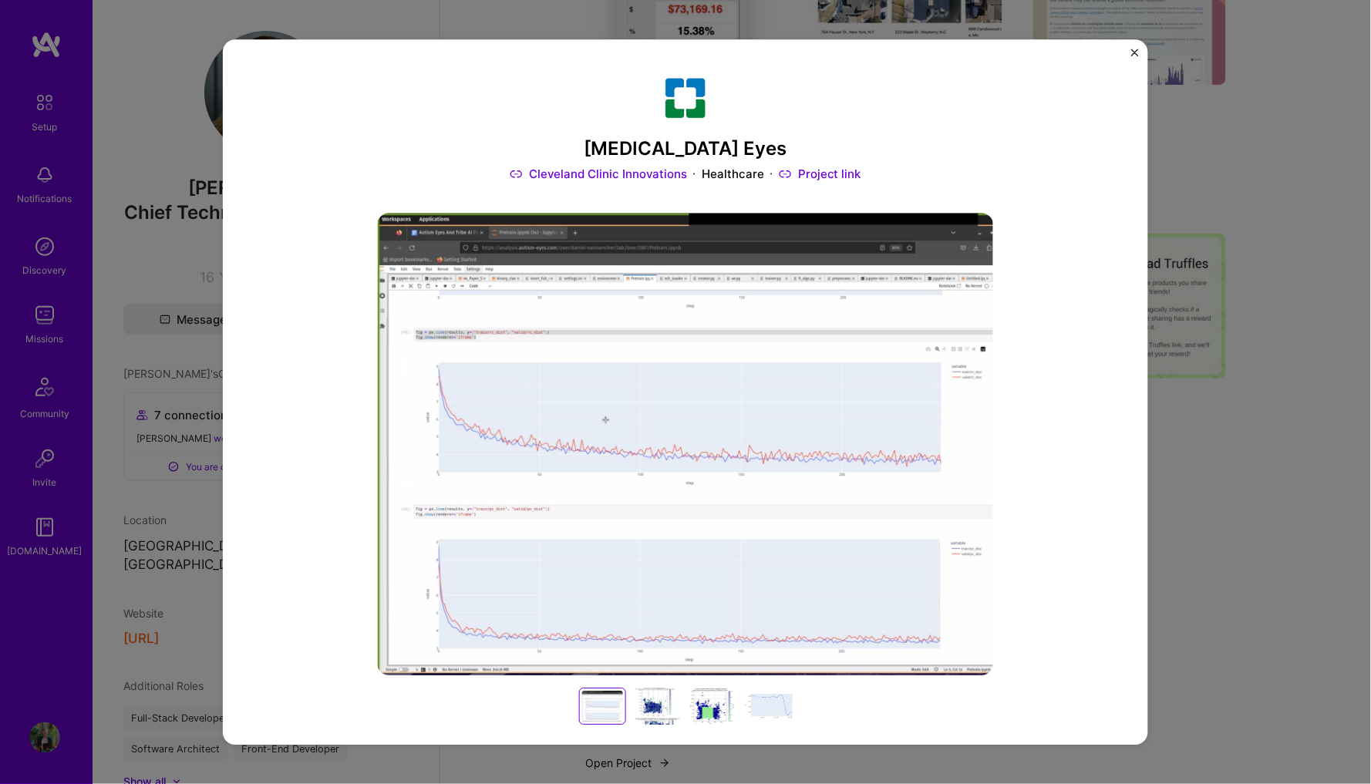
scroll to position [208, 0]
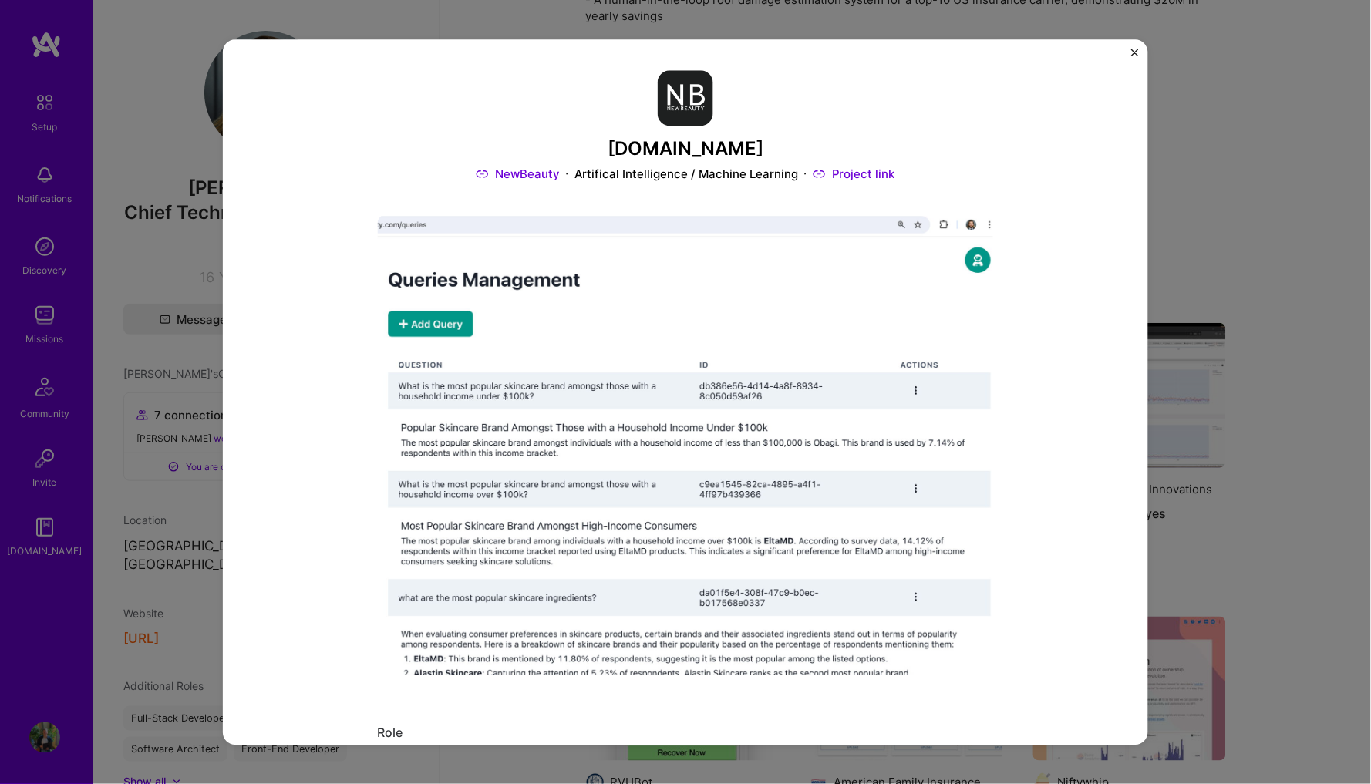
click at [156, 120] on div "[DOMAIN_NAME] NewBeauty Artifical Intelligence / Machine Learning Project link …" at bounding box center [685, 392] width 1371 height 784
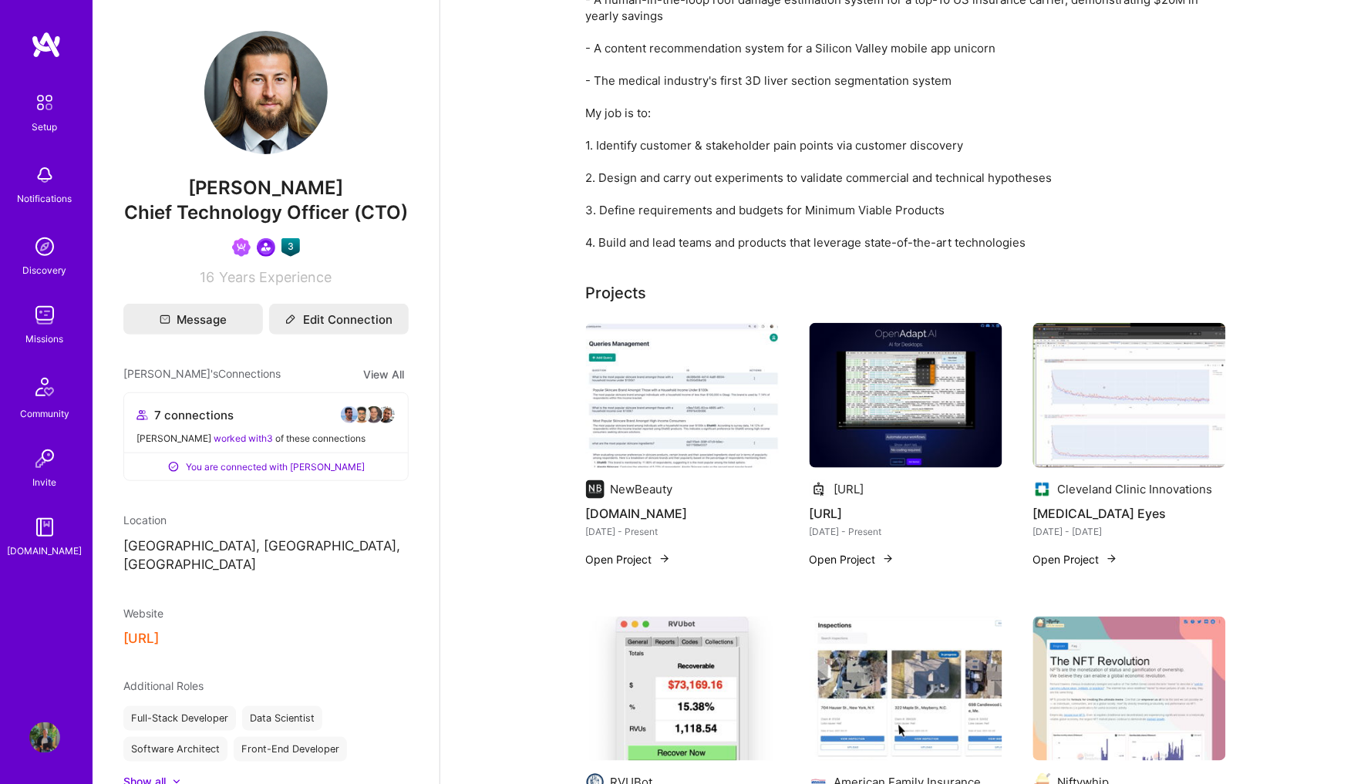
click at [52, 763] on div "Setup Notifications Discovery Missions Community Invite [DOMAIN_NAME] Profile" at bounding box center [46, 392] width 93 height 784
click at [52, 742] on img at bounding box center [44, 737] width 31 height 31
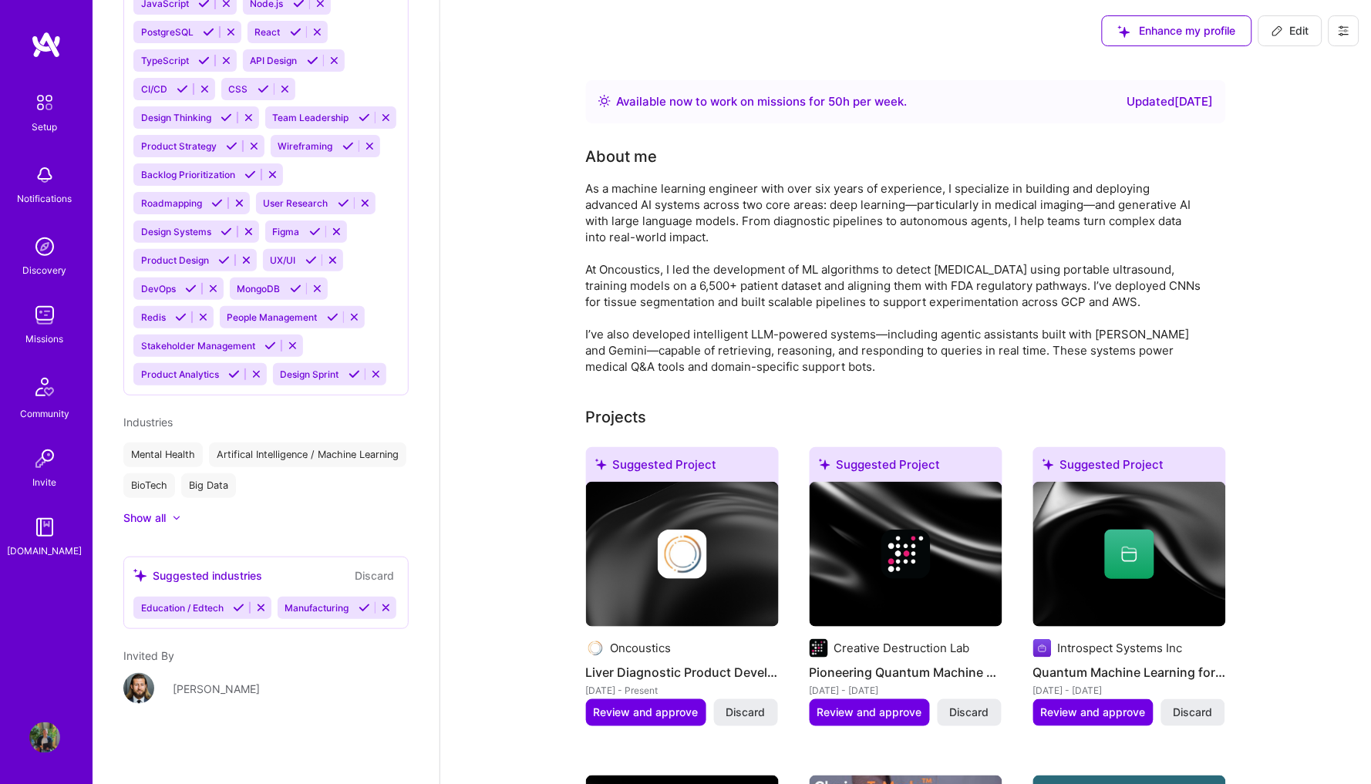
scroll to position [1662, 0]
drag, startPoint x: 115, startPoint y: 647, endPoint x: 267, endPoint y: 710, distance: 165.2
click at [267, 710] on div "[PERSON_NAME] [PERSON_NAME] Engineer 7 Years Experience My Connections View All…" at bounding box center [266, 392] width 347 height 784
click at [267, 710] on div "[PERSON_NAME]" at bounding box center [265, 697] width 285 height 49
click at [341, 512] on div "Show all" at bounding box center [265, 517] width 285 height 15
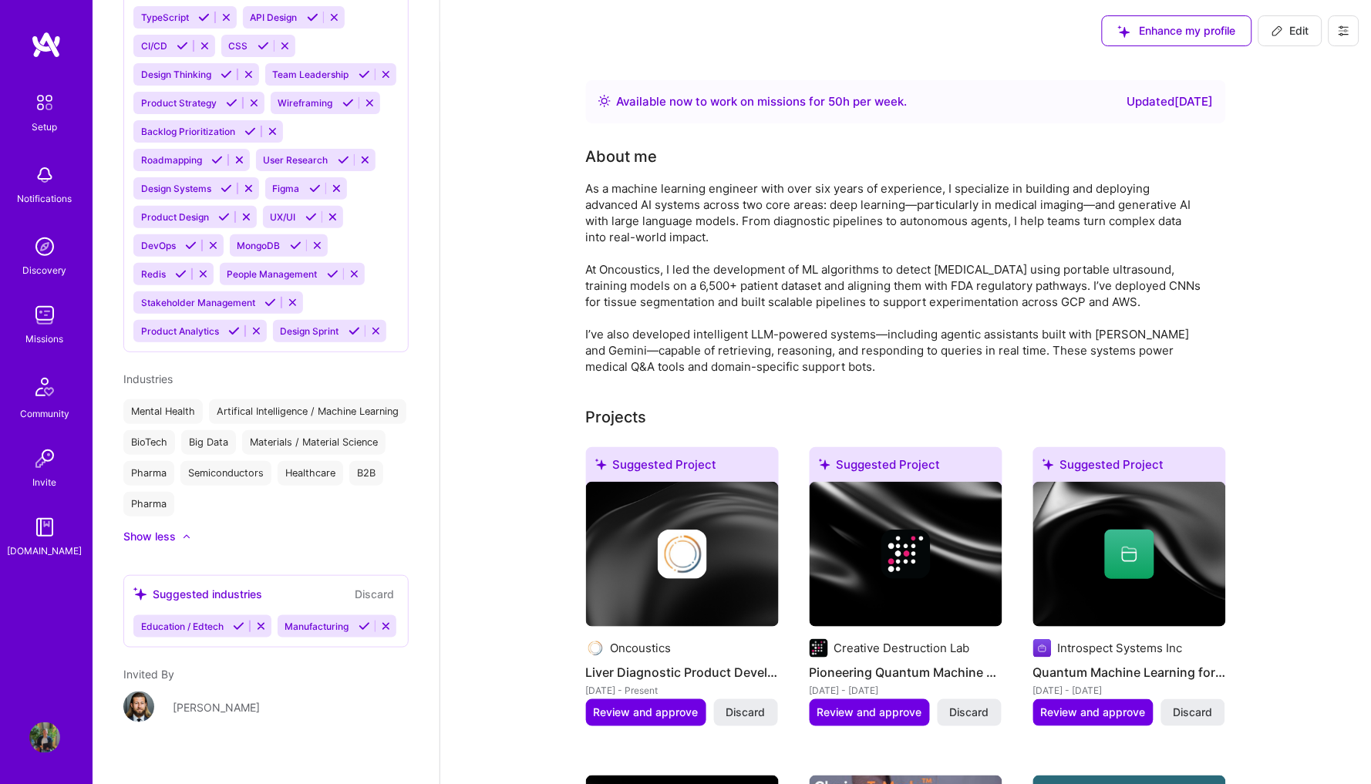
scroll to position [1693, 0]
click at [21, 331] on link "Missions" at bounding box center [45, 323] width 96 height 47
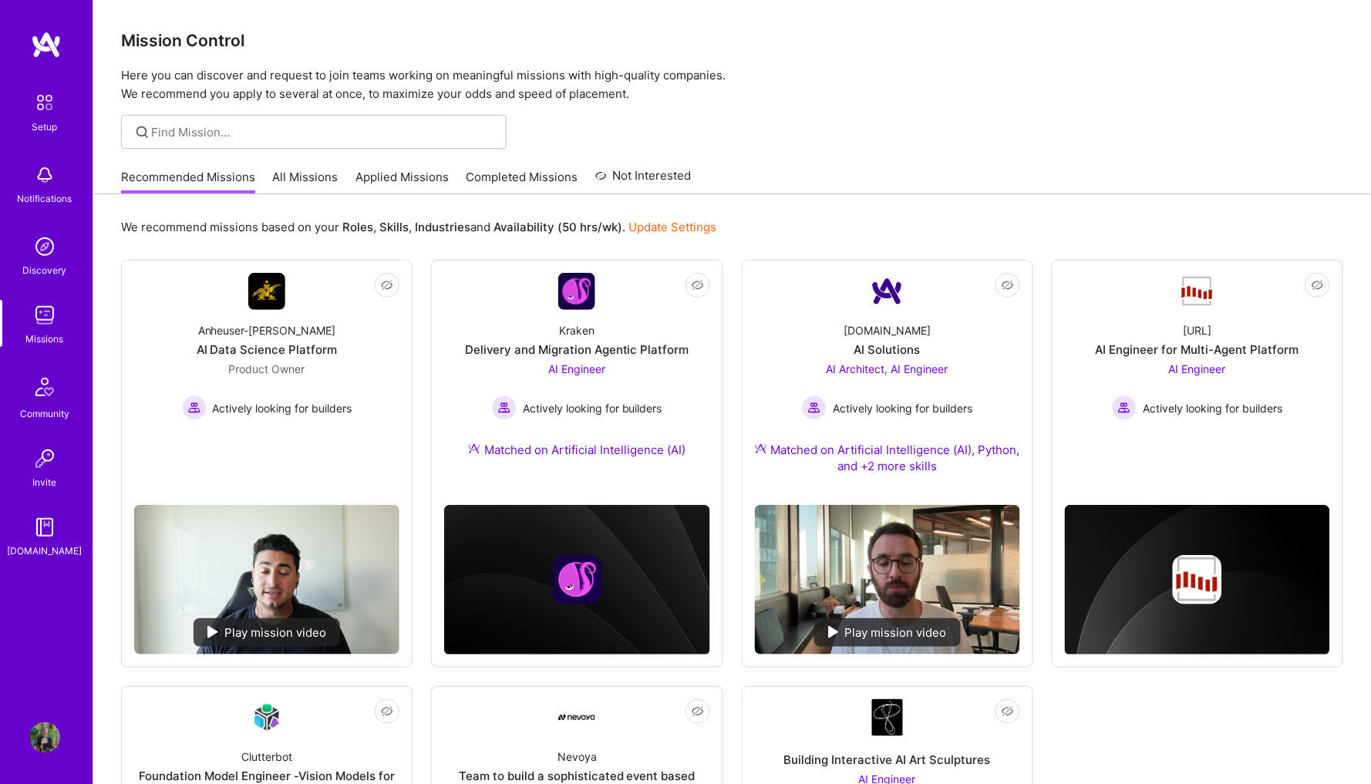
click at [412, 187] on link "Applied Missions" at bounding box center [401, 181] width 93 height 25
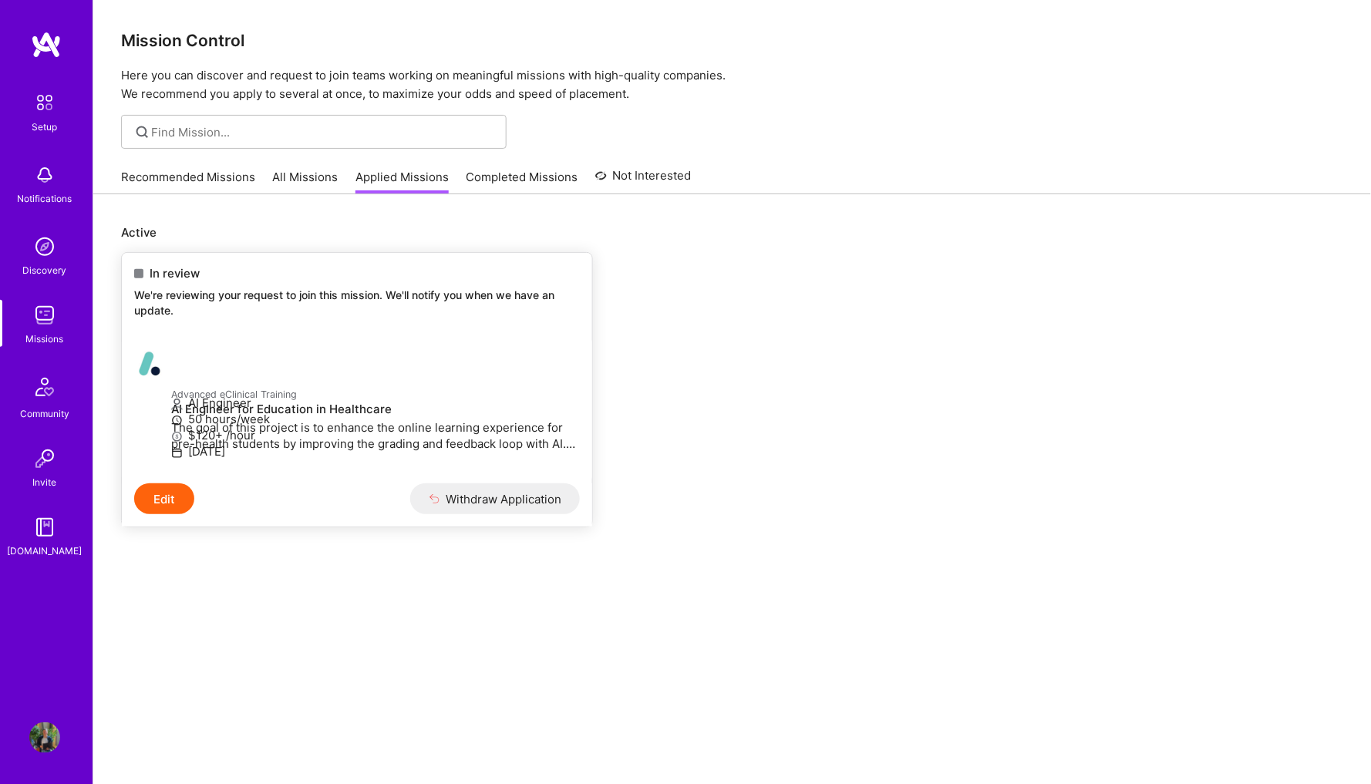
click at [304, 320] on div "In review We're reviewing your request to join this mission. We'll notify you w…" at bounding box center [357, 294] width 470 height 83
click at [171, 362] on div at bounding box center [152, 363] width 37 height 31
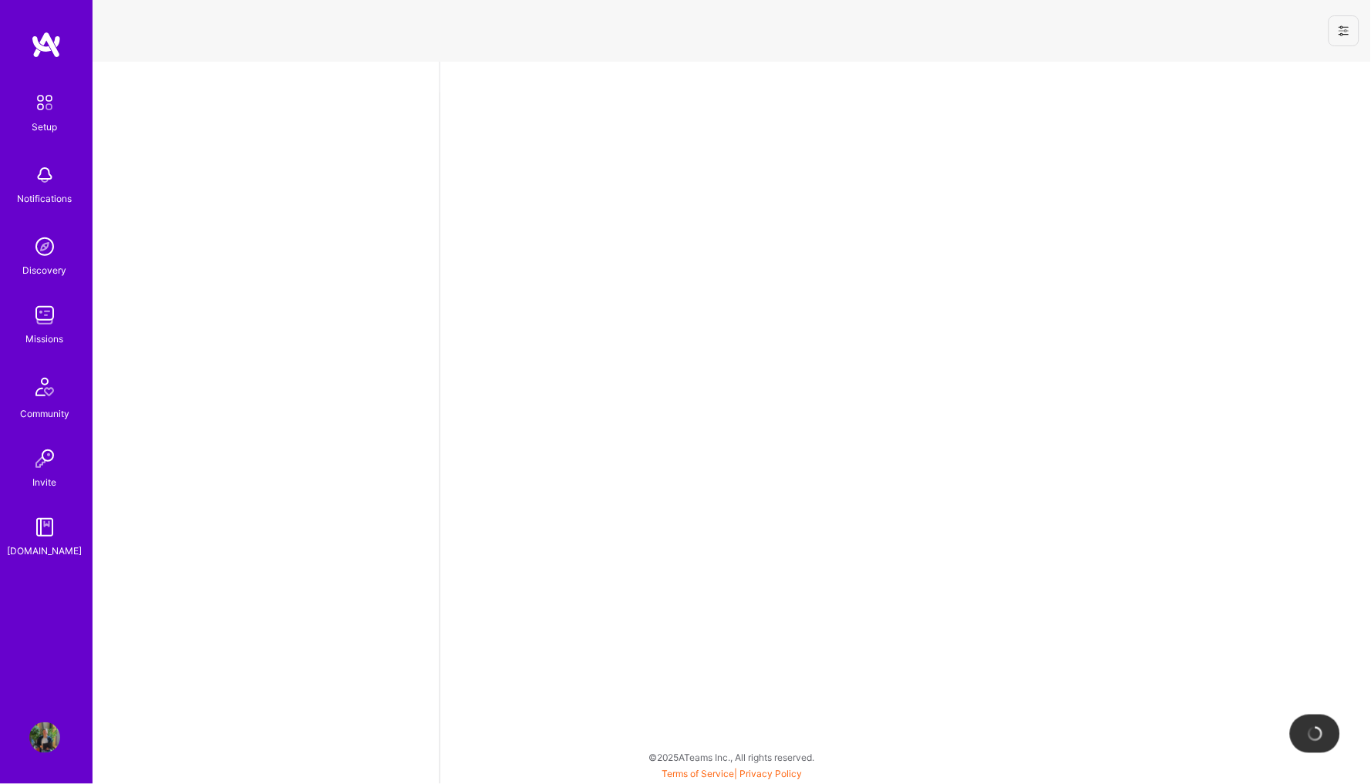
select select "CA"
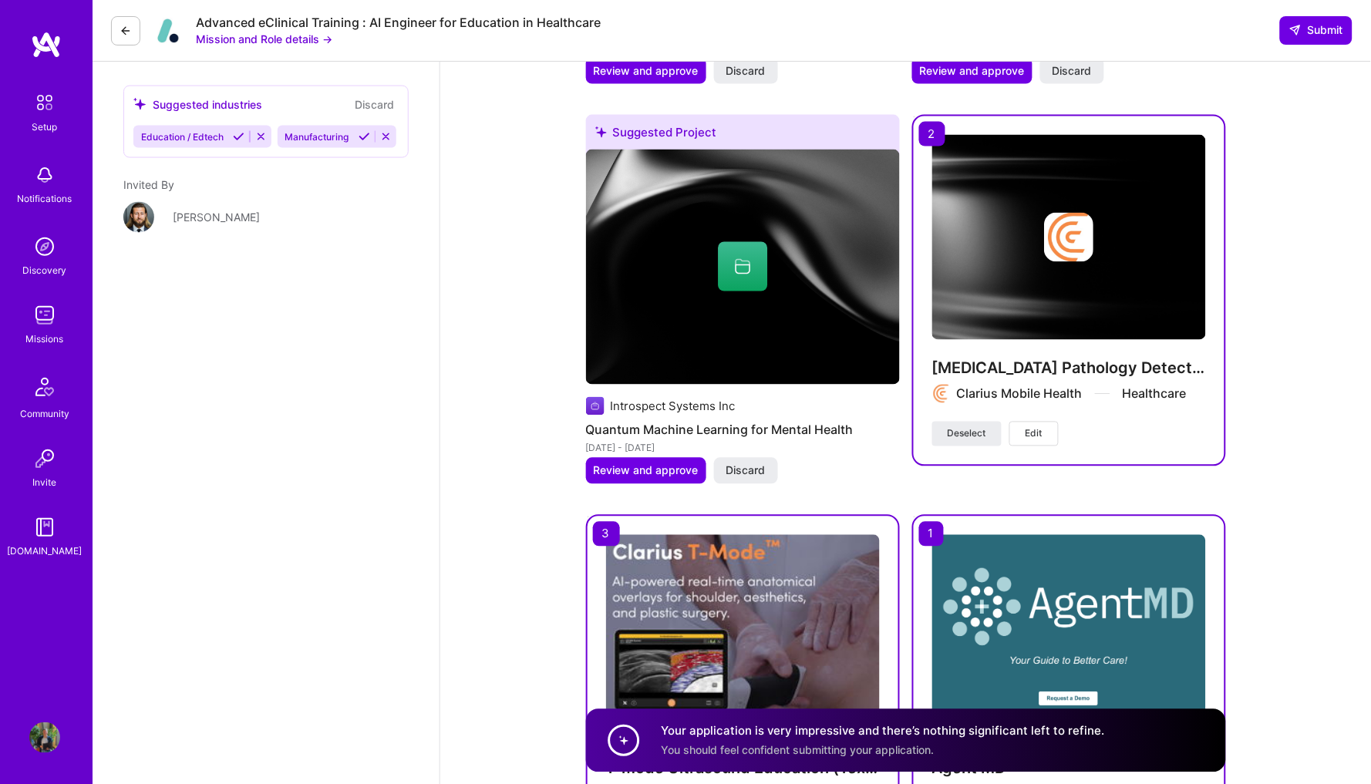
scroll to position [402, 0]
